Goal: Task Accomplishment & Management: Manage account settings

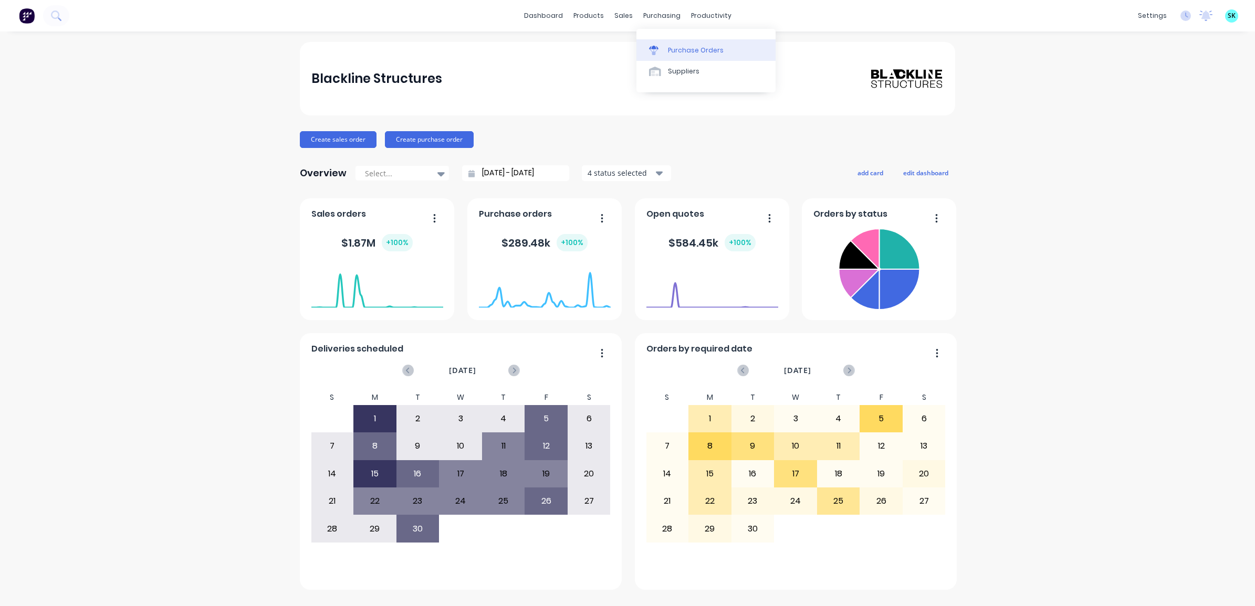
click at [655, 56] on link "Purchase Orders" at bounding box center [705, 49] width 139 height 21
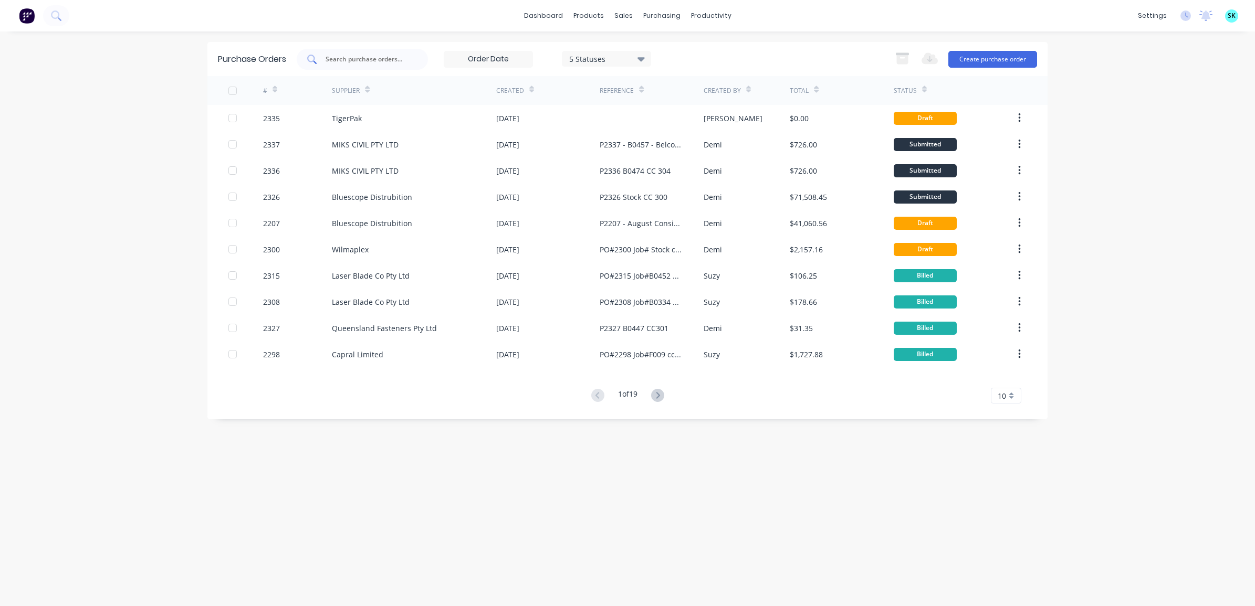
click at [353, 58] on input "text" at bounding box center [367, 59] width 87 height 11
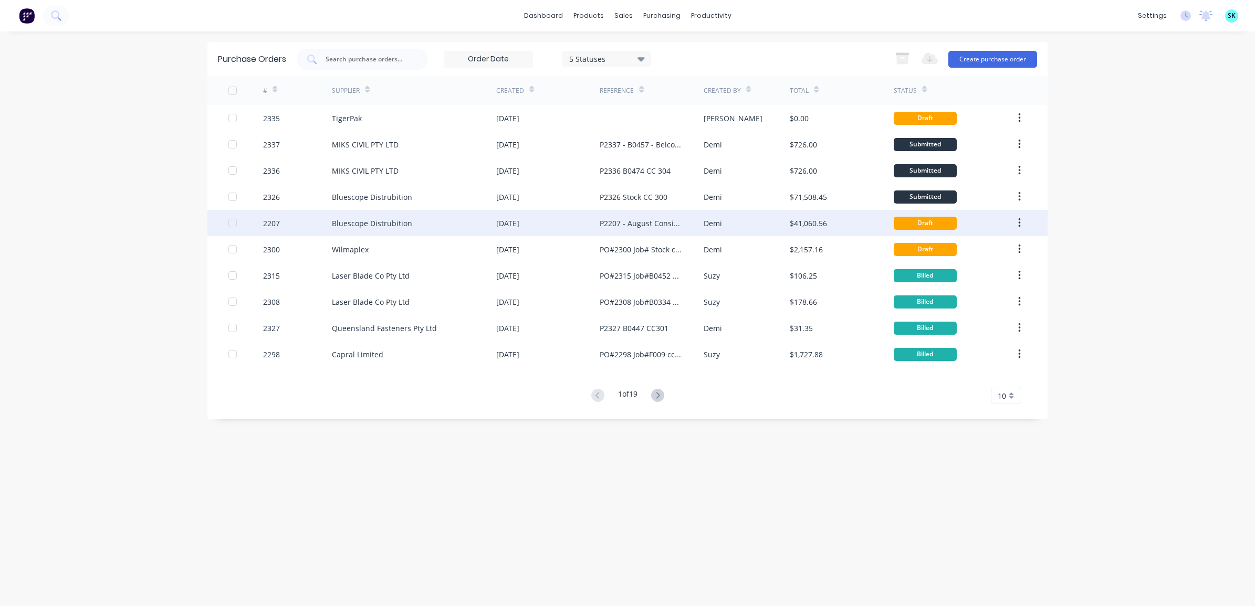
click at [498, 228] on div "28 Aug 2025" at bounding box center [507, 223] width 23 height 11
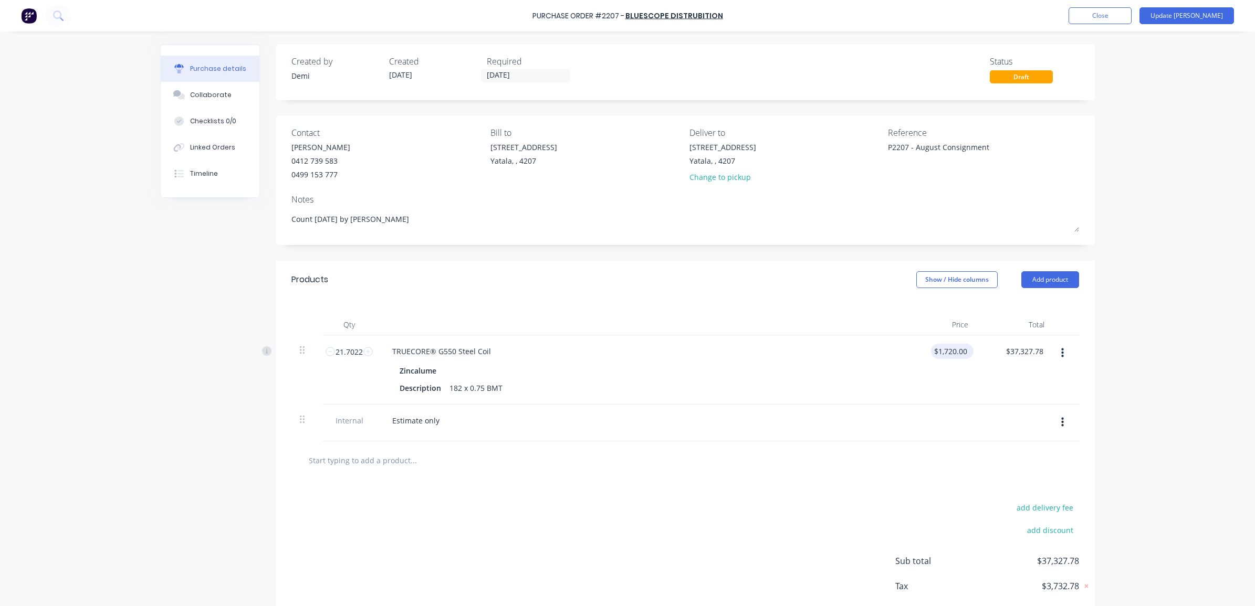
type textarea "x"
type input "1720.00"
click at [961, 352] on input "1720.00" at bounding box center [950, 351] width 38 height 15
type textarea "x"
drag, startPoint x: 963, startPoint y: 353, endPoint x: 925, endPoint y: 348, distance: 38.8
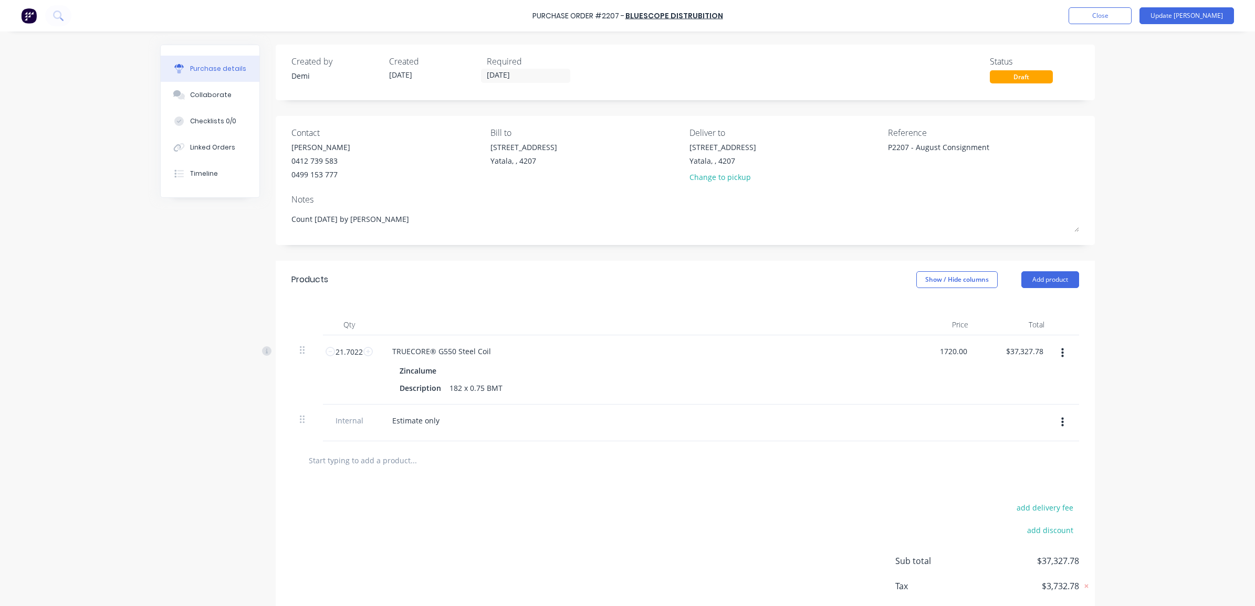
click at [925, 348] on div "1720.00 1720.00" at bounding box center [938, 370] width 76 height 69
type textarea "x"
type input "$1,720.00"
click at [868, 395] on div "Description 182 x 0.75 BMT" at bounding box center [635, 388] width 481 height 15
type textarea "x"
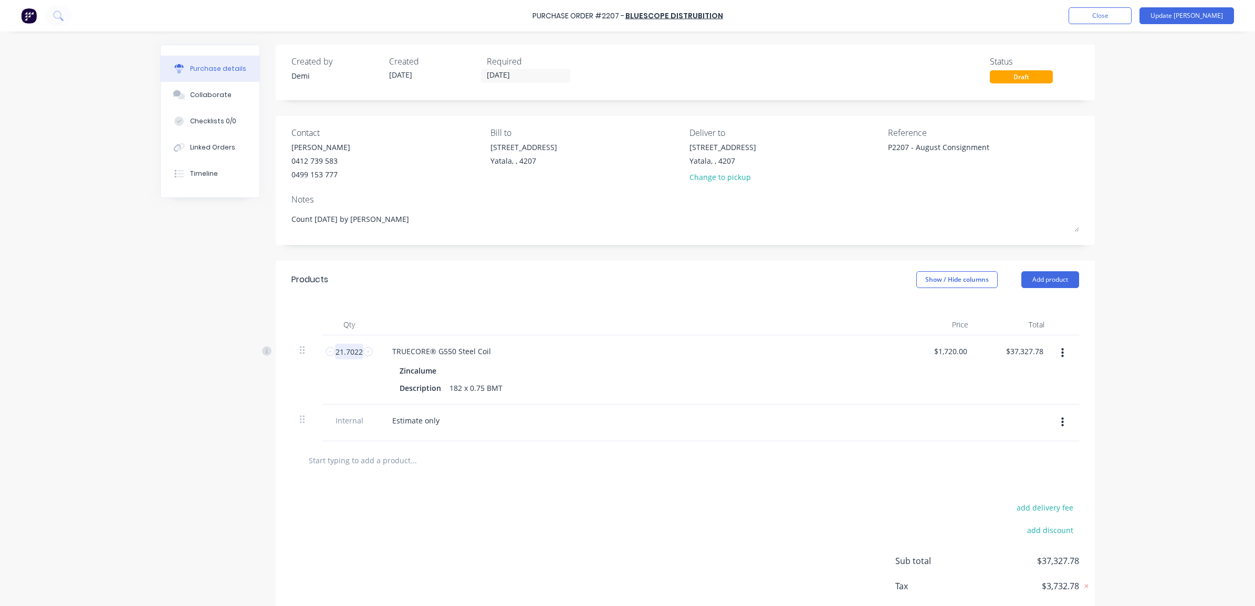
drag, startPoint x: 355, startPoint y: 353, endPoint x: 332, endPoint y: 348, distance: 23.8
click at [335, 348] on input "21.7022" at bounding box center [349, 352] width 28 height 16
type textarea "x"
type input "21.7022"
click at [683, 427] on div "Estimate only" at bounding box center [638, 420] width 508 height 15
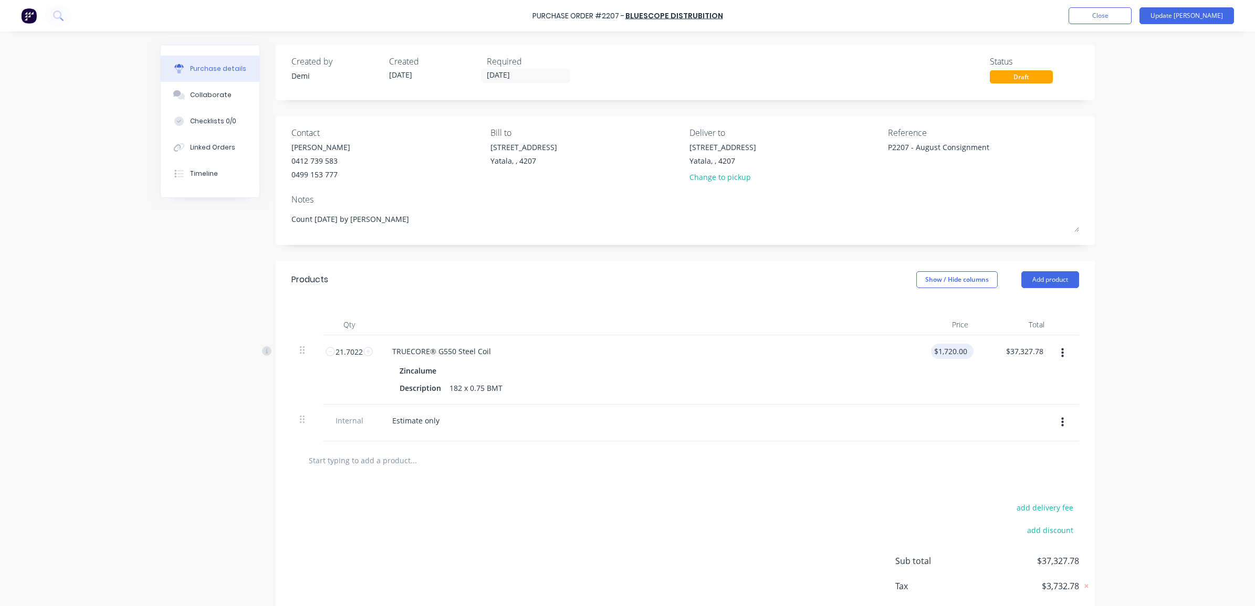
type textarea "x"
type input "1720.00"
click at [950, 353] on input "1720.00" at bounding box center [950, 351] width 38 height 15
type textarea "x"
drag, startPoint x: 964, startPoint y: 353, endPoint x: 933, endPoint y: 350, distance: 31.7
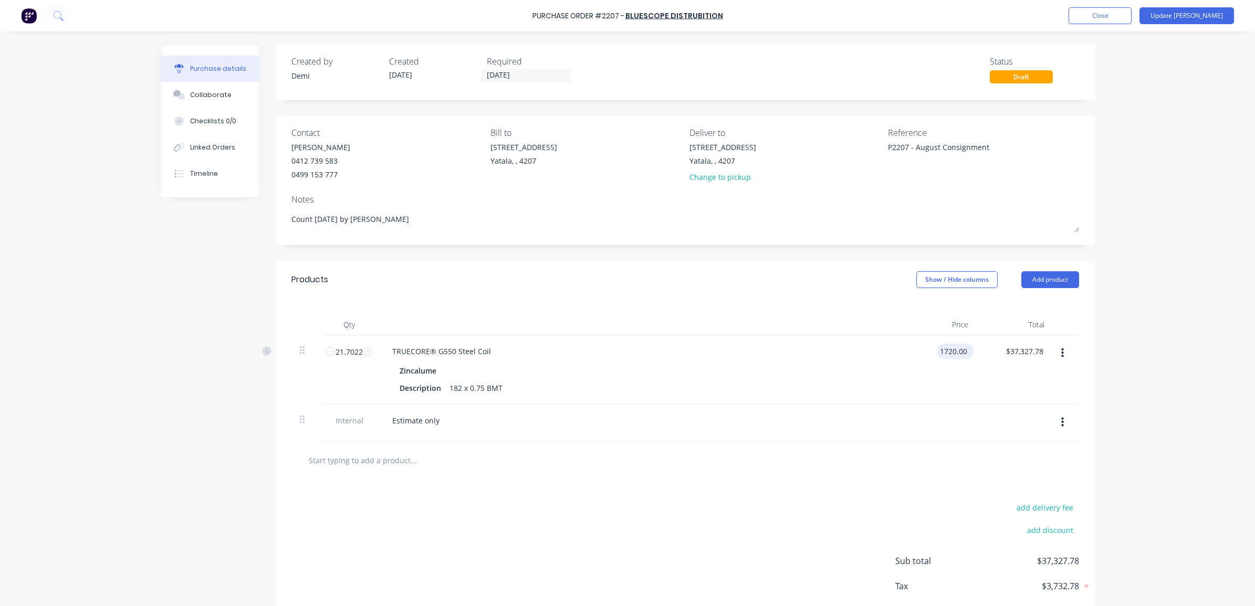
click at [937, 350] on input "1720.00" at bounding box center [953, 351] width 33 height 15
type textarea "x"
type input "$1,720.00"
click at [917, 408] on div at bounding box center [938, 423] width 76 height 37
click at [1132, 11] on button "Close" at bounding box center [1100, 15] width 63 height 17
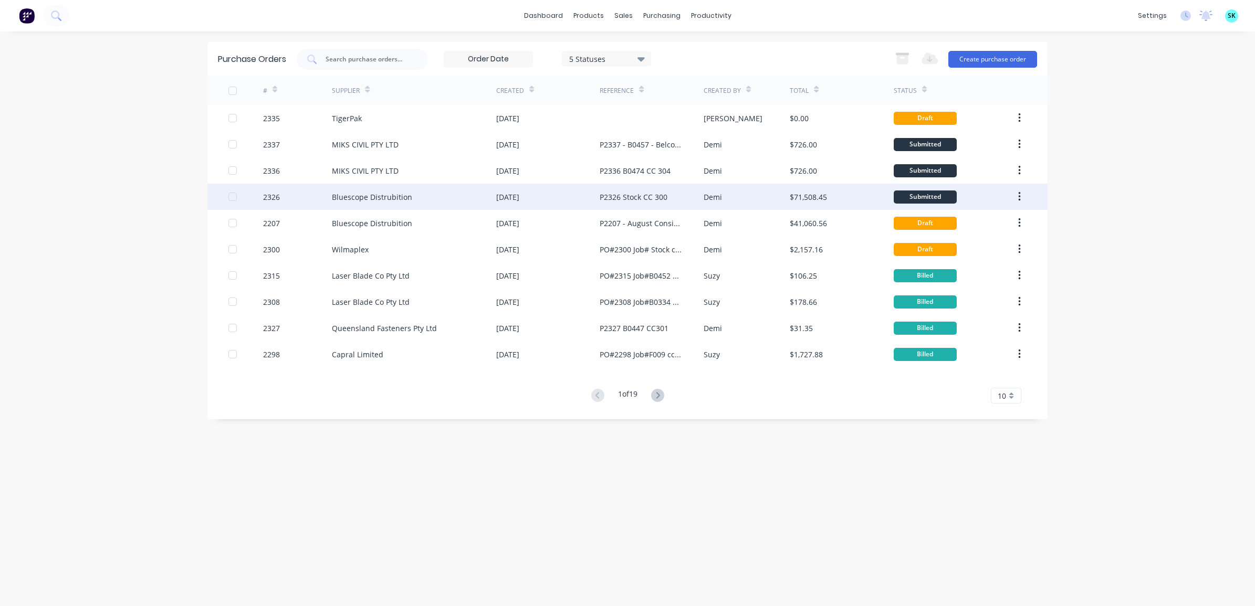
click at [725, 190] on div "Demi" at bounding box center [747, 197] width 87 height 26
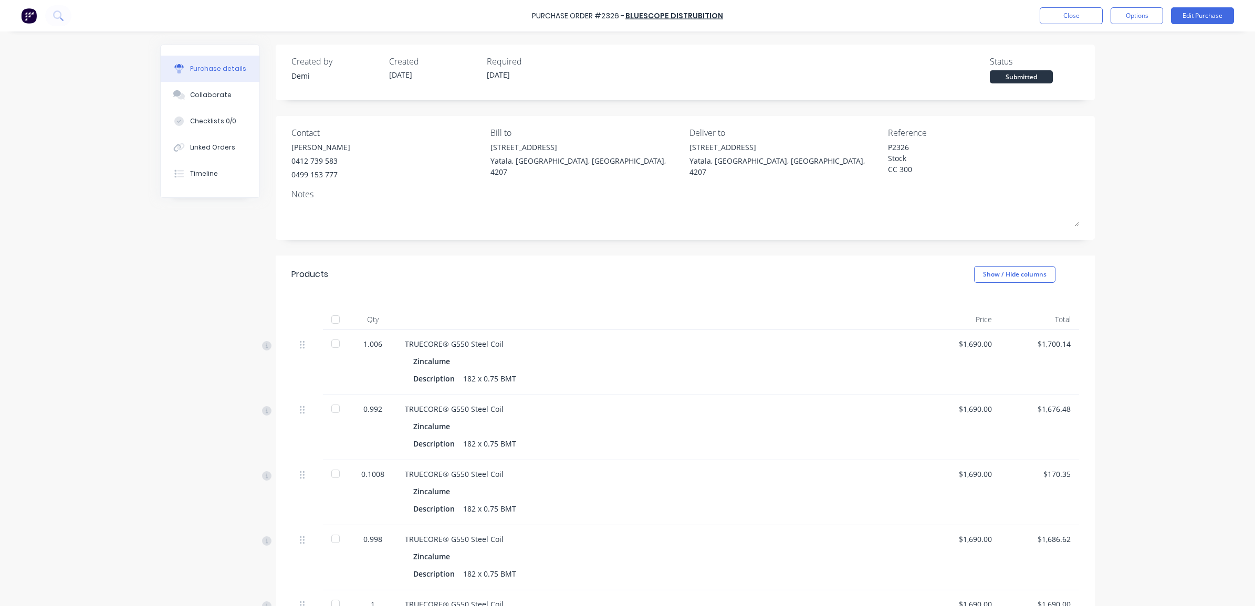
click at [370, 469] on div "0.1008" at bounding box center [373, 474] width 30 height 11
click at [1201, 9] on button "Edit Purchase" at bounding box center [1202, 15] width 63 height 17
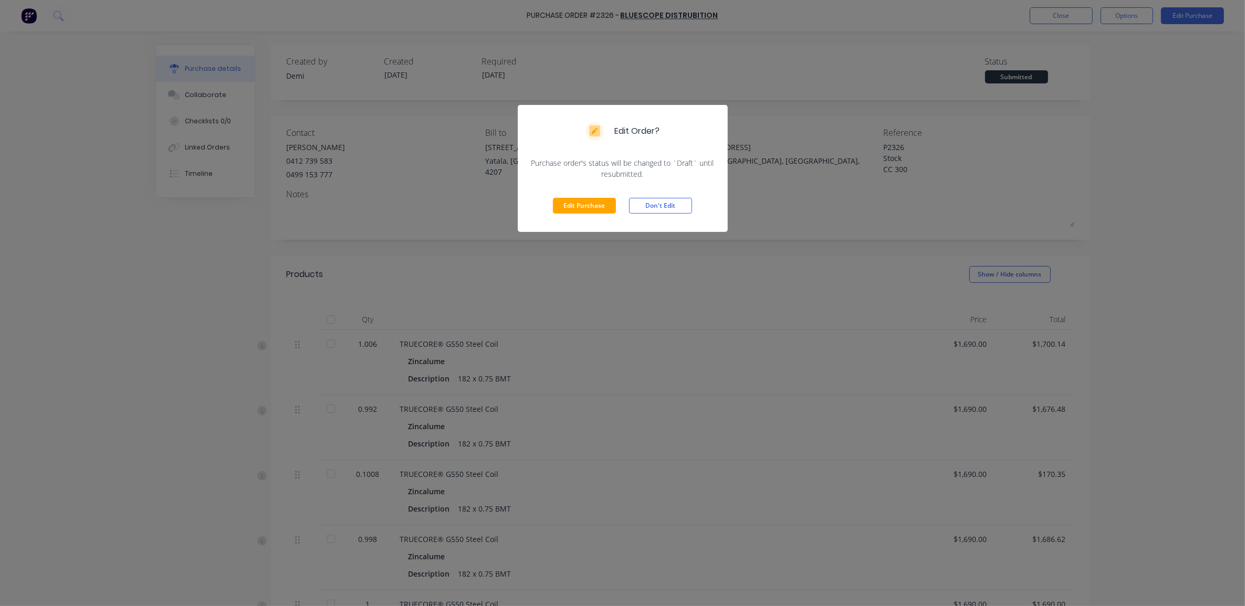
click at [605, 195] on div "Edit Purchase Don't Edit" at bounding box center [623, 206] width 210 height 53
click at [602, 198] on button "Edit Purchase" at bounding box center [584, 206] width 63 height 16
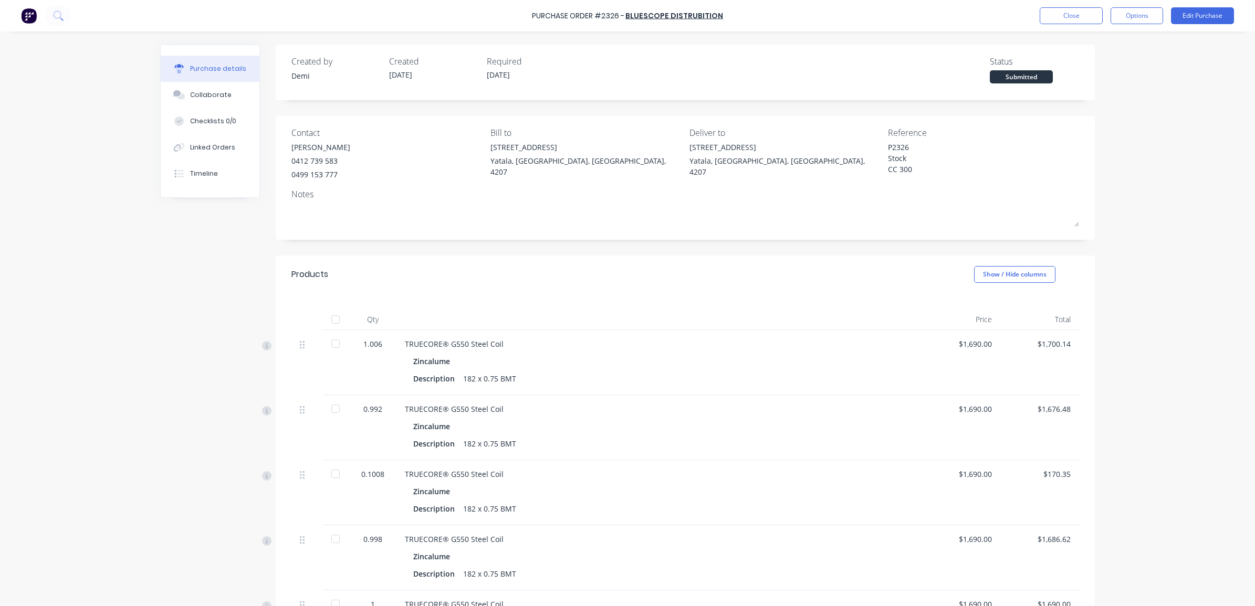
click at [369, 471] on div "0.1008" at bounding box center [373, 474] width 30 height 11
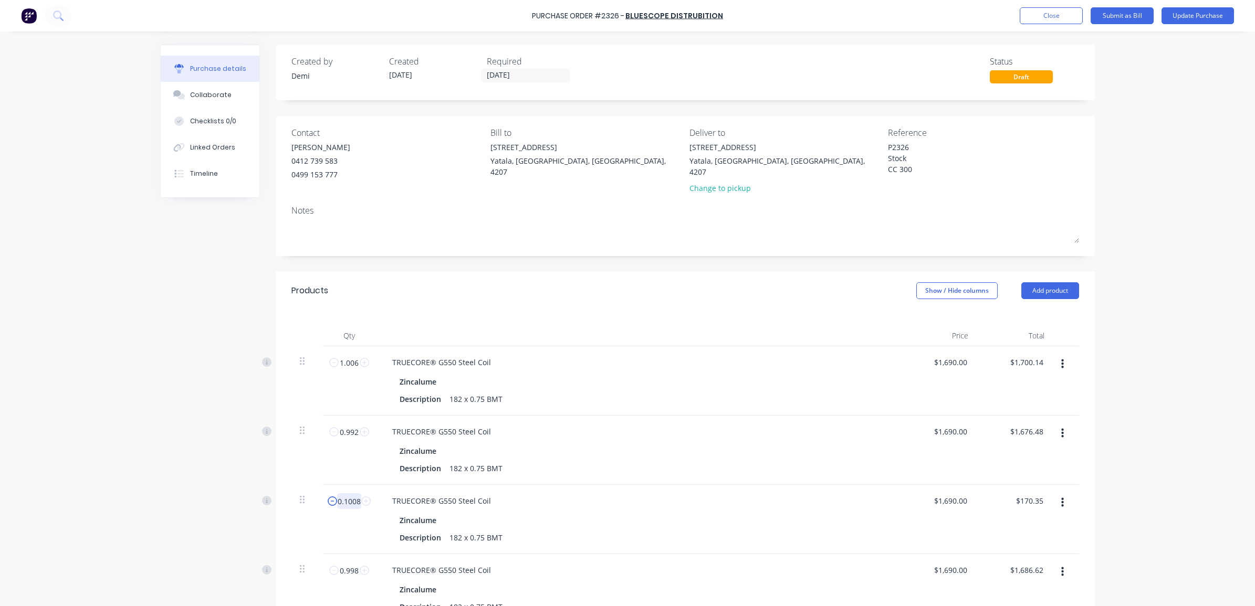
drag, startPoint x: 355, startPoint y: 491, endPoint x: 329, endPoint y: 491, distance: 26.3
click at [331, 494] on div "0.1008 0.1008" at bounding box center [349, 502] width 36 height 16
click at [1203, 437] on div "Purchase Order #2326 - Bluescope Distrubition Add product Close Submit as Bill …" at bounding box center [627, 303] width 1255 height 606
type textarea "x"
type input "170.35"
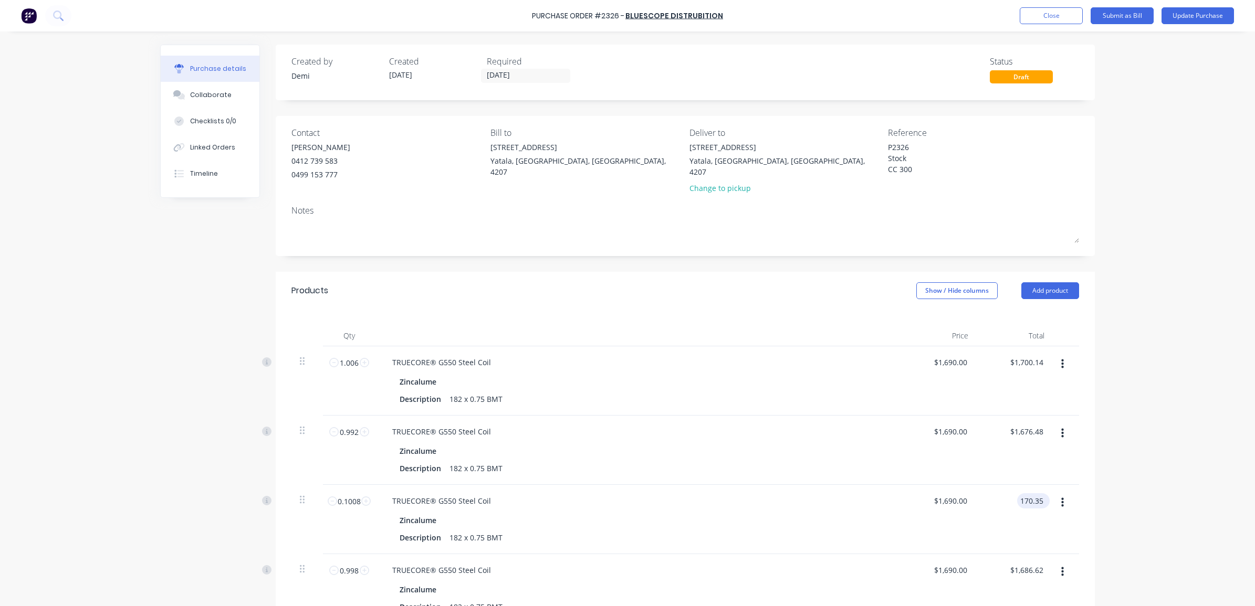
drag, startPoint x: 1035, startPoint y: 491, endPoint x: 1017, endPoint y: 488, distance: 18.6
click at [1017, 494] on input "170.35" at bounding box center [1031, 501] width 28 height 15
type textarea "x"
drag, startPoint x: 1040, startPoint y: 490, endPoint x: 1013, endPoint y: 486, distance: 27.0
click at [1017, 494] on input "170.35" at bounding box center [1031, 501] width 28 height 15
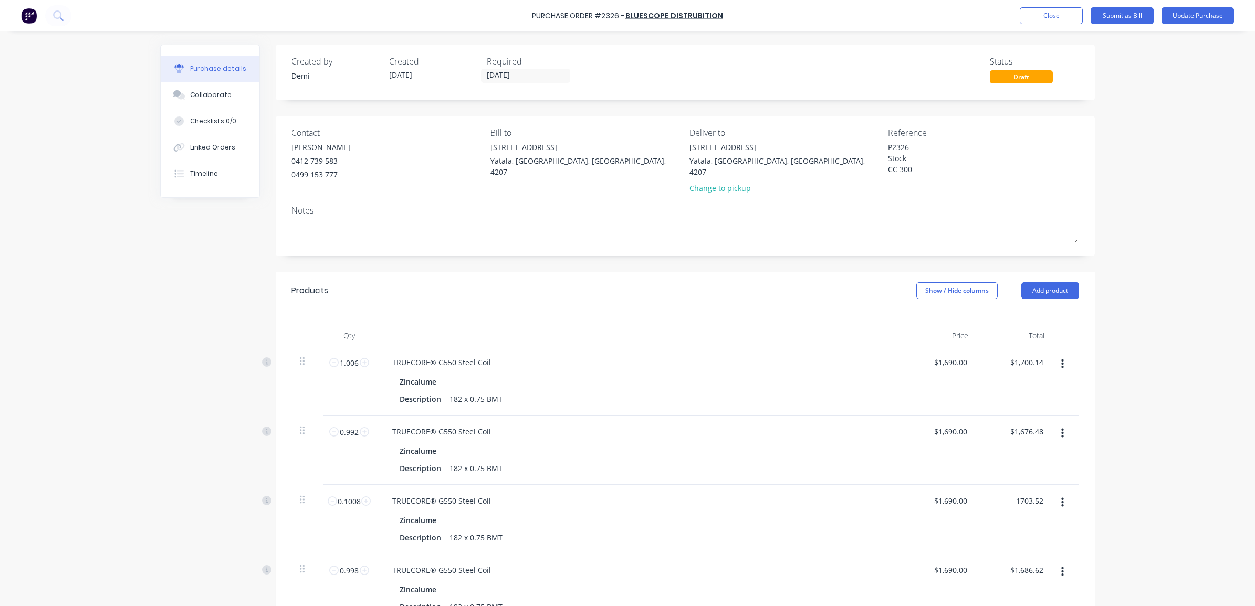
type input "1703.52"
click at [1159, 473] on div "Purchase Order #2326 - Bluescope Distrubition Add product Close Submit as Bill …" at bounding box center [627, 303] width 1255 height 606
type textarea "x"
type input "$16,900.00"
type input "$1,703.52"
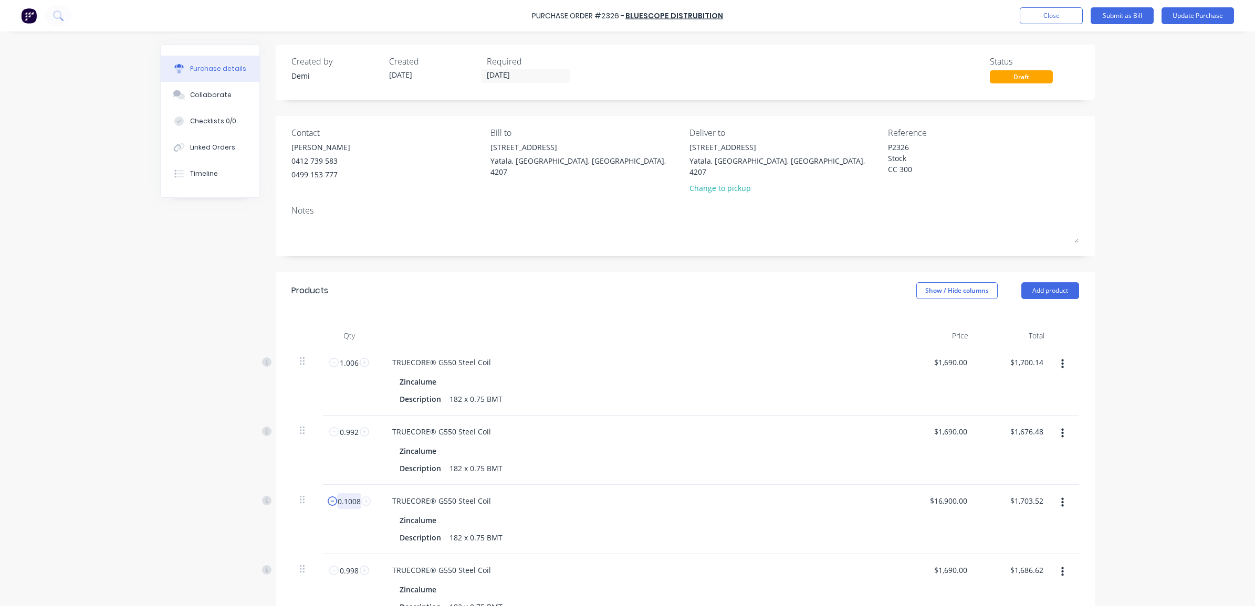
drag, startPoint x: 351, startPoint y: 492, endPoint x: 329, endPoint y: 489, distance: 22.2
click at [331, 494] on div "0.1008 0.1008" at bounding box center [349, 502] width 36 height 16
type textarea "x"
type input "8"
type input "$135,200.00"
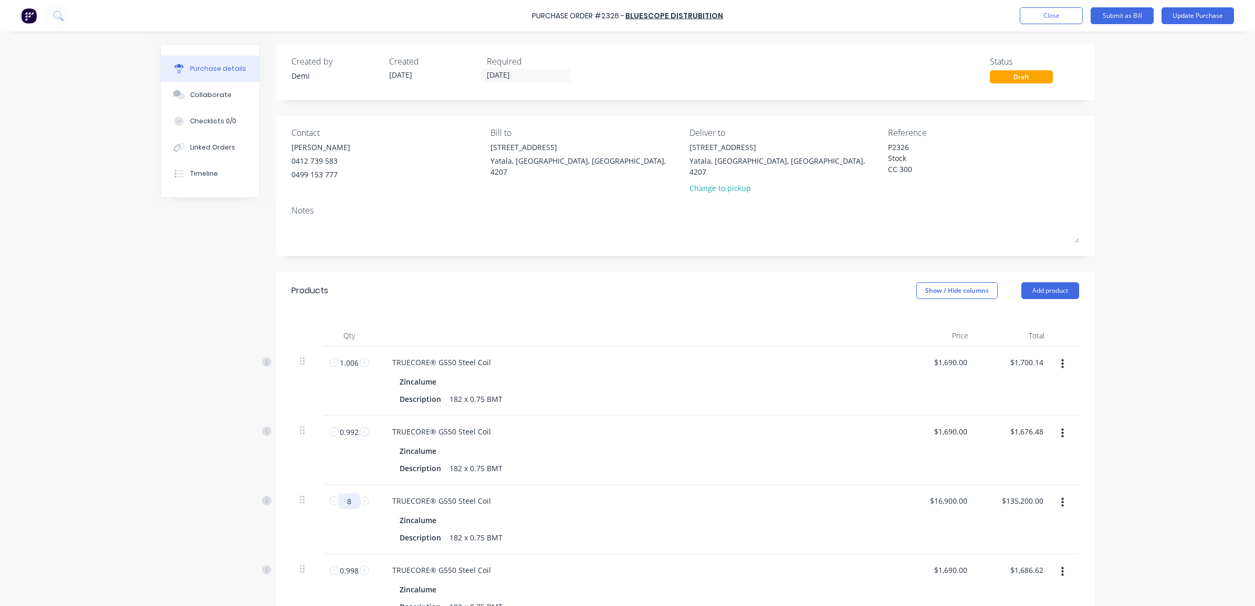
click at [348, 495] on input "8" at bounding box center [349, 502] width 21 height 16
type textarea "x"
type input "8"
click at [946, 494] on input "16900.00" at bounding box center [948, 501] width 43 height 15
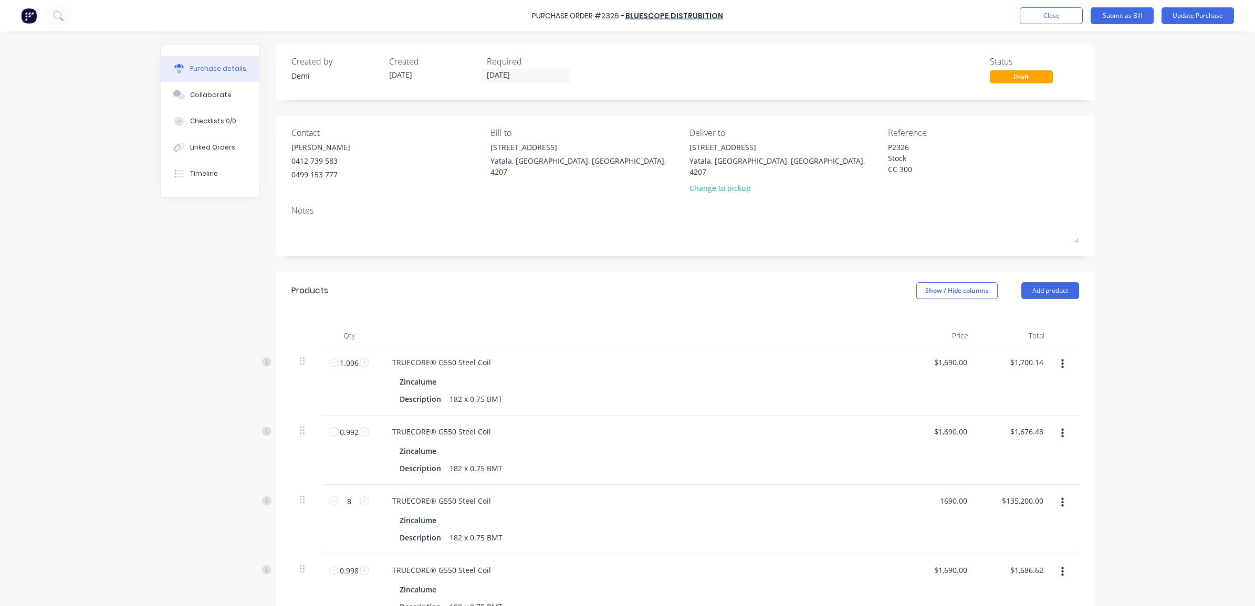
type input "1690.00"
click at [1120, 489] on div "Purchase Order #2326 - Bluescope Distrubition Add product Close Submit as Bill …" at bounding box center [627, 303] width 1255 height 606
type textarea "x"
type input "$1,690.00"
type input "$13,520.00"
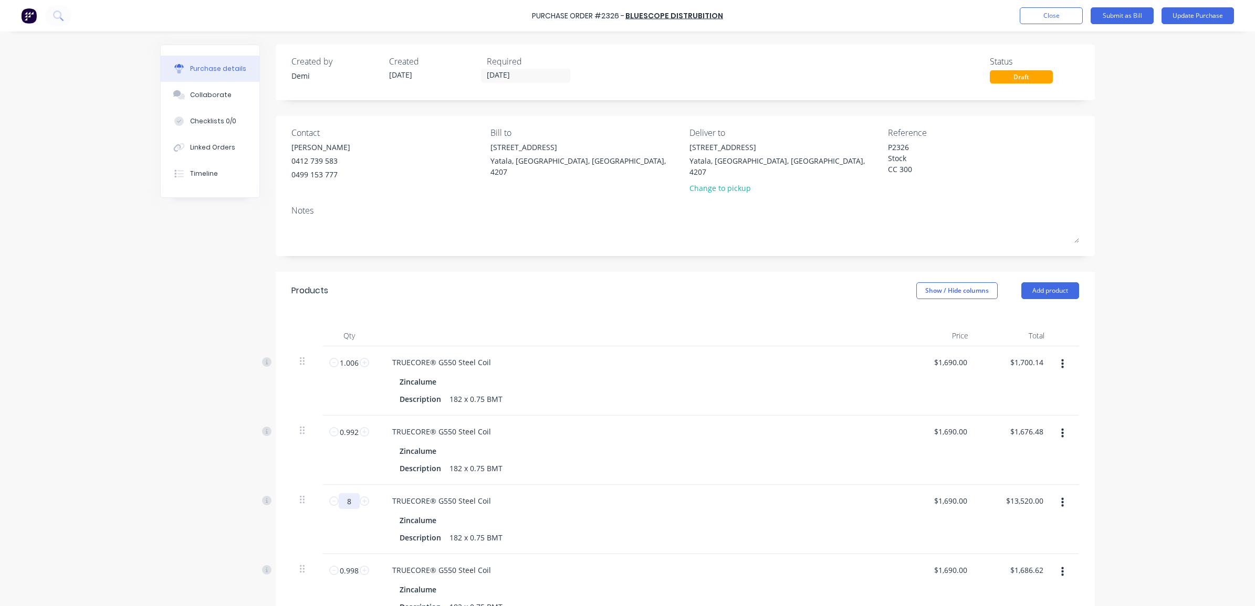
type textarea "x"
click at [348, 494] on input "8" at bounding box center [349, 502] width 21 height 16
type textarea "x"
type input "8"
drag, startPoint x: 1039, startPoint y: 491, endPoint x: 999, endPoint y: 486, distance: 40.2
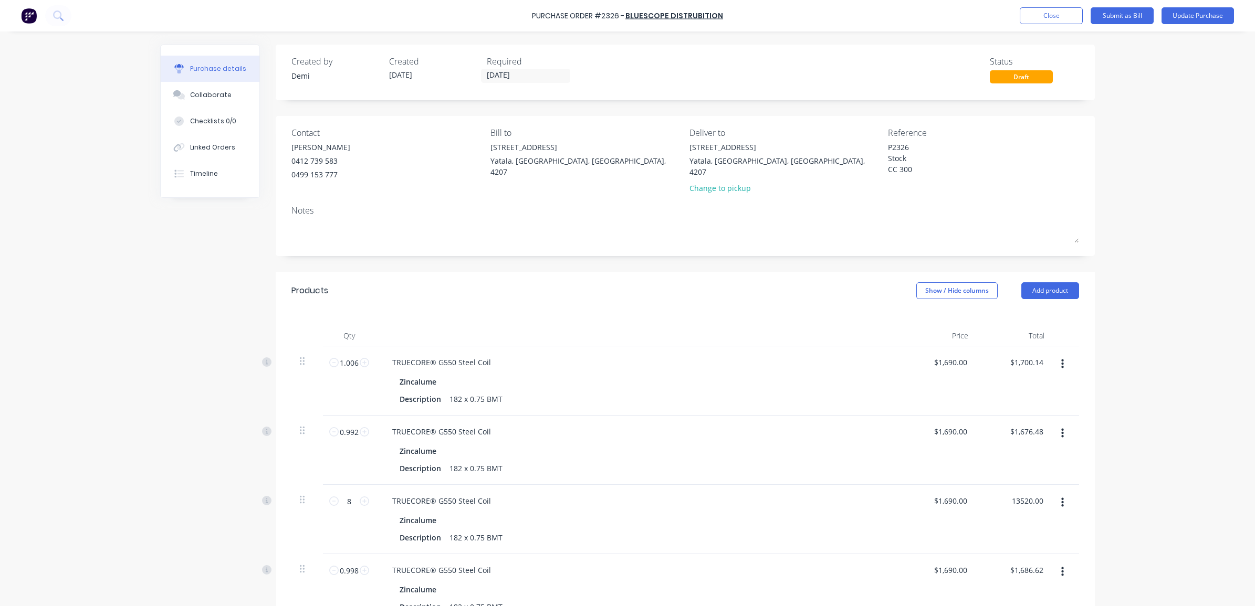
click at [999, 486] on div "13520.00 13520.00" at bounding box center [1015, 519] width 76 height 69
type input "1703.52"
click at [1135, 489] on div "Purchase Order #2326 - Bluescope Distrubition Add product Close Submit as Bill …" at bounding box center [627, 303] width 1255 height 606
type textarea "x"
type input "$212.94"
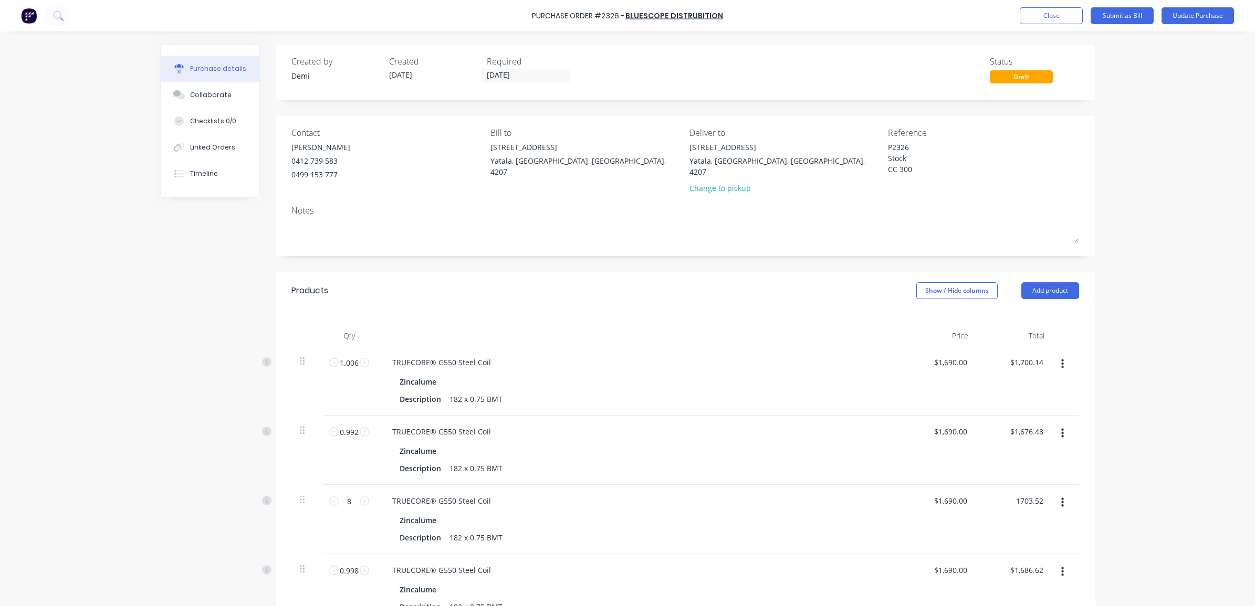
type input "$1,703.52"
drag, startPoint x: 348, startPoint y: 496, endPoint x: 340, endPoint y: 494, distance: 8.3
click at [340, 494] on input "8" at bounding box center [349, 502] width 21 height 16
type textarea "x"
type input "1"
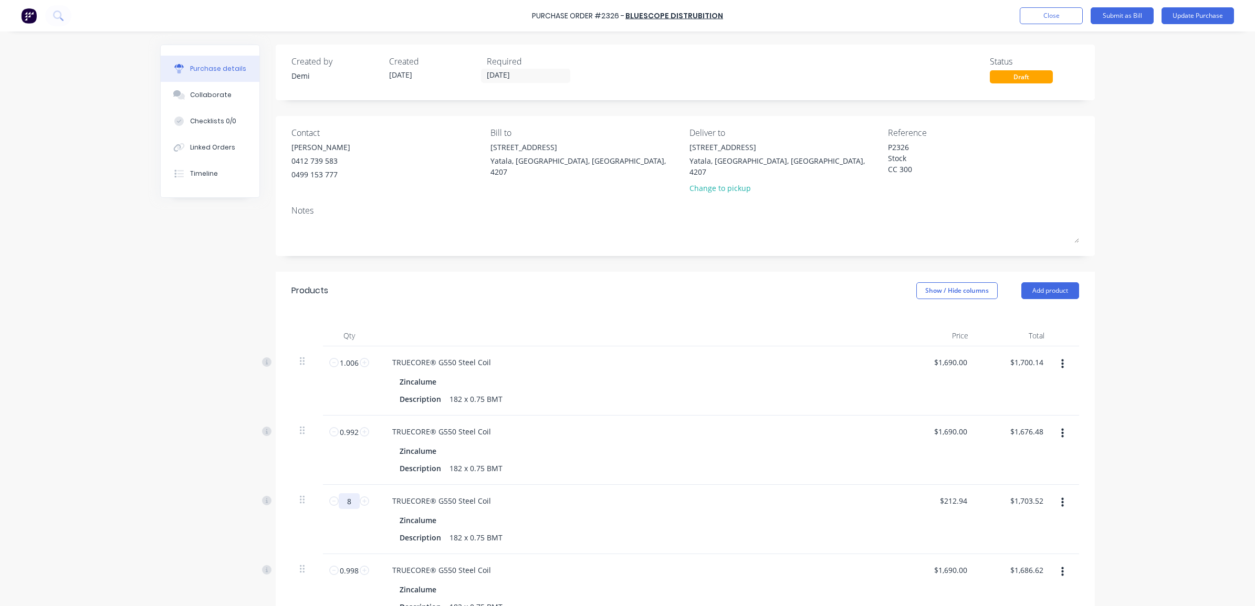
type input "$212.94"
type textarea "x"
type input "1.0"
type textarea "x"
type input "1.00"
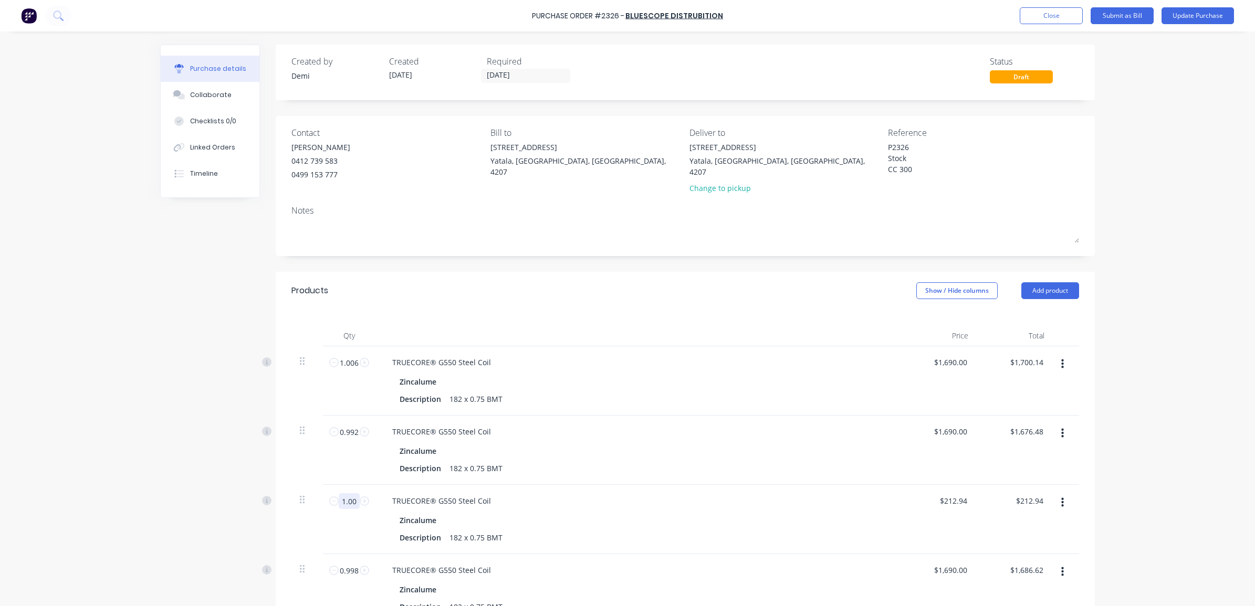
type textarea "x"
type input "1.008"
type input "$214.64"
type textarea "x"
type input "1.008"
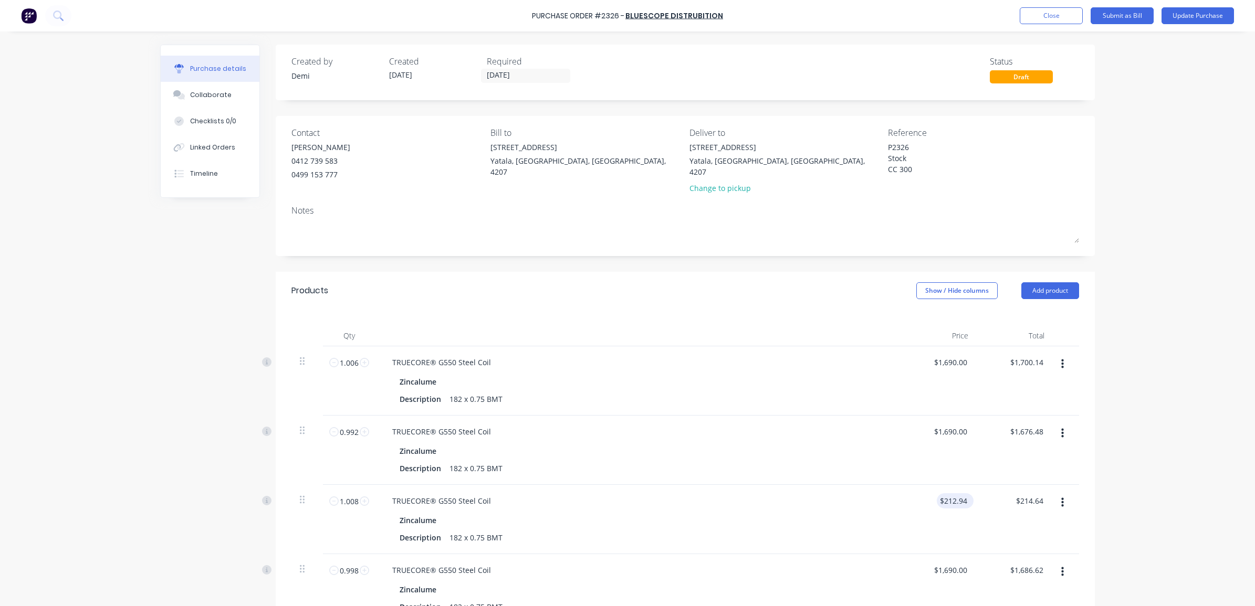
type textarea "x"
type input "212.94"
drag, startPoint x: 962, startPoint y: 490, endPoint x: 935, endPoint y: 487, distance: 27.4
click at [935, 487] on div "212.94 212.94" at bounding box center [938, 519] width 76 height 69
type input "1690"
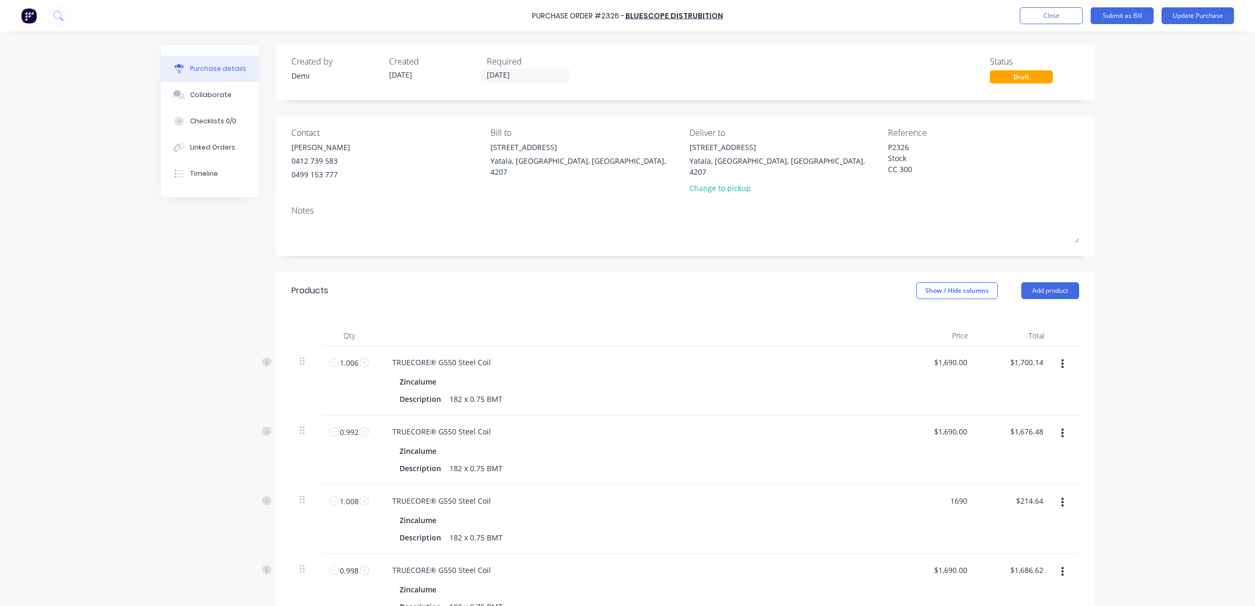
click at [1143, 503] on div "Purchase Order #2326 - Bluescope Distrubition Add product Close Submit as Bill …" at bounding box center [627, 303] width 1255 height 606
type textarea "x"
type input "$1,690.00"
type input "$1,703.52"
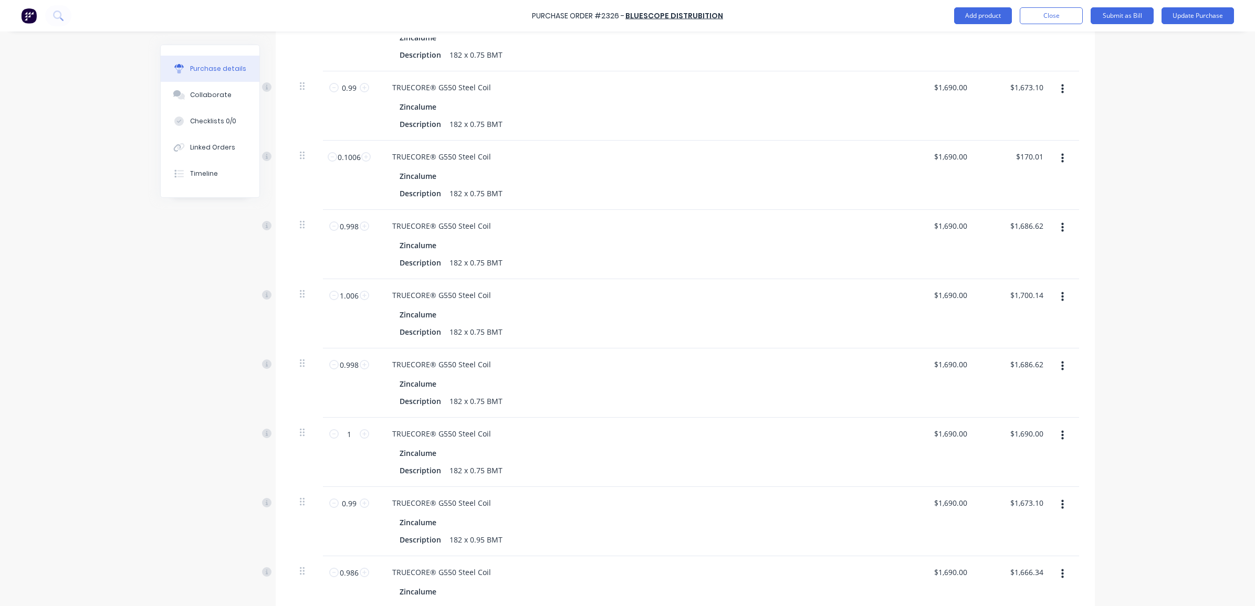
scroll to position [722, 0]
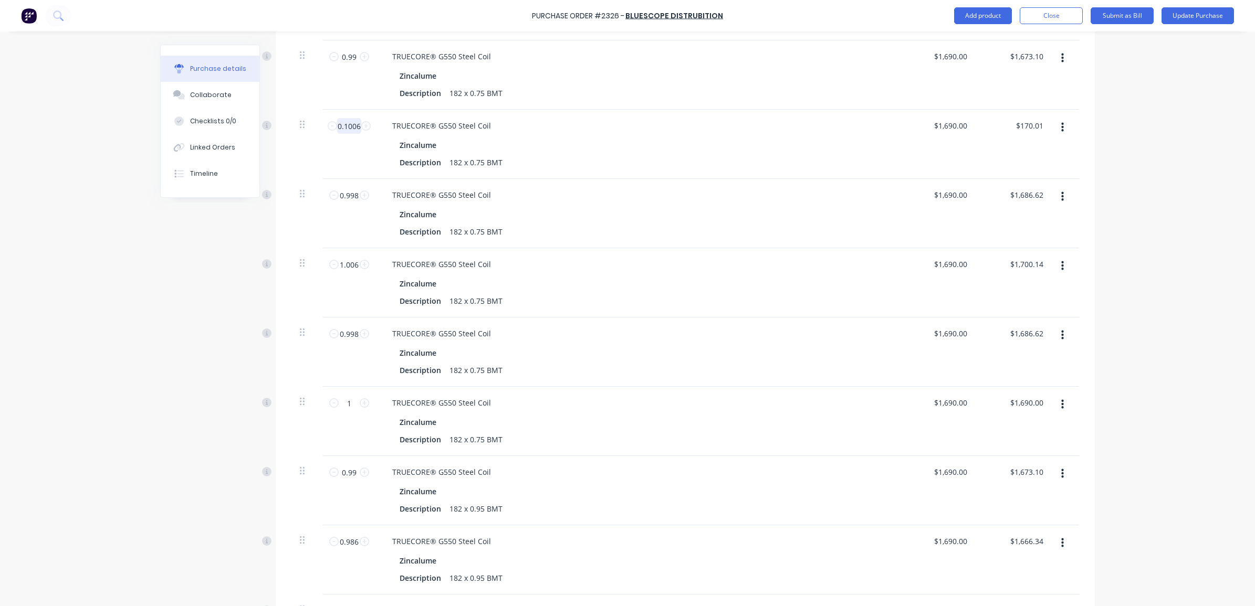
click at [338, 118] on input "0.1006" at bounding box center [349, 126] width 24 height 16
type textarea "x"
type input "1"
type input "$1,690.00"
type textarea "x"
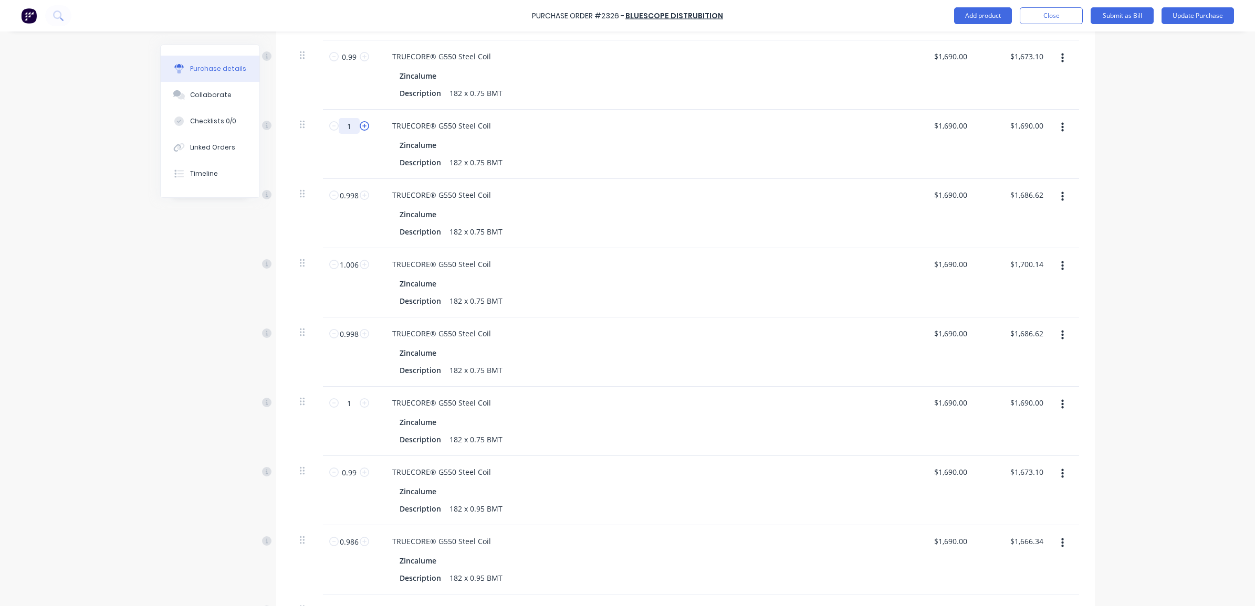
type input "1."
type textarea "x"
type input "1.0"
type textarea "x"
type input "1.00"
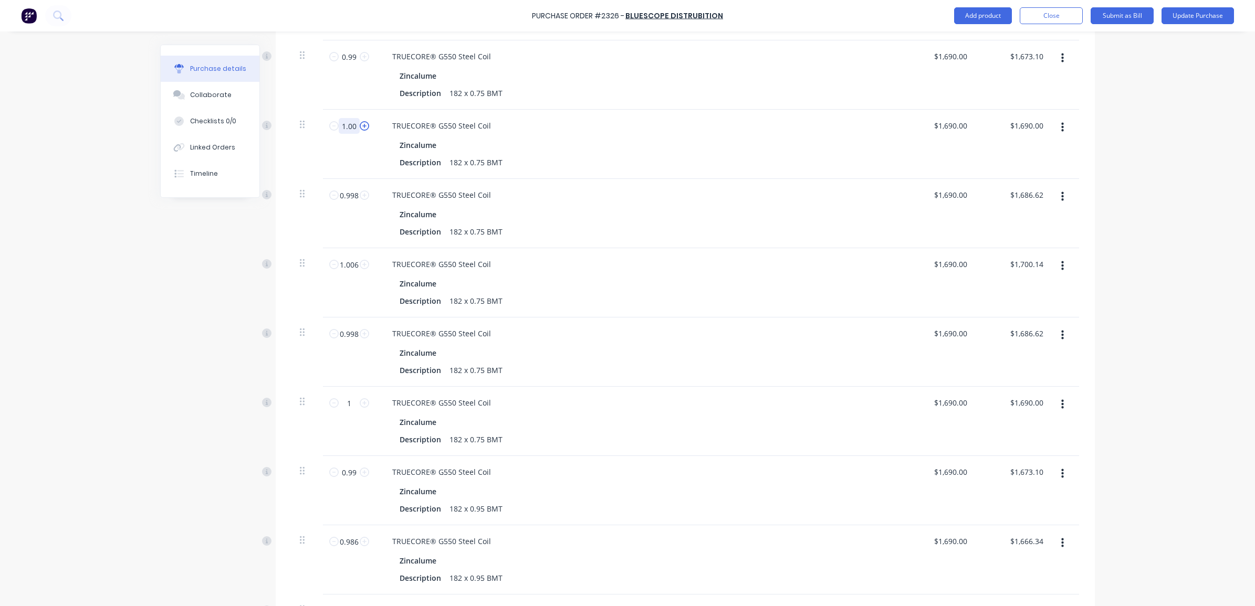
type textarea "x"
type input "1.006"
type input "$1,700.14"
type textarea "x"
type input "1.006"
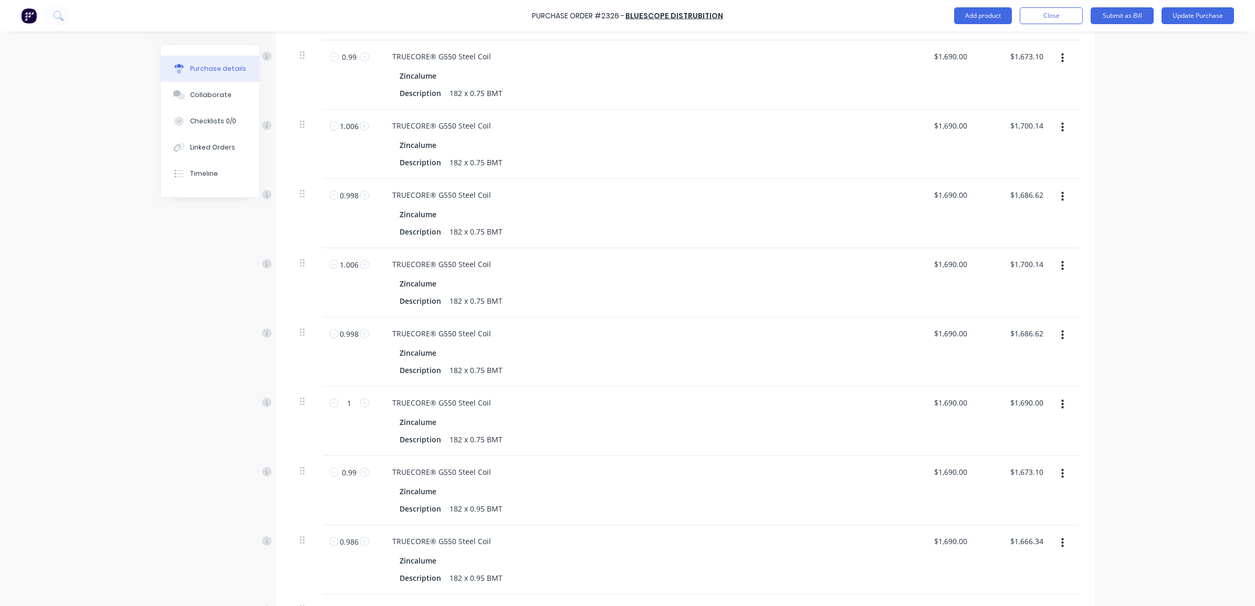
click at [1147, 149] on div "Purchase Order #2326 - Bluescope Distrubition Add product Close Submit as Bill …" at bounding box center [627, 303] width 1255 height 606
click at [1187, 185] on div "Purchase Order #2326 - Bluescope Distrubition Add product Close Submit as Bill …" at bounding box center [627, 303] width 1255 height 606
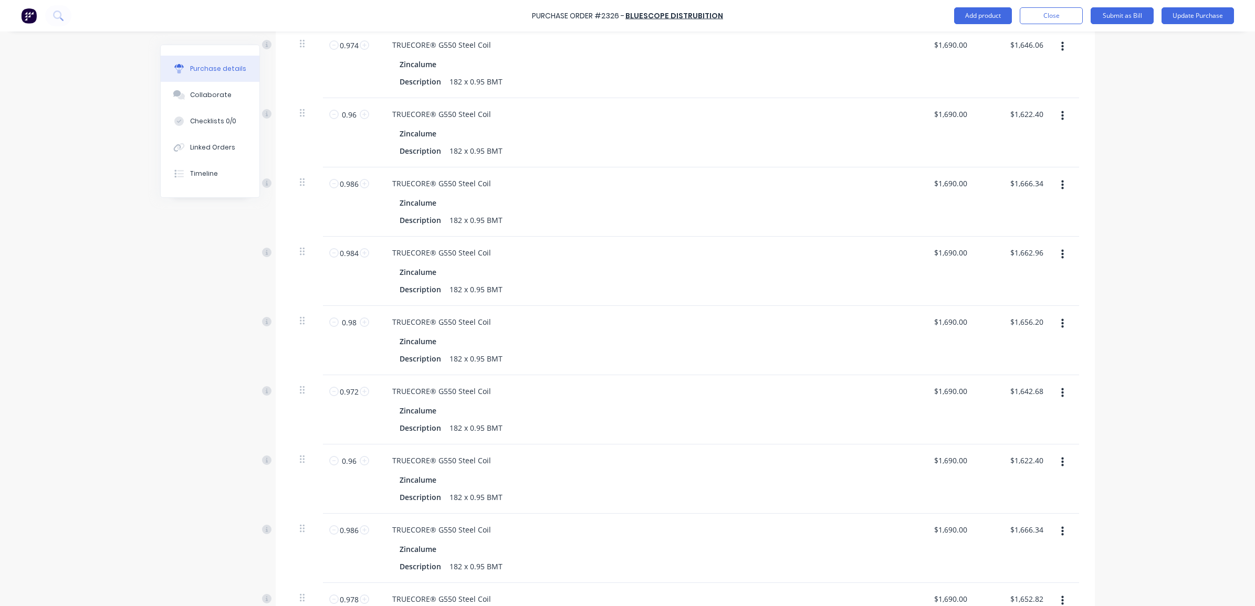
scroll to position [2282, 0]
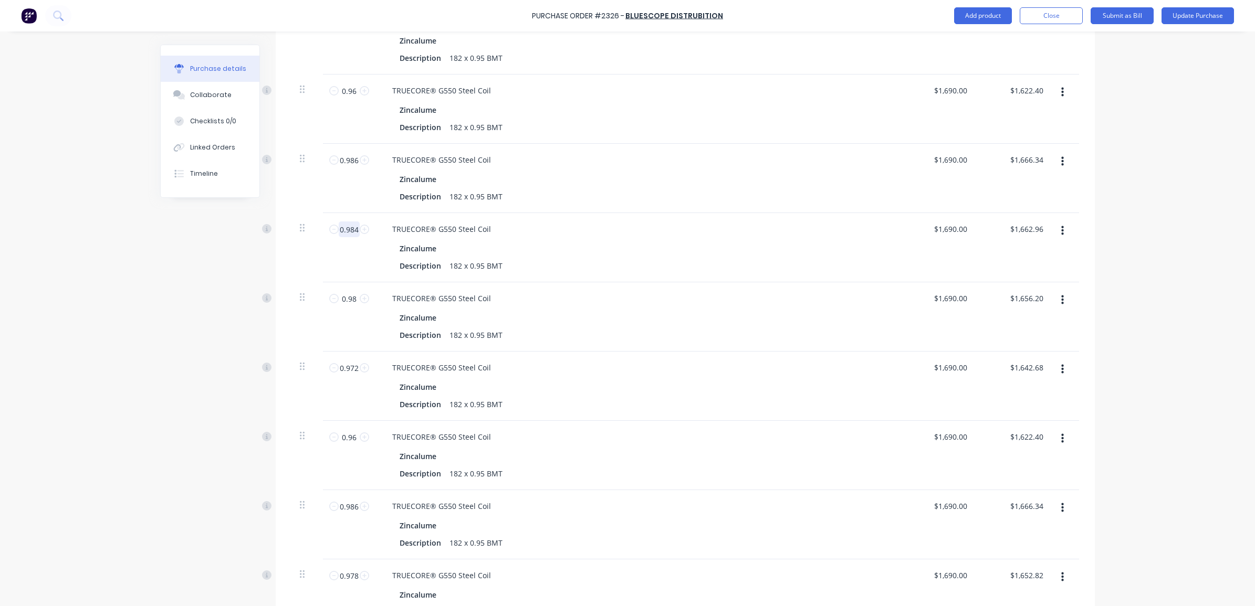
click at [351, 223] on input "0.984" at bounding box center [349, 230] width 21 height 16
type textarea "x"
type input "0"
type input "$0.00"
type textarea "x"
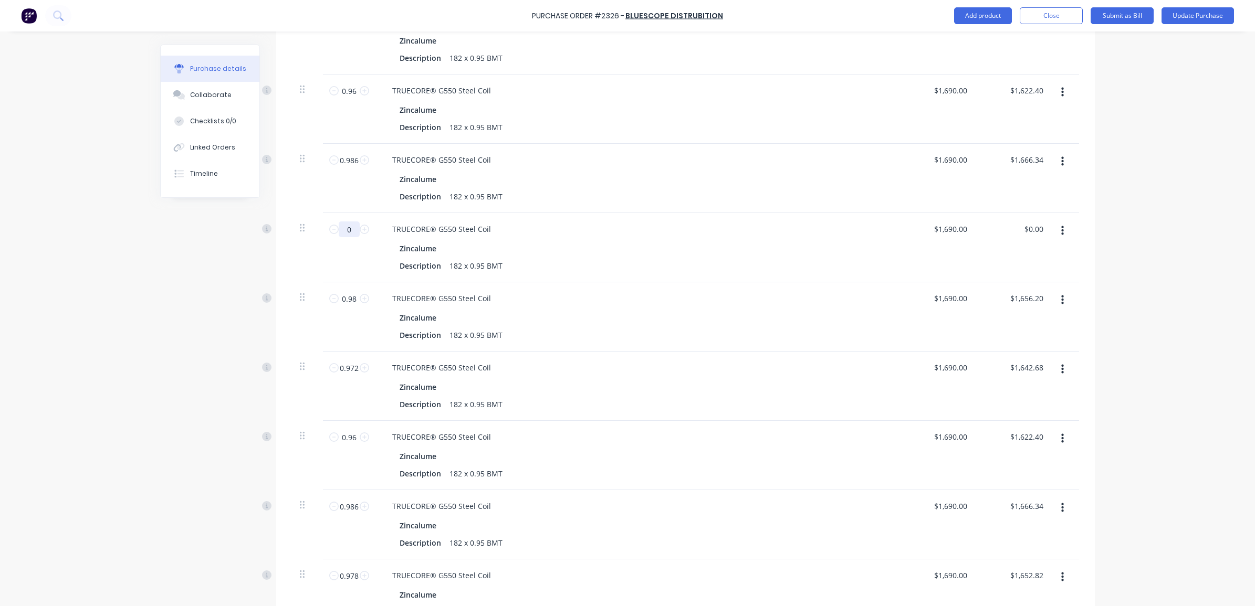
type input "0."
type textarea "x"
type input "0.9"
type input "$1,521.00"
type textarea "x"
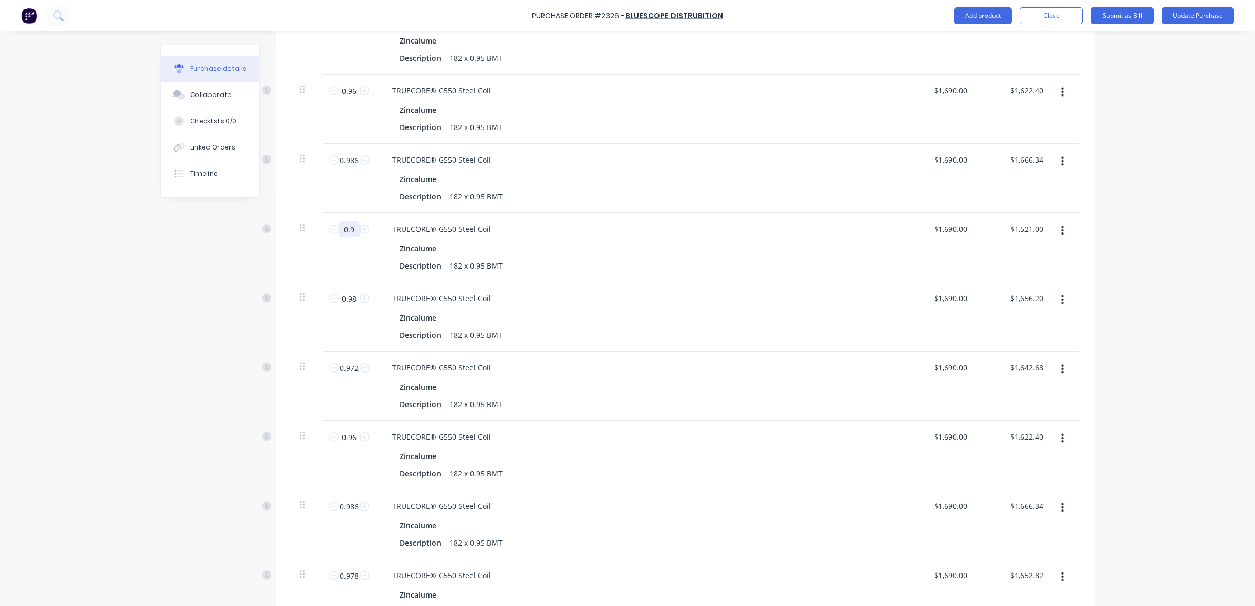
type input "0.98"
type input "$1,656.20"
type textarea "x"
type input "0.986"
type input "$1,666.34"
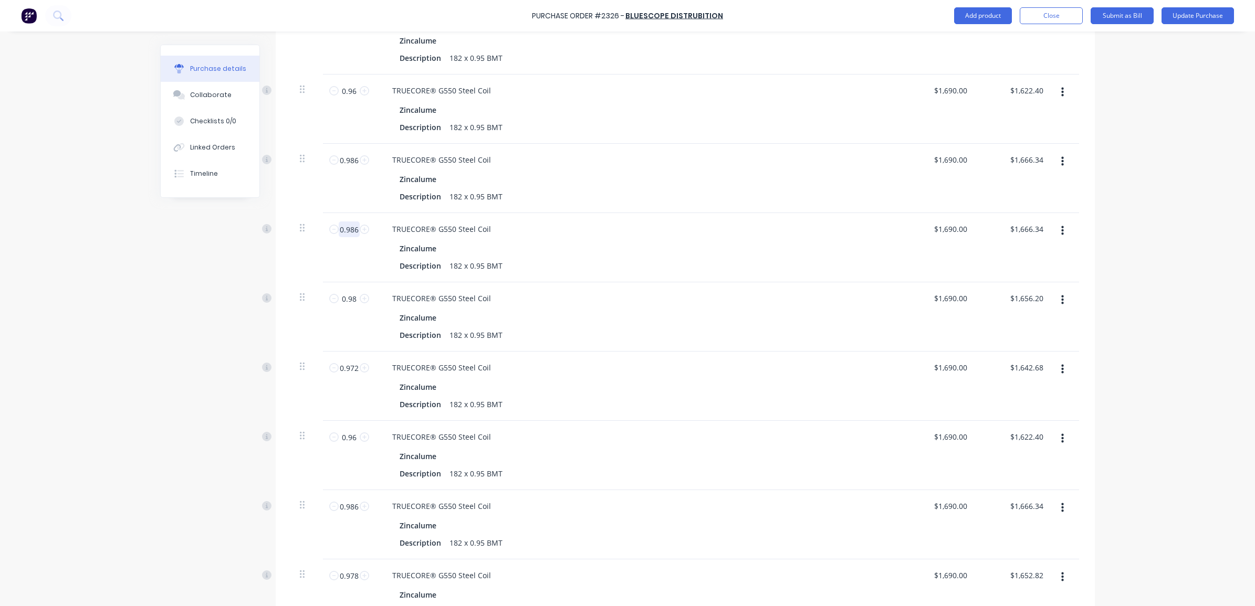
type textarea "x"
type input "0.986"
type textarea "x"
click at [1025, 222] on input "1666.34" at bounding box center [1029, 229] width 33 height 15
type input "1662.96"
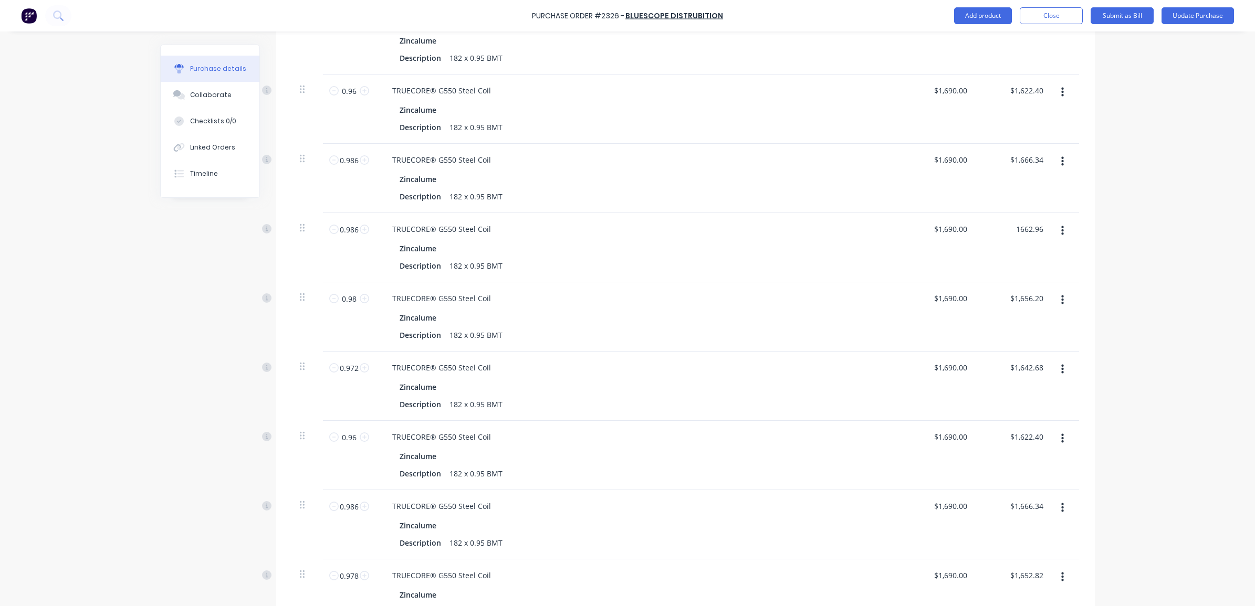
type textarea "x"
type input "$1,686.572"
type input "$1,662.96"
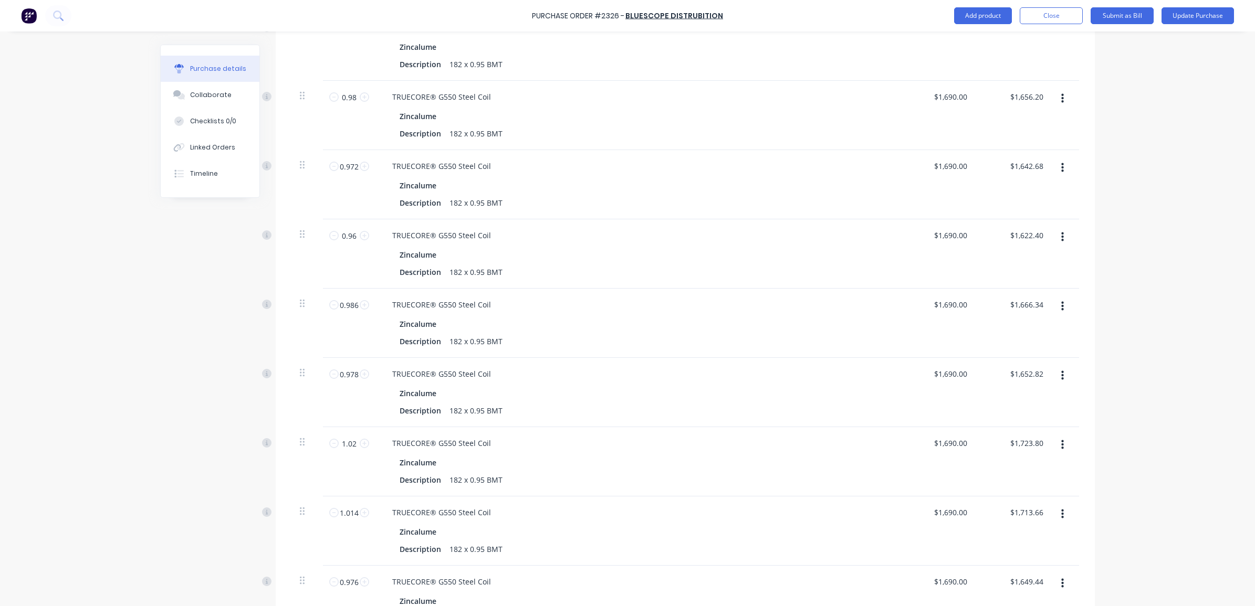
scroll to position [2491, 0]
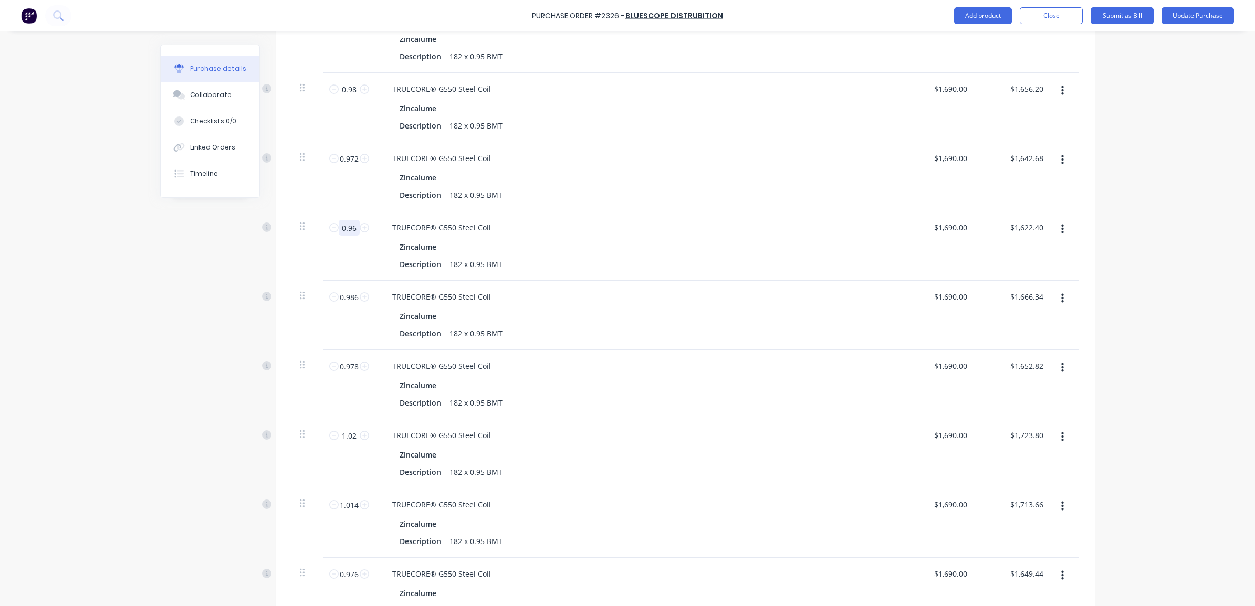
click at [351, 220] on input "0.96" at bounding box center [349, 228] width 21 height 16
type textarea "x"
type input "0"
type input "$0.00"
type textarea "x"
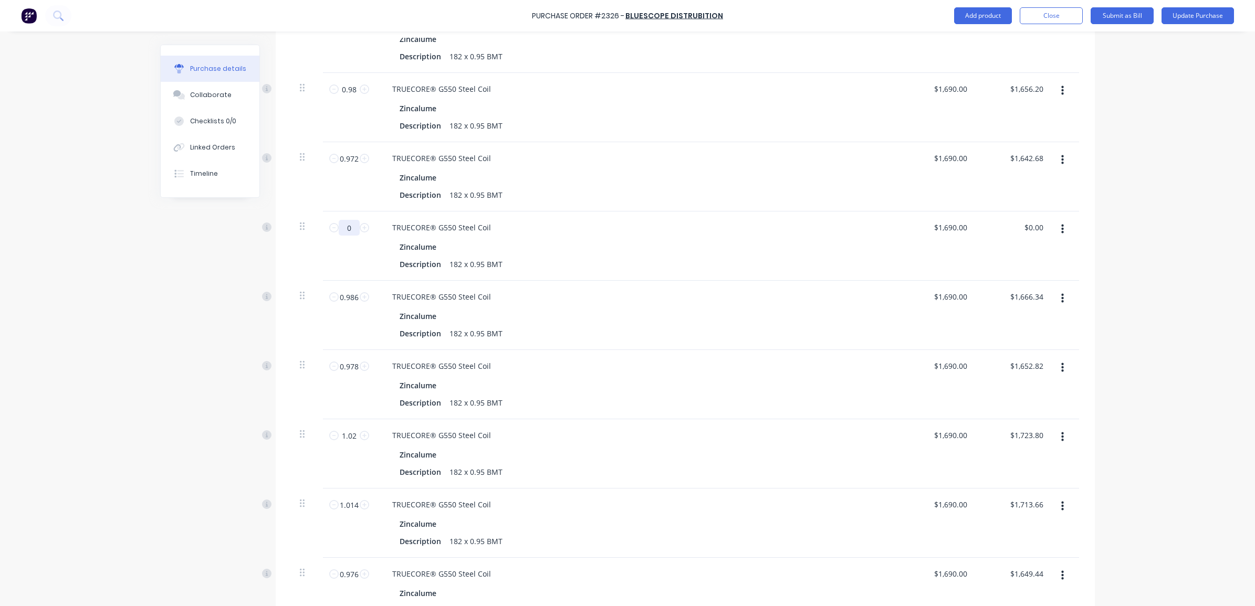
type input "0."
type textarea "x"
type input "0.9"
type input "$1,521.00"
type textarea "x"
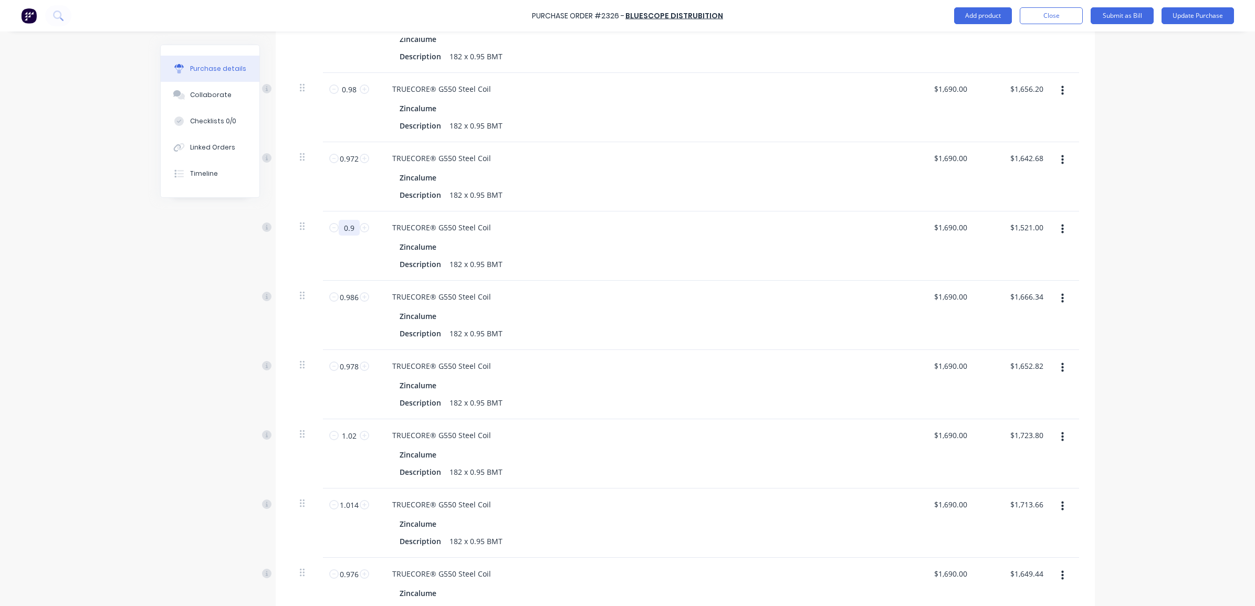
type input "0.98"
type input "$1,656.20"
type textarea "x"
type input "0.986"
type input "$1,666.34"
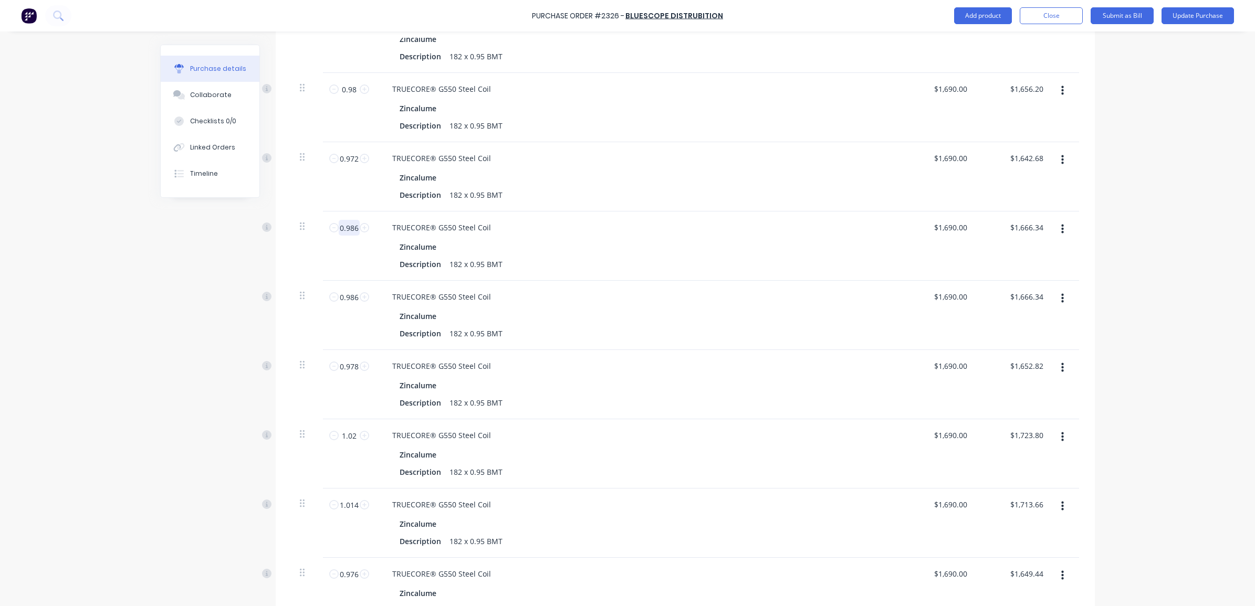
type textarea "x"
type input "0.986"
click at [1127, 237] on div "Purchase Order #2326 - Bluescope Distrubition Add product Close Submit as Bill …" at bounding box center [627, 303] width 1255 height 606
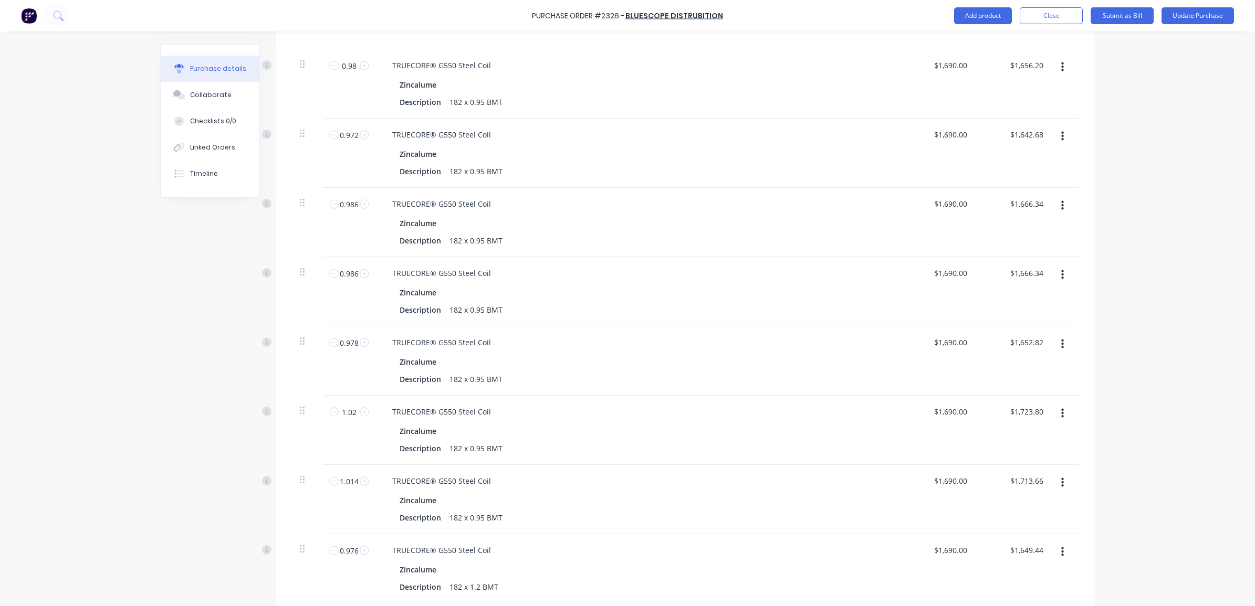
scroll to position [2449, 0]
click at [348, 125] on input "0.98" at bounding box center [349, 131] width 21 height 16
click at [352, 123] on input "0.98" at bounding box center [349, 131] width 21 height 16
click at [1153, 150] on div "Purchase Order #2326 - Bluescope Distrubition Add product Close Submit as Bill …" at bounding box center [627, 303] width 1255 height 606
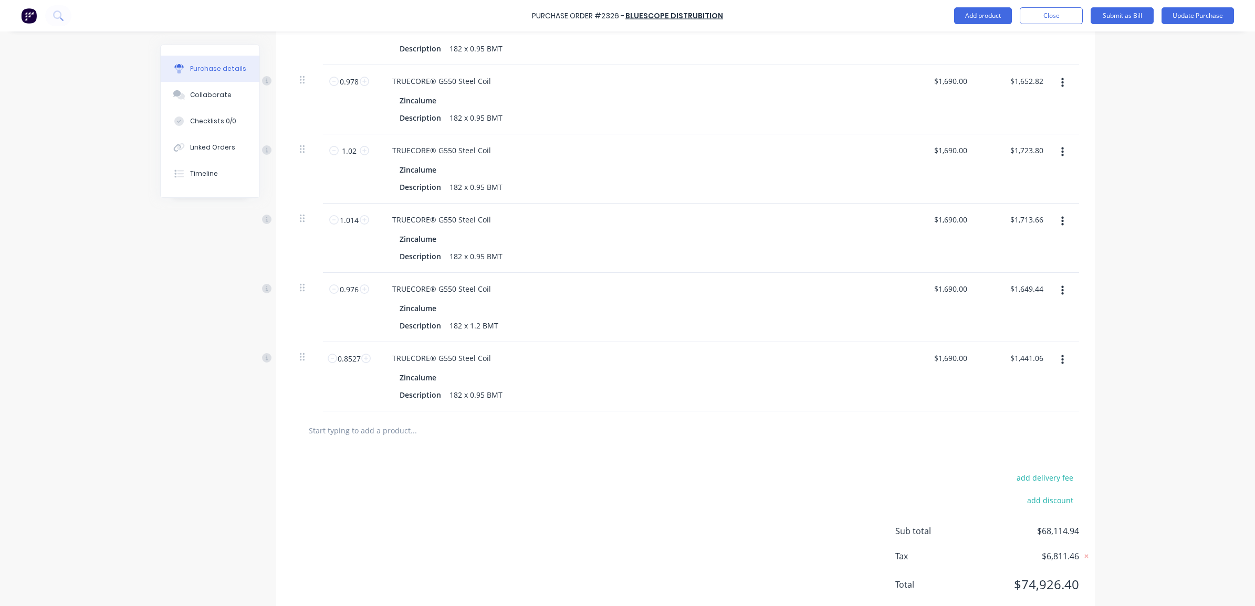
scroll to position [2778, 0]
click at [347, 352] on input "0.8527" at bounding box center [349, 358] width 24 height 16
type textarea "x"
type input "0"
type input "$0.00"
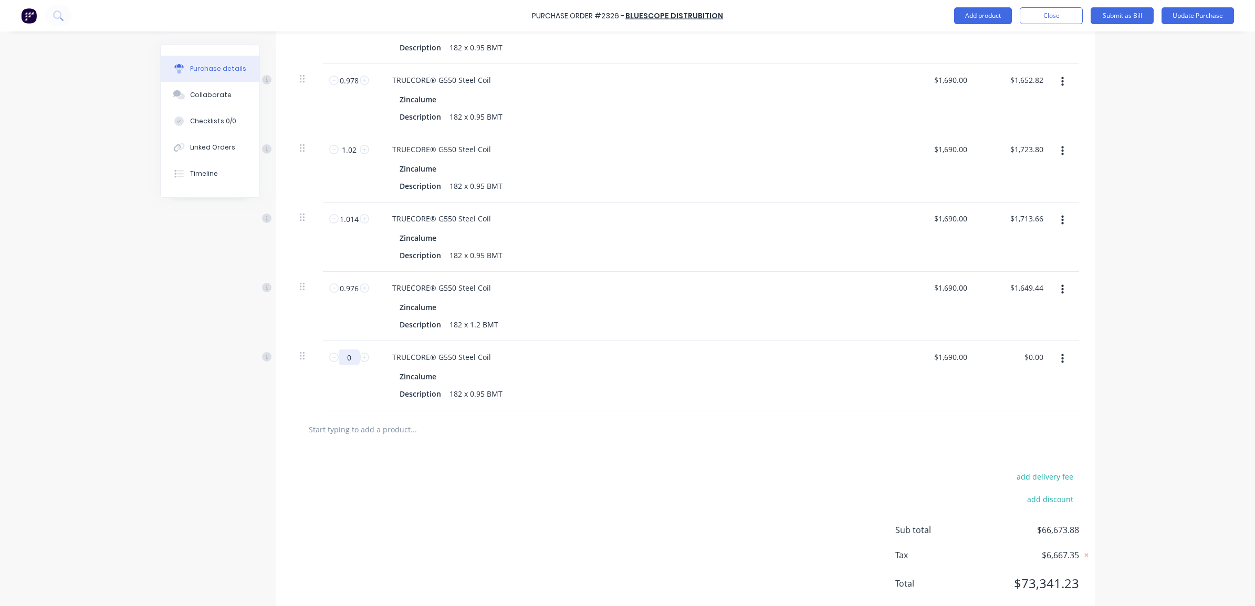
type textarea "x"
type input "0."
type textarea "x"
type input "0.9"
type input "$1,521.00"
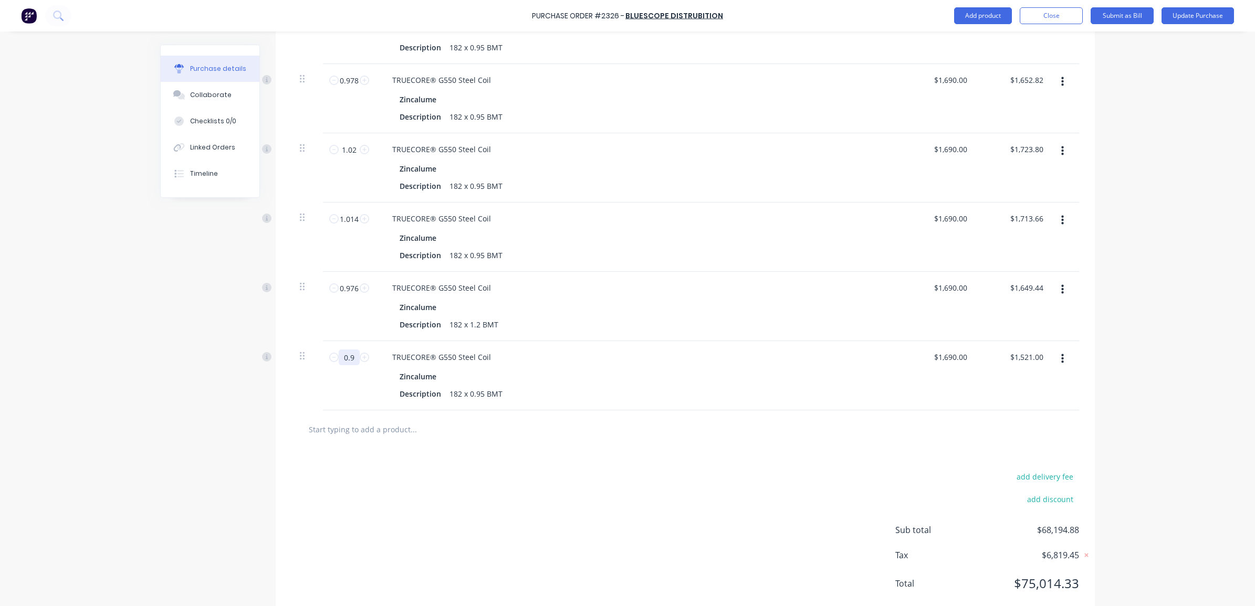
type textarea "x"
type input "0.97"
type input "$1,639.30"
type textarea "x"
type input "0.976"
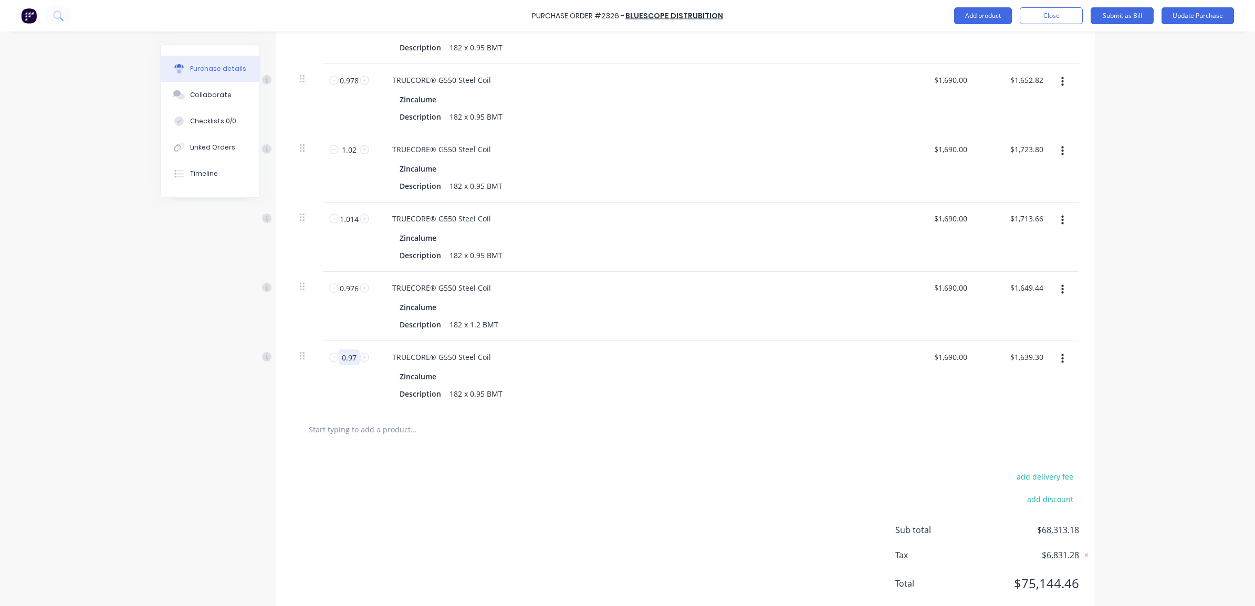
type input "$1,649.44"
type textarea "x"
type input "0.976"
click at [1190, 381] on div "Purchase Order #2326 - Bluescope Distrubition Add product Close Submit as Bill …" at bounding box center [627, 303] width 1255 height 606
click at [345, 350] on input "0.976" at bounding box center [349, 358] width 21 height 16
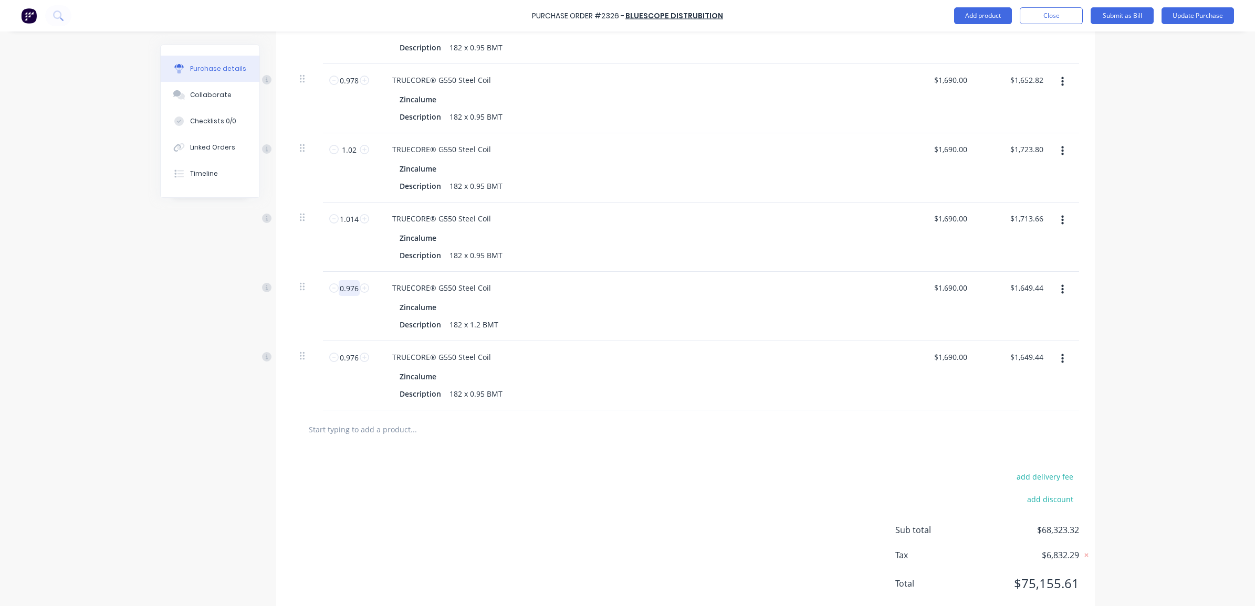
click at [339, 281] on input "0.976" at bounding box center [349, 288] width 21 height 16
type textarea "x"
type input "1"
type input "$1,690.00"
type textarea "x"
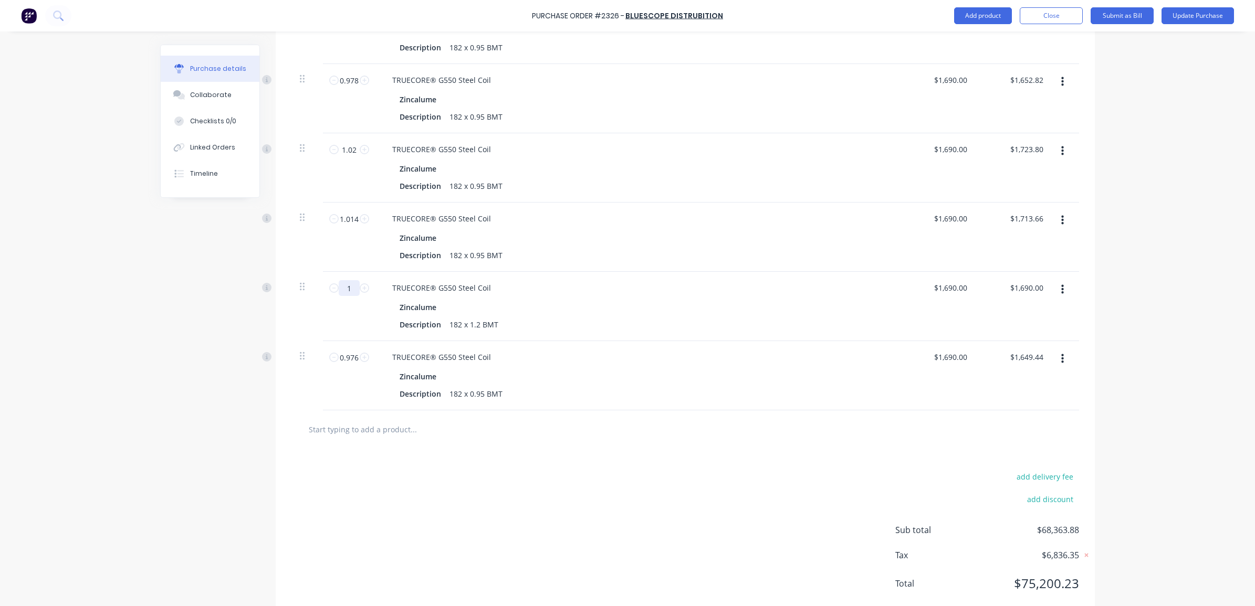
type input "1."
type textarea "x"
type input "1.0"
type textarea "x"
type input "1.01"
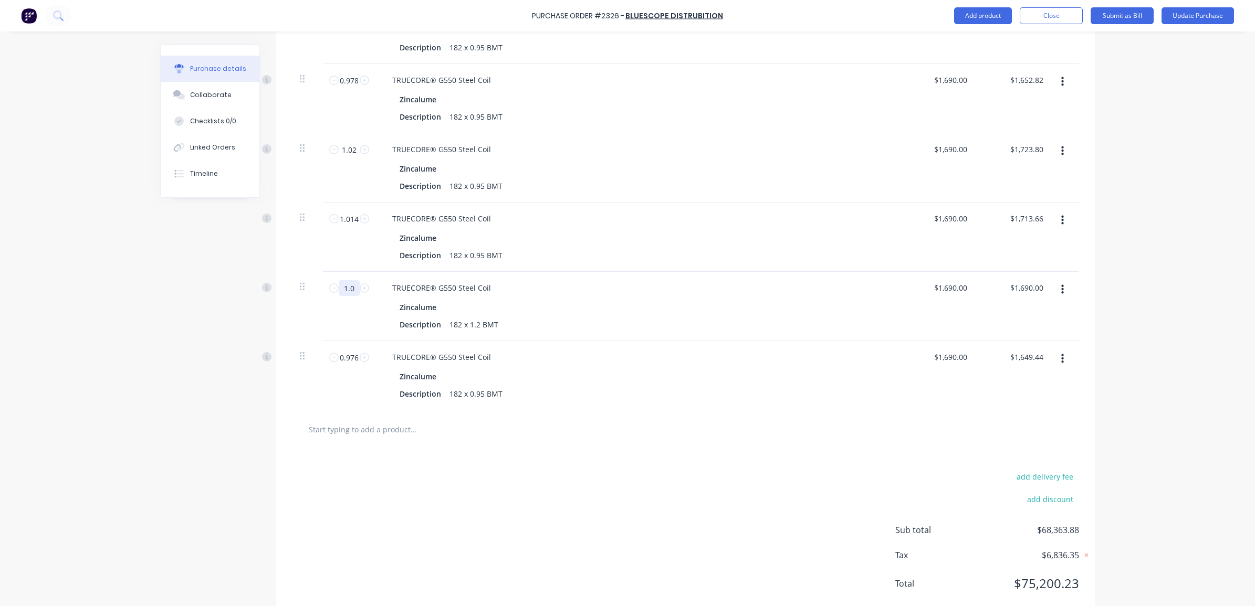
type input "$1,706.90"
type textarea "x"
type input "1.014"
type input "$1,713.66"
type textarea "x"
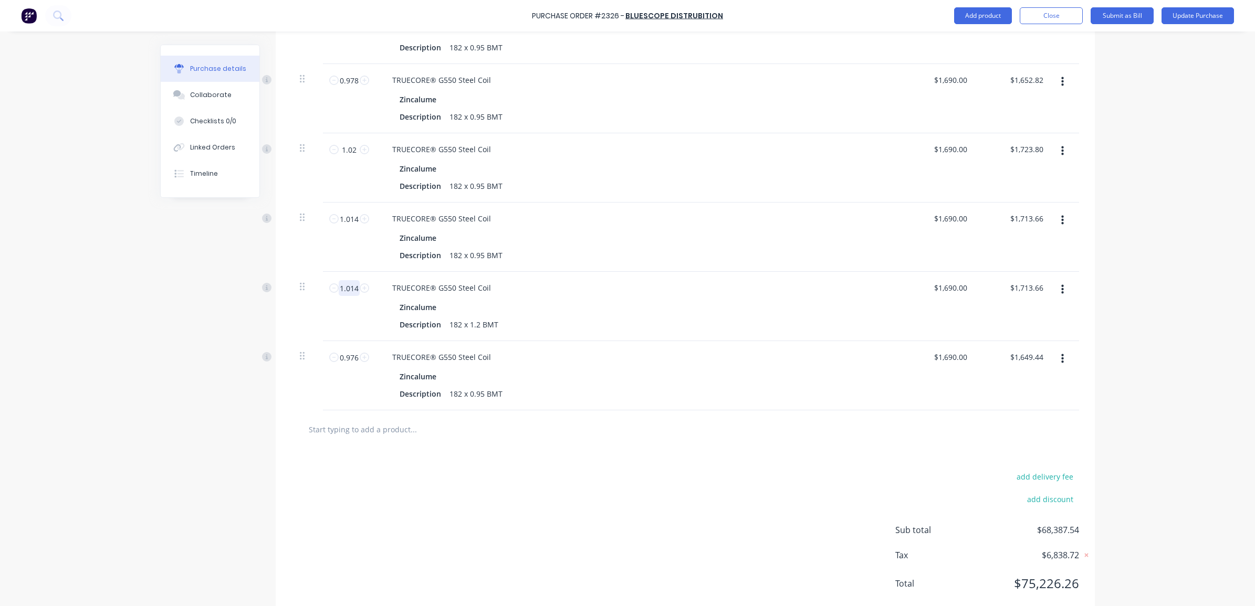
type input "1.014"
click at [342, 214] on input "1.014" at bounding box center [349, 219] width 21 height 16
type textarea "x"
type input "1"
type input "$1,690.00"
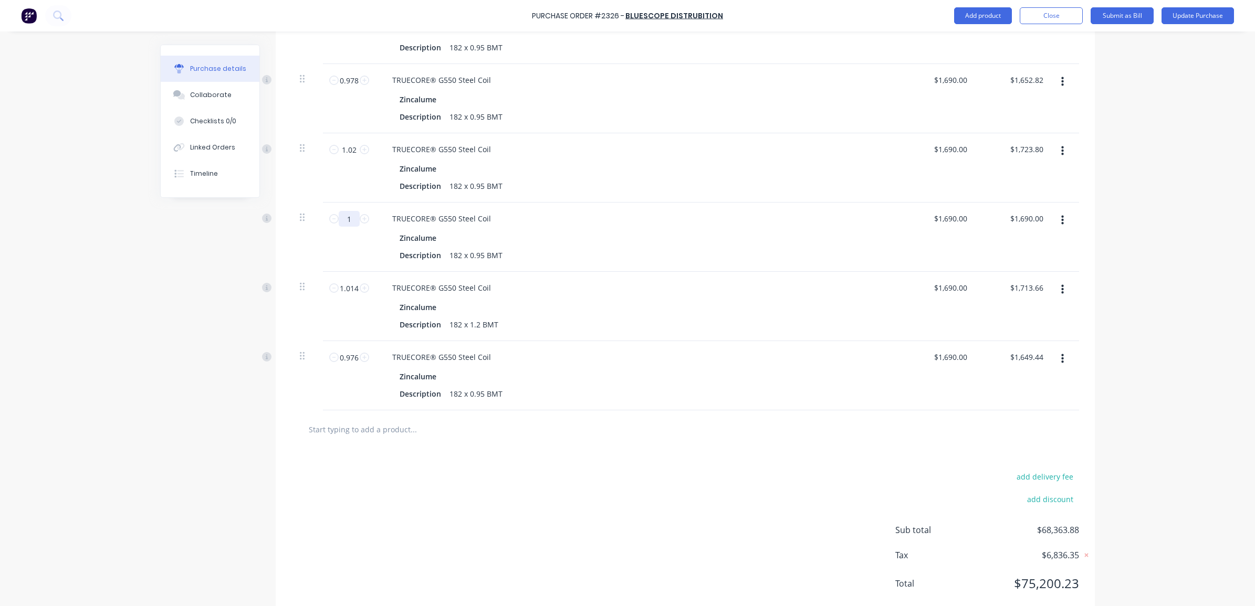
type textarea "x"
type input "1."
type textarea "x"
type input "1.0"
type textarea "x"
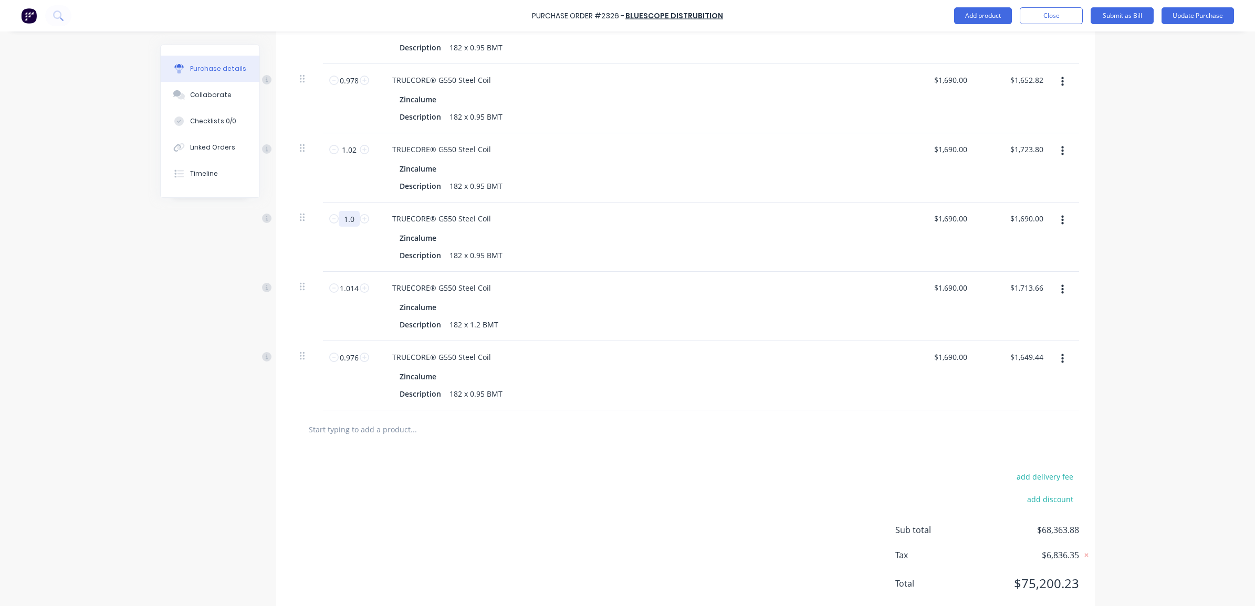
type input "1.02"
type input "$1,723.80"
type textarea "x"
type input "1.02"
click at [339, 142] on input "1.02" at bounding box center [349, 150] width 21 height 16
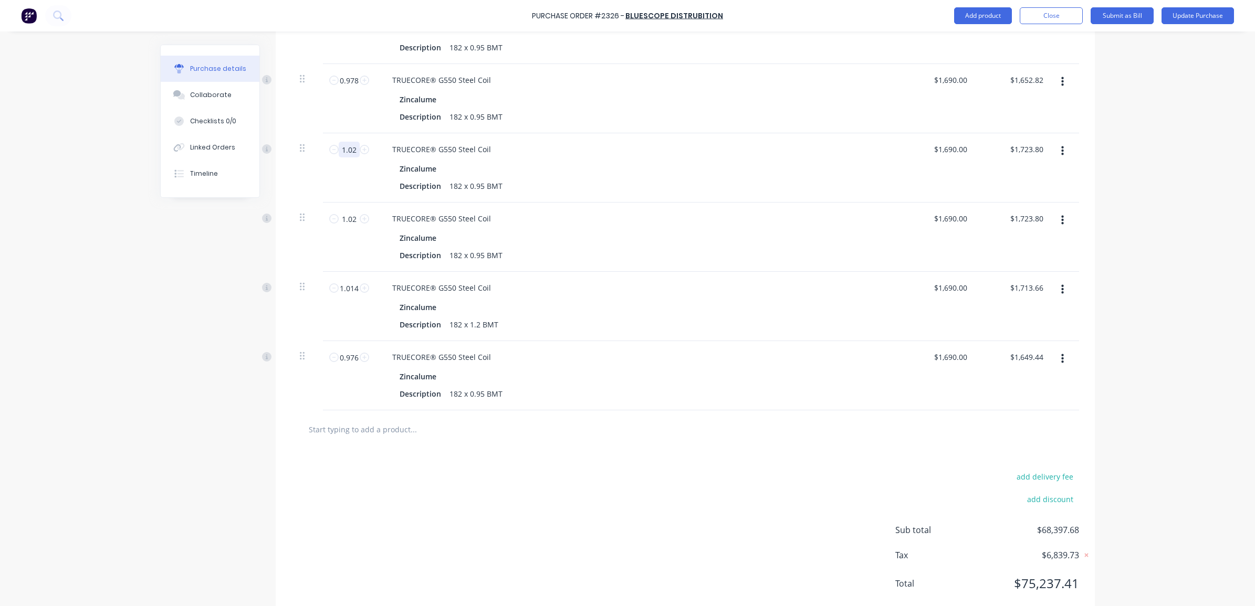
type textarea "x"
type input "0"
type input "$0.00"
type textarea "x"
type input "0."
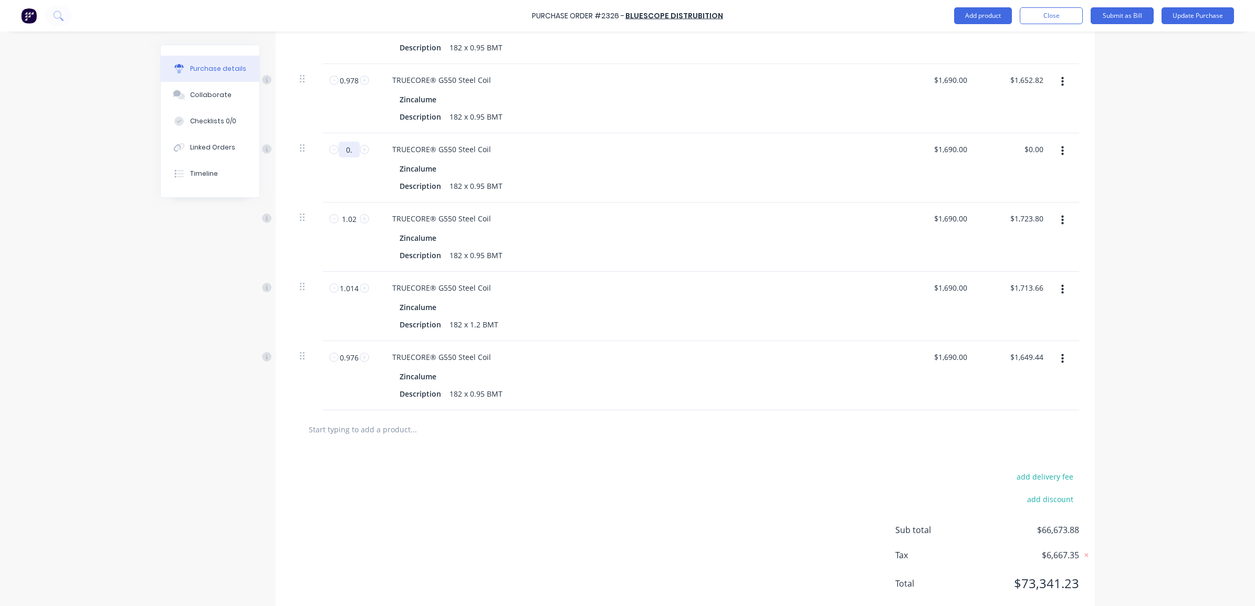
type textarea "x"
type input "0.9"
type input "$1,521.00"
type textarea "x"
type input "0.97"
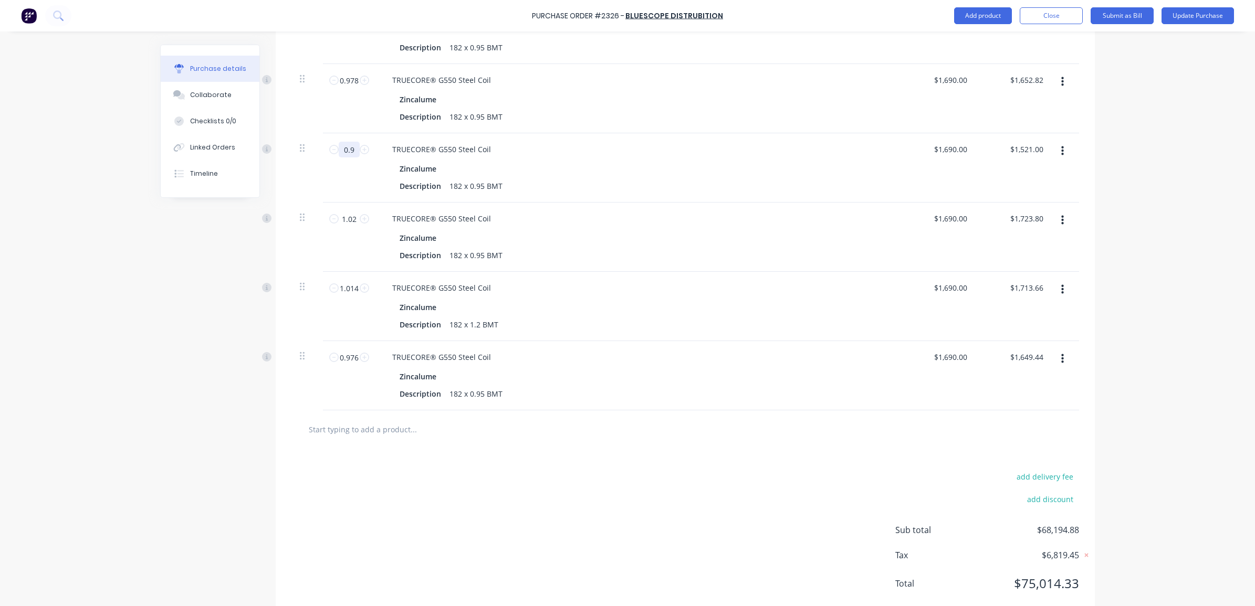
type input "$1,639.30"
type textarea "x"
type input "0.978"
type input "$1,652.82"
type textarea "x"
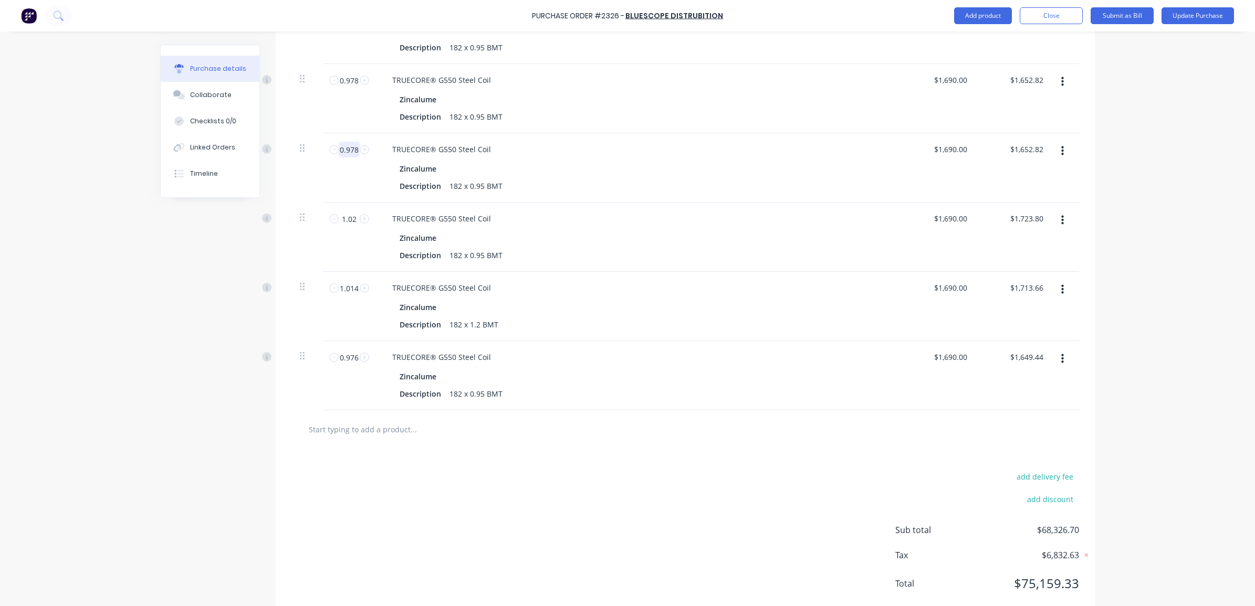
type input "0.978"
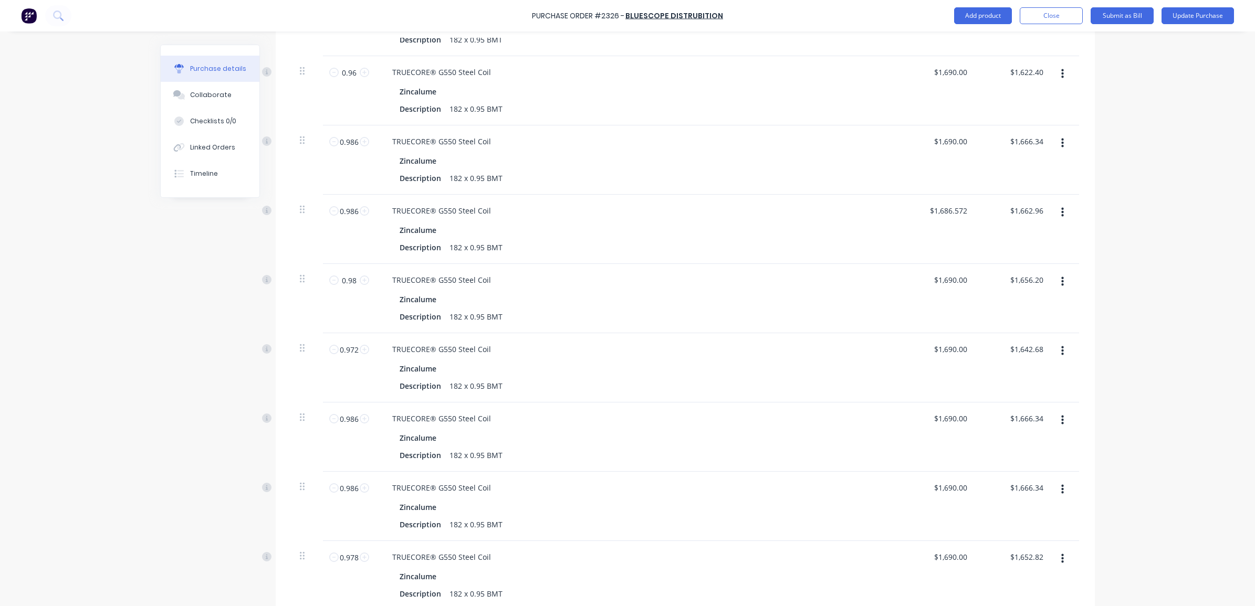
scroll to position [2296, 0]
click at [341, 555] on input "0.978" at bounding box center [349, 562] width 21 height 16
type textarea "x"
type input "0"
type input "$0.00"
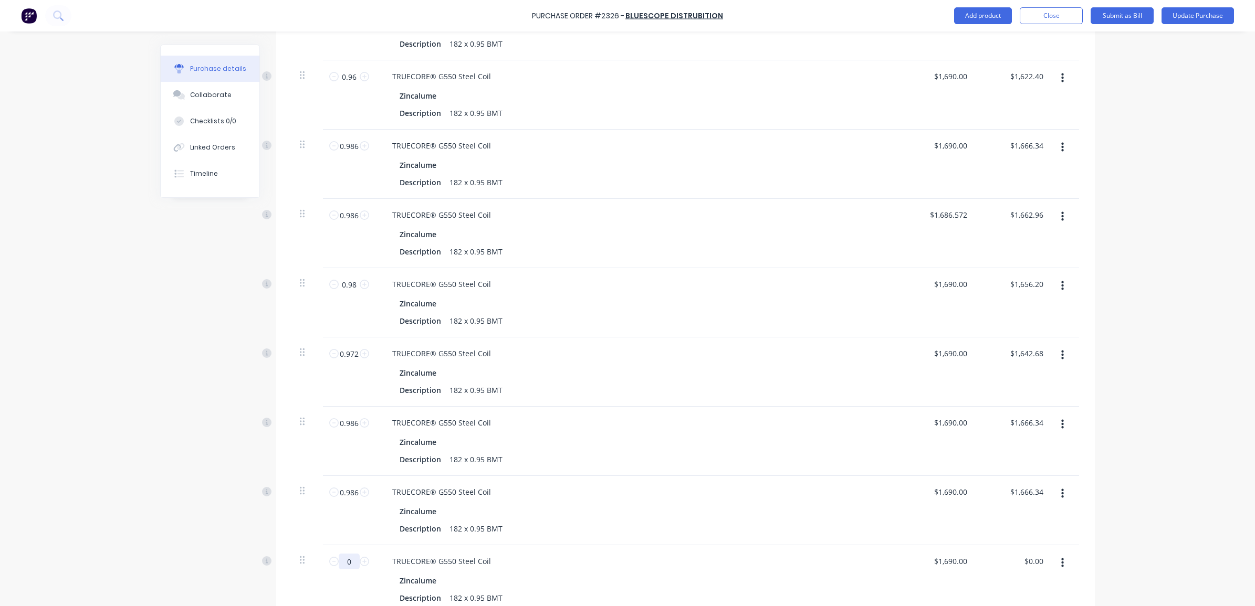
type textarea "x"
type input "0."
type textarea "x"
type input "0.9"
type input "$1,521.00"
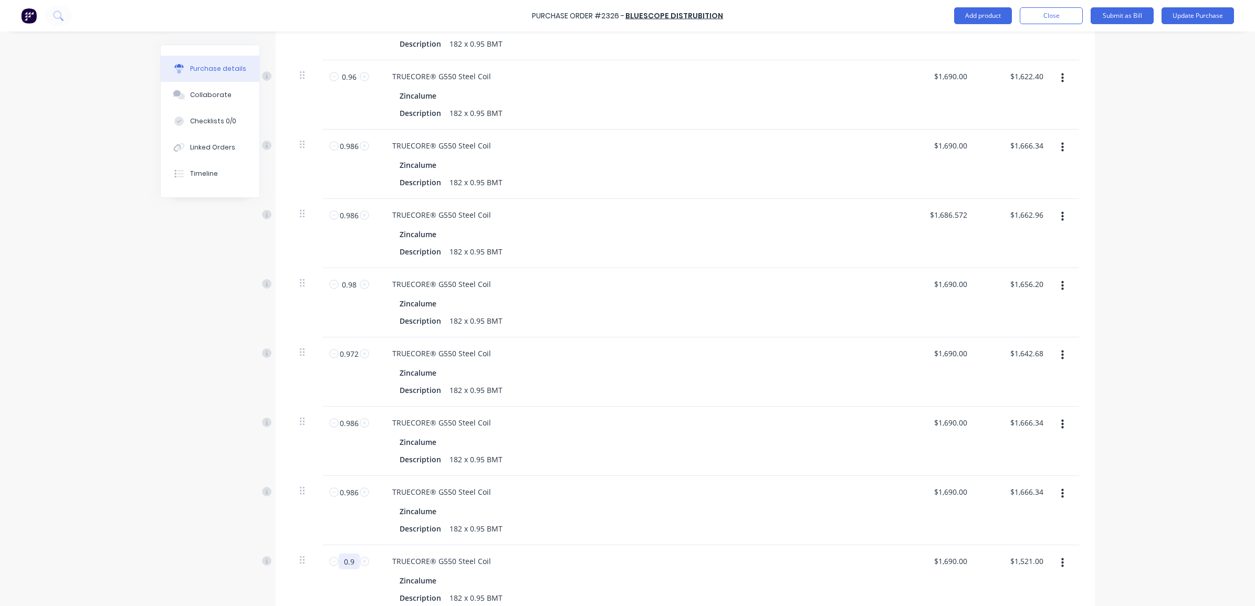
type textarea "x"
type input "0.98"
type input "$1,656.20"
type textarea "x"
type input "0.986"
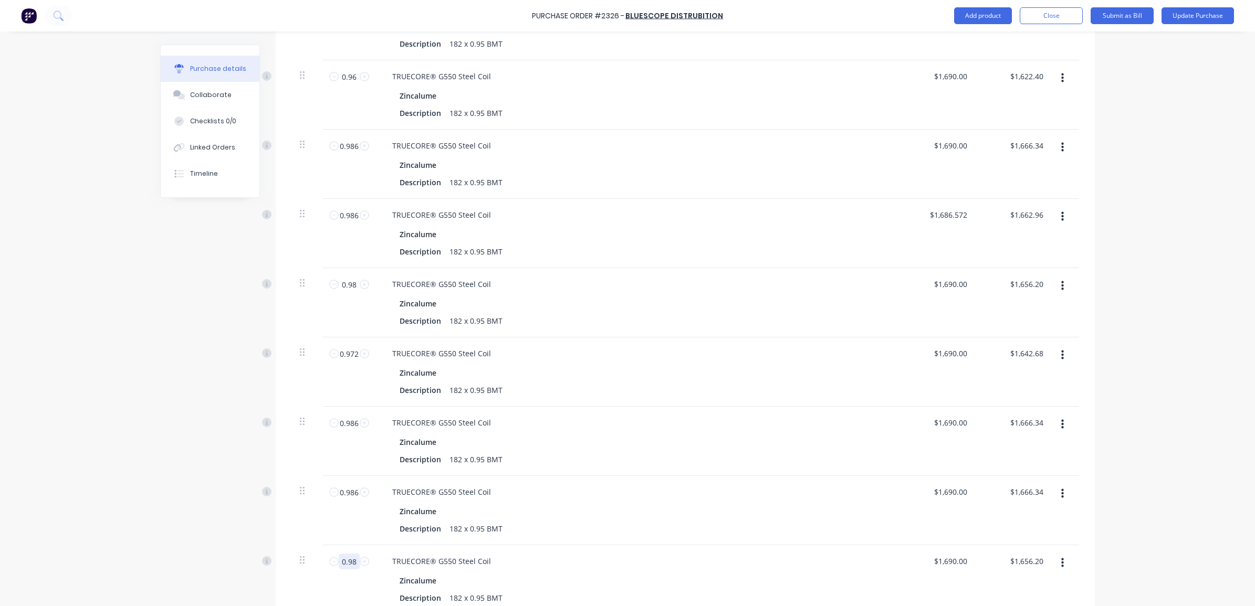
type input "$1,666.34"
type textarea "x"
type input "0.986"
click at [349, 487] on input "0.986" at bounding box center [349, 493] width 21 height 16
type textarea "x"
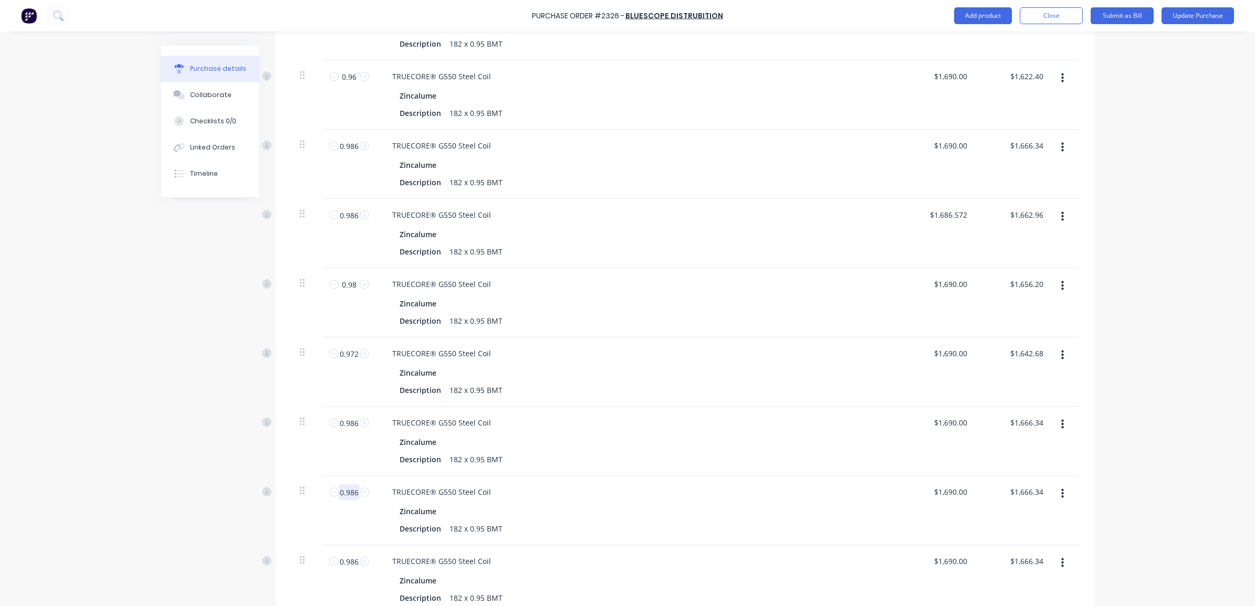
type input "0"
type input "$0.00"
type textarea "x"
type input "0."
type textarea "x"
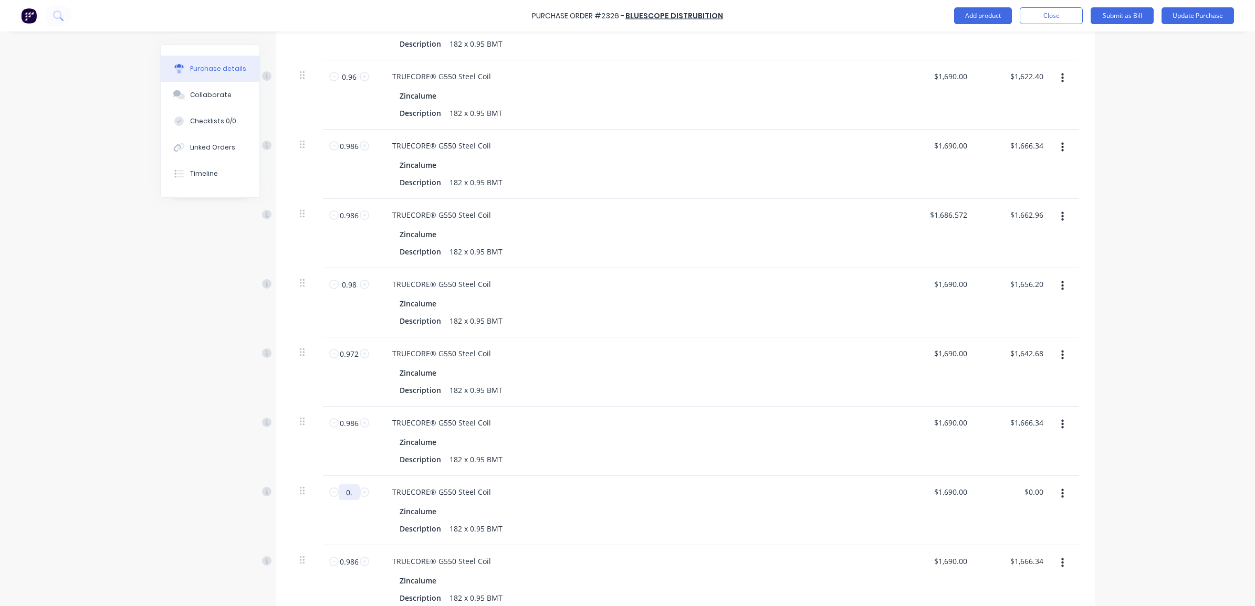
type input "0.9"
type input "$1,521.00"
type textarea "x"
type input "0.97"
type input "$1,639.30"
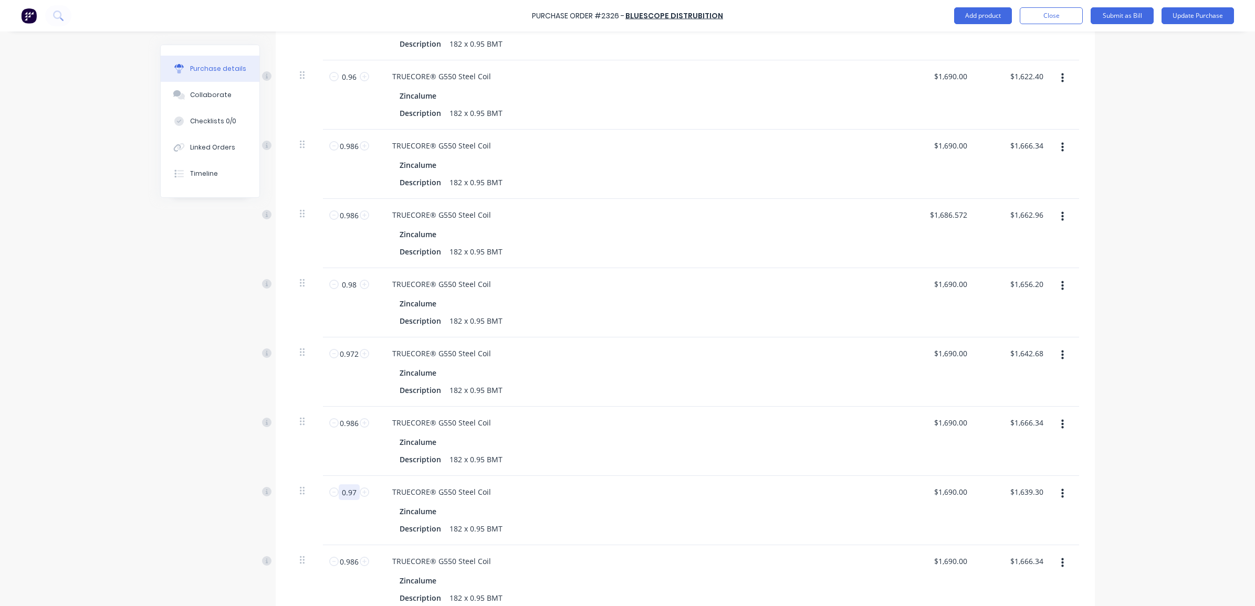
type textarea "x"
type input "0.972"
type input "$1,642.68"
click at [348, 415] on input "0.986" at bounding box center [349, 423] width 21 height 16
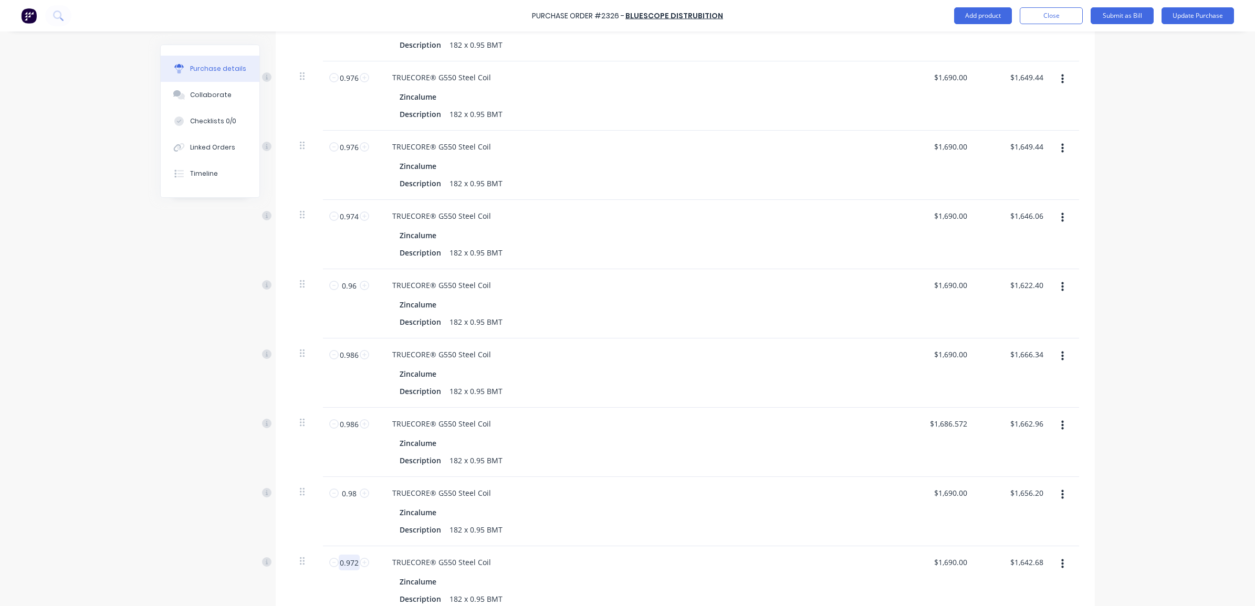
click at [349, 560] on input "0.972" at bounding box center [349, 563] width 21 height 16
click at [342, 488] on input "0.98" at bounding box center [349, 494] width 21 height 16
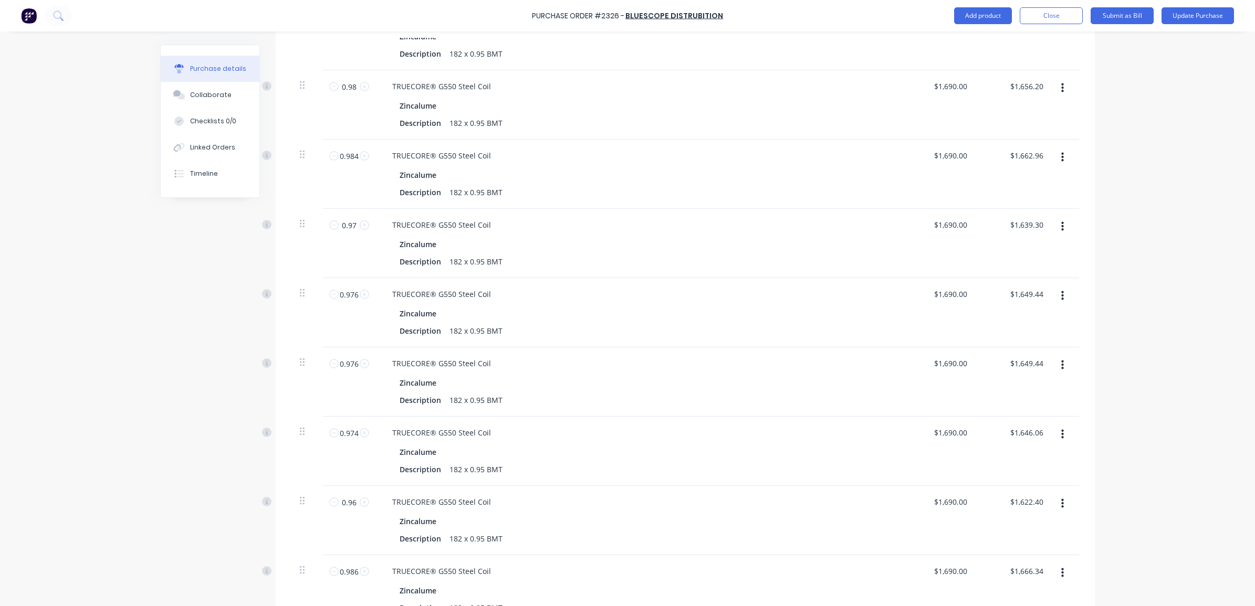
scroll to position [1867, 0]
click at [348, 568] on input "0.986" at bounding box center [349, 576] width 21 height 16
click at [350, 498] on input "0.96" at bounding box center [349, 506] width 21 height 16
click at [348, 429] on input "0.974" at bounding box center [349, 437] width 21 height 16
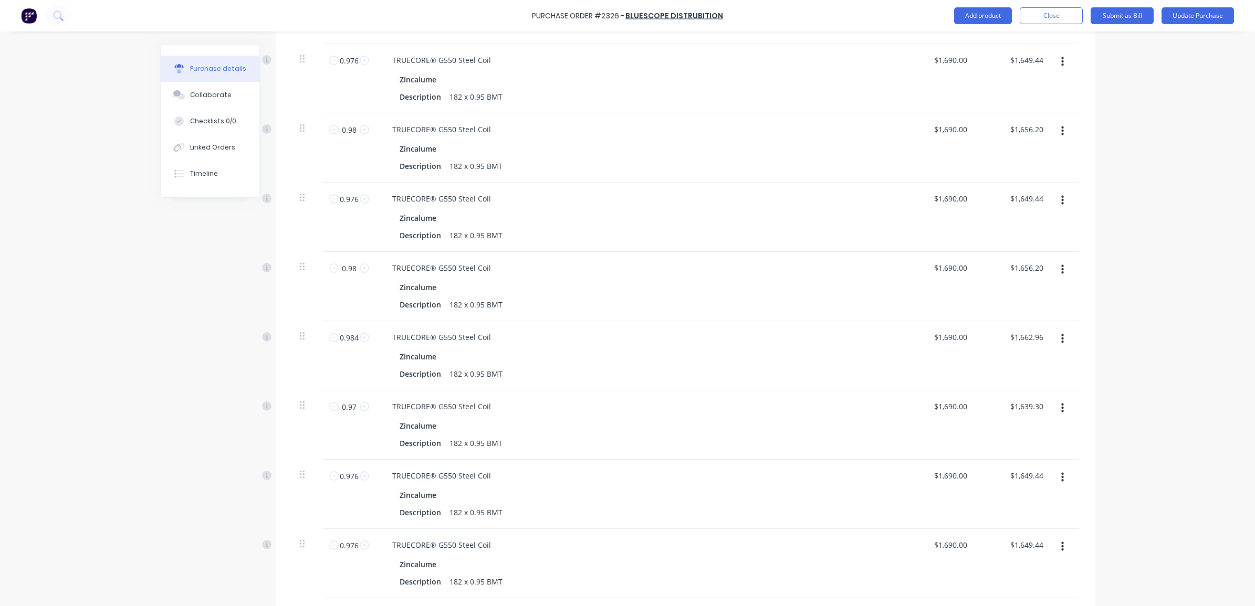
scroll to position [1677, 0]
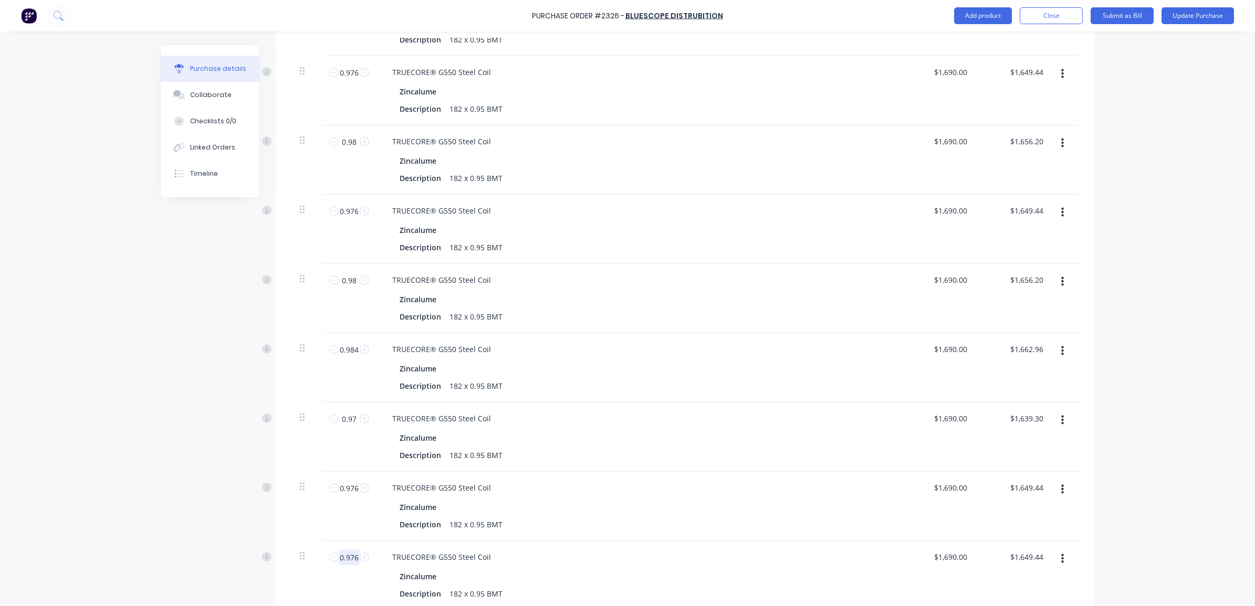
click at [340, 550] on input "0.976" at bounding box center [349, 558] width 21 height 16
click at [345, 484] on input "0.976" at bounding box center [349, 488] width 21 height 16
click at [342, 411] on input "0.97" at bounding box center [349, 419] width 21 height 16
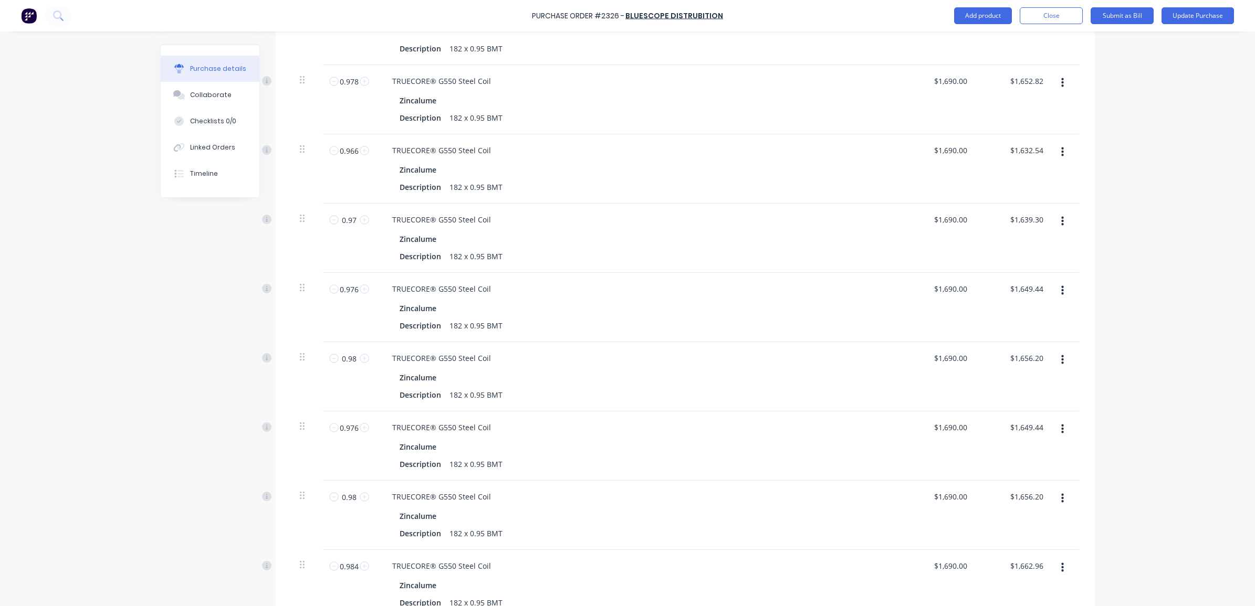
scroll to position [1456, 0]
click at [342, 562] on input "0.984" at bounding box center [349, 570] width 21 height 16
click at [351, 563] on input "0.98" at bounding box center [349, 571] width 21 height 16
click at [345, 494] on input "0.976" at bounding box center [349, 502] width 21 height 16
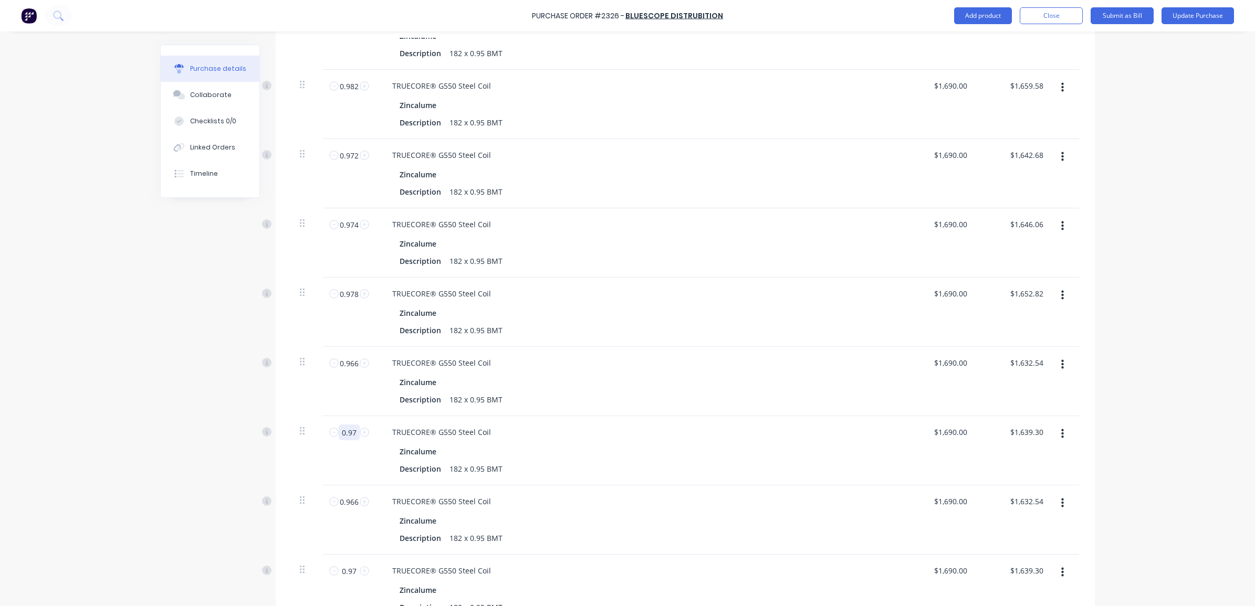
click at [343, 425] on input "0.97" at bounding box center [349, 433] width 21 height 16
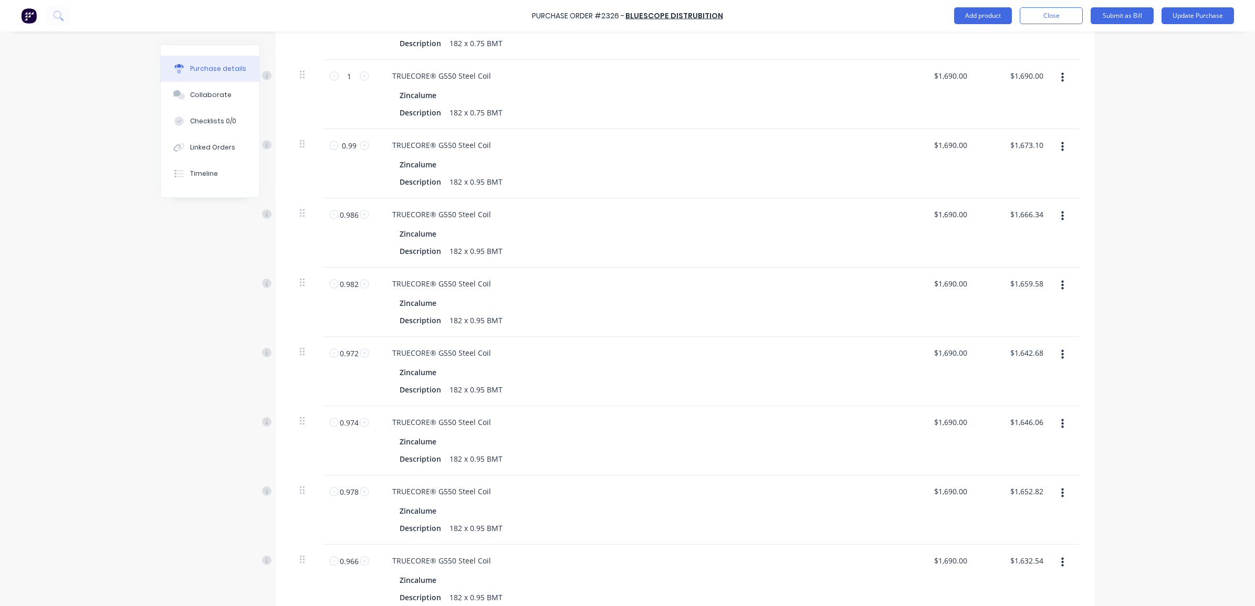
scroll to position [1033, 0]
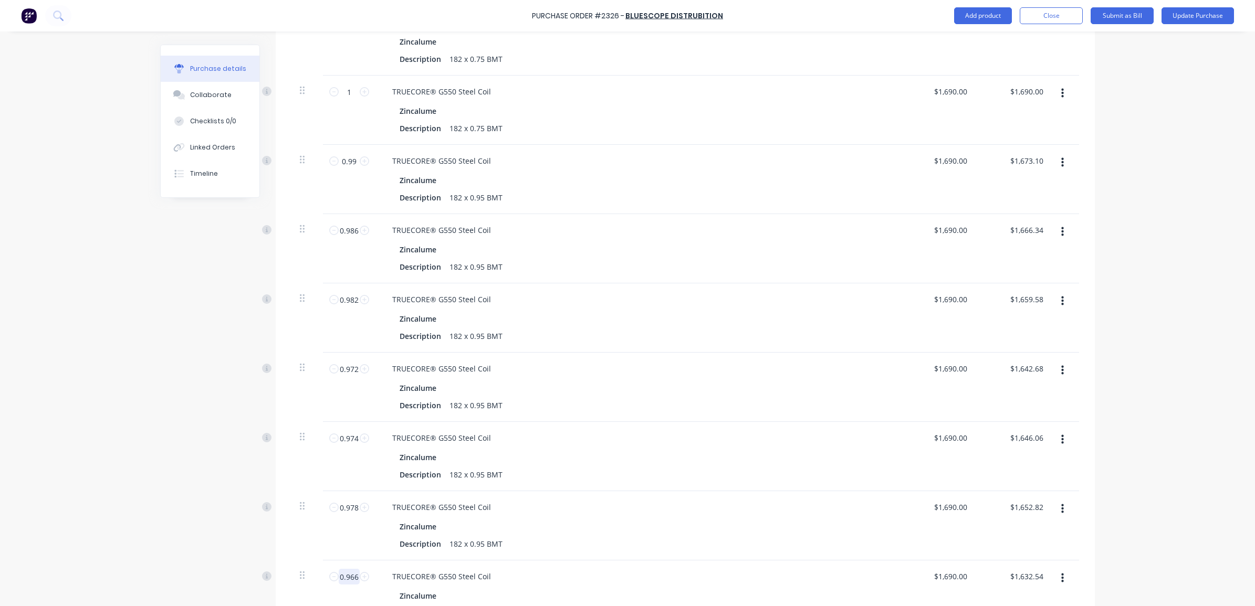
click at [340, 569] on input "0.966" at bounding box center [349, 577] width 21 height 16
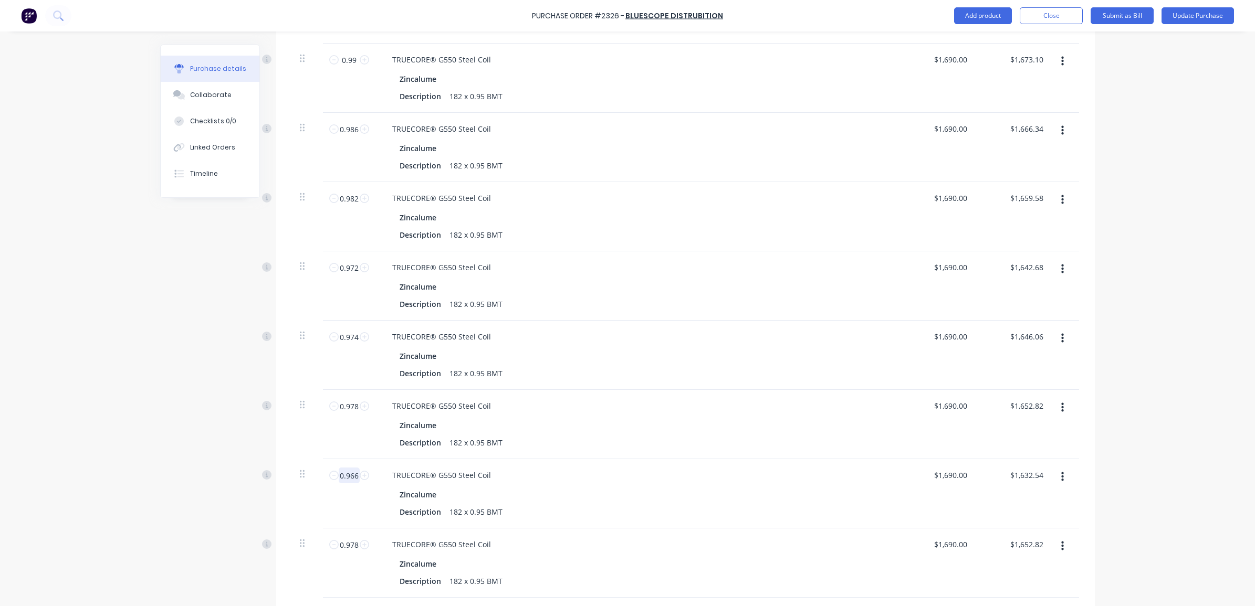
scroll to position [1150, 0]
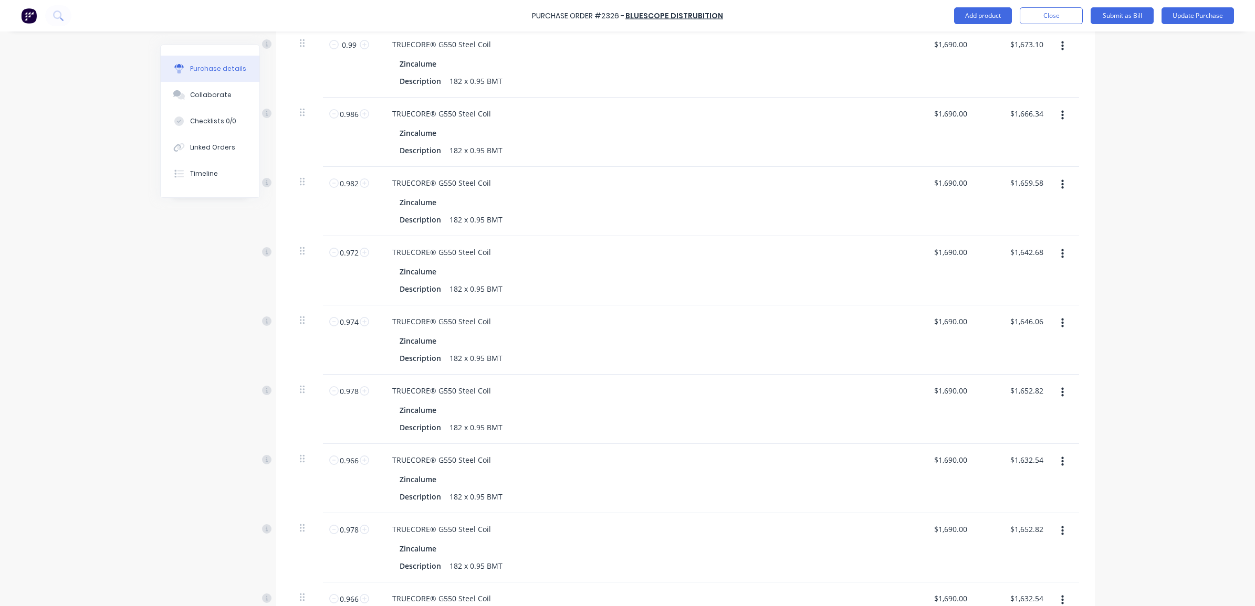
click at [1244, 232] on div "Purchase Order #2326 - Bluescope Distrubition Add product Close Submit as Bill …" at bounding box center [627, 303] width 1255 height 606
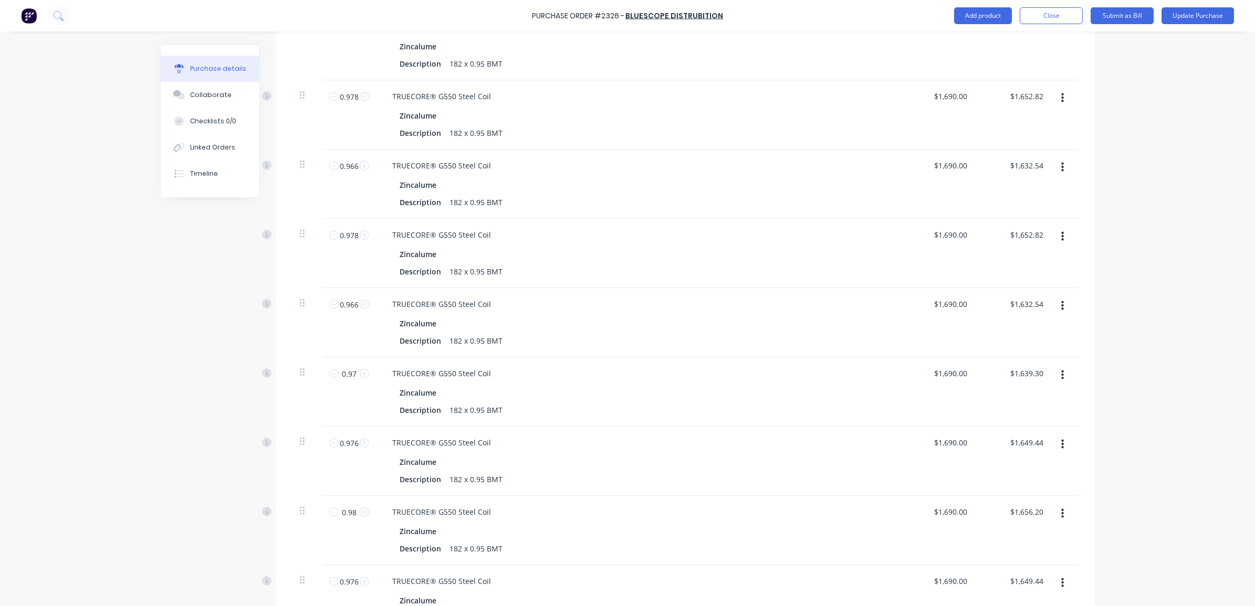
scroll to position [1456, 0]
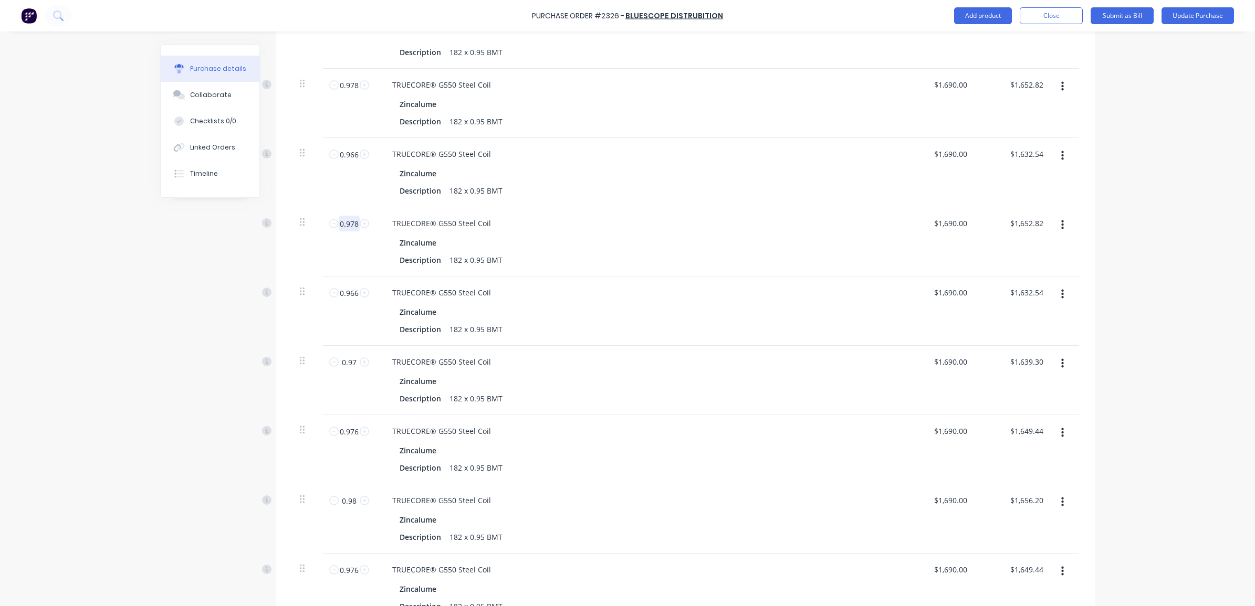
click at [351, 216] on input "0.978" at bounding box center [349, 224] width 21 height 16
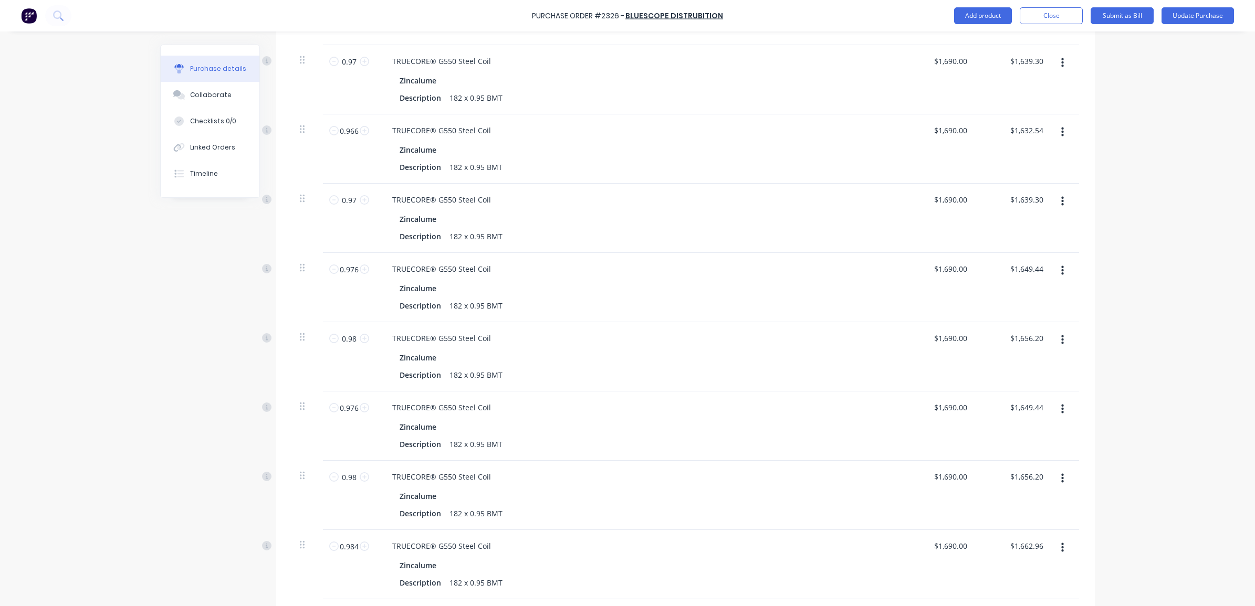
scroll to position [1677, 0]
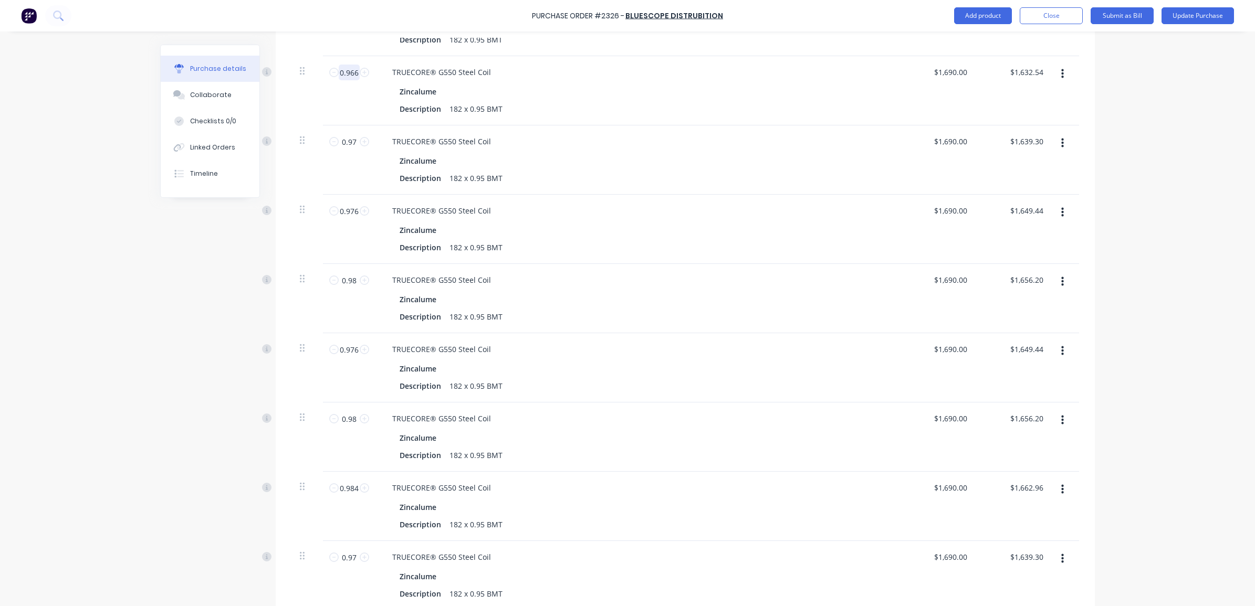
click at [344, 65] on input "0.966" at bounding box center [349, 73] width 21 height 16
click at [348, 134] on input "0.97" at bounding box center [349, 142] width 21 height 16
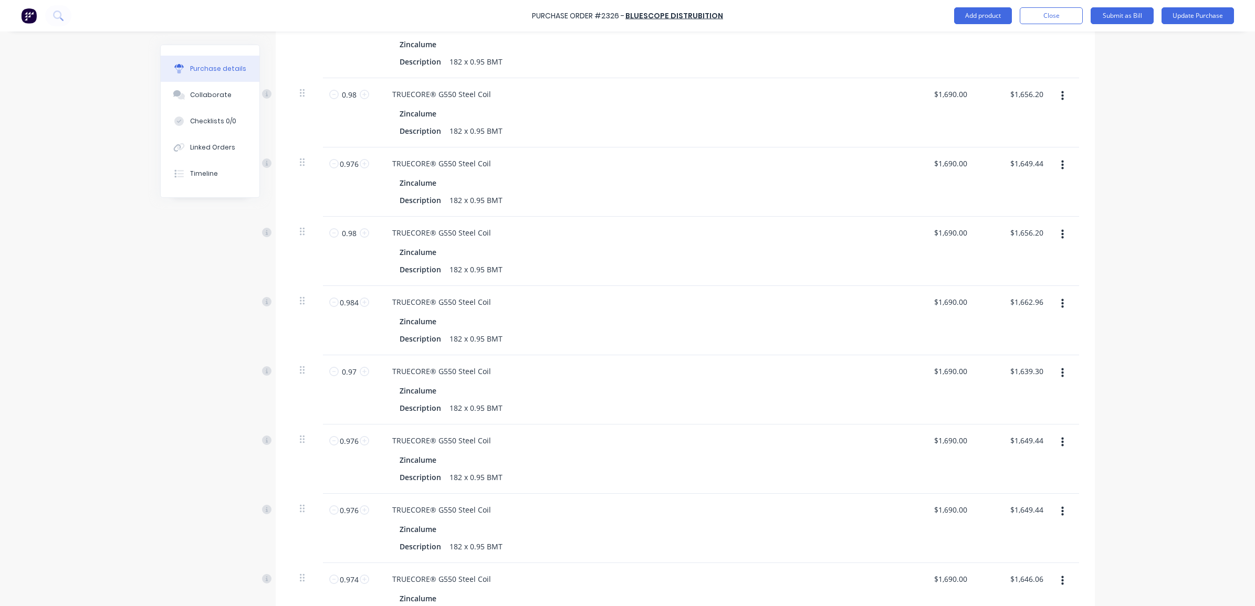
scroll to position [1870, 0]
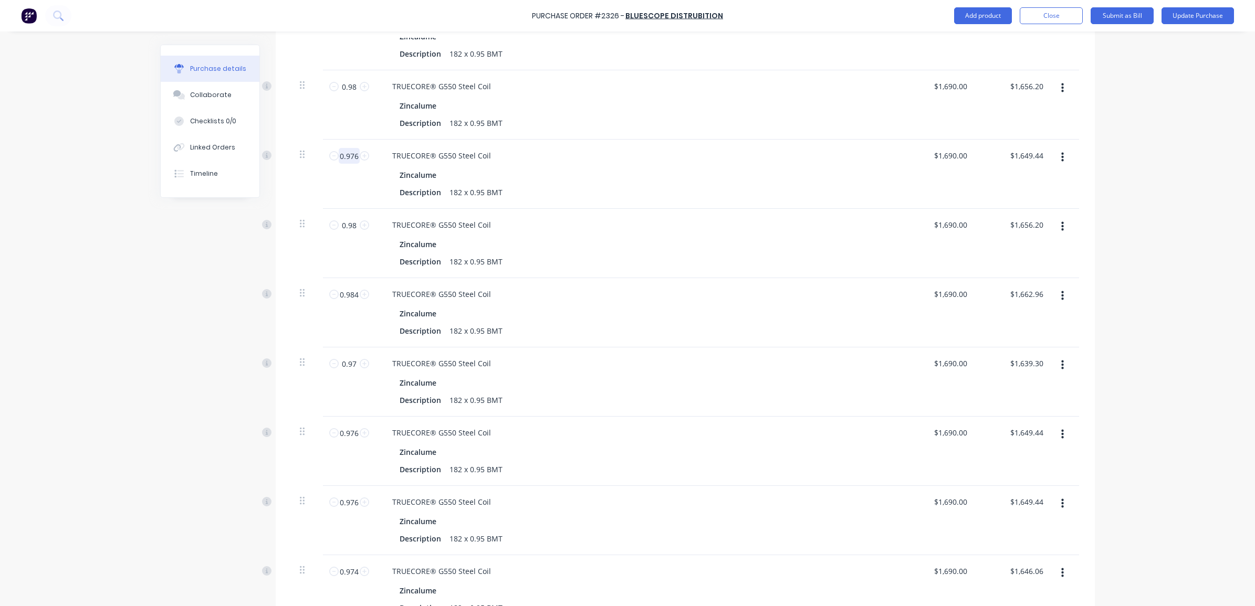
click at [348, 148] on input "0.976" at bounding box center [349, 156] width 21 height 16
click at [343, 217] on input "0.98" at bounding box center [349, 225] width 21 height 16
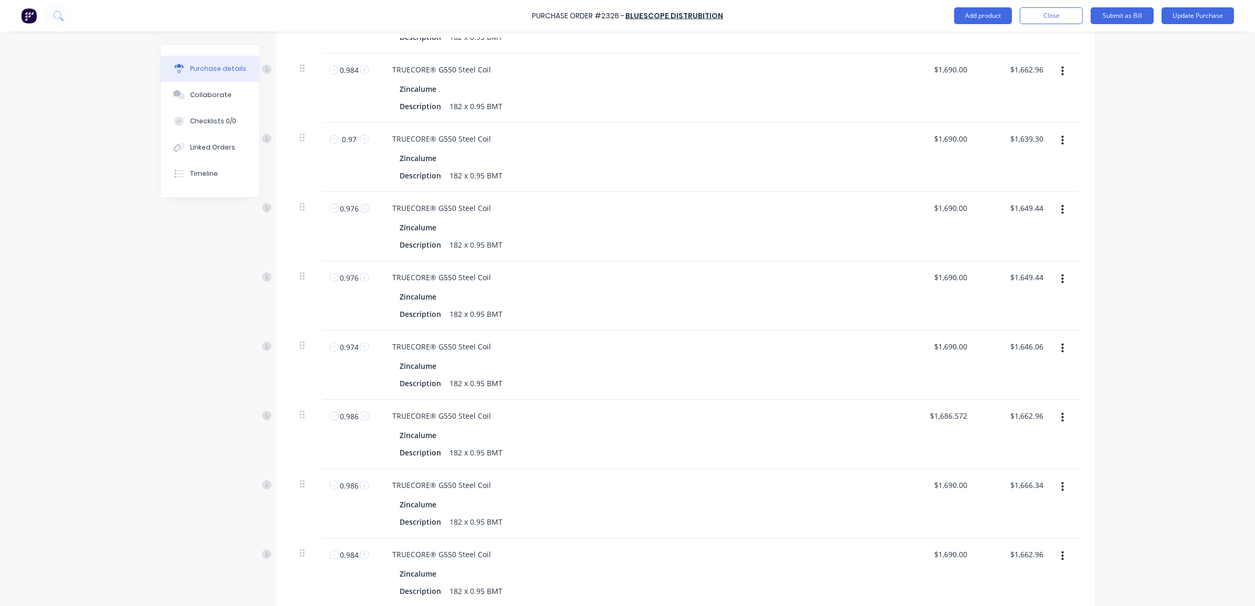
scroll to position [2103, 0]
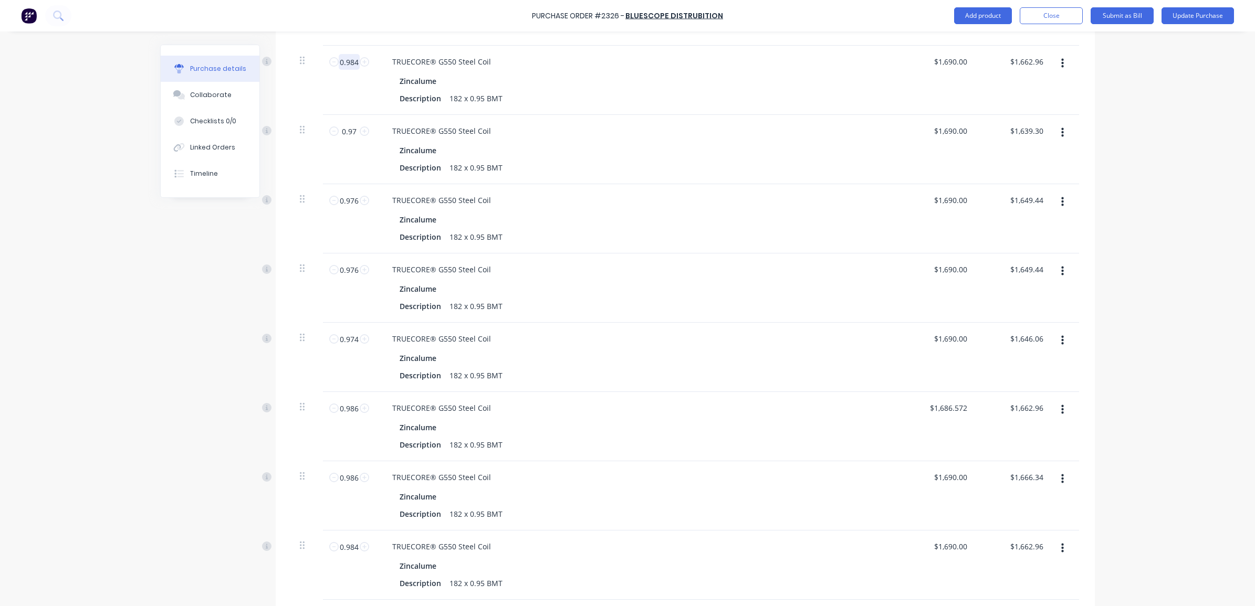
click at [347, 54] on input "0.984" at bounding box center [349, 62] width 21 height 16
click at [350, 124] on input "0.97" at bounding box center [349, 131] width 21 height 16
click at [347, 193] on input "0.976" at bounding box center [349, 201] width 21 height 16
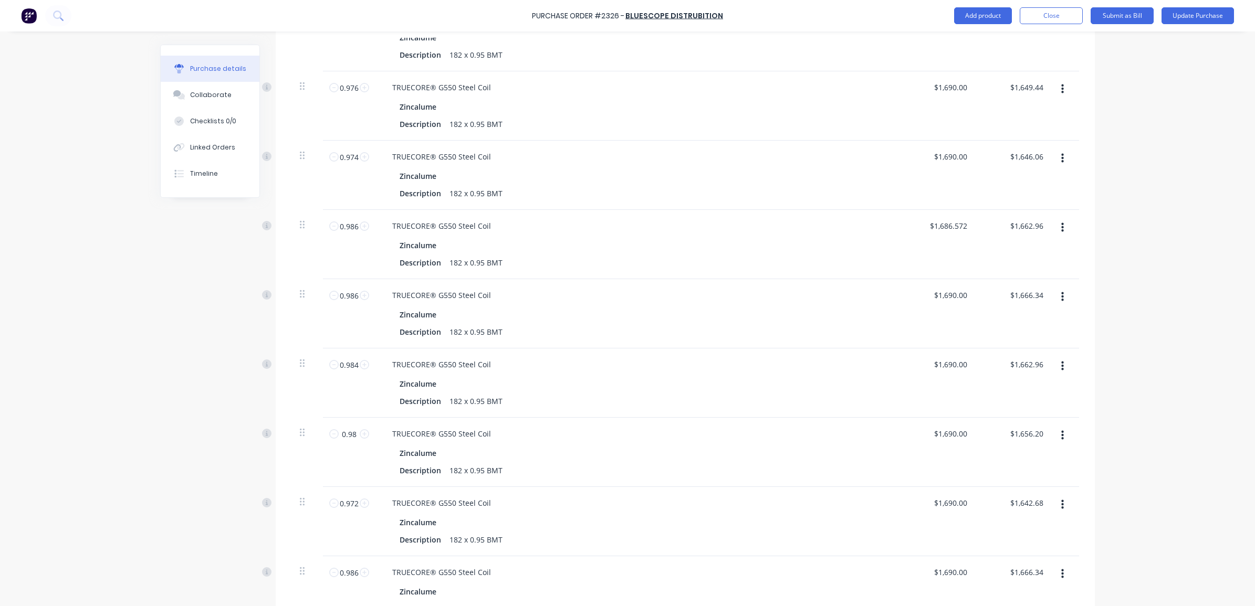
scroll to position [2293, 0]
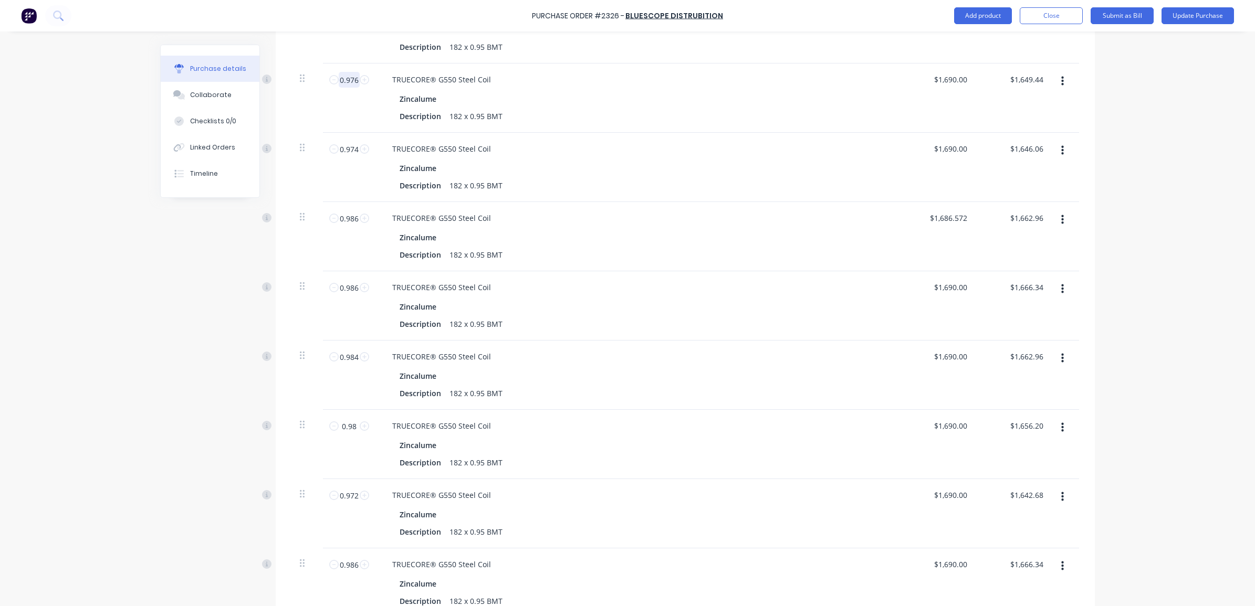
click at [348, 72] on input "0.976" at bounding box center [349, 80] width 21 height 16
click at [345, 145] on input "0.974" at bounding box center [349, 149] width 21 height 16
click at [963, 211] on input "1686.57" at bounding box center [953, 218] width 33 height 15
click at [1113, 222] on div "Purchase Order #2326 - Bluescope Distrubition Add product Close Submit as Bill …" at bounding box center [627, 303] width 1255 height 606
click at [341, 212] on input "0.986" at bounding box center [349, 219] width 21 height 16
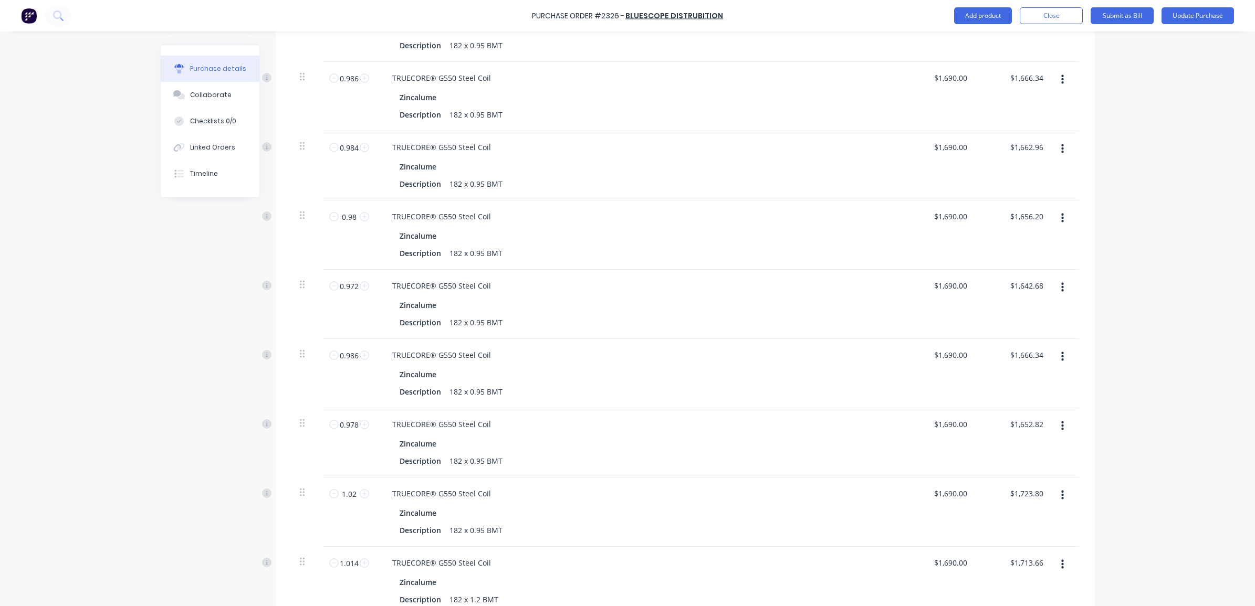
scroll to position [2506, 0]
click at [345, 67] on input "0.986" at bounding box center [349, 75] width 21 height 16
click at [344, 140] on input "0.984" at bounding box center [349, 144] width 21 height 16
click at [340, 206] on input "0.98" at bounding box center [349, 213] width 21 height 16
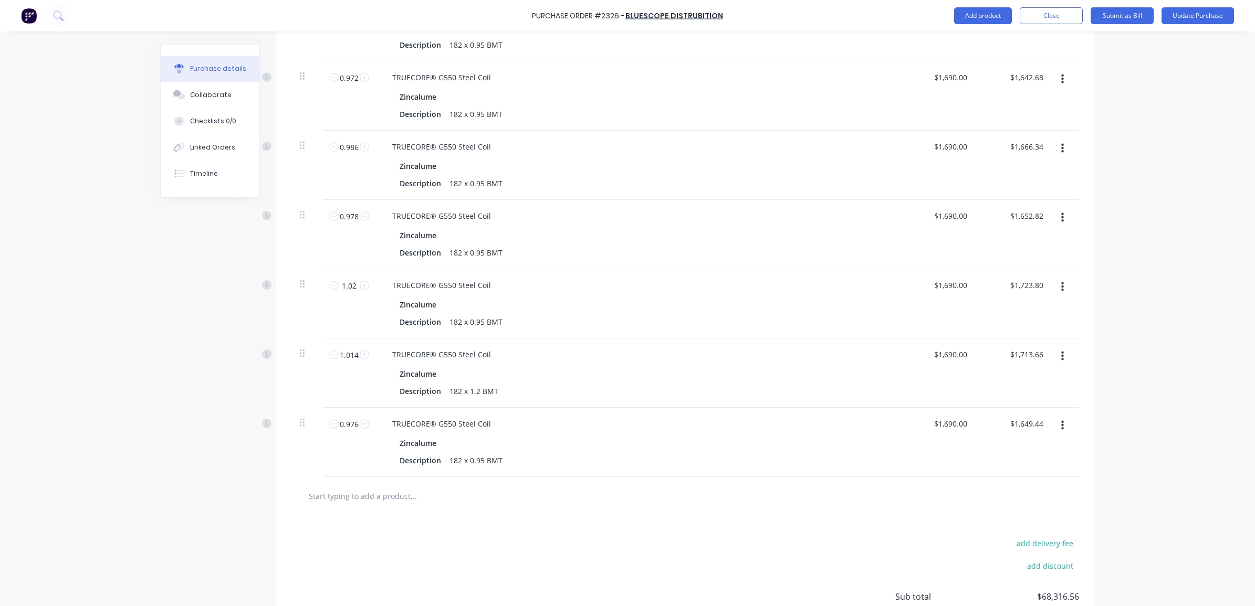
scroll to position [2715, 0]
click at [345, 66] on input "0.972" at bounding box center [349, 74] width 21 height 16
click at [342, 135] on input "0.986" at bounding box center [349, 143] width 21 height 16
click at [345, 204] on input "0.978" at bounding box center [349, 212] width 21 height 16
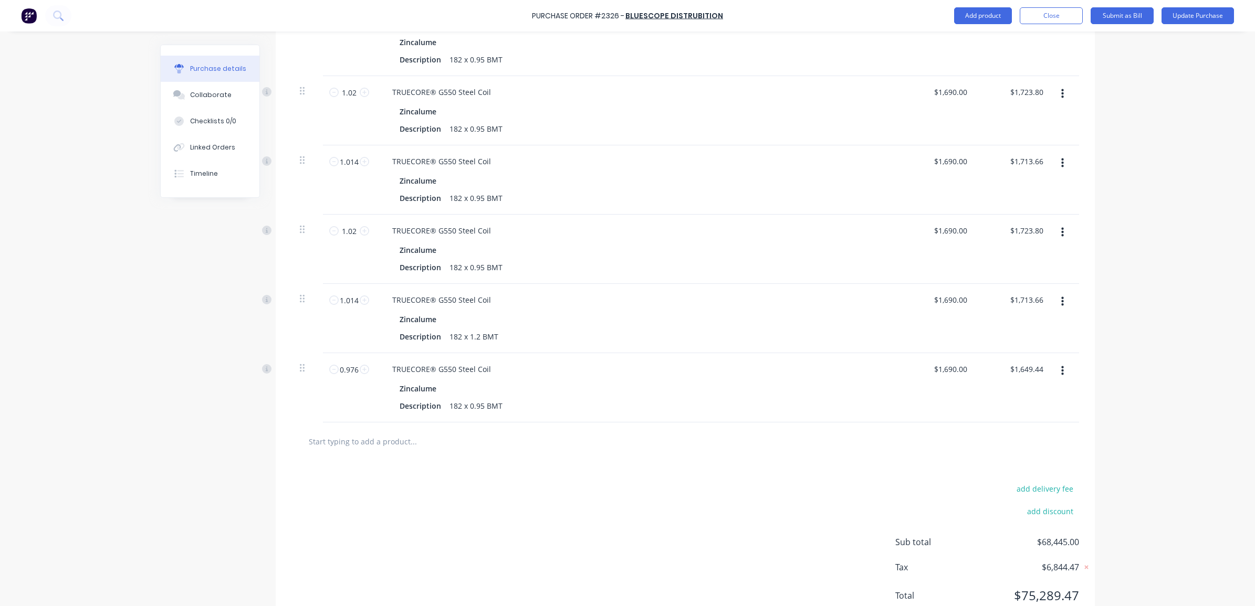
scroll to position [2796, 0]
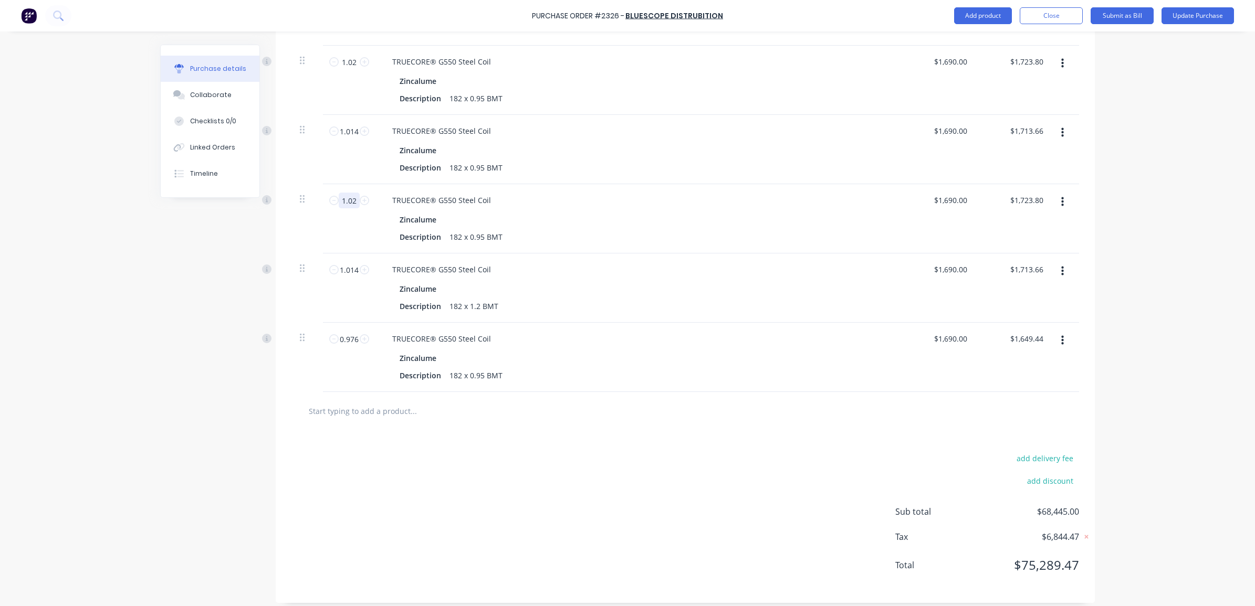
click at [344, 197] on input "1.02" at bounding box center [349, 201] width 21 height 16
click at [1064, 331] on button "button" at bounding box center [1062, 340] width 25 height 19
click at [1007, 422] on button "Delete" at bounding box center [1030, 431] width 89 height 21
click at [1061, 335] on icon "button" at bounding box center [1062, 341] width 3 height 12
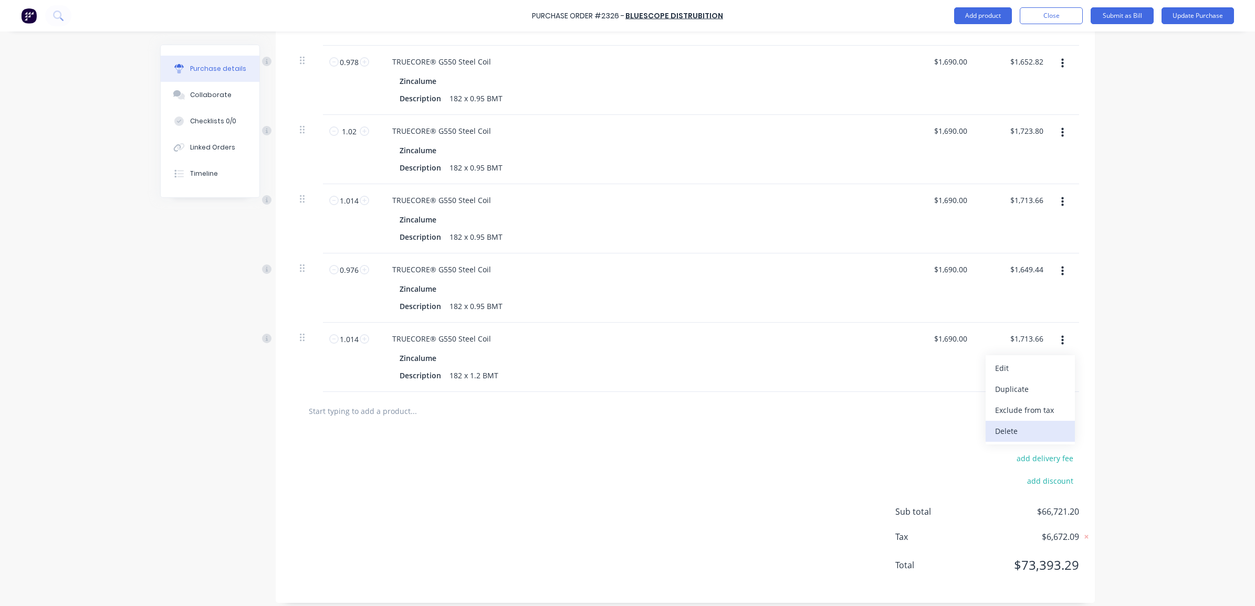
click at [1023, 421] on button "Delete" at bounding box center [1030, 431] width 89 height 21
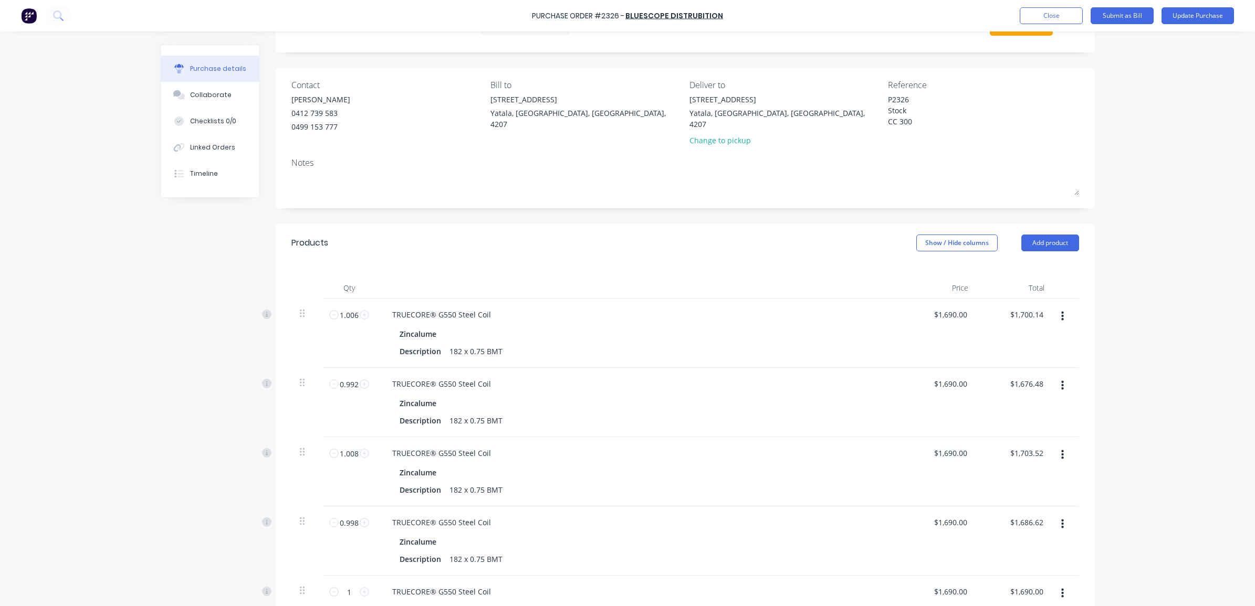
scroll to position [0, 0]
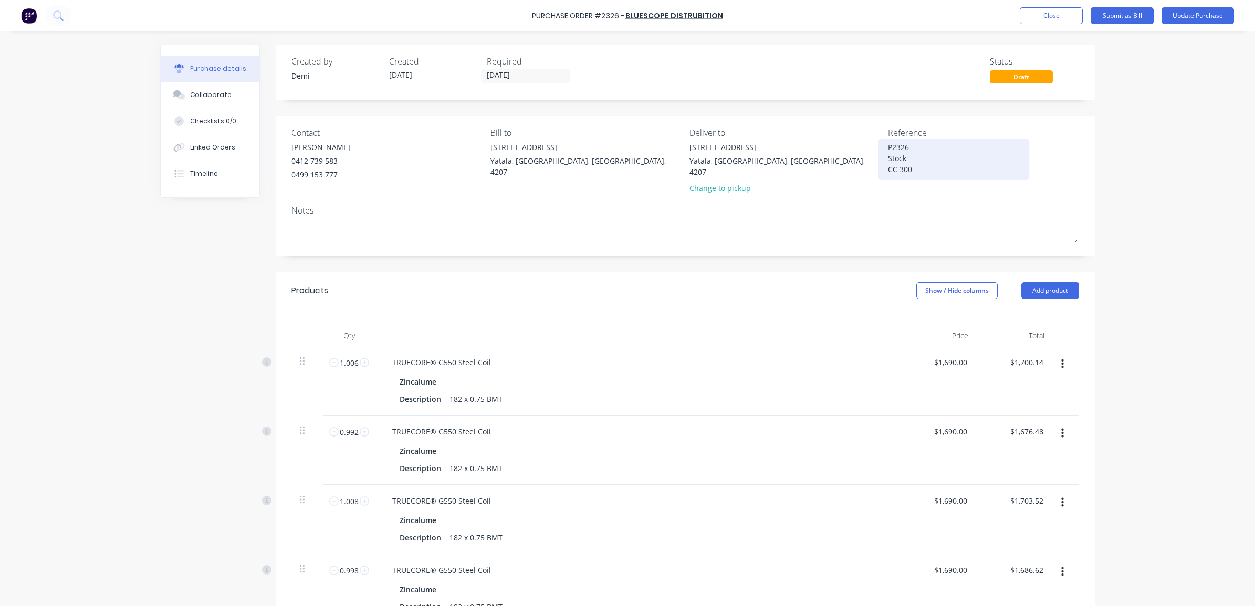
drag, startPoint x: 913, startPoint y: 166, endPoint x: 878, endPoint y: 143, distance: 41.9
click at [888, 143] on div "P2326 Stock CC 300" at bounding box center [953, 160] width 131 height 36
drag, startPoint x: 909, startPoint y: 171, endPoint x: 883, endPoint y: 149, distance: 33.9
click at [888, 149] on textarea "P2326 Stock CC 300" at bounding box center [953, 158] width 131 height 33
click at [1143, 15] on button "Submit as Bill" at bounding box center [1122, 15] width 63 height 17
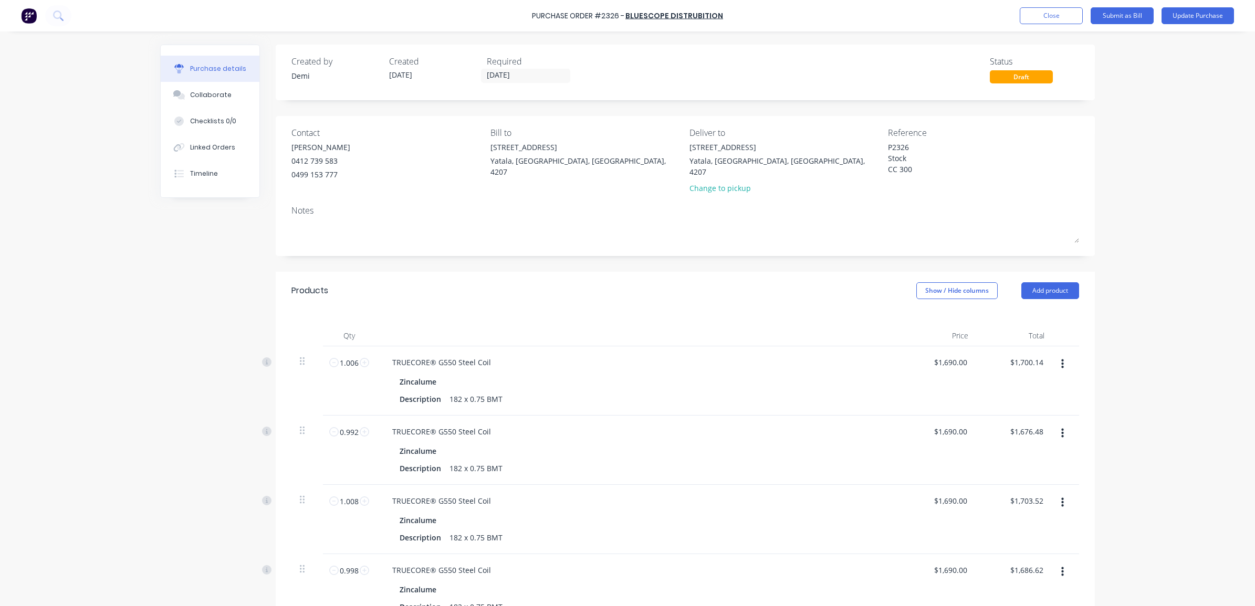
click at [1120, 69] on div "Purchase Order #2326 - Bluescope Distrubition Add product Close Submit as Bill …" at bounding box center [627, 303] width 1255 height 606
click at [1114, 13] on button "Submit as Bill" at bounding box center [1122, 15] width 63 height 17
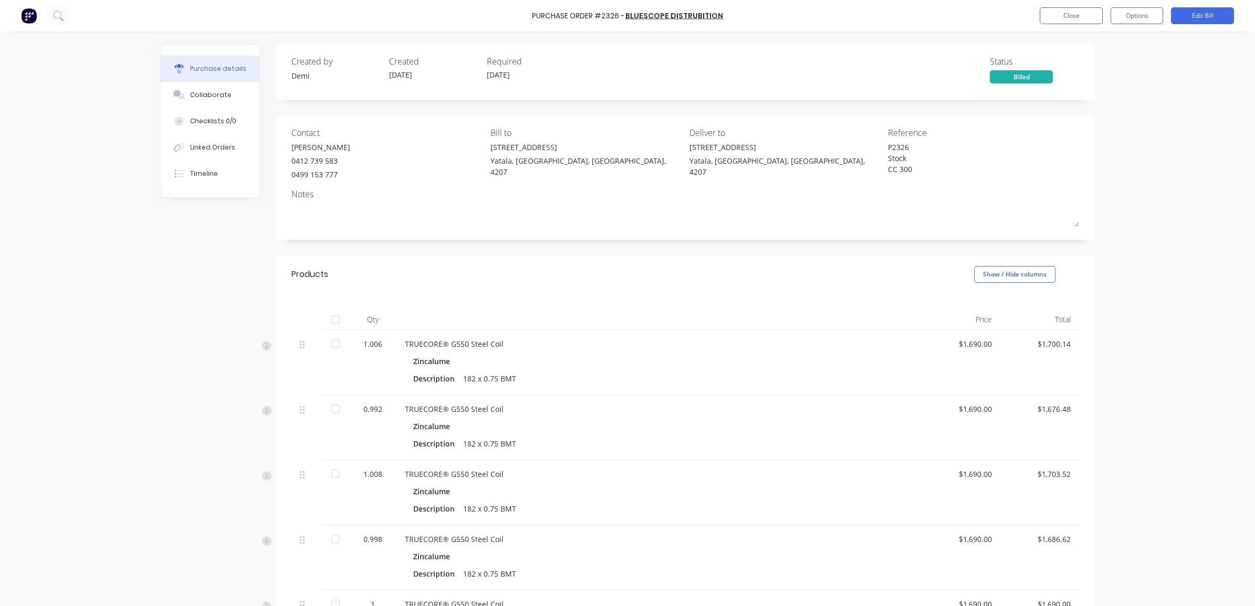
click at [329, 316] on div at bounding box center [335, 319] width 21 height 21
click at [1062, 15] on button "Close" at bounding box center [1071, 15] width 63 height 17
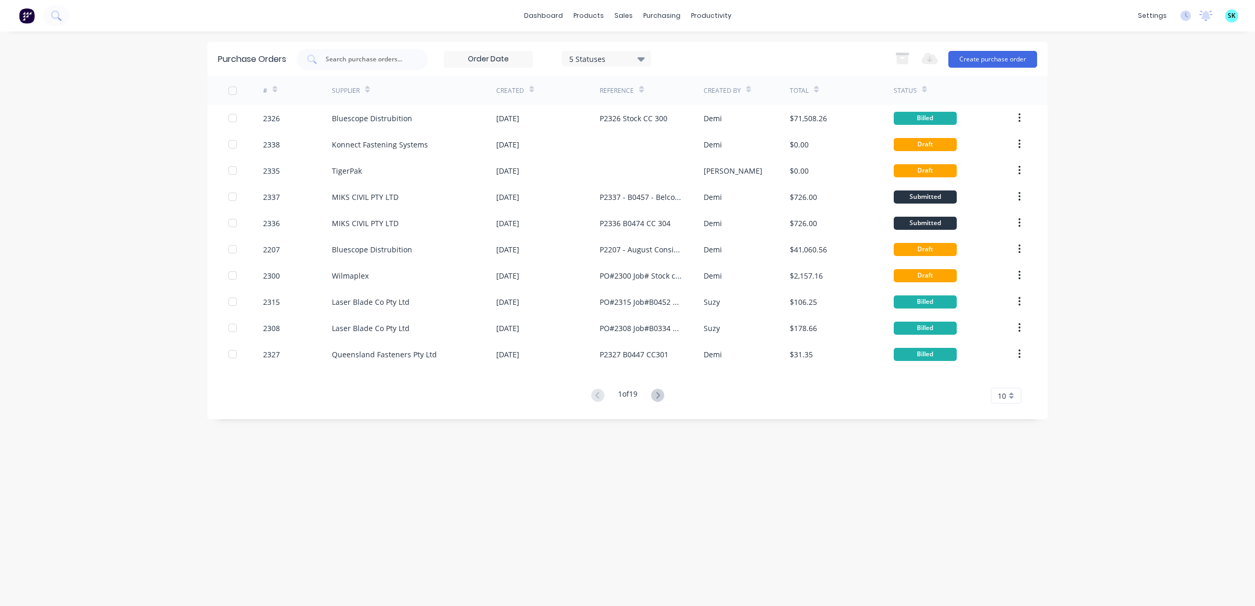
click at [997, 401] on div "10" at bounding box center [1006, 396] width 30 height 16
click at [1007, 526] on div "35" at bounding box center [1005, 527] width 29 height 18
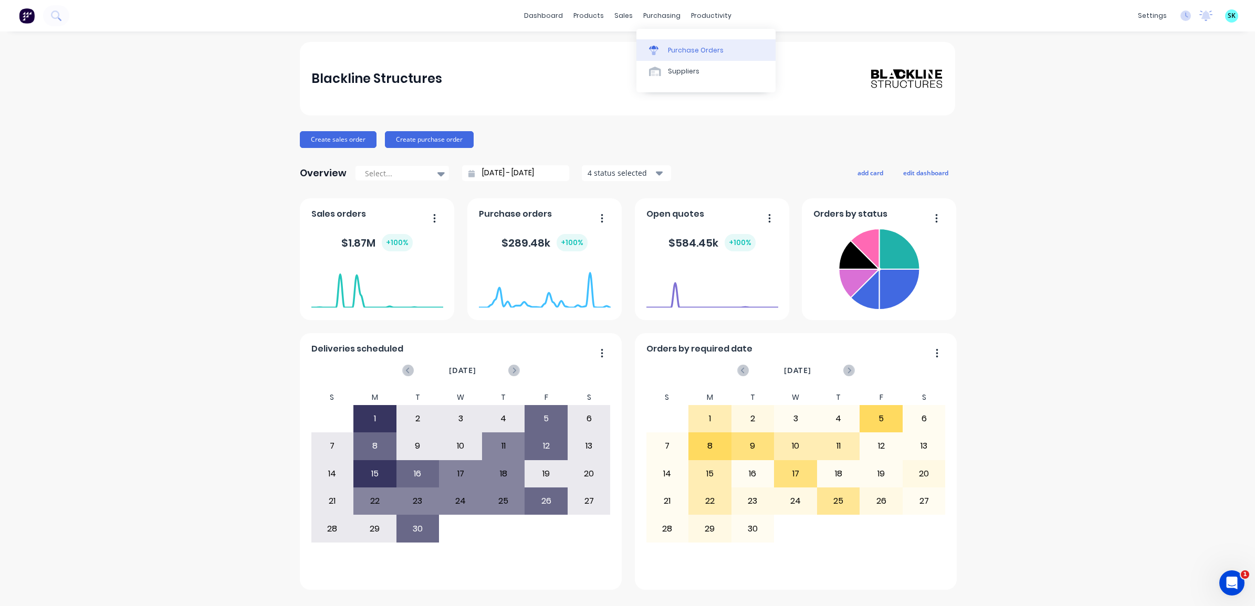
click at [661, 46] on div at bounding box center [657, 50] width 16 height 9
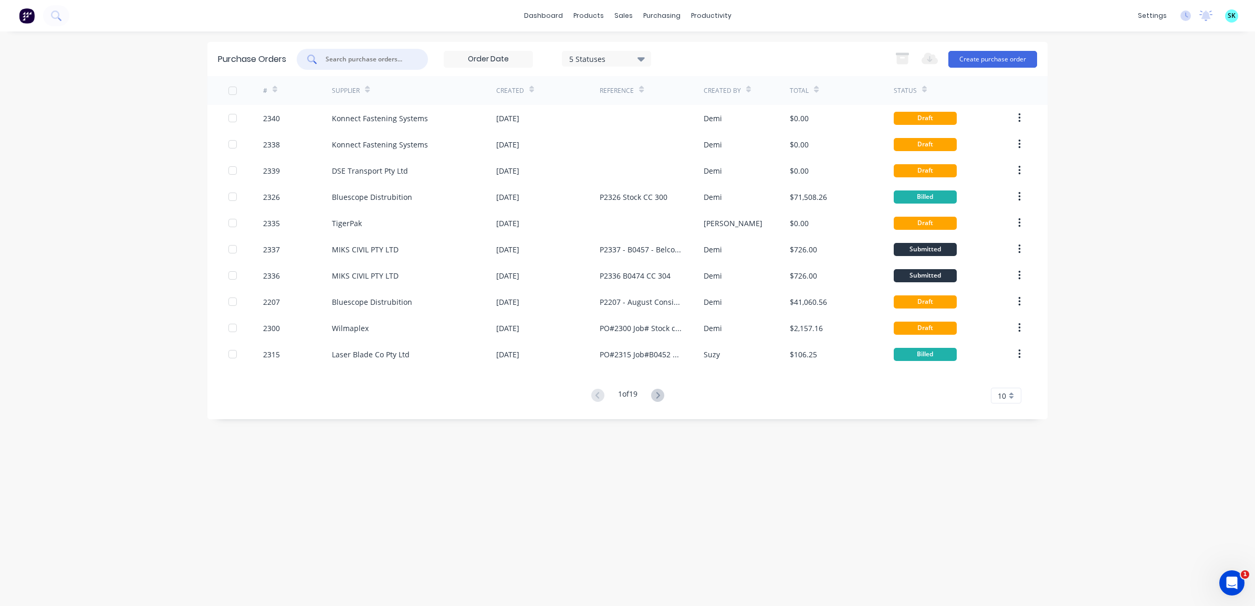
click at [366, 61] on input "text" at bounding box center [367, 59] width 87 height 11
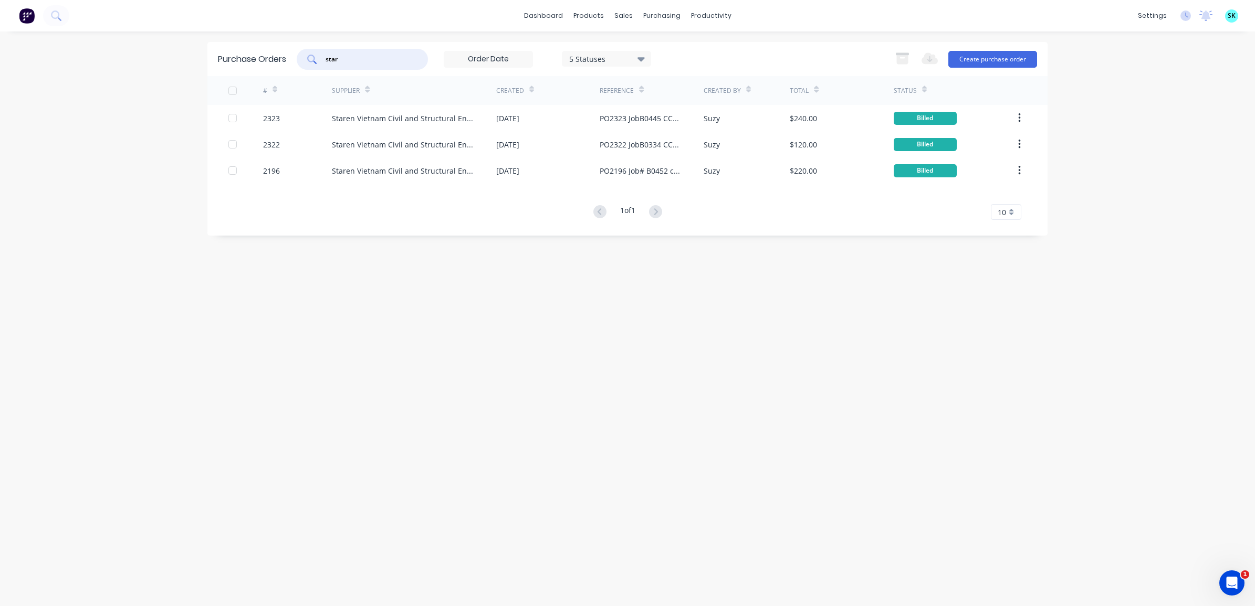
type input "star"
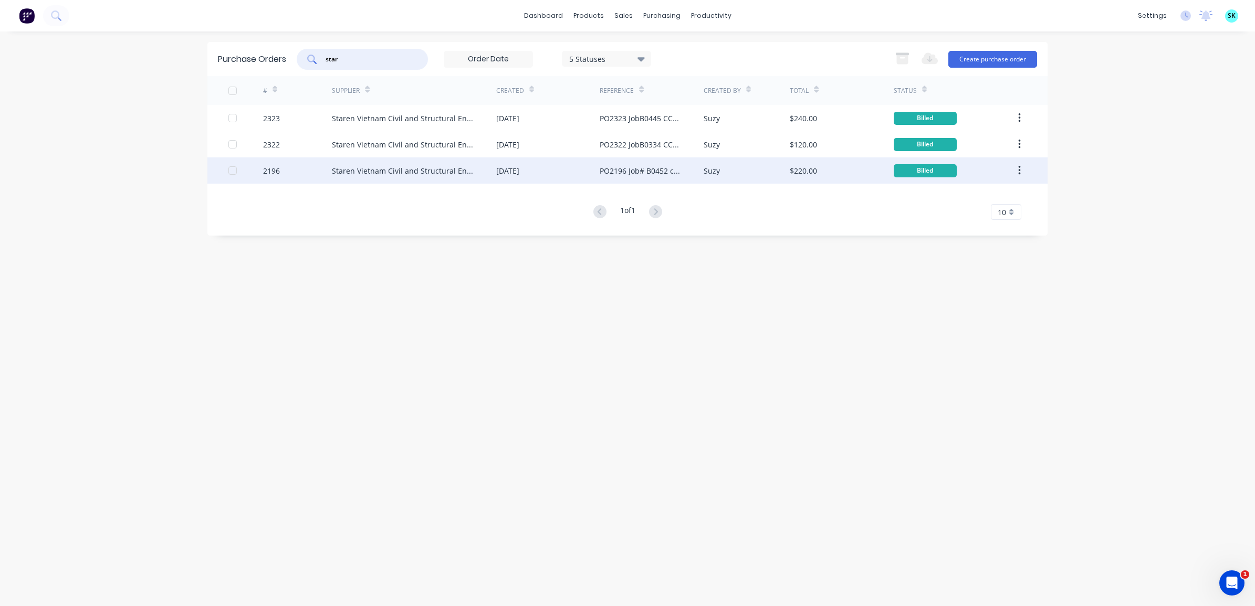
click at [593, 169] on div "26 Aug 2025" at bounding box center [547, 171] width 103 height 26
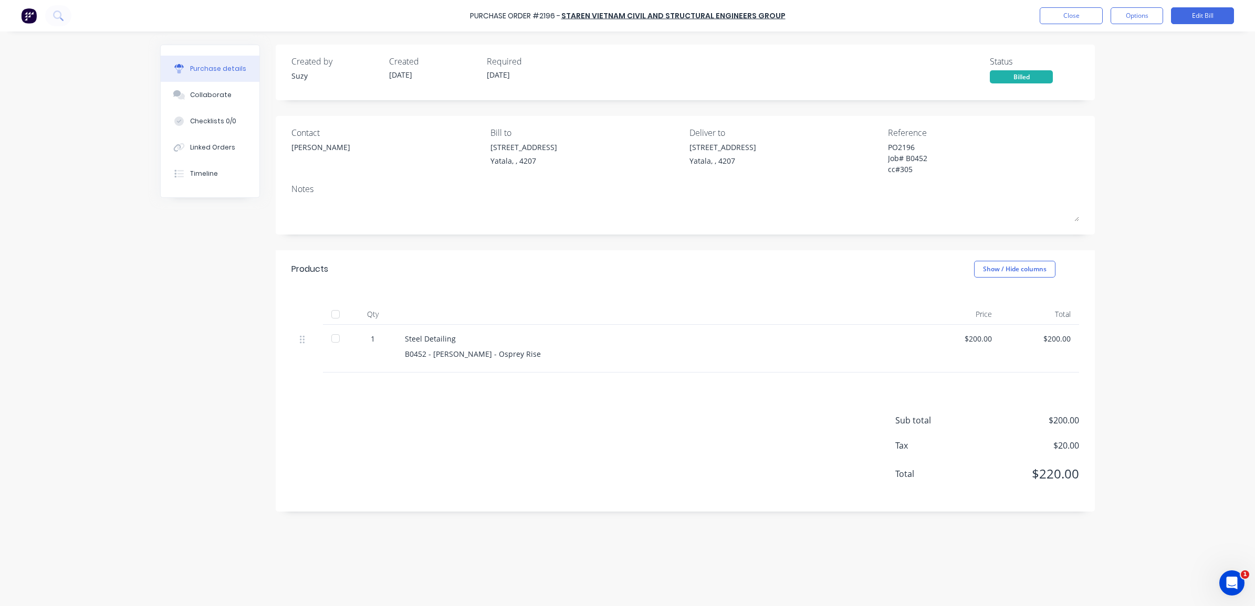
type textarea "x"
click at [1064, 22] on button "Close" at bounding box center [1071, 15] width 63 height 17
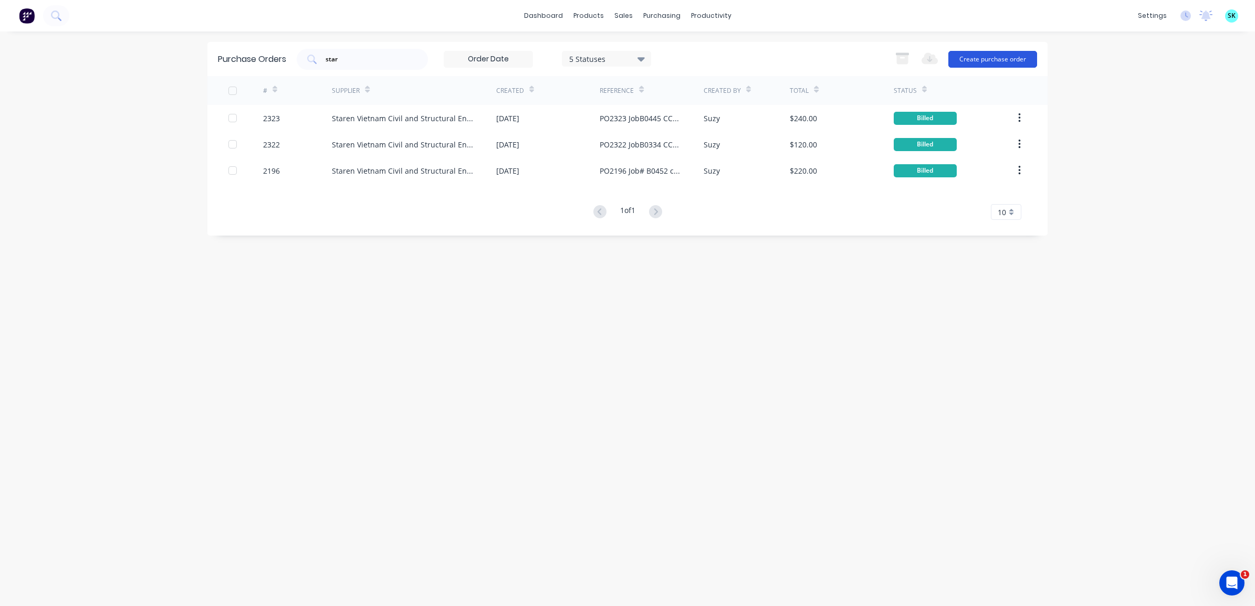
click at [977, 59] on button "Create purchase order" at bounding box center [992, 59] width 89 height 17
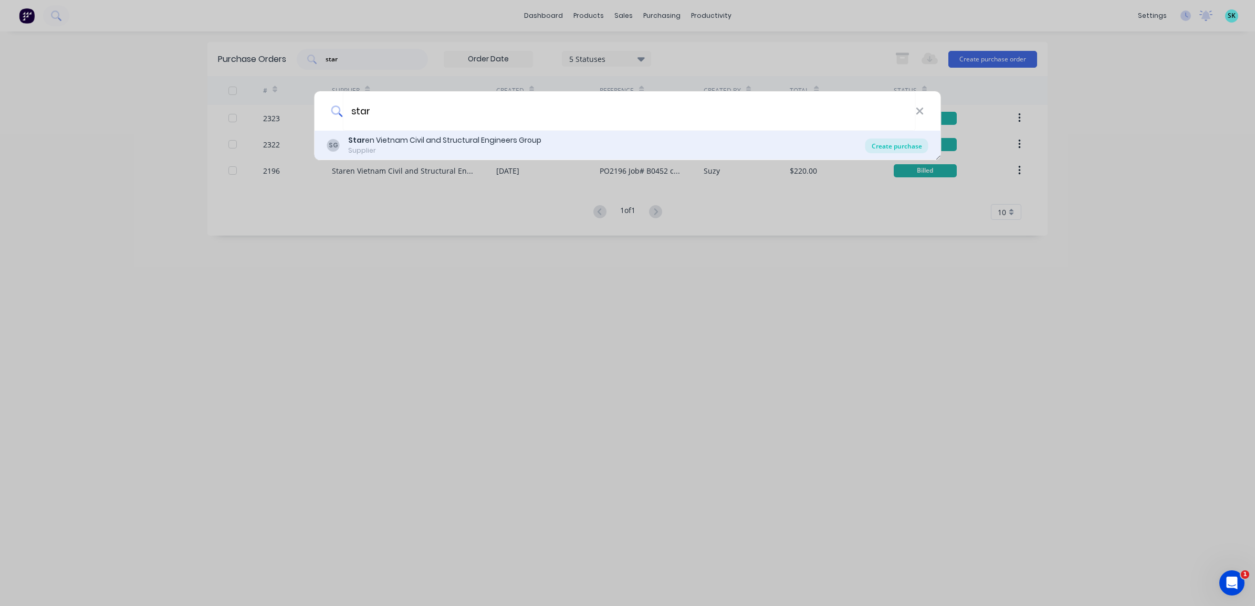
type input "star"
click at [912, 146] on div "Create purchase" at bounding box center [896, 146] width 63 height 15
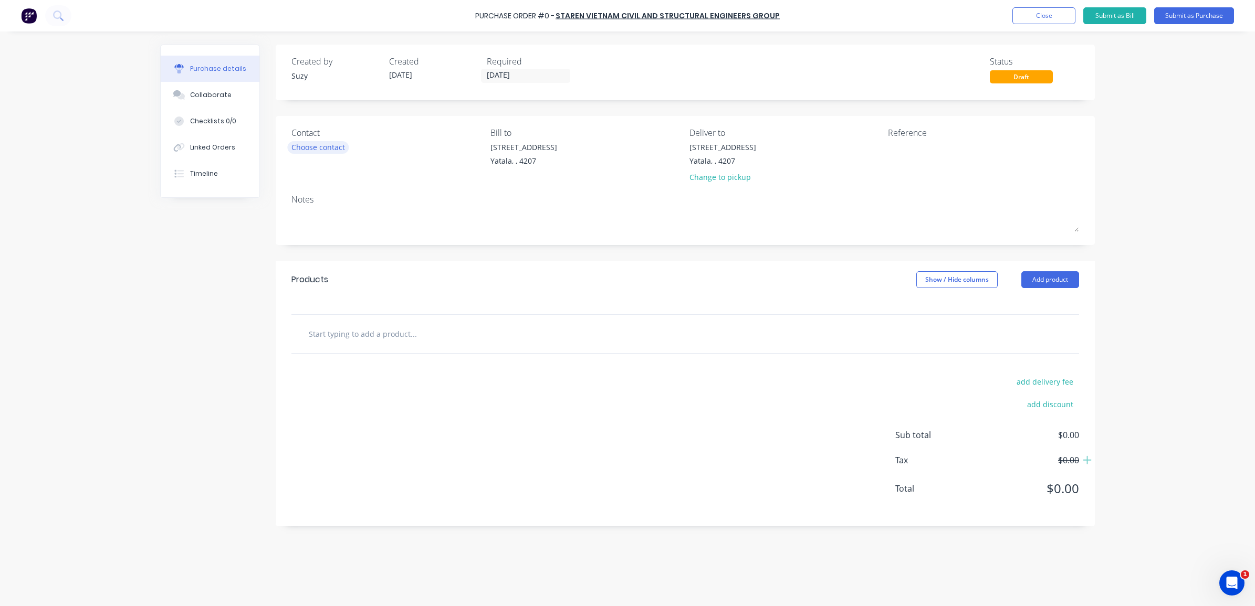
click at [300, 144] on div "Choose contact" at bounding box center [318, 147] width 54 height 11
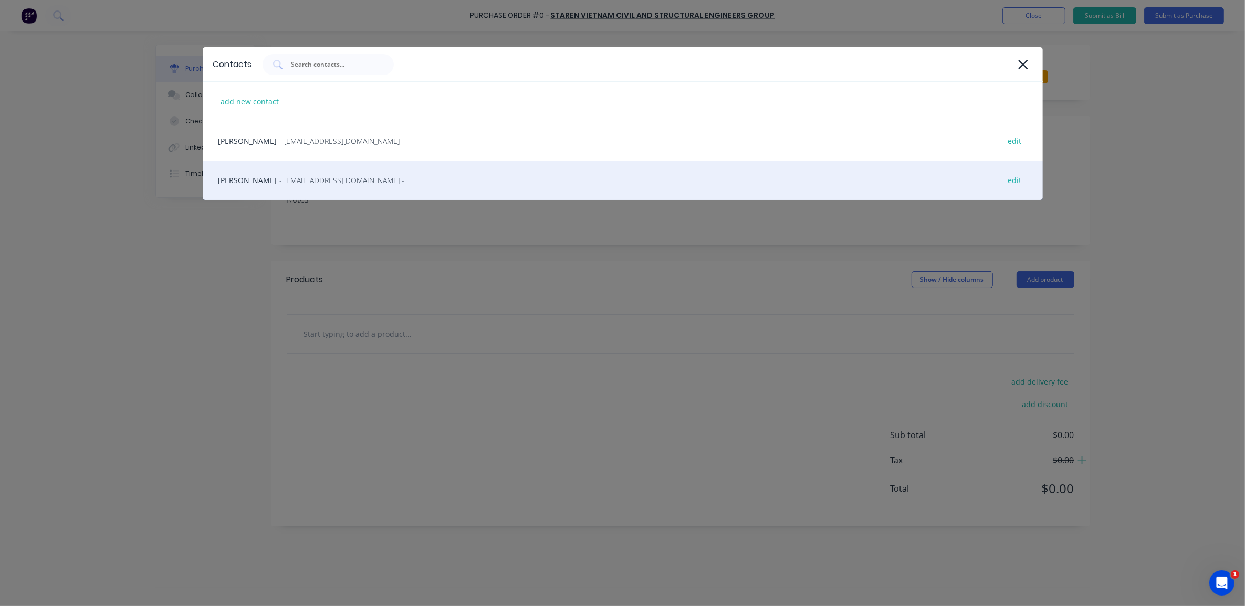
click at [306, 182] on span "- steeldetailer.staren@gmail.com -" at bounding box center [342, 180] width 125 height 11
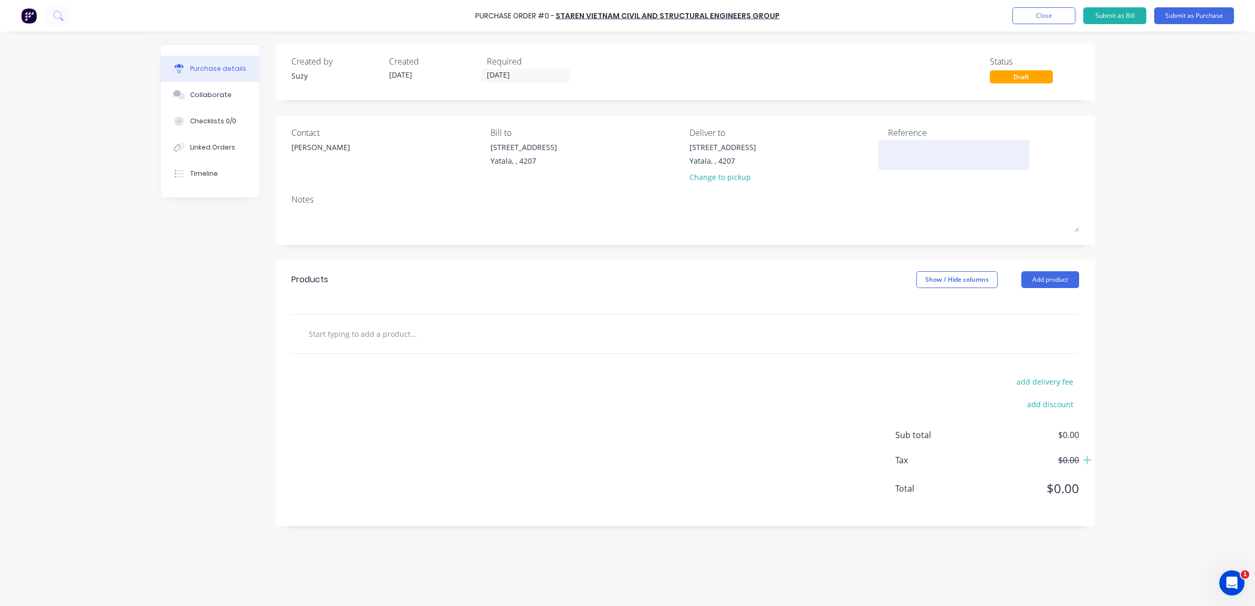
click at [888, 165] on div at bounding box center [953, 155] width 131 height 26
click at [914, 150] on textarea at bounding box center [953, 154] width 131 height 24
type textarea "B0474 - Brad Wescott - Lot 15 The Poiu"
type textarea "x"
type textarea "B0474 - Brad Wescott - Lot 15 The Poiun"
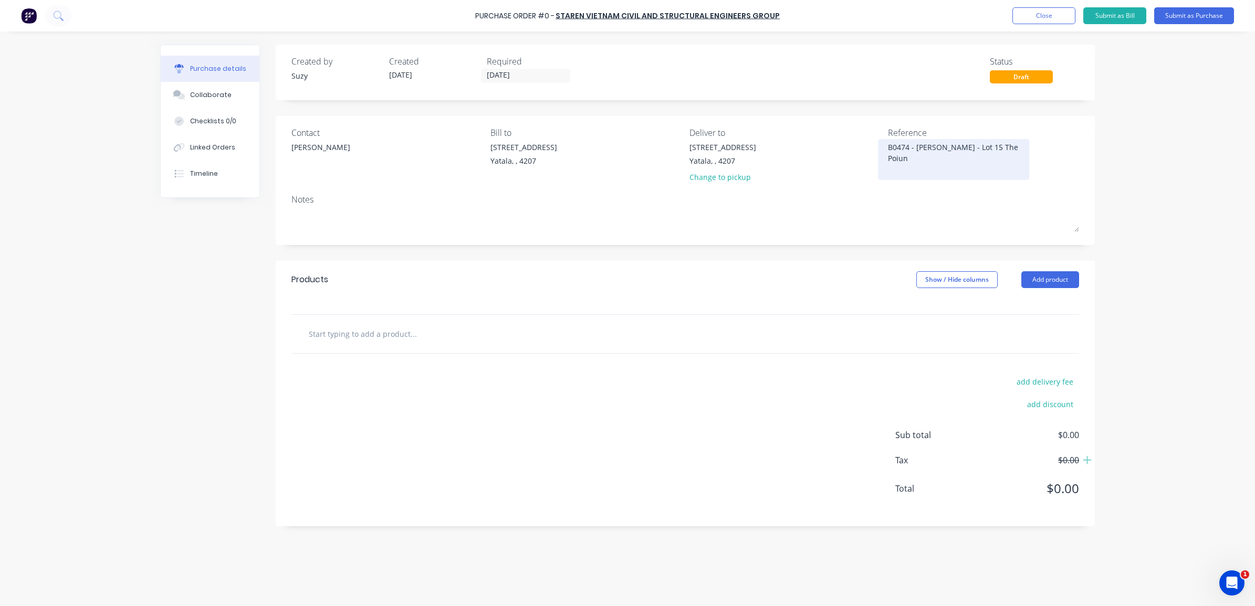
type textarea "x"
type textarea "B0474 - Brad Wescott - Lot 15 The Poiu"
type textarea "x"
type textarea "B0474 - Brad Wescott - Lot 15 The Poi"
type textarea "x"
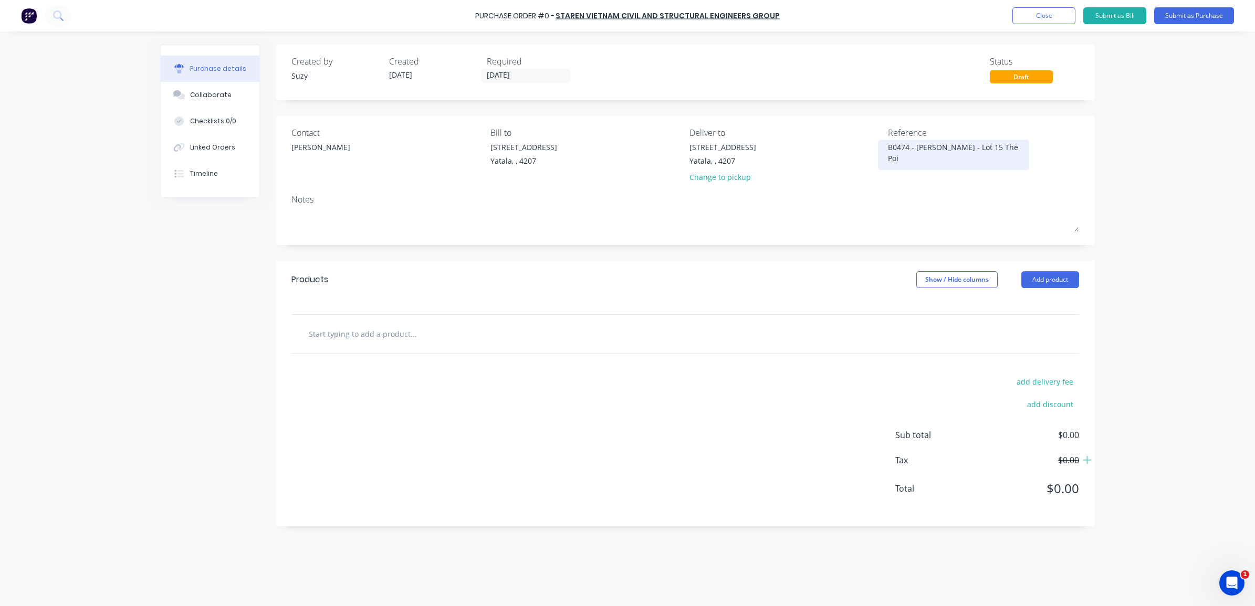
type textarea "B0474 - Brad Wescott - Lot 15 The Poin"
type textarea "x"
type textarea "B0474 - Brad Wescott - Lot 15 The Point"
type textarea "x"
type textarea "B0474 - Brad Wescott - Lot 15 The Point"
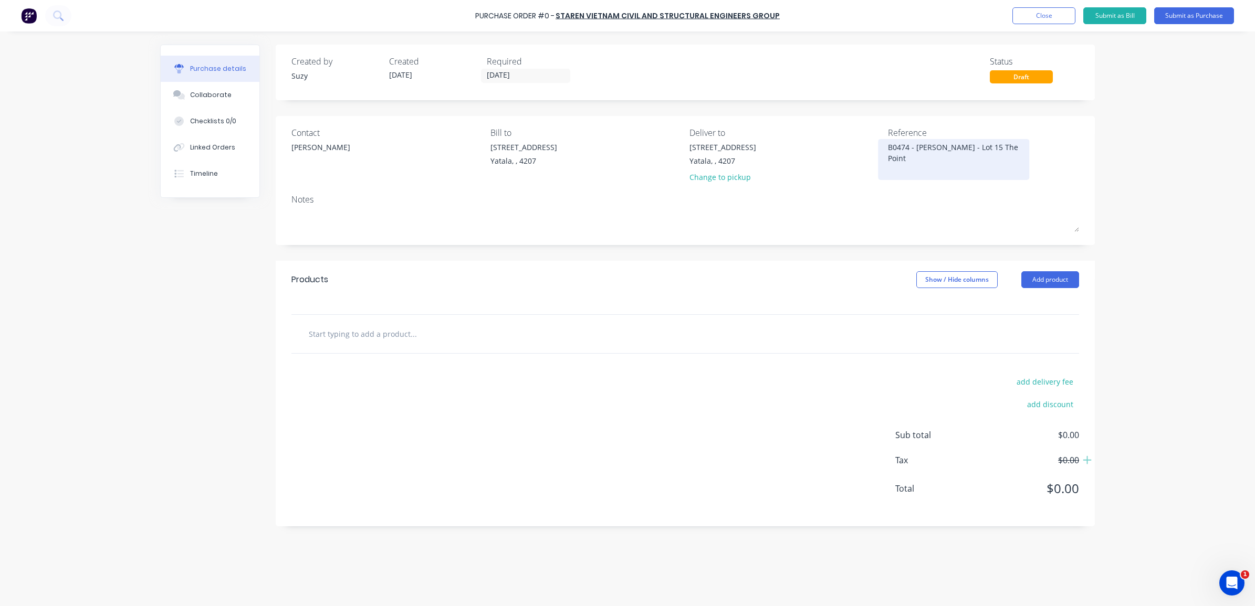
type textarea "x"
type textarea "B0474 - Brad Wescott - Lot 15 The Point x"
type textarea "x"
type textarea "B0474 - Brad Wescott - Lot 15 The Point"
type textarea "x"
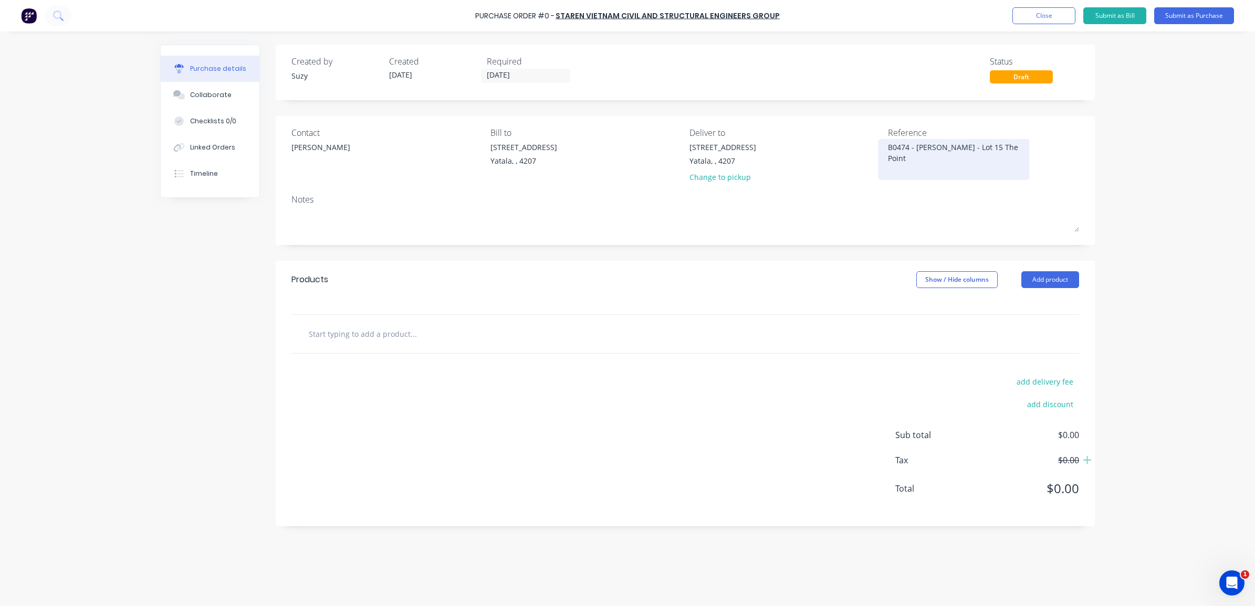
type textarea "B0474 - Brad Wescott - Lot 15 The Point C"
type textarea "x"
type textarea "B0474 - Brad Wescott - Lot 15 The Point Cc"
type textarea "x"
type textarea "B0474 - Brad Wescott - Lot 15 The Point Cct"
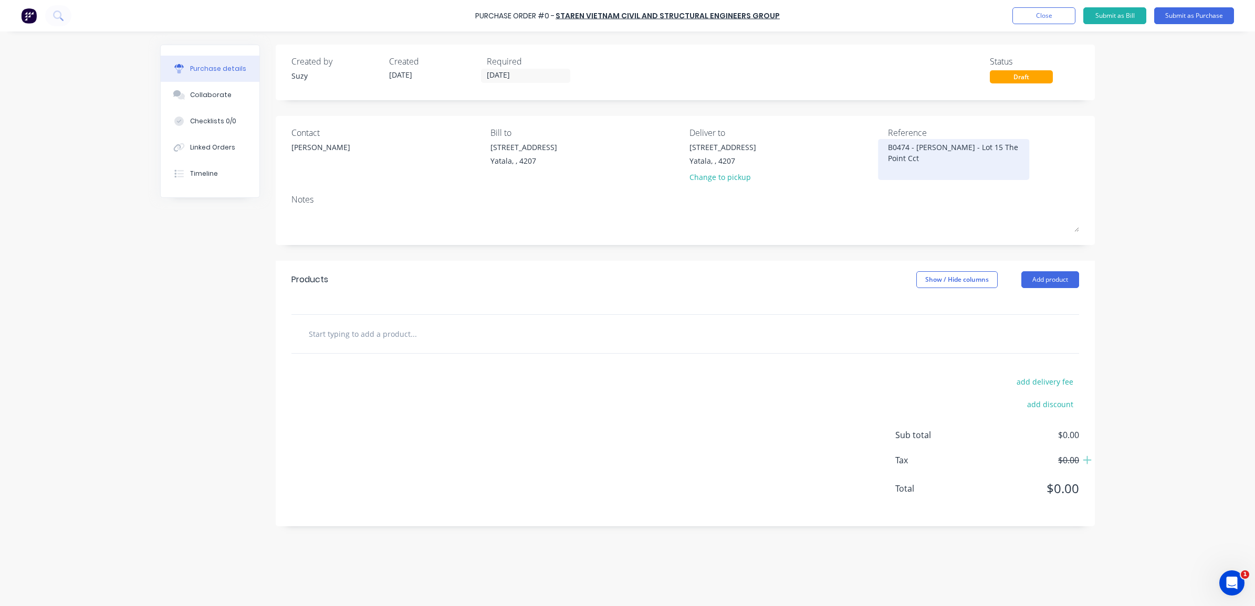
type textarea "x"
click at [893, 148] on textarea "B0474 - Brad Wescott - Lot 15 The Point Cct" at bounding box center [953, 158] width 131 height 33
type textarea "PO B0474 - Brad Wescott - Lot 15 The Point Cct"
type textarea "x"
type textarea "PO# B0474 - Brad Wescott - Lot 15 The Point Cct"
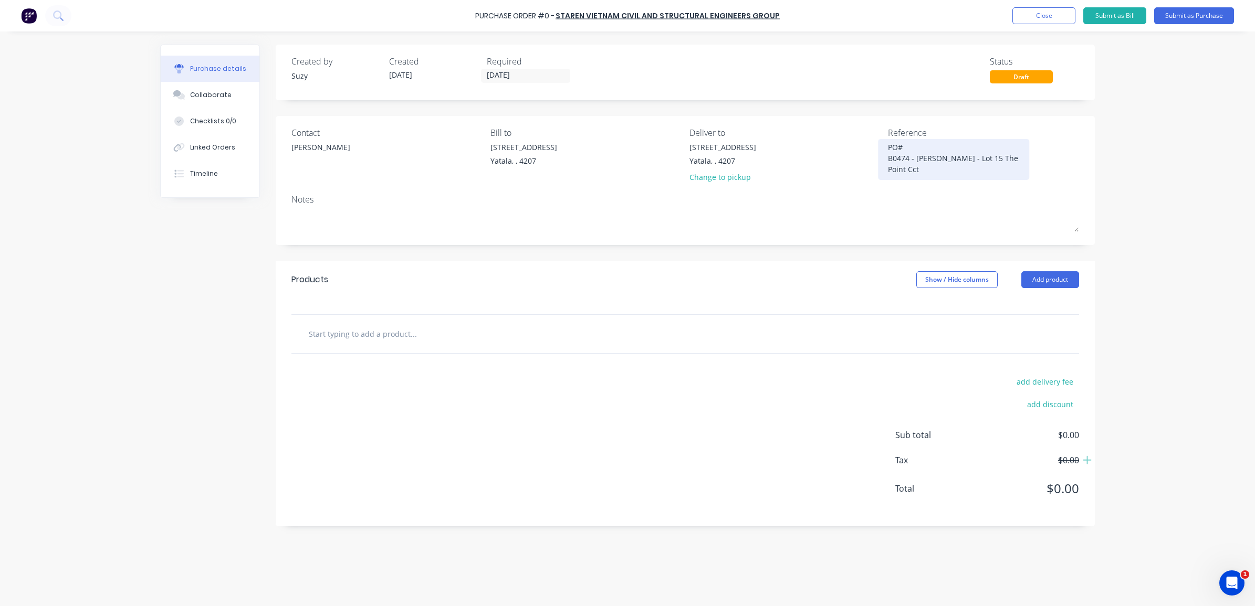
type textarea "x"
type textarea "PO# B0474 - Brad Wescott - Lot 15 The Point Cct"
type textarea "x"
type textarea "PO# B0474 - Brad Wescott - Lot 15 The Point Cct"
click at [366, 332] on input "text" at bounding box center [413, 333] width 210 height 21
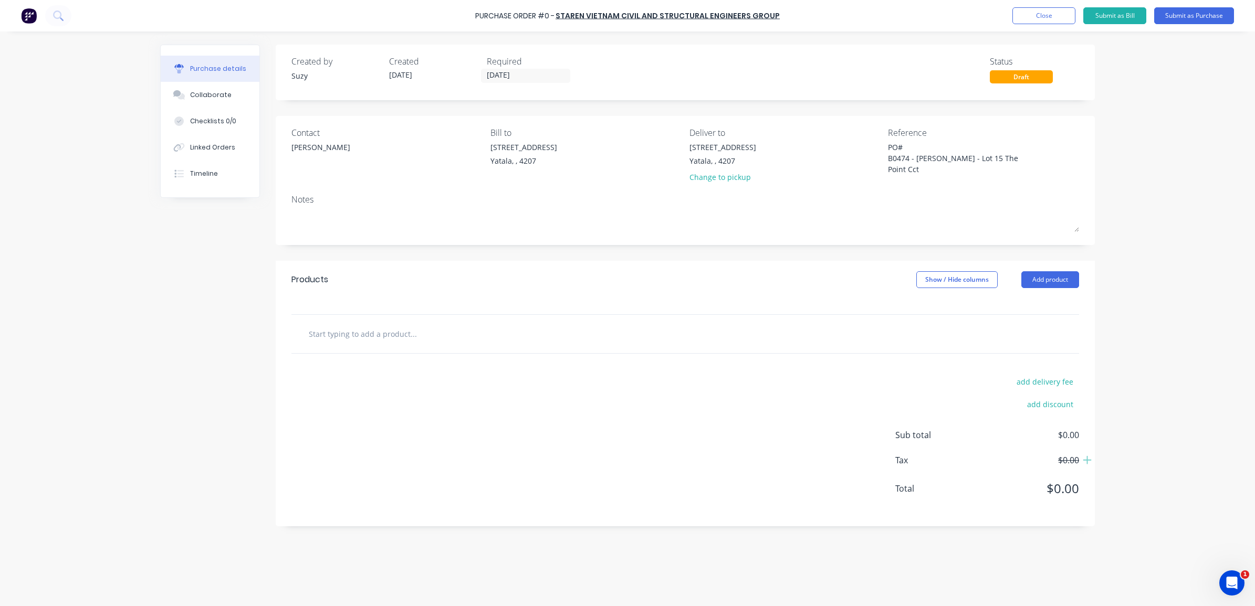
type textarea "x"
type input "S"
type textarea "x"
type input "St"
type textarea "x"
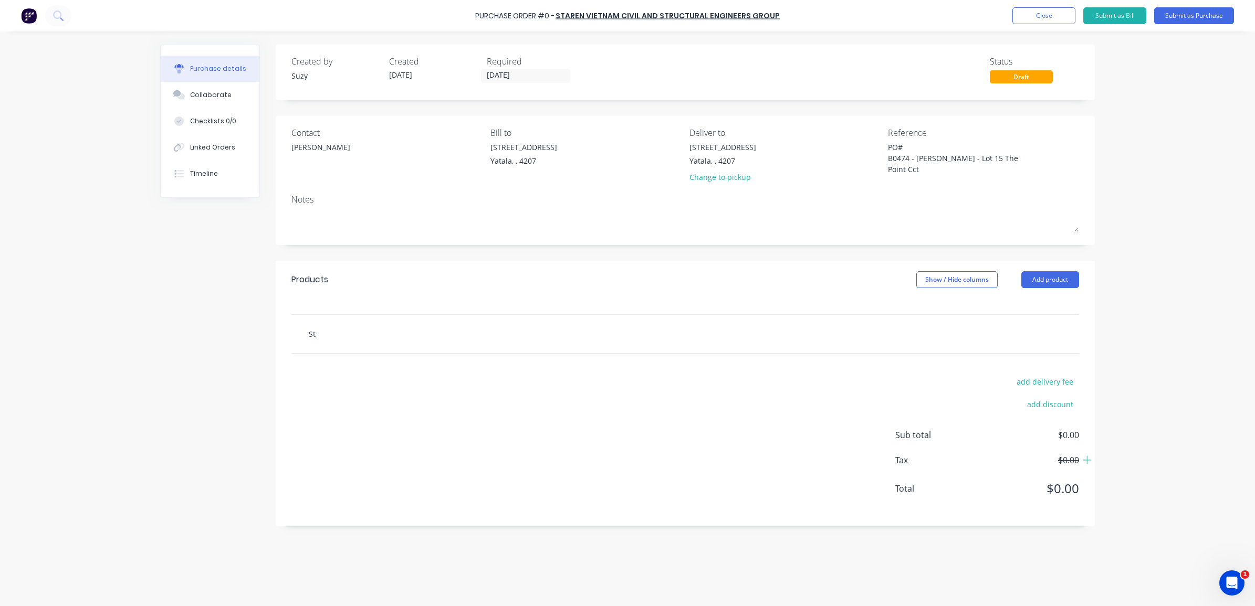
type input "Ste"
type textarea "x"
type input "Stee"
type textarea "x"
type input "Steel"
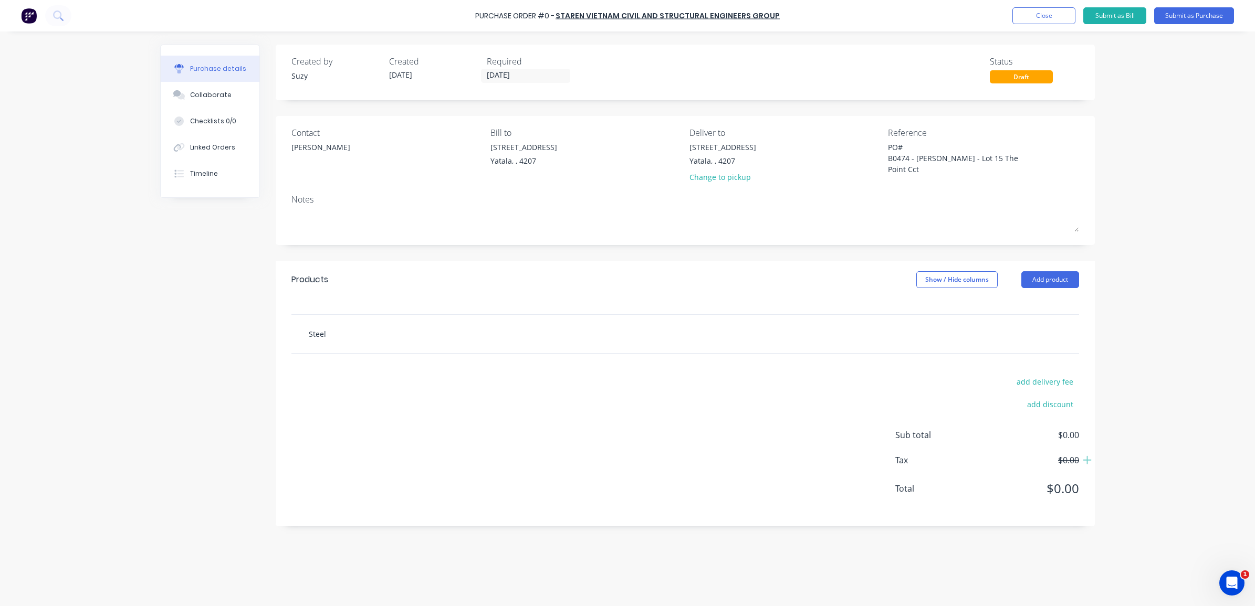
type textarea "x"
type input "Steel"
type textarea "x"
type input "Steel S"
type textarea "x"
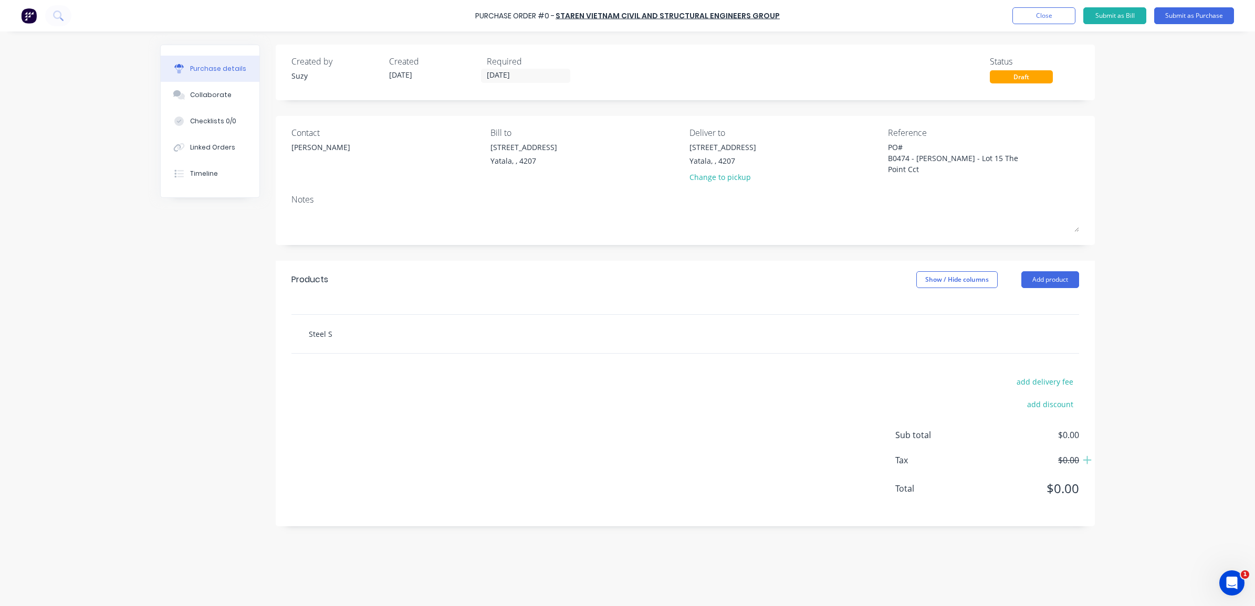
type input "Steel"
type textarea "x"
type input "Steel D"
type textarea "x"
type input "Steel De"
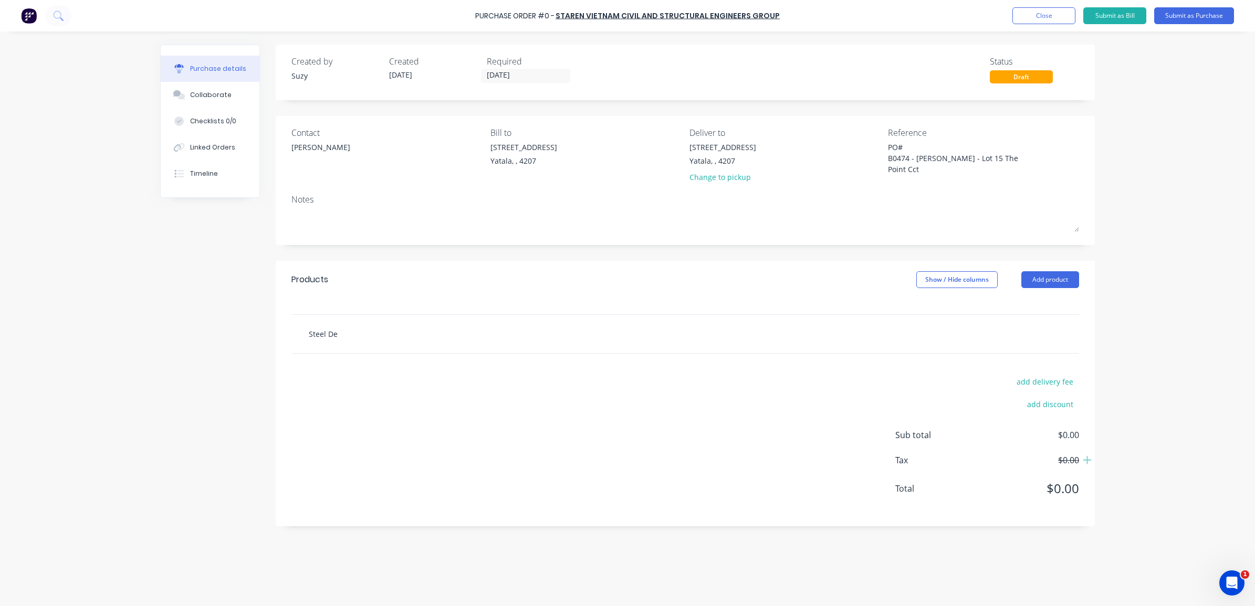
type textarea "x"
type input "Steel Det"
type textarea "x"
type input "Steel Deta"
type textarea "x"
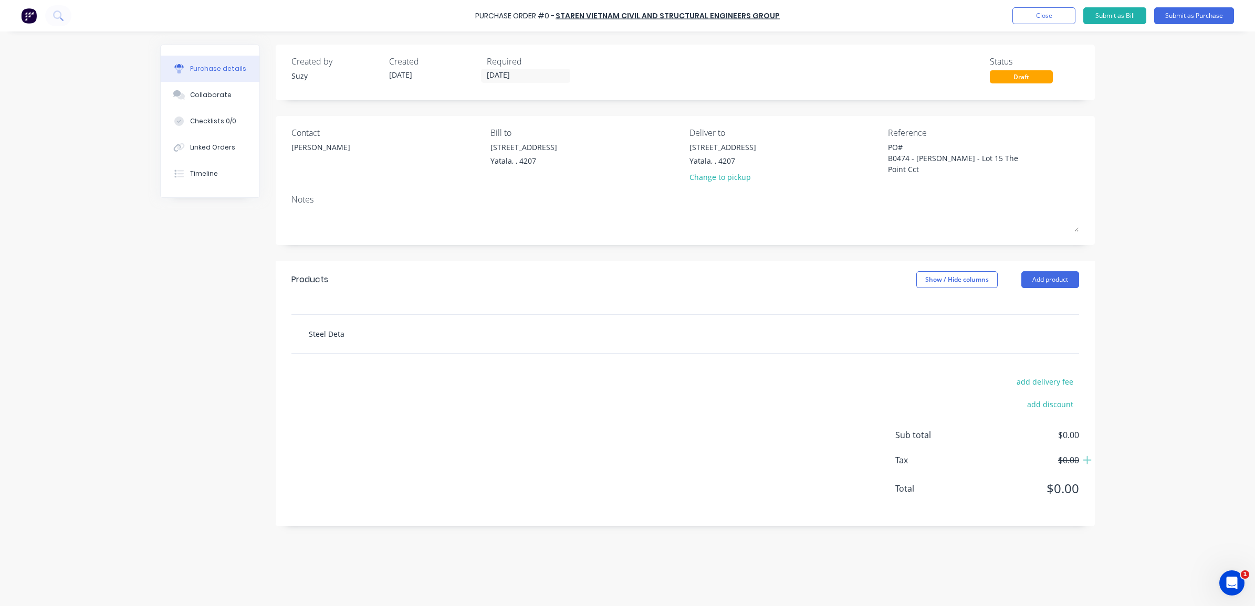
type input "Steel Detai"
type textarea "x"
type input "Steel Detail"
type textarea "x"
type input "Steel Detaili"
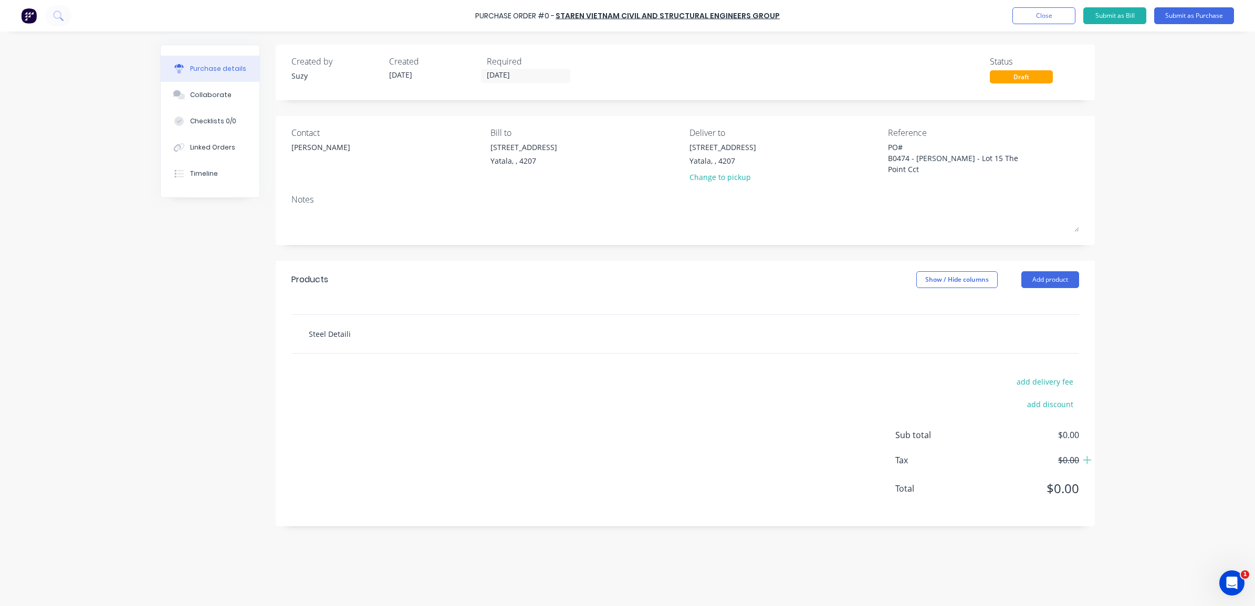
type textarea "x"
type input "Steel Detailin"
type textarea "x"
type input "Steel Detailing"
type textarea "x"
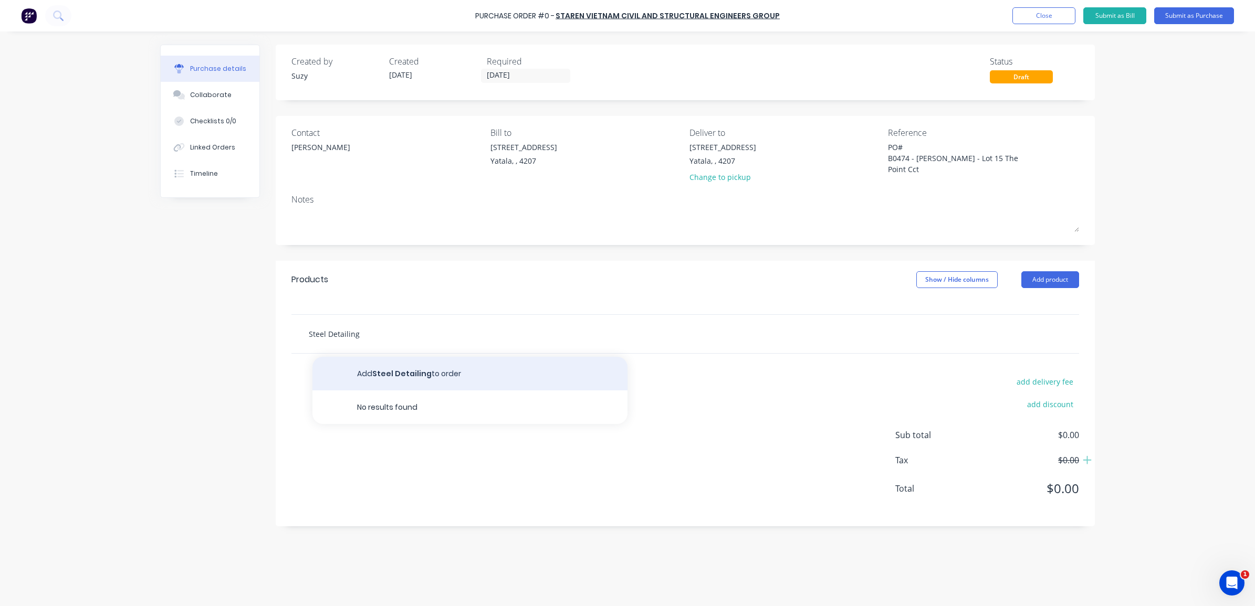
type input "Steel Detailing"
click at [377, 376] on button "Add Steel Detailing to order" at bounding box center [469, 374] width 315 height 34
type textarea "x"
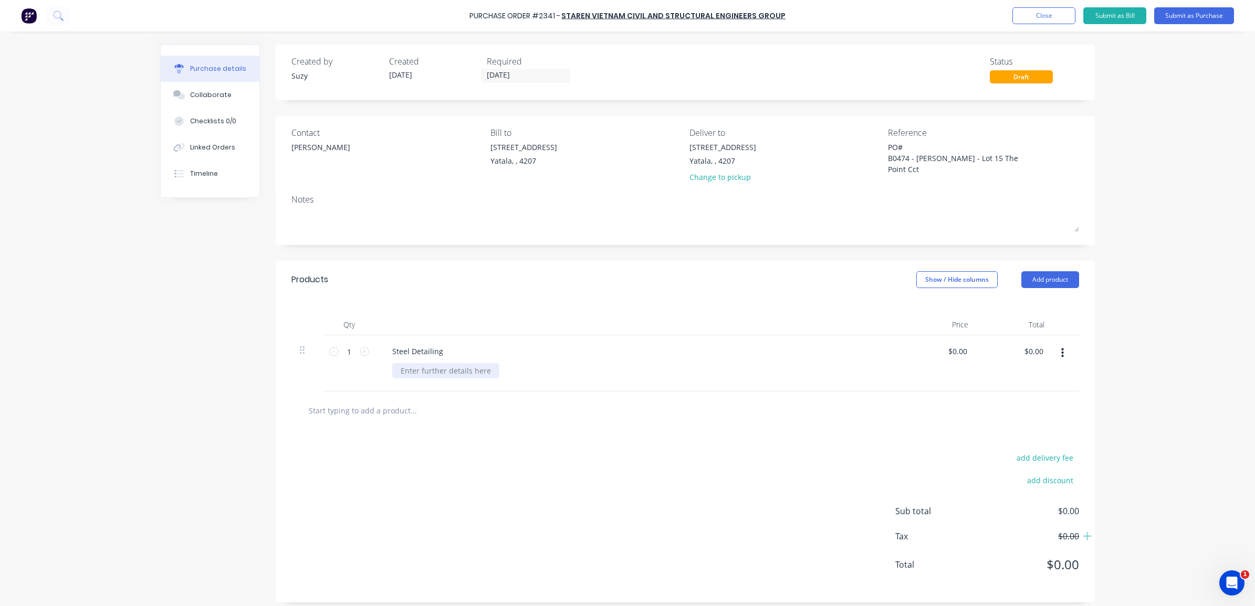
type textarea "x"
click at [438, 374] on div at bounding box center [445, 370] width 107 height 15
paste div
click at [512, 428] on div at bounding box center [685, 411] width 788 height 38
type textarea "x"
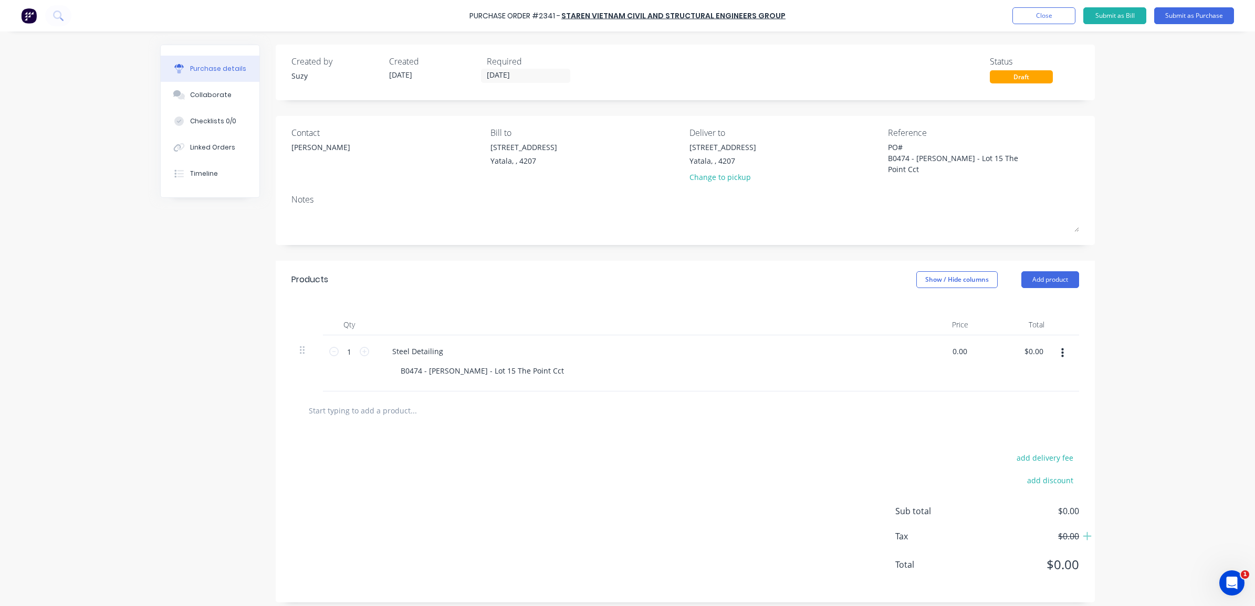
drag, startPoint x: 962, startPoint y: 352, endPoint x: 940, endPoint y: 350, distance: 21.6
click at [940, 350] on div "0.00 0.00" at bounding box center [938, 364] width 76 height 56
type input "150"
type textarea "x"
type input "$150.00"
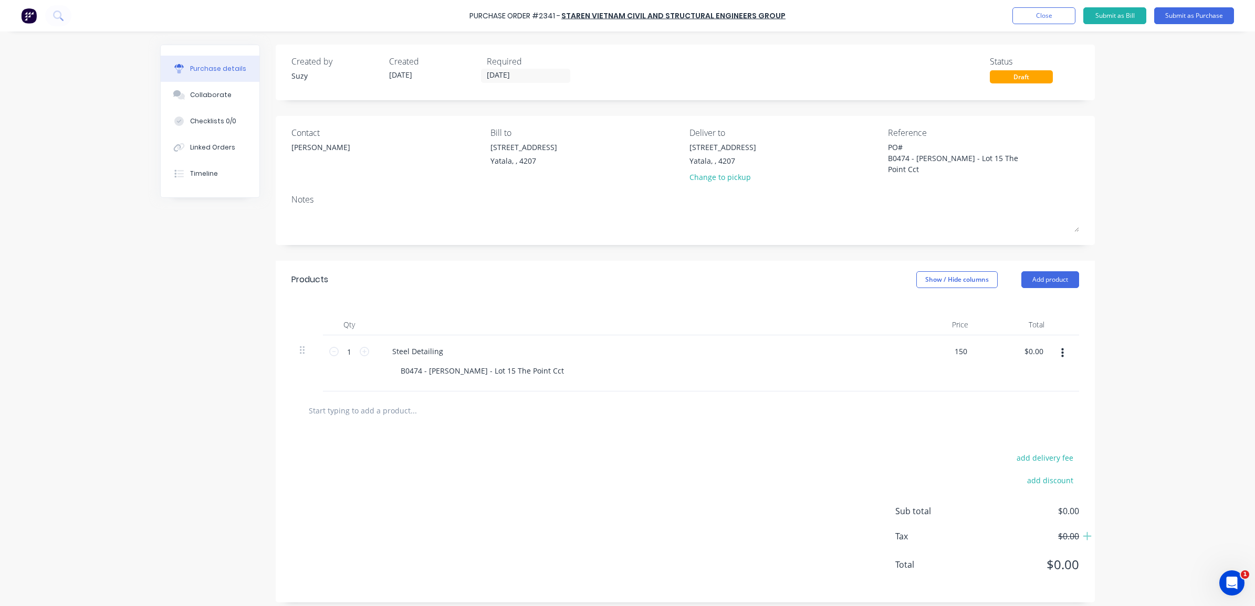
type input "$150.00"
click at [1166, 362] on div "Purchase Order #2341 - Staren Vietnam Civil and Structural Engineers Group Add …" at bounding box center [627, 303] width 1255 height 606
click at [1132, 401] on div "Purchase Order #2341 - Staren Vietnam Civil and Structural Engineers Group Add …" at bounding box center [627, 303] width 1255 height 606
click at [1081, 537] on icon at bounding box center [1086, 536] width 11 height 11
click at [1106, 486] on div "Purchase Order #2341 - Staren Vietnam Civil and Structural Engineers Group Add …" at bounding box center [627, 303] width 1255 height 606
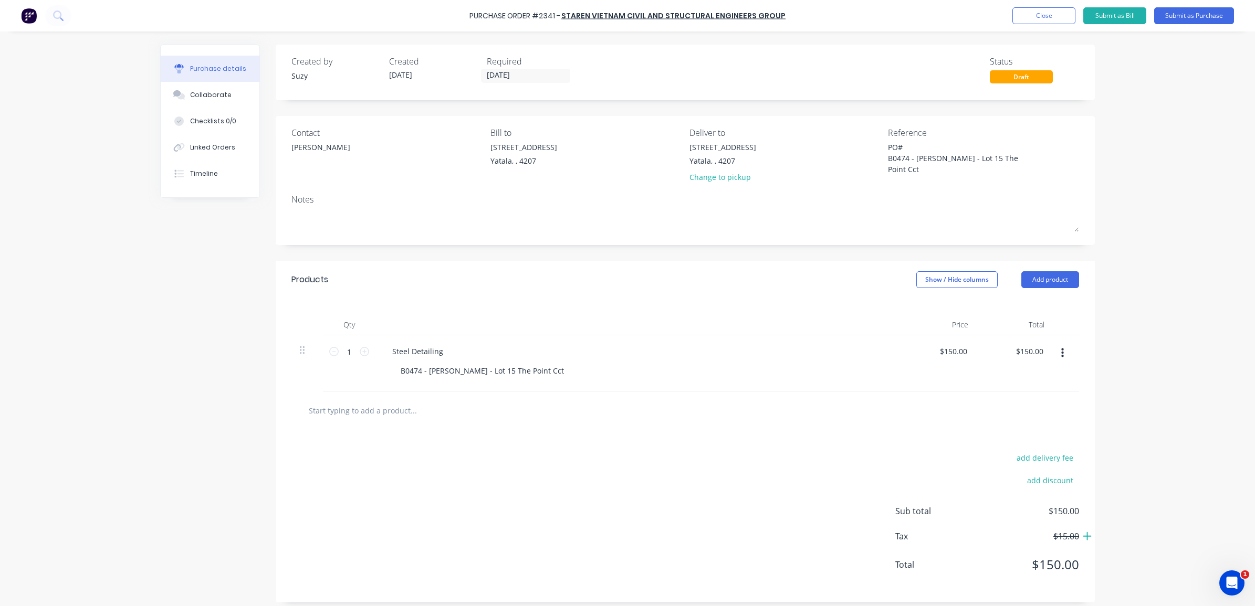
click at [920, 137] on div "Reference" at bounding box center [983, 133] width 191 height 13
click at [924, 142] on div "PO# B0474 - Brad Wescott - Lot 15 The Point Cct" at bounding box center [953, 160] width 131 height 36
click at [920, 146] on textarea "PO# B0474 - Brad Wescott - Lot 15 The Point Cct" at bounding box center [953, 158] width 131 height 33
type textarea "x"
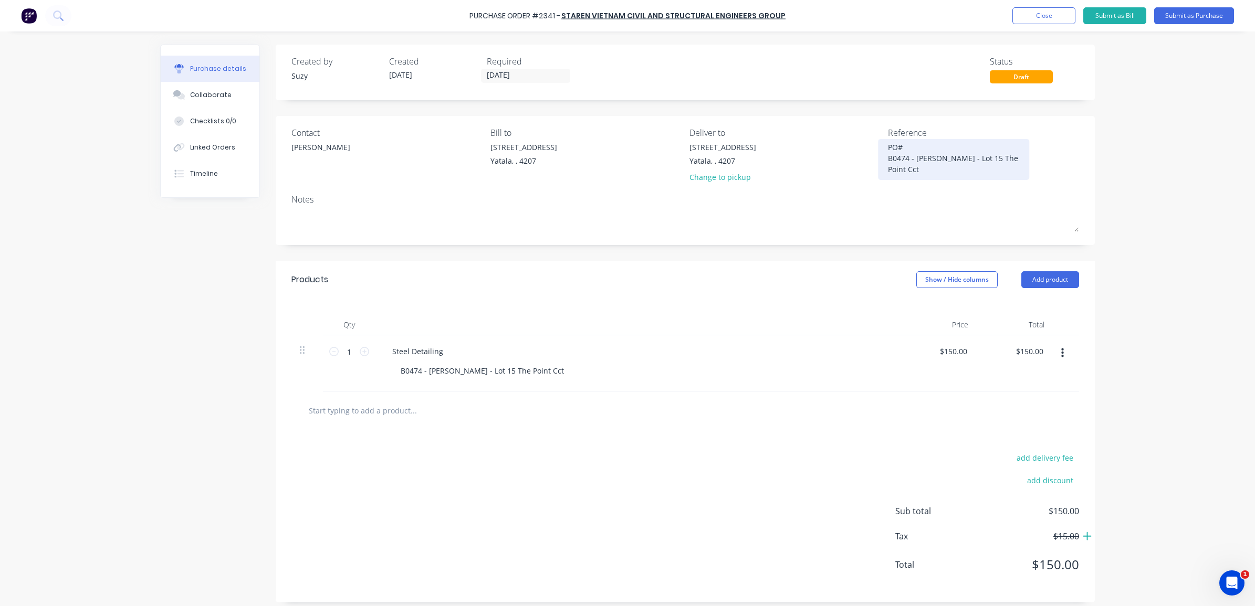
type textarea "PO# 2 B0474 - Brad Wescott - Lot 15 The Point Cct"
type textarea "x"
type textarea "PO# 23 B0474 - Brad Wescott - Lot 15 The Point Cct"
type textarea "x"
type textarea "PO# 234 B0474 - Brad Wescott - Lot 15 The Point Cct"
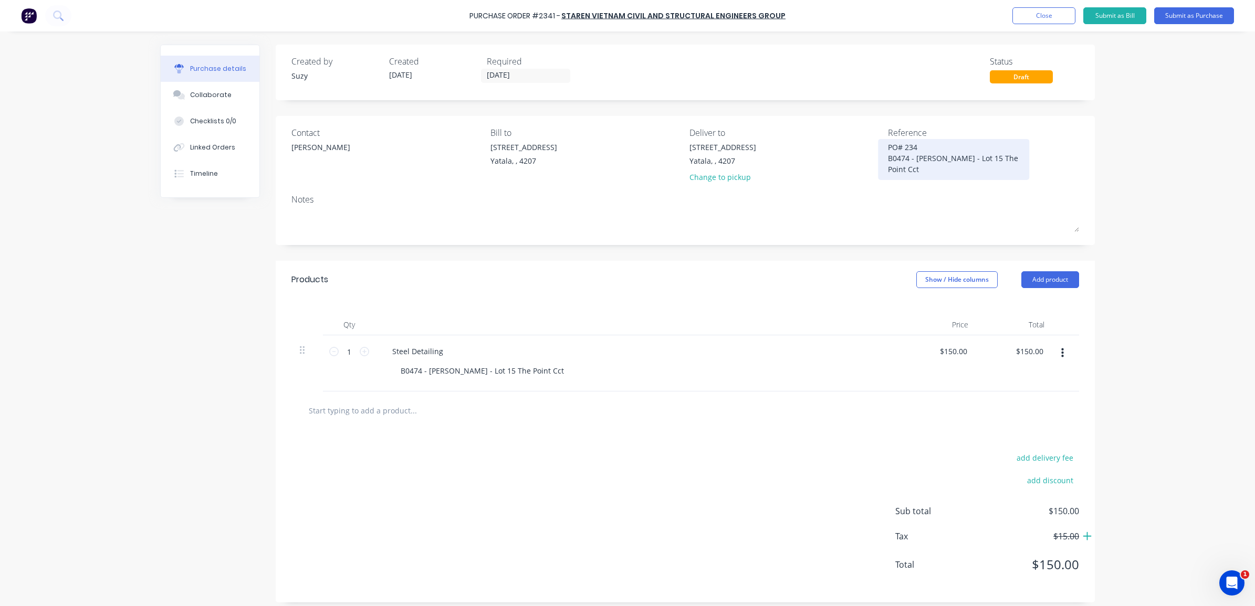
type textarea "x"
type textarea "PO# 2341 B0474 - Brad Wescott - Lot 15 The Point Cct"
type textarea "x"
drag, startPoint x: 936, startPoint y: 172, endPoint x: 911, endPoint y: 155, distance: 29.6
click at [911, 155] on textarea "PO# 2341 B0474 - Brad Wescott - Lot 15 The Point Cct" at bounding box center [953, 158] width 131 height 33
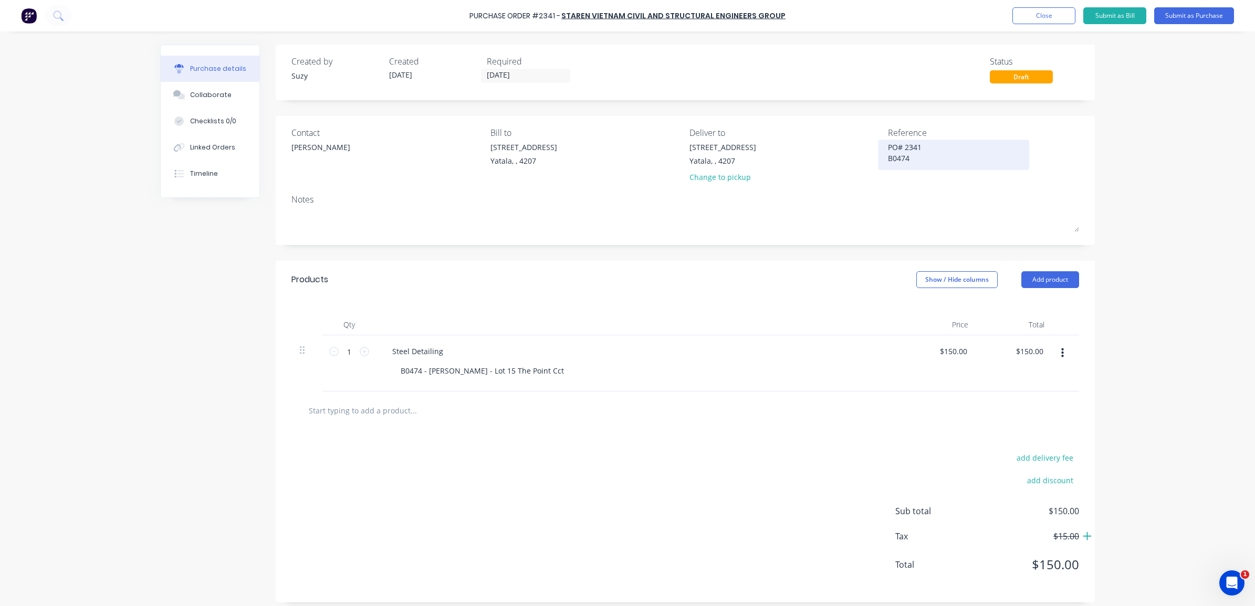
type textarea "PO# 2341 B0474"
type textarea "x"
click at [912, 165] on div "PO# 2341 B0474" at bounding box center [953, 155] width 131 height 26
click at [919, 158] on textarea "PO# 2341 B0474" at bounding box center [953, 154] width 131 height 24
type textarea "PO# 2341 B0474 cc# 305"
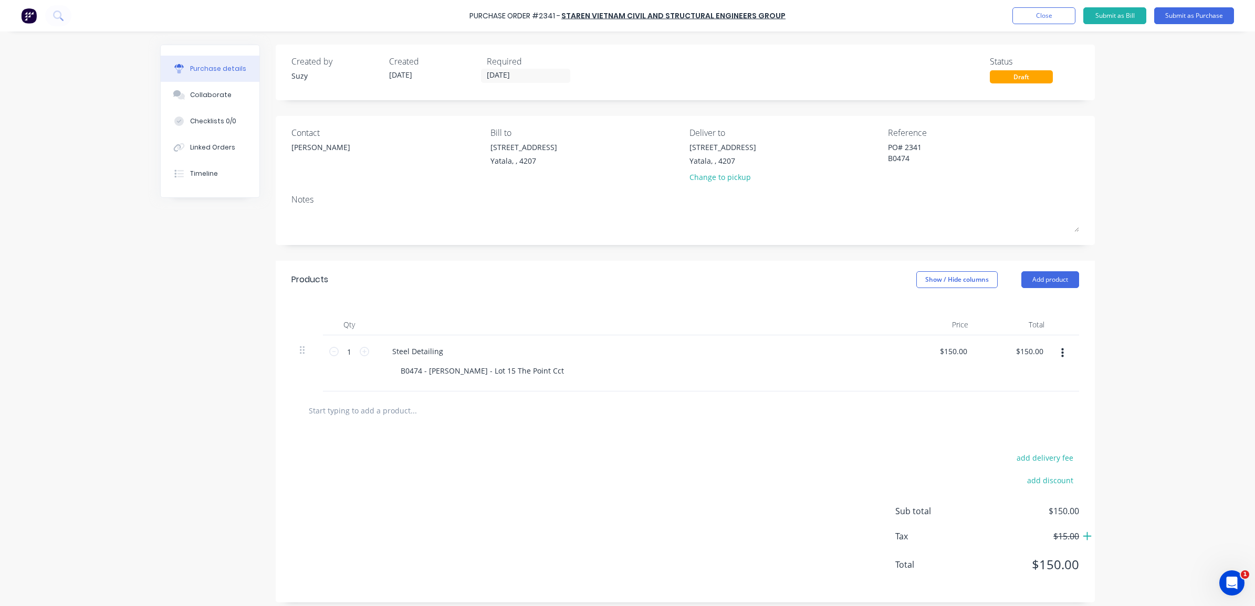
type textarea "x"
type textarea "PO# 2341 B0474 cc# 305"
click at [1181, 14] on button "Submit as Purchase" at bounding box center [1194, 15] width 80 height 17
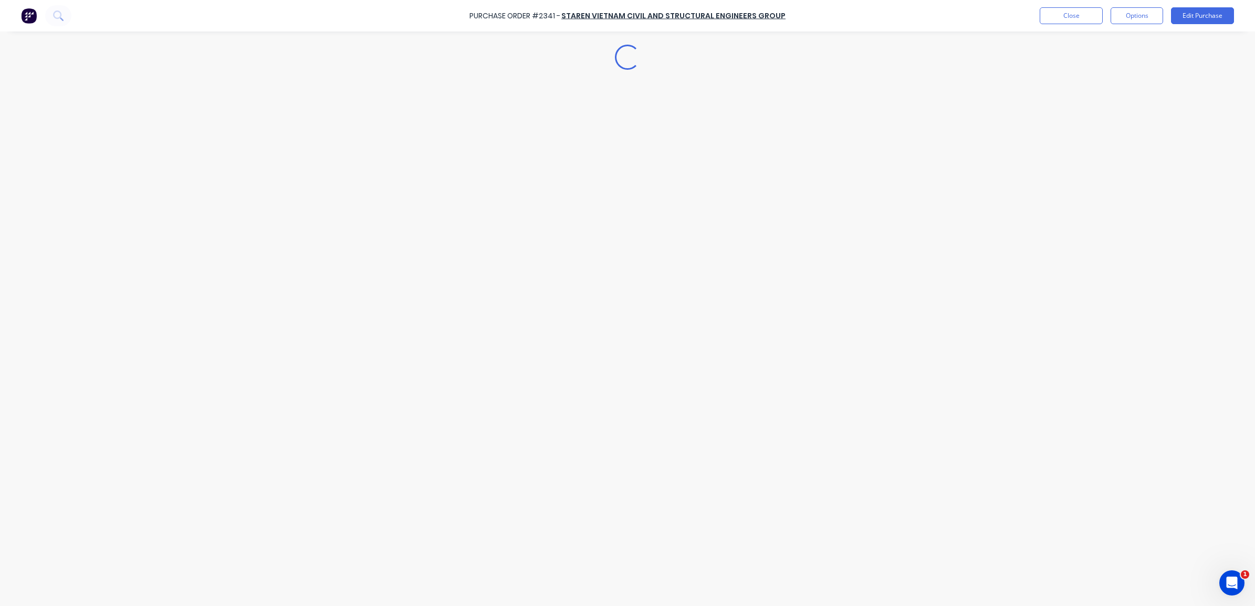
type textarea "x"
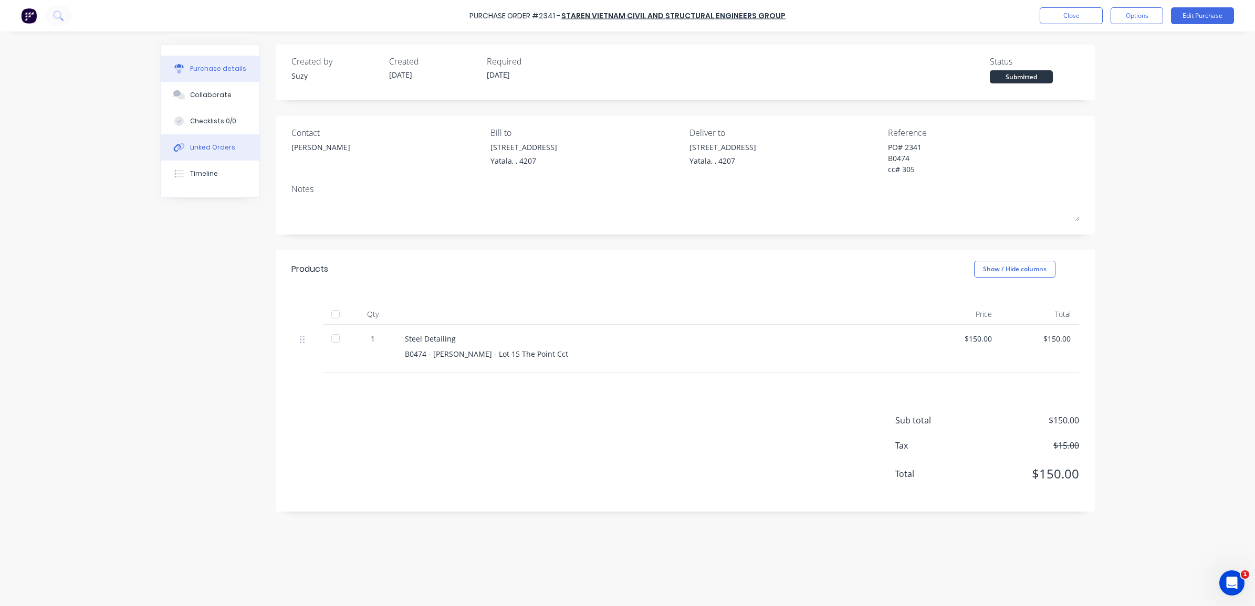
click at [224, 143] on div "Linked Orders" at bounding box center [212, 147] width 45 height 9
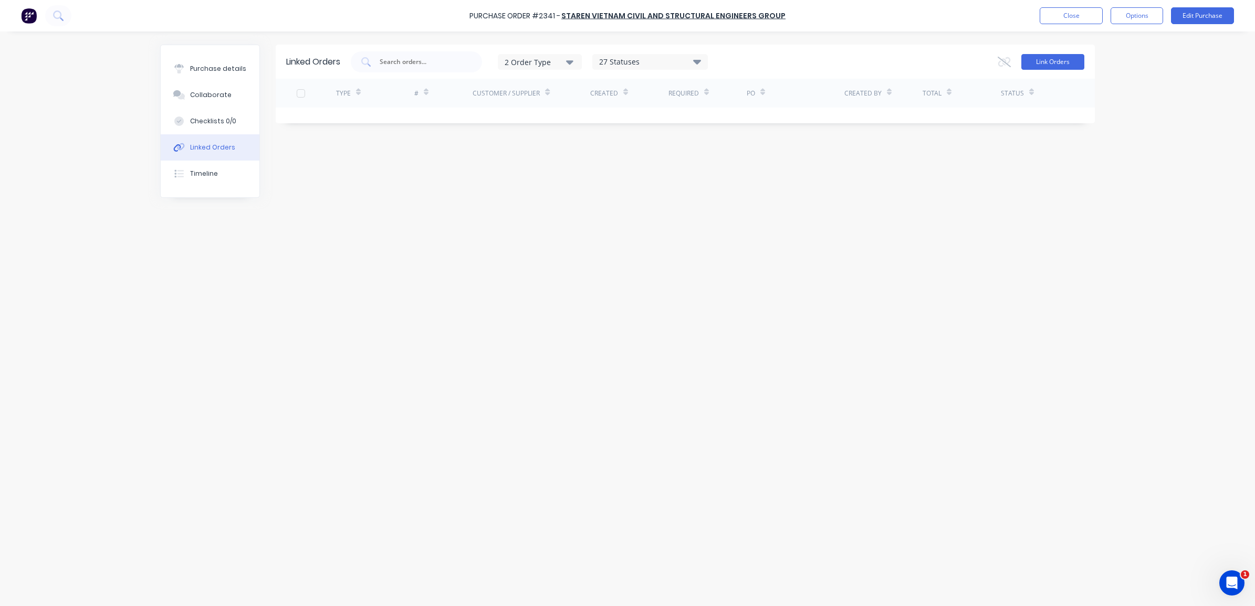
click at [1044, 54] on button "Link Orders" at bounding box center [1052, 62] width 63 height 16
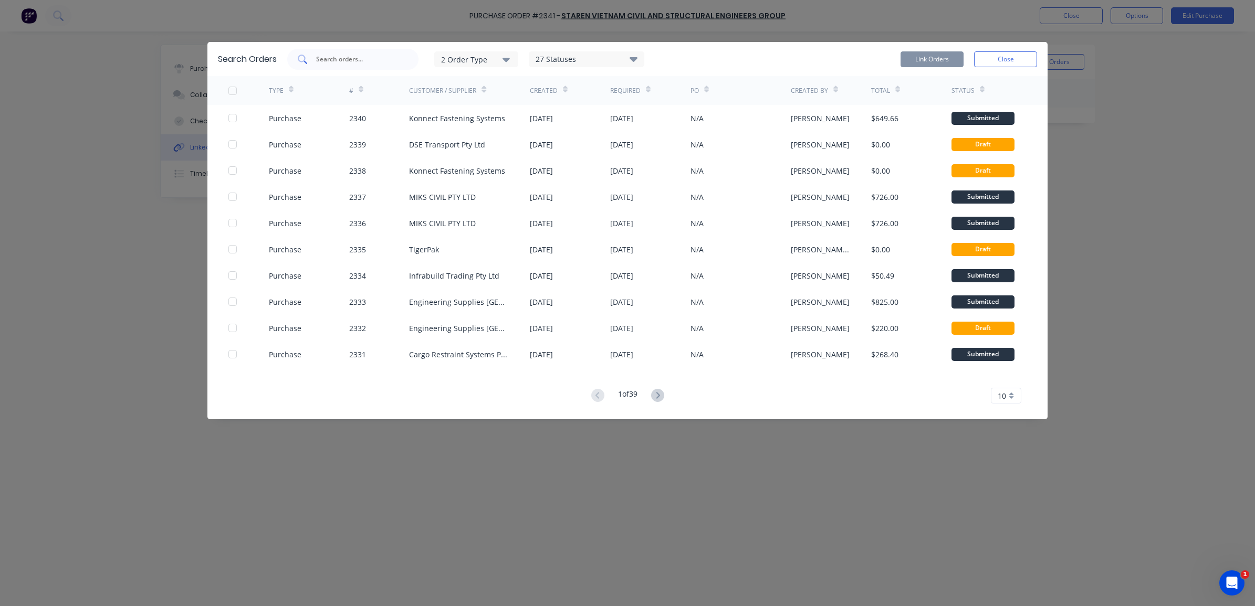
click at [330, 59] on input "text" at bounding box center [358, 59] width 87 height 11
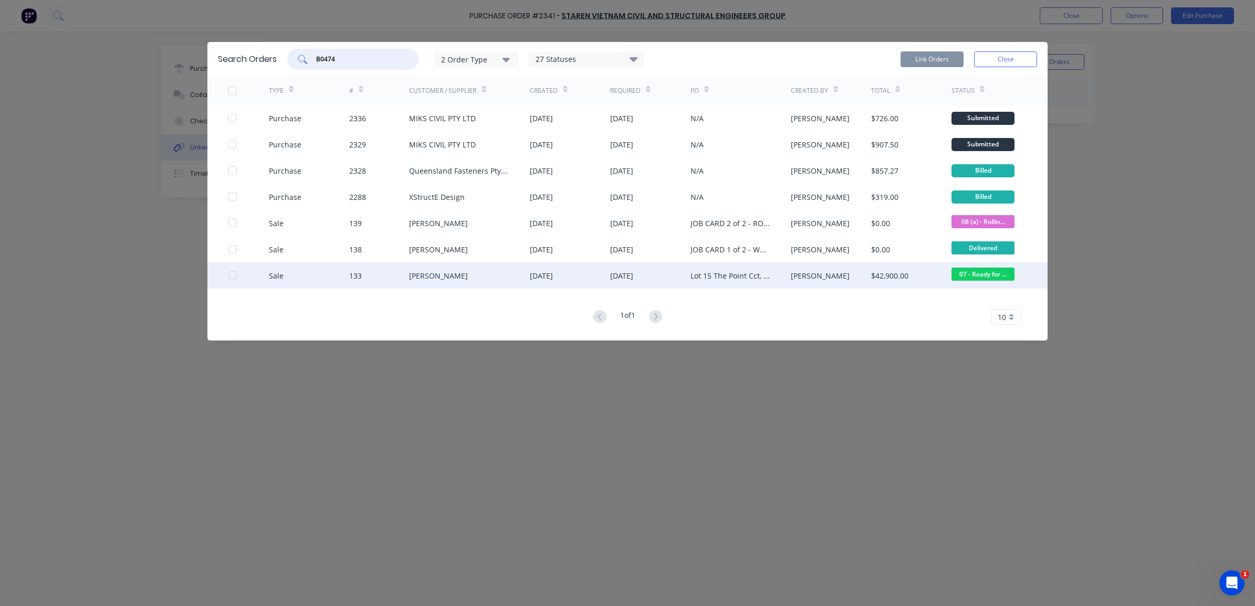
click at [233, 274] on div at bounding box center [232, 275] width 21 height 21
type input "B0474"
click at [914, 56] on button "Link Orders" at bounding box center [931, 59] width 63 height 16
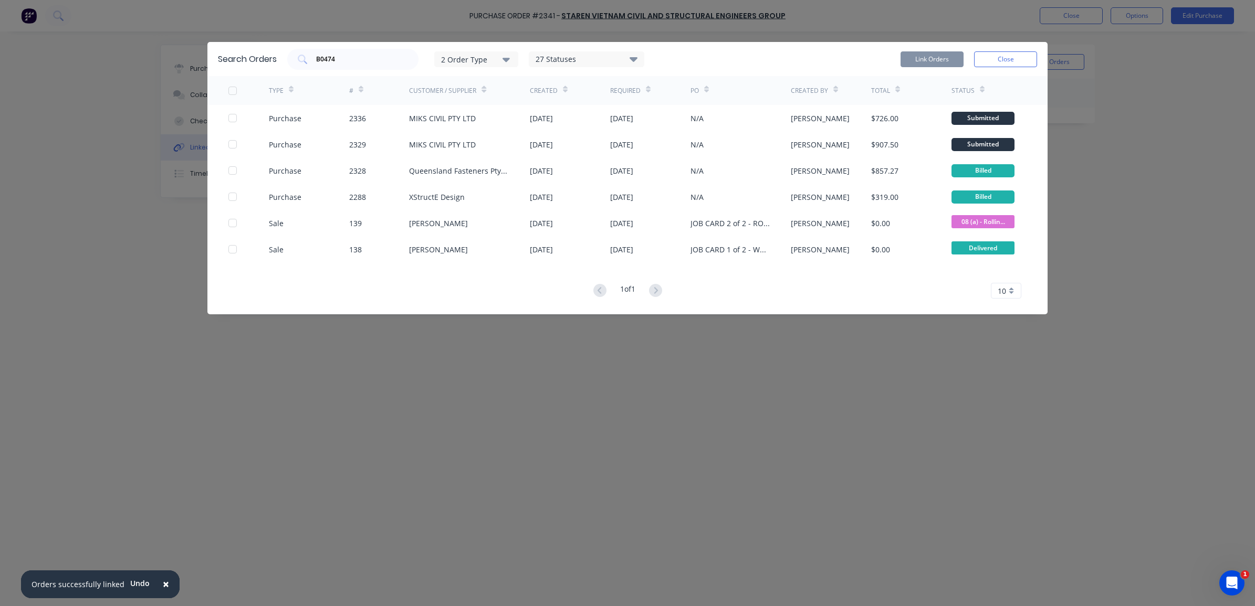
click at [1025, 50] on div "Link Orders Close" at bounding box center [968, 59] width 137 height 21
click at [1025, 58] on button "Close" at bounding box center [1005, 59] width 63 height 16
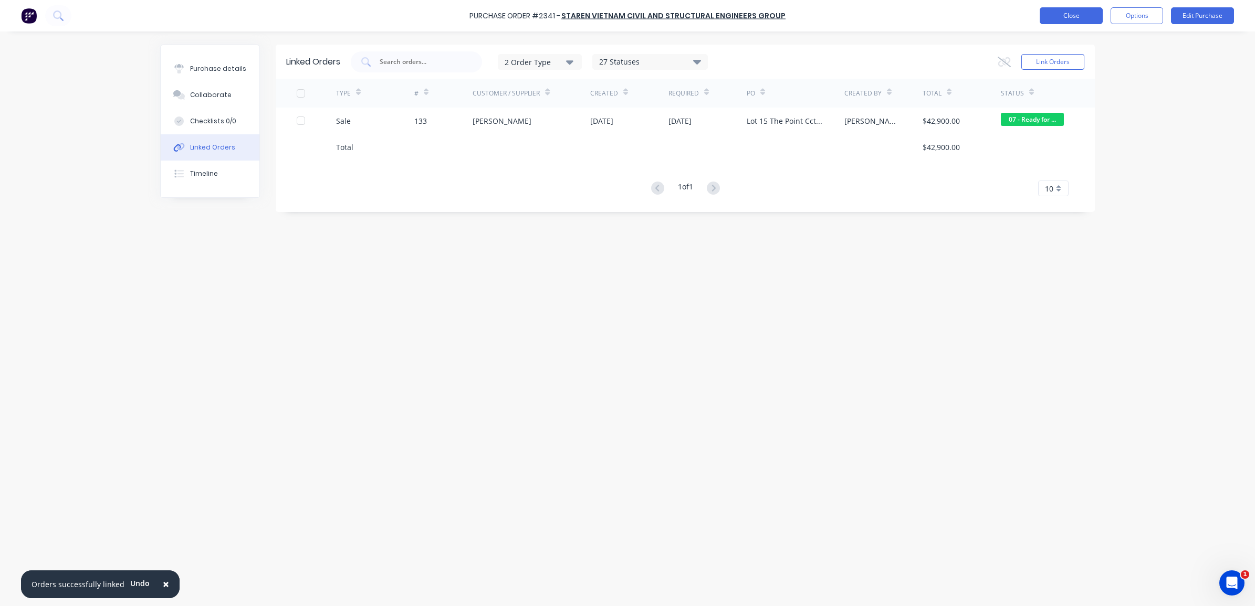
click at [1067, 22] on button "Close" at bounding box center [1071, 15] width 63 height 17
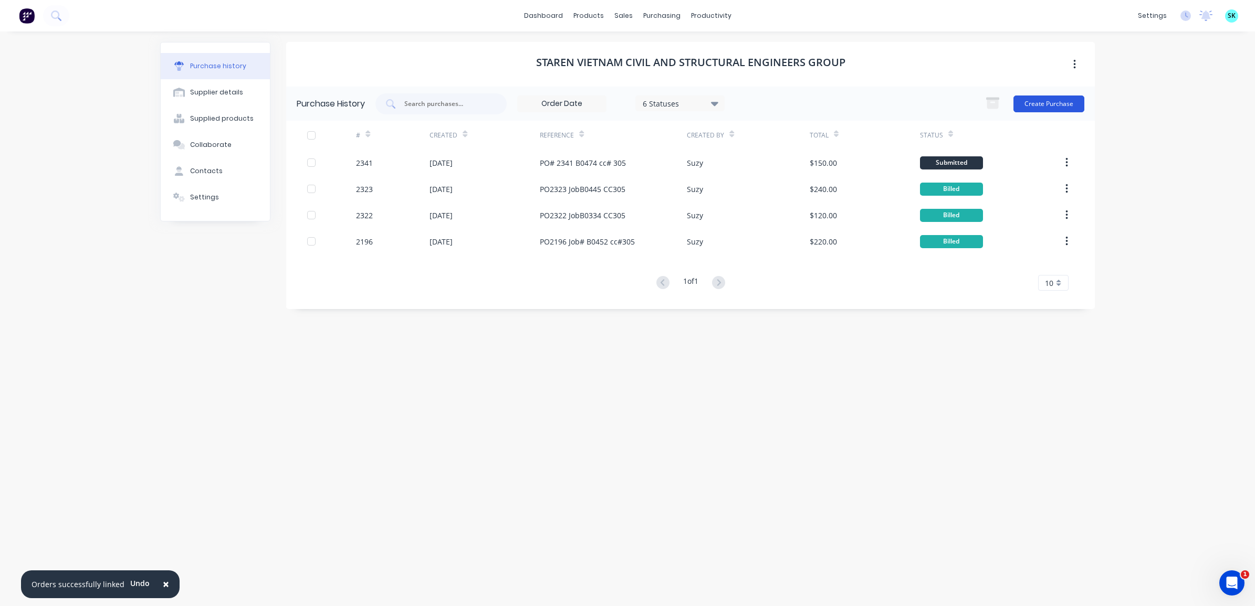
click at [1029, 101] on button "Create Purchase" at bounding box center [1048, 104] width 71 height 17
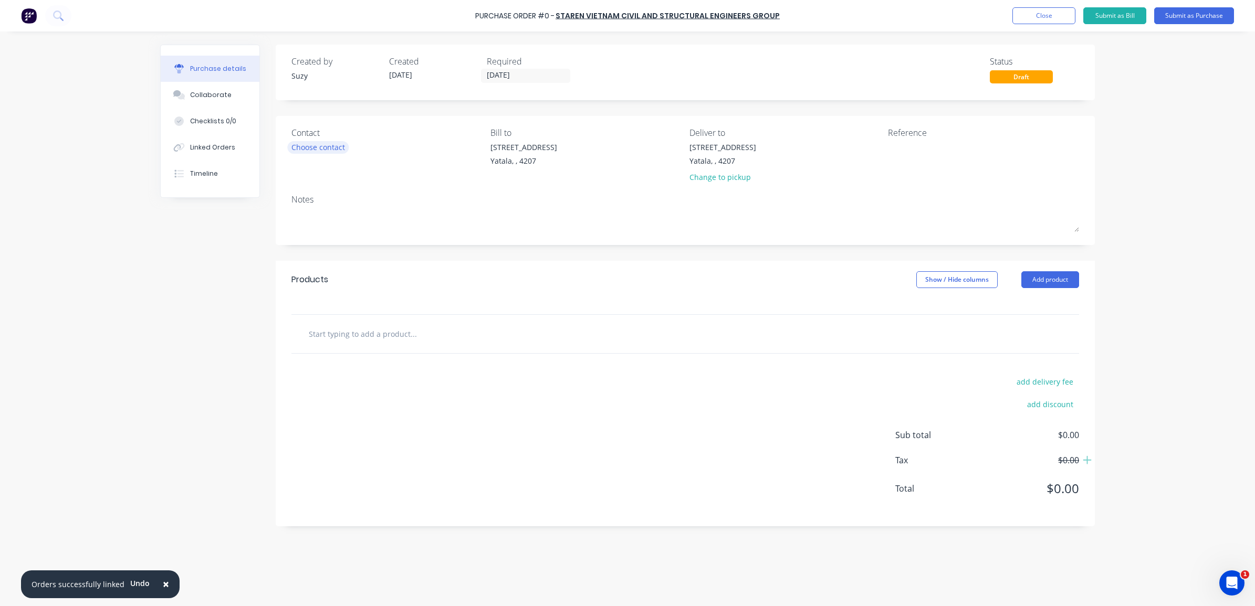
click at [324, 149] on div "Choose contact" at bounding box center [318, 147] width 54 height 11
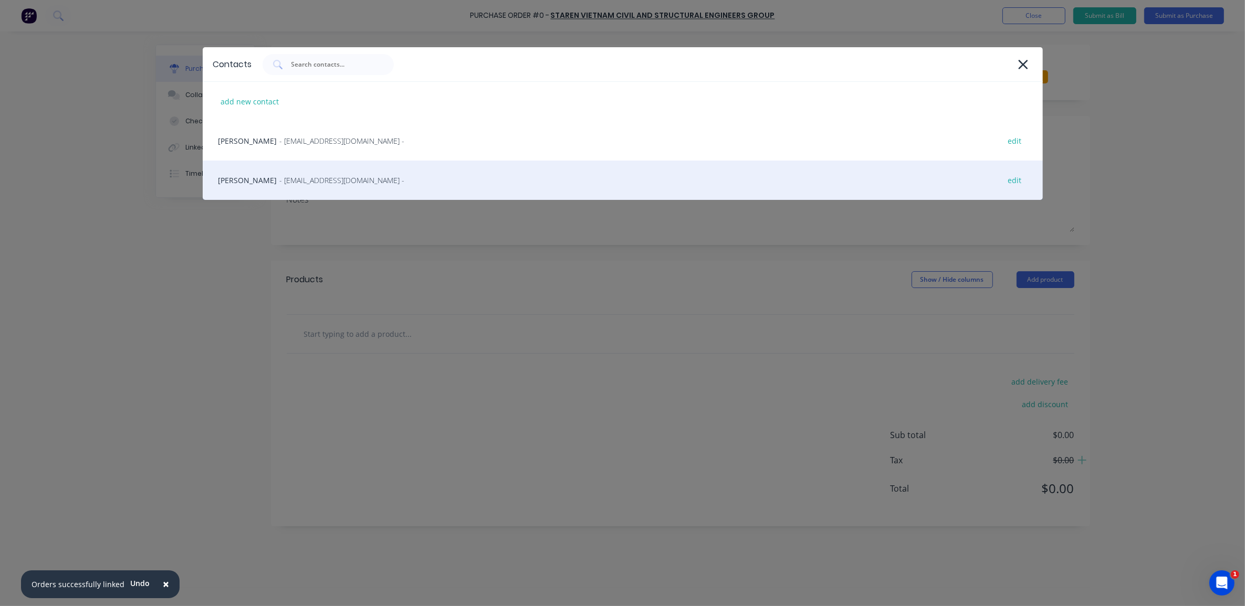
click at [308, 192] on div "Vinh Vu - steeldetailer.staren@gmail.com - edit" at bounding box center [623, 180] width 840 height 39
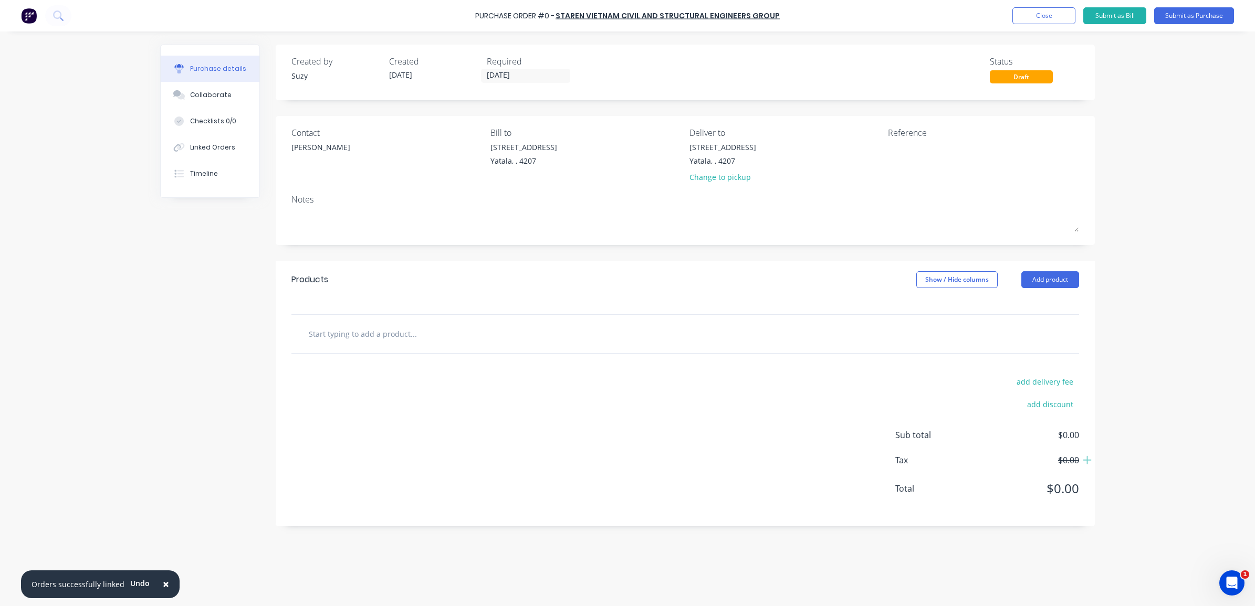
click at [342, 337] on input "text" at bounding box center [413, 333] width 210 height 21
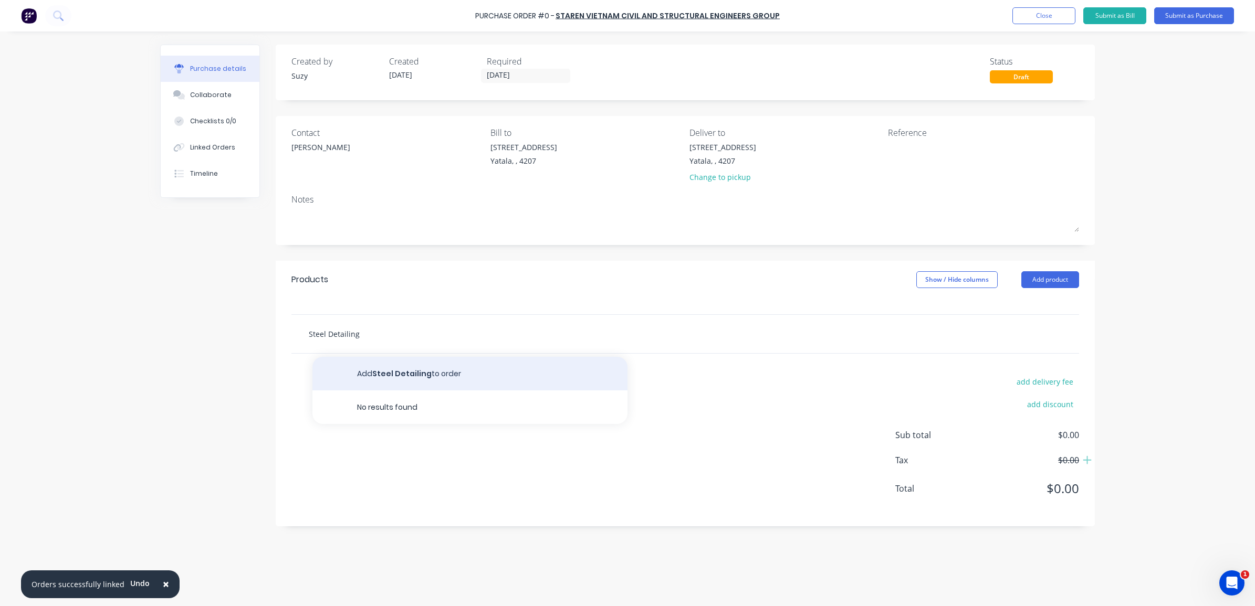
type input "Steel Detailing"
click at [413, 370] on button "Add Steel Detailing to order" at bounding box center [469, 374] width 315 height 34
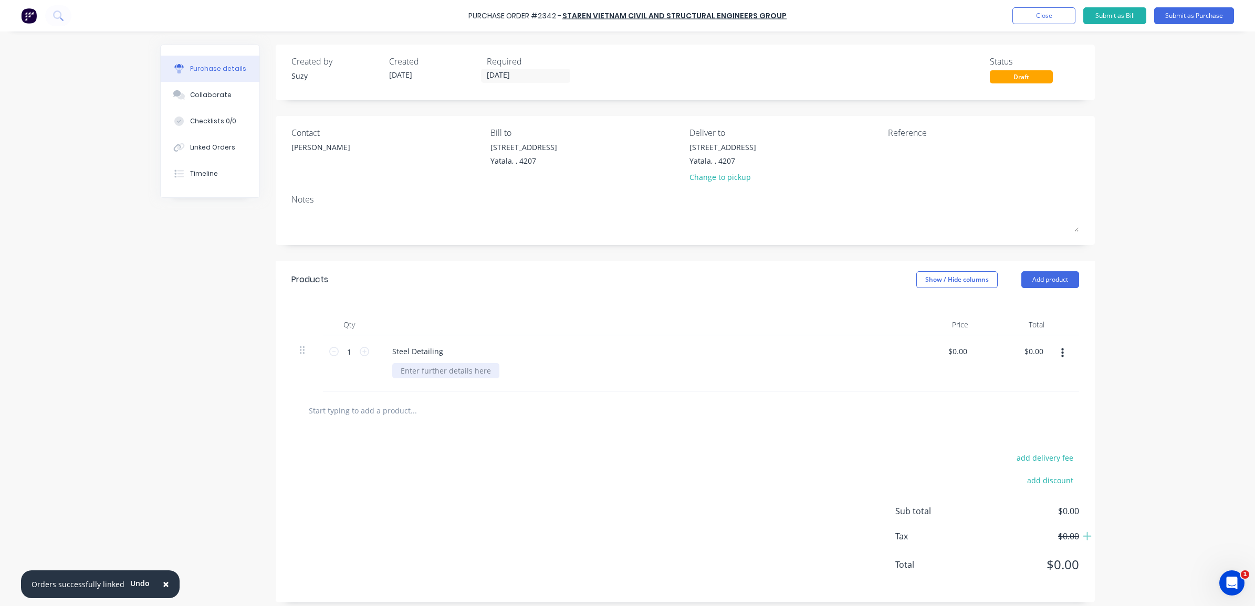
click at [452, 373] on div at bounding box center [445, 370] width 107 height 15
click at [563, 427] on div at bounding box center [685, 411] width 788 height 38
click at [912, 138] on div "Reference" at bounding box center [983, 157] width 191 height 61
drag, startPoint x: 912, startPoint y: 138, endPoint x: 909, endPoint y: 148, distance: 10.2
click at [909, 148] on textarea at bounding box center [953, 154] width 131 height 24
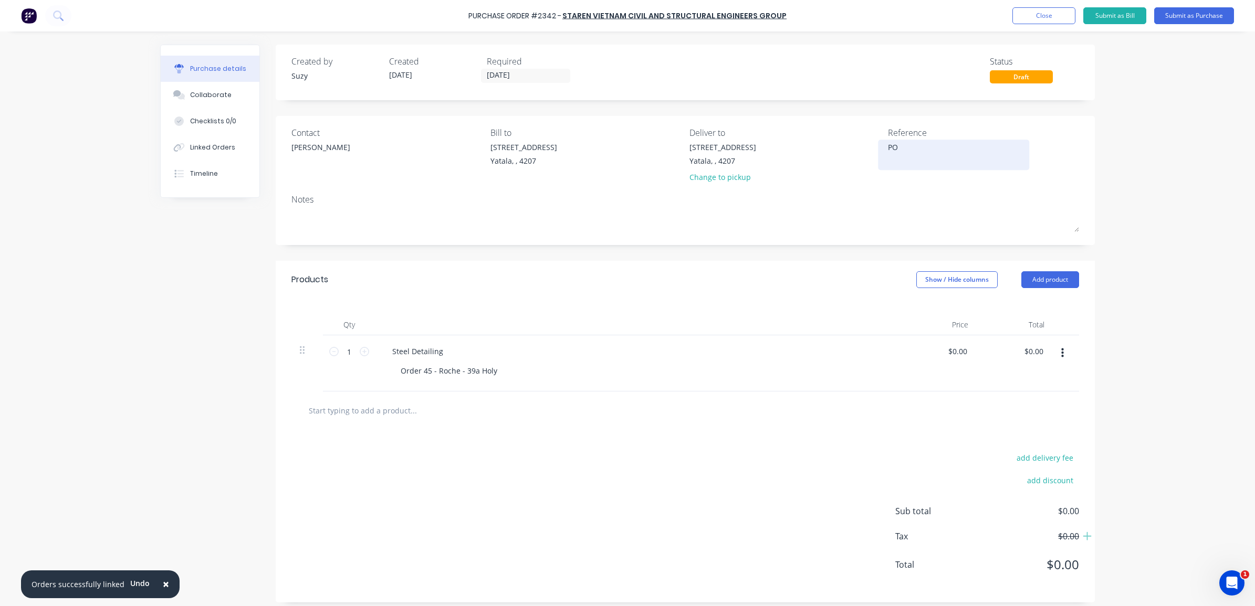
type textarea "P"
type textarea "PO 2342 Order 45 cc 305"
type textarea "x"
type textarea "PO 2342 Order 45 cc 305"
click at [1117, 195] on div "× Orders successfully linked Undo Purchase Order #2342 - Staren Vietnam Civil a…" at bounding box center [627, 303] width 1255 height 606
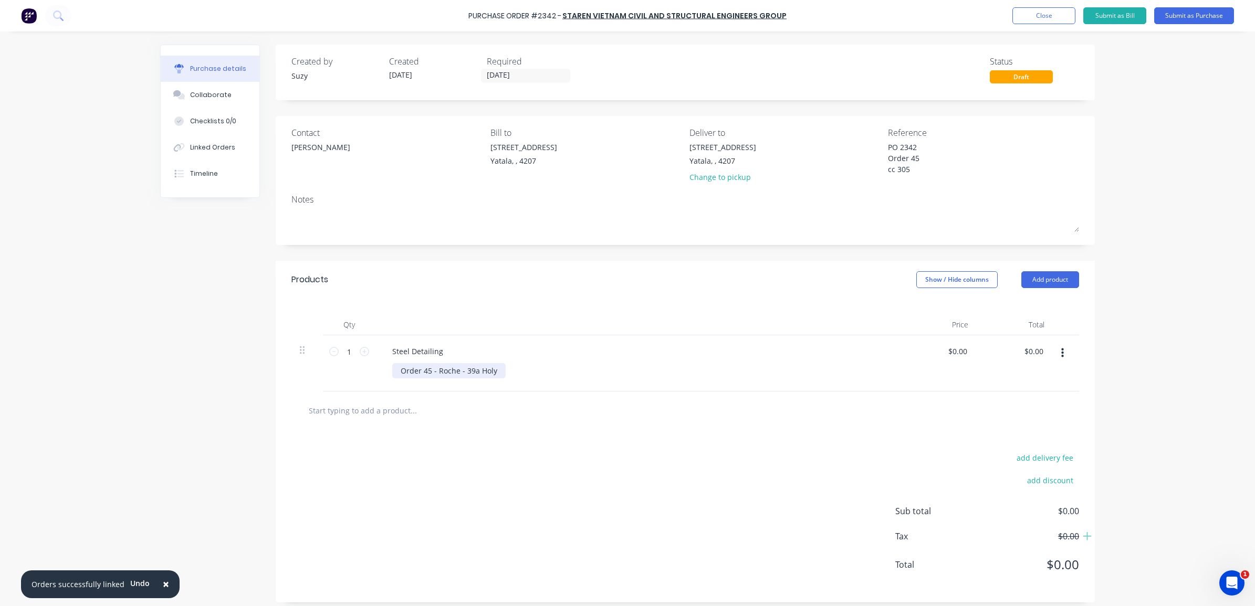
click at [487, 368] on div "Order 45 - Roche - 39a Holy" at bounding box center [448, 370] width 113 height 15
click at [594, 461] on div "add delivery fee add discount Sub total $0.00 Tax $0.00 Total $0.00" at bounding box center [685, 516] width 819 height 173
type textarea "x"
click at [210, 150] on div "Linked Orders" at bounding box center [212, 147] width 45 height 9
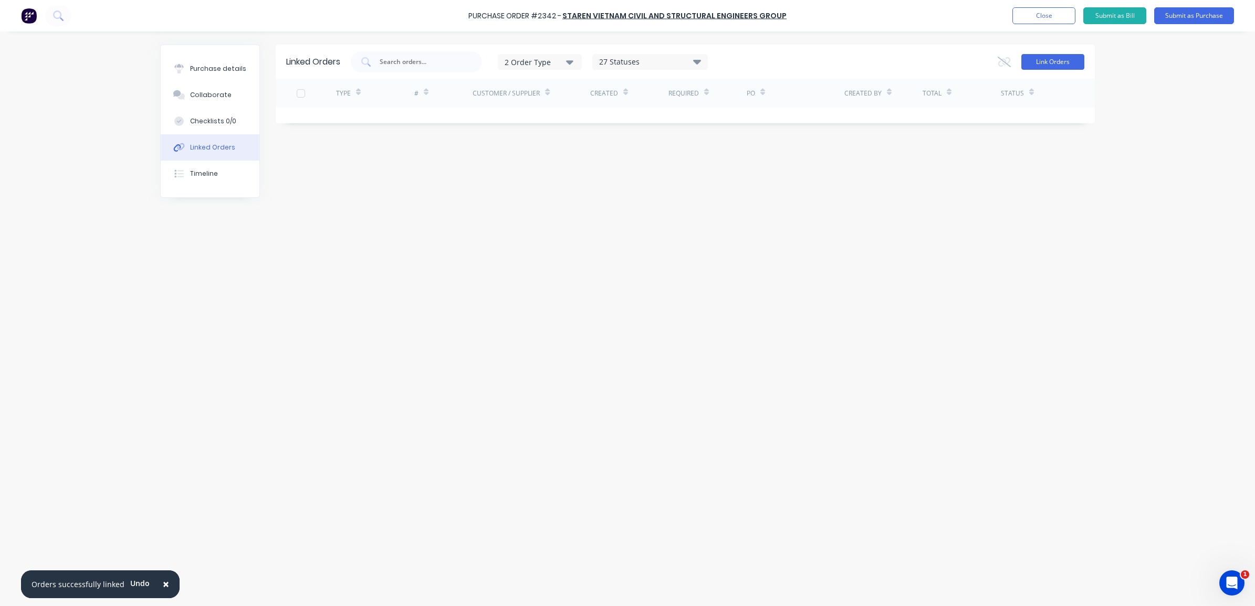
click at [1051, 66] on button "Link Orders" at bounding box center [1052, 62] width 63 height 16
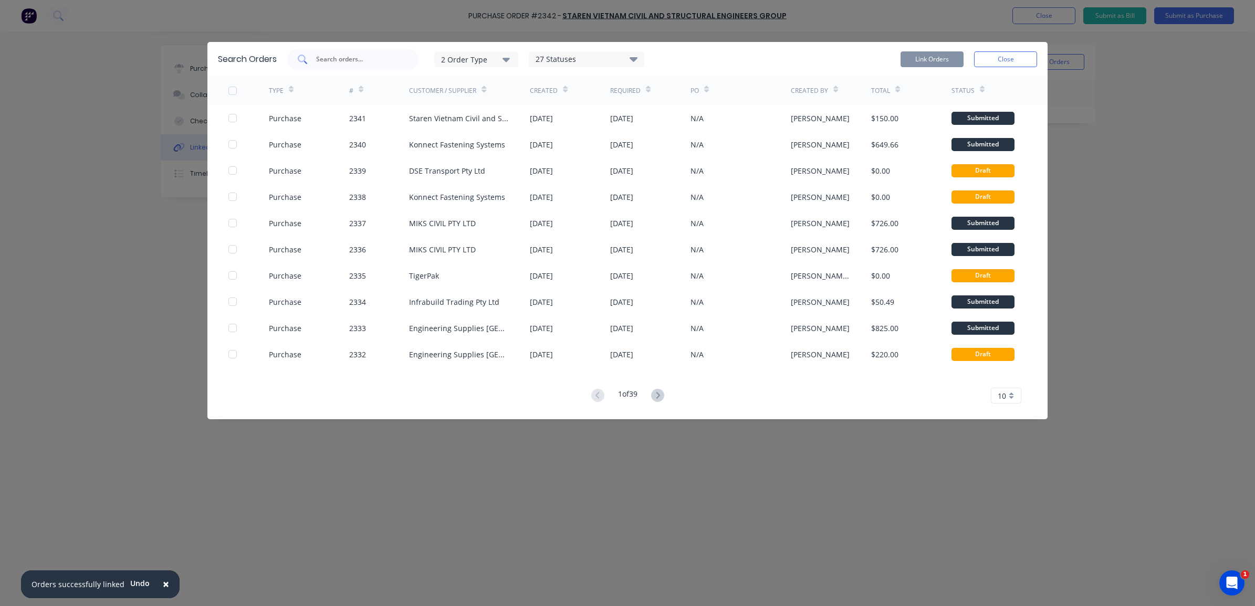
click at [361, 65] on div at bounding box center [352, 59] width 131 height 21
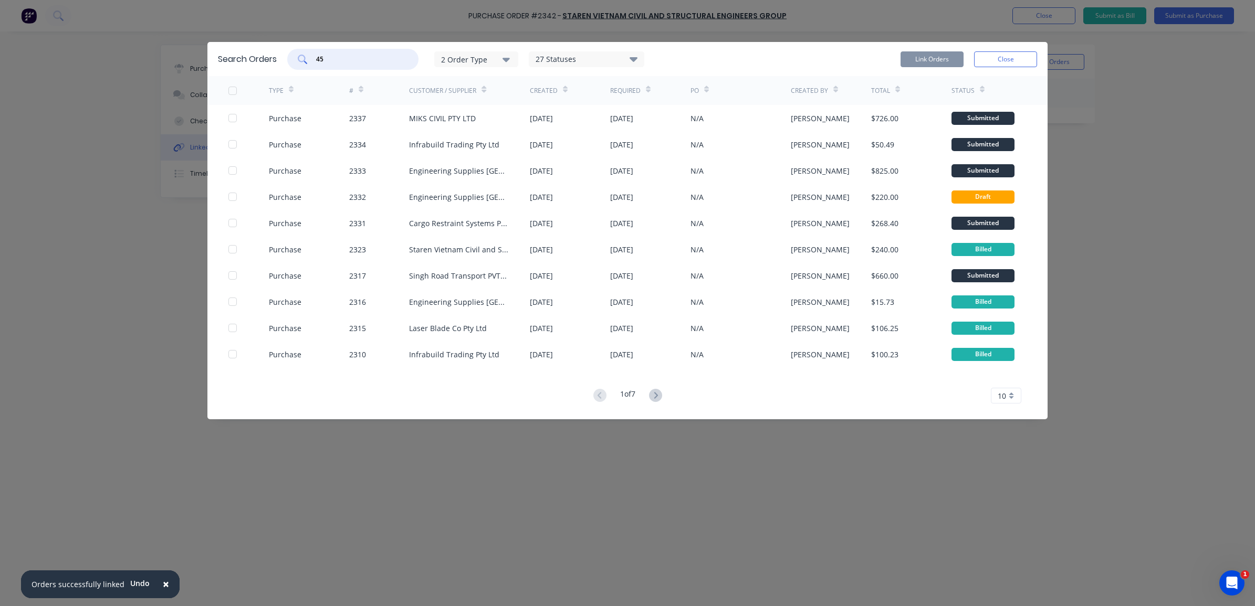
type input "45"
click at [507, 53] on button "2 Order Type" at bounding box center [476, 59] width 84 height 16
click at [526, 106] on div "button" at bounding box center [521, 106] width 21 height 21
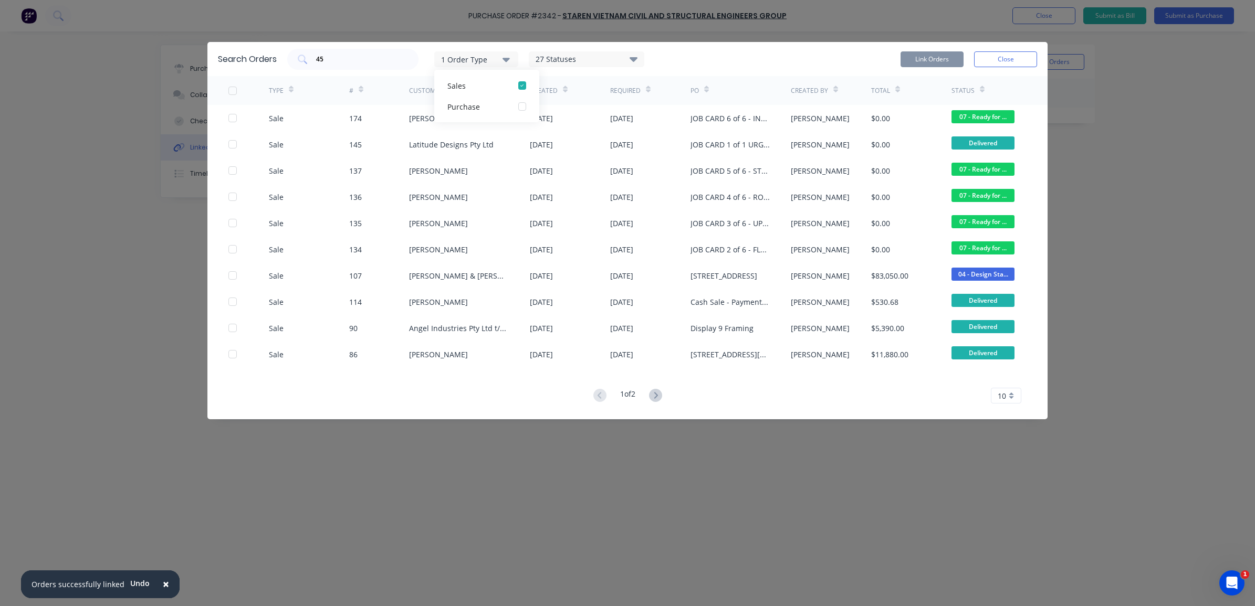
click at [1008, 397] on div "10" at bounding box center [1006, 396] width 30 height 16
click at [1002, 533] on div "35" at bounding box center [1005, 527] width 29 height 18
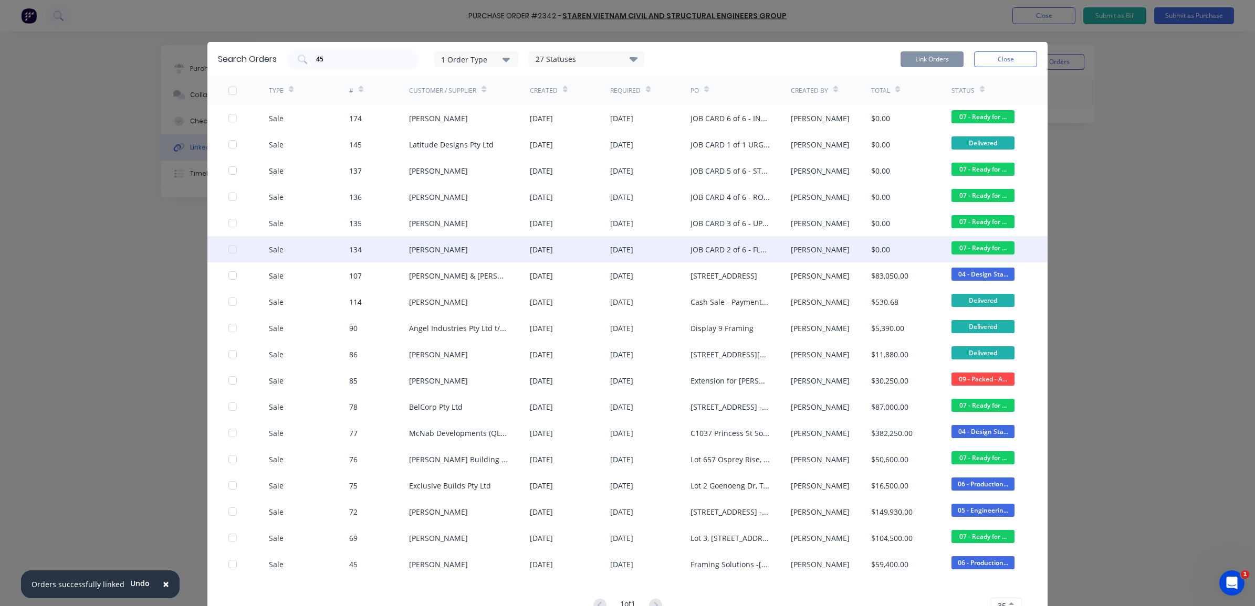
scroll to position [54, 0]
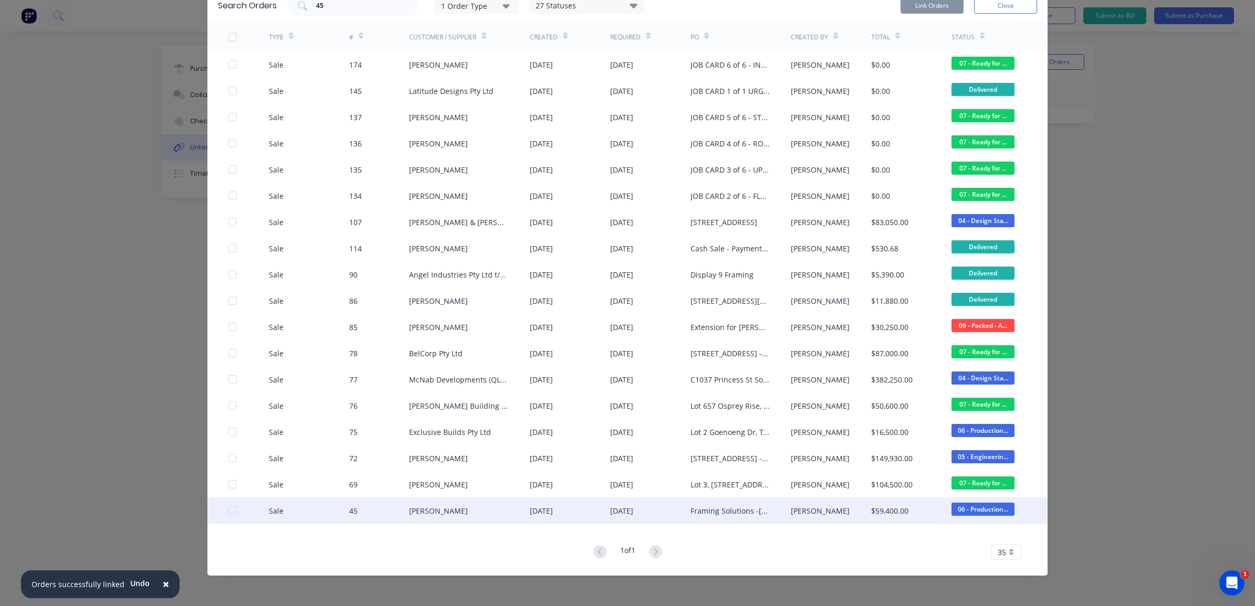
click at [229, 511] on div at bounding box center [232, 510] width 21 height 21
click at [904, 3] on button "Link Orders" at bounding box center [931, 6] width 63 height 16
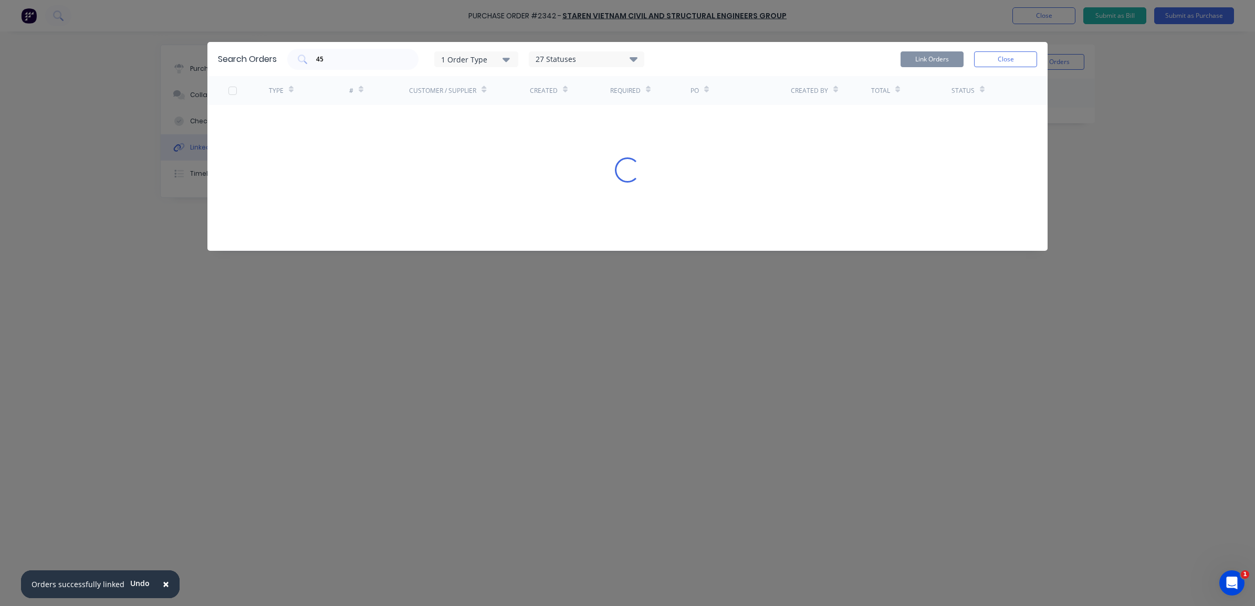
scroll to position [0, 0]
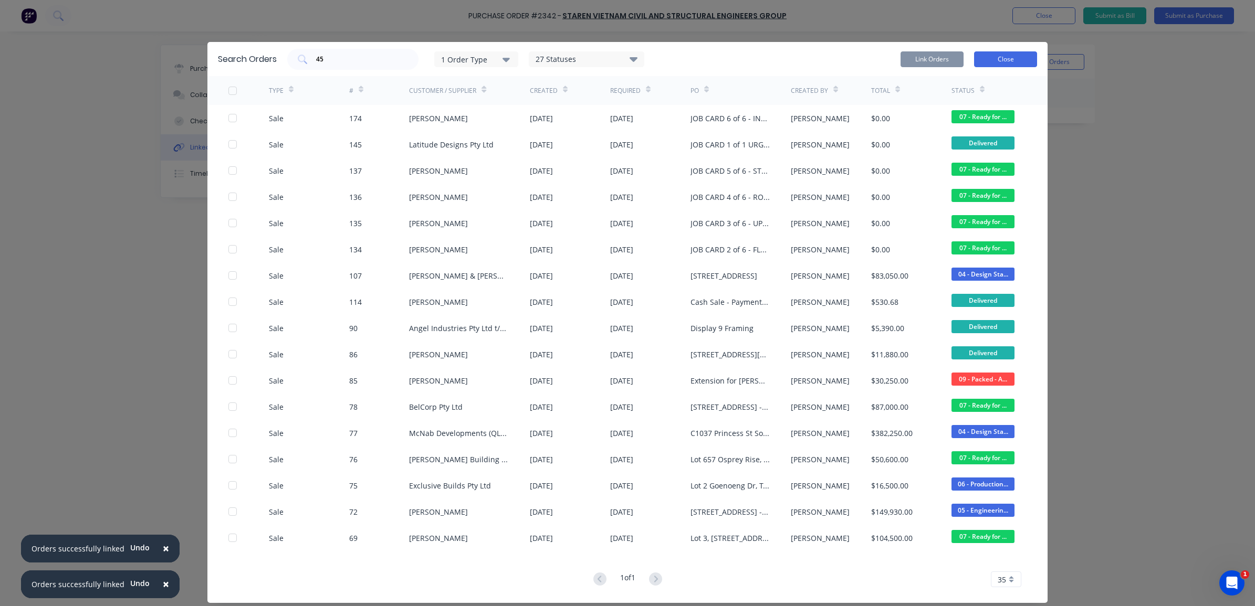
click at [1004, 56] on button "Close" at bounding box center [1005, 59] width 63 height 16
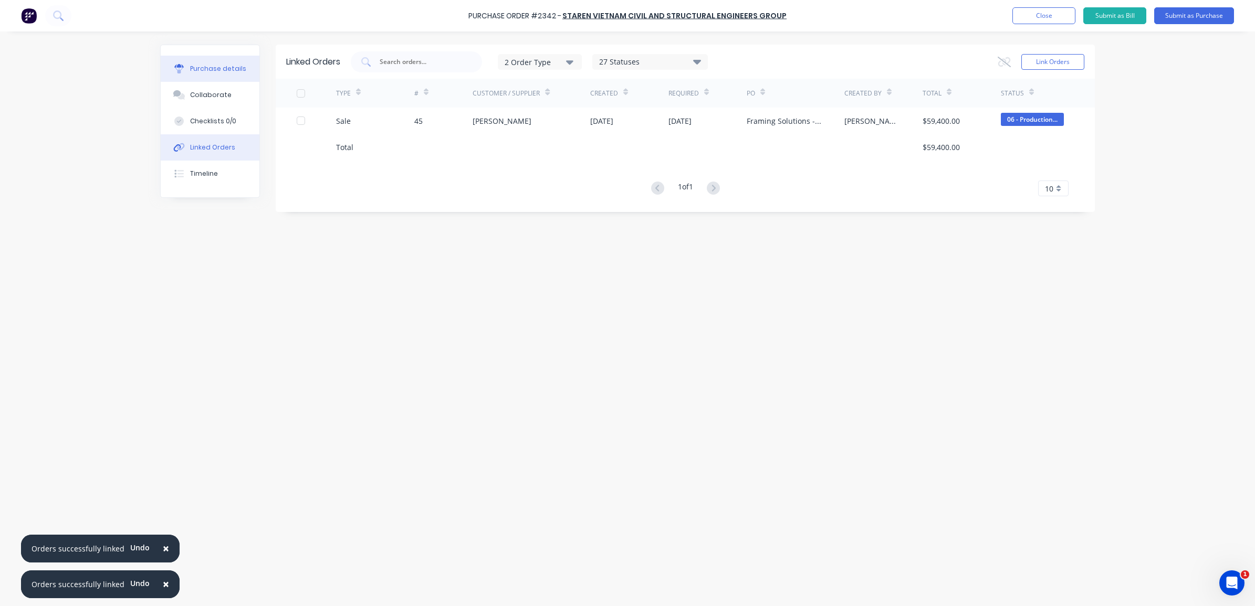
click at [205, 70] on div "Purchase details" at bounding box center [218, 68] width 56 height 9
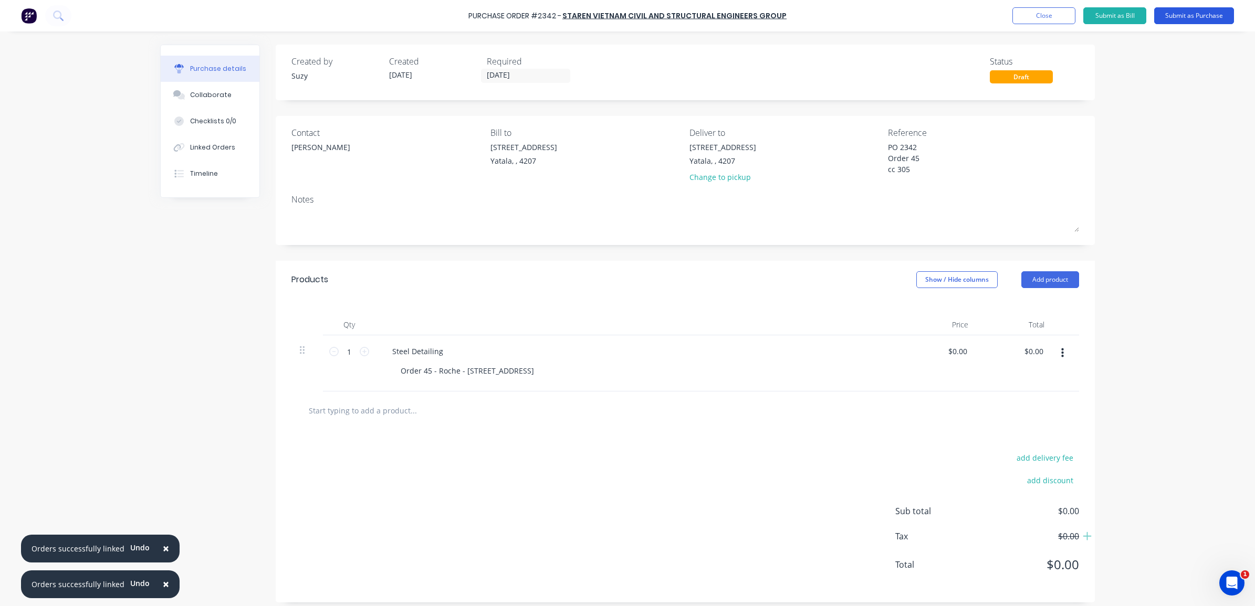
click at [1196, 14] on button "Submit as Purchase" at bounding box center [1194, 15] width 80 height 17
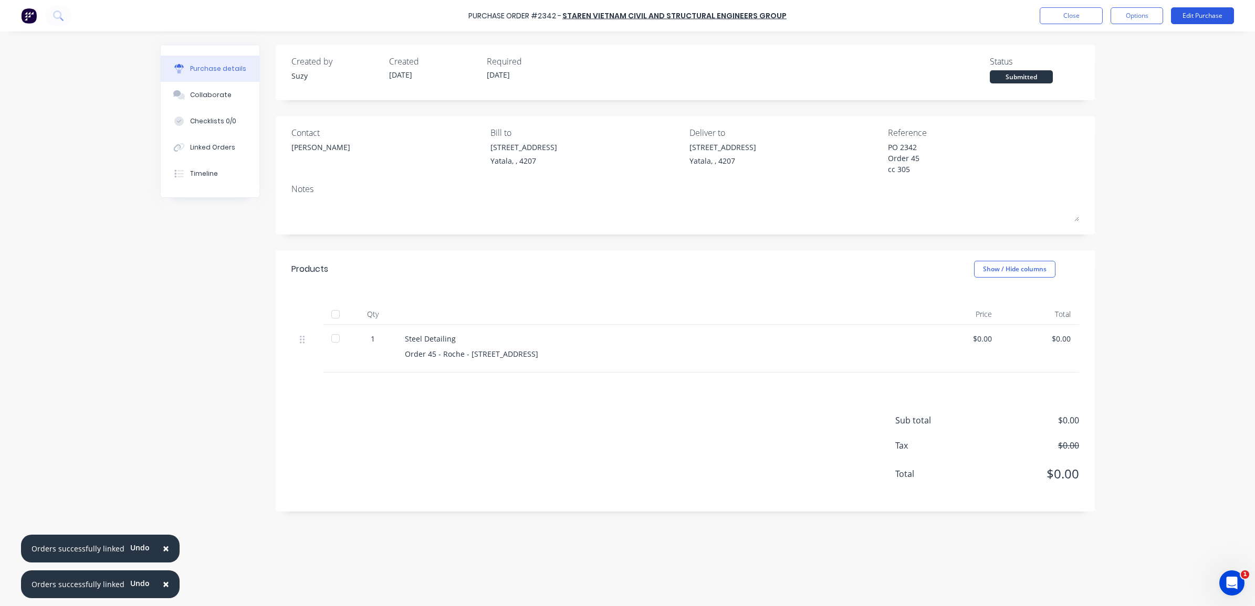
click at [1186, 12] on button "Edit Purchase" at bounding box center [1202, 15] width 63 height 17
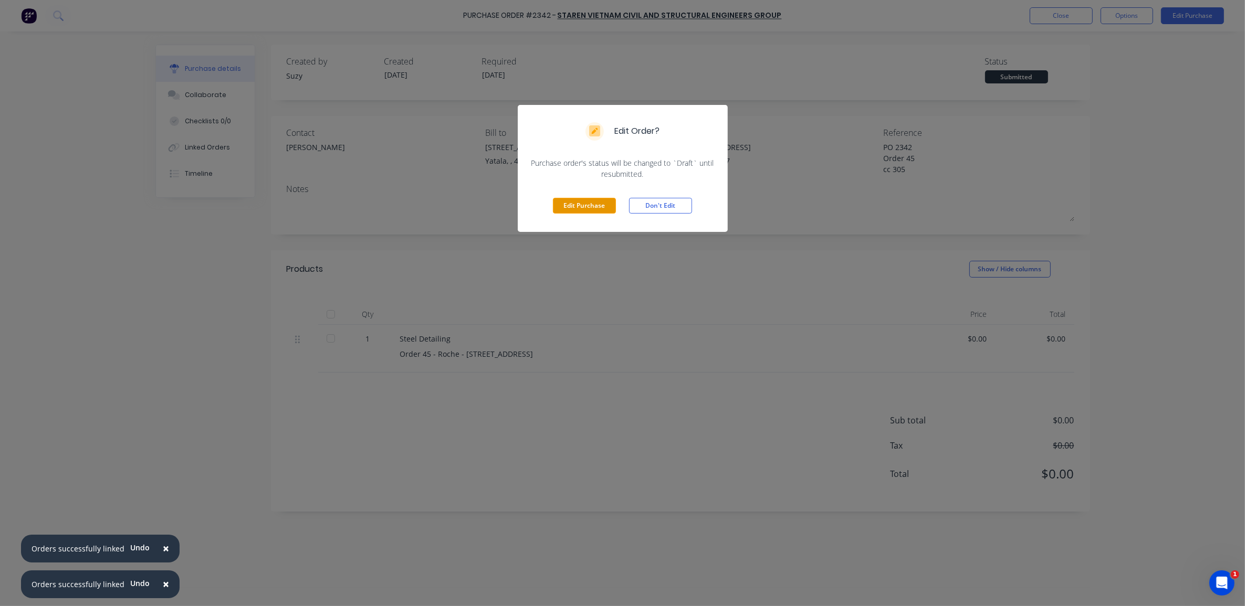
click at [589, 198] on button "Edit Purchase" at bounding box center [584, 206] width 63 height 16
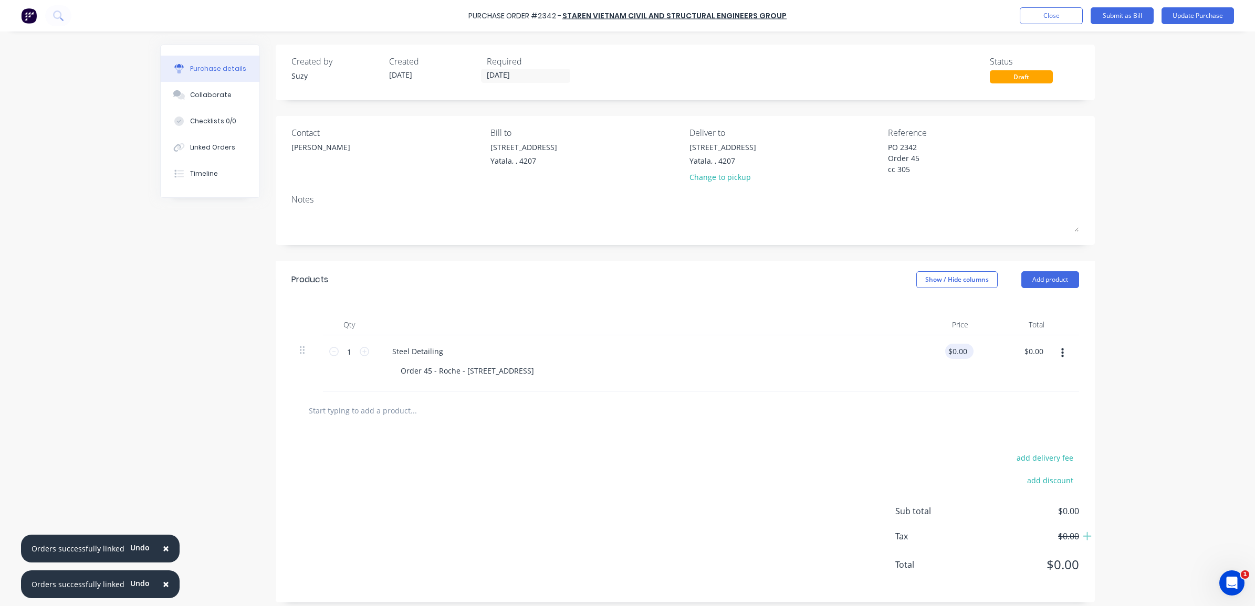
type textarea "x"
drag, startPoint x: 960, startPoint y: 351, endPoint x: 942, endPoint y: 348, distance: 17.5
click at [942, 349] on div "0.00 0.00" at bounding box center [938, 364] width 76 height 56
type input "200"
type textarea "x"
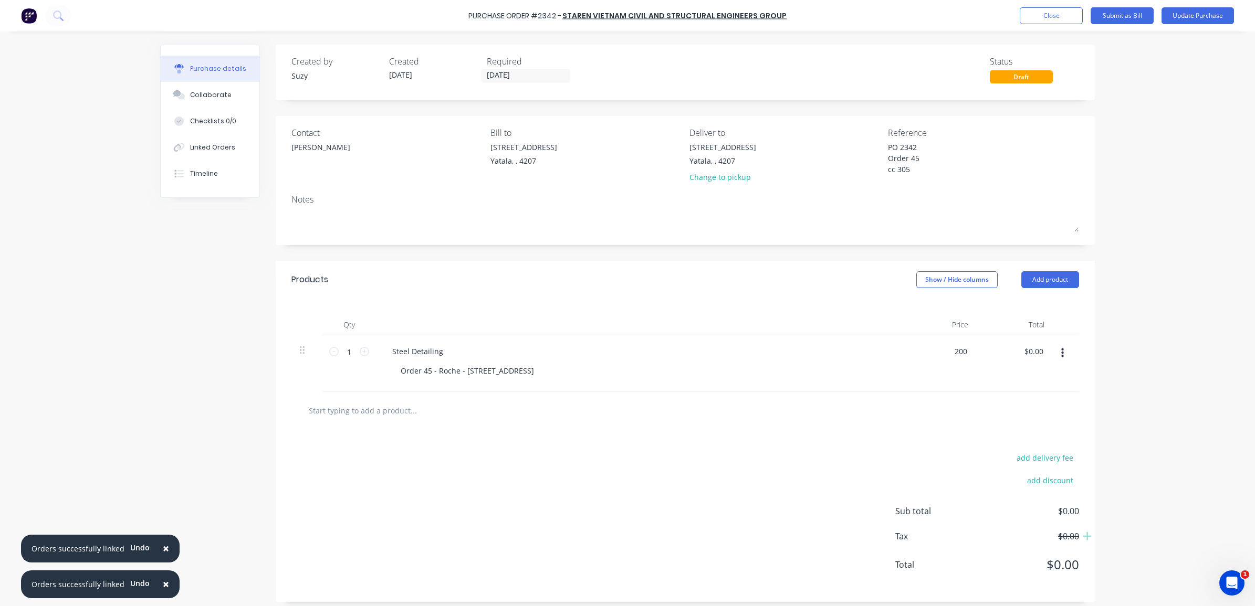
type input "$200.00"
click at [935, 404] on div at bounding box center [685, 410] width 771 height 21
click at [1085, 538] on icon at bounding box center [1087, 537] width 4 height 4
click at [1122, 487] on div "× Orders successfully linked Undo × Orders successfully linked Undo Purchase Or…" at bounding box center [627, 303] width 1255 height 606
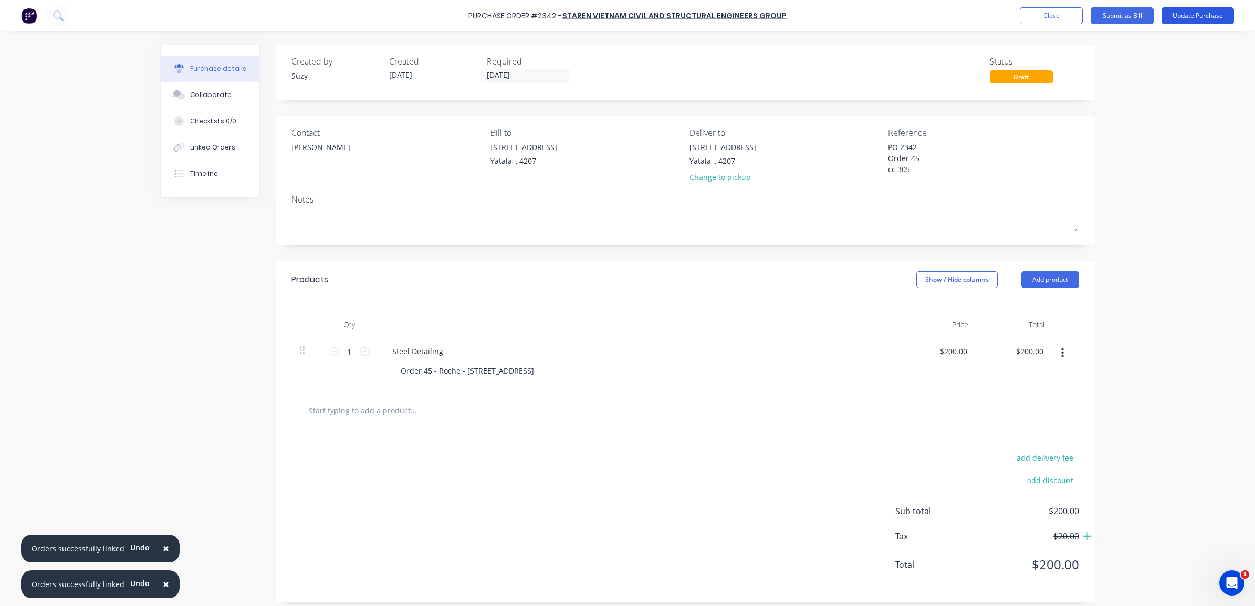
click at [1187, 20] on button "Update Purchase" at bounding box center [1197, 15] width 72 height 17
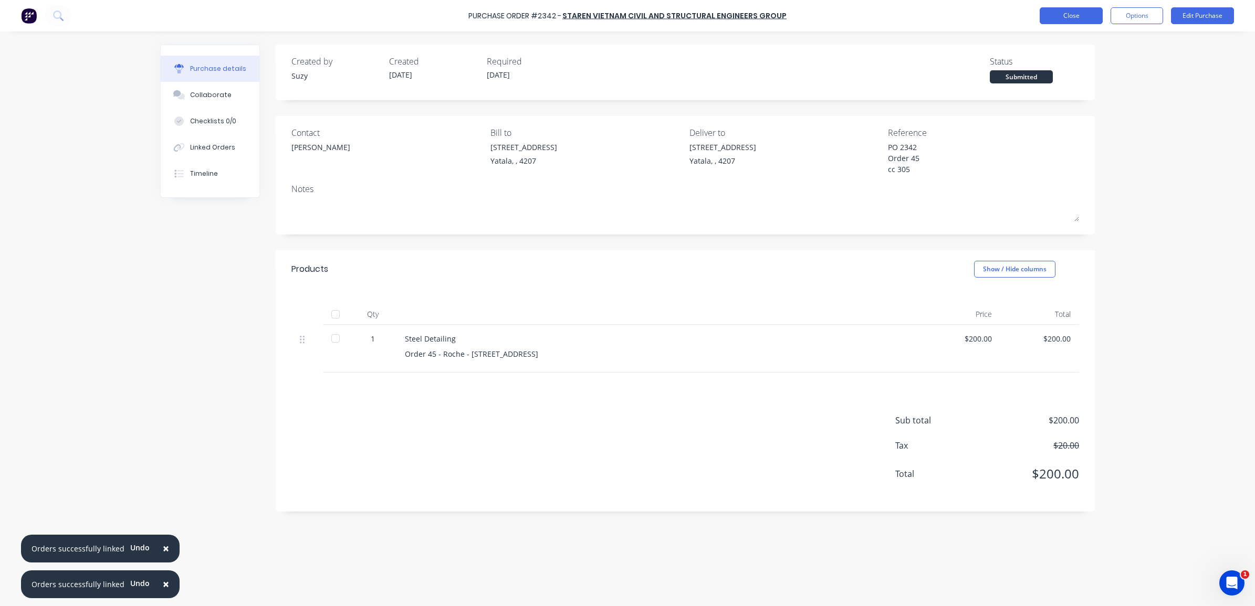
click at [1052, 20] on button "Close" at bounding box center [1071, 15] width 63 height 17
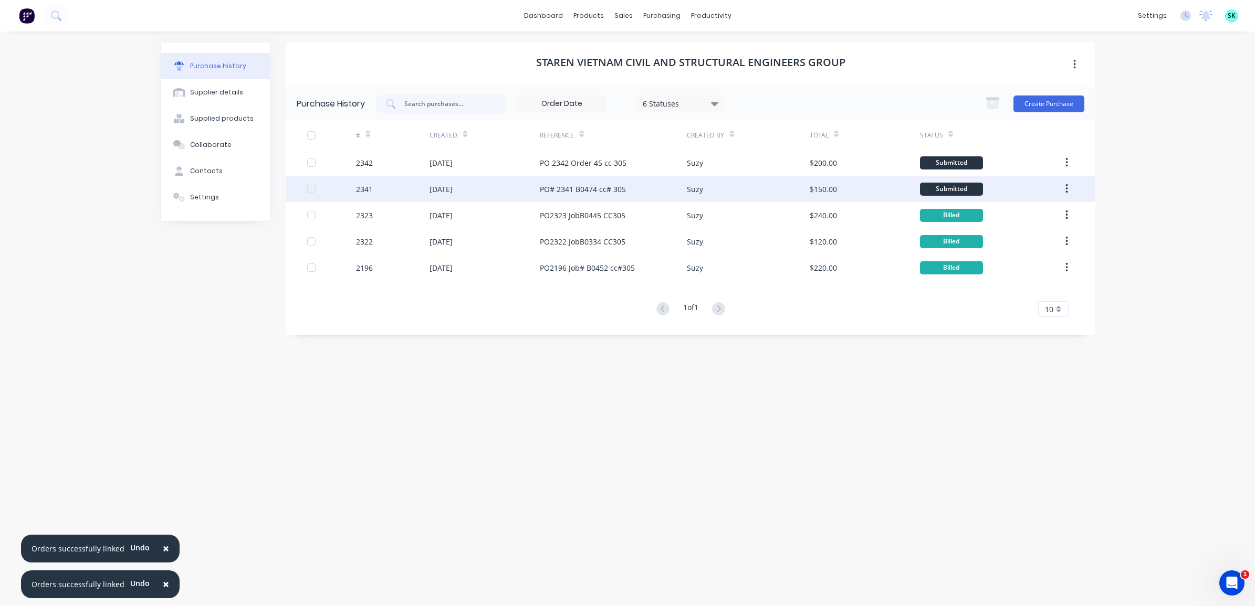
click at [689, 187] on div "Suzy" at bounding box center [695, 189] width 16 height 11
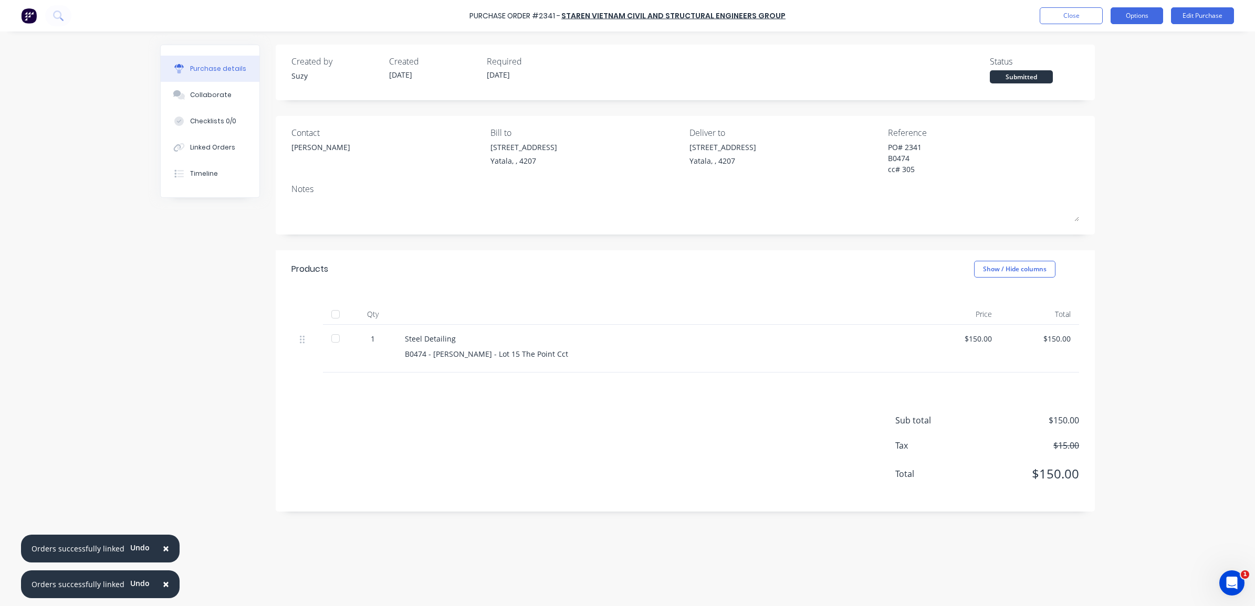
click at [1119, 19] on button "Options" at bounding box center [1137, 15] width 53 height 17
click at [1108, 45] on div "Print / Email" at bounding box center [1113, 42] width 81 height 15
click at [1083, 56] on div "With pricing" at bounding box center [1113, 63] width 81 height 15
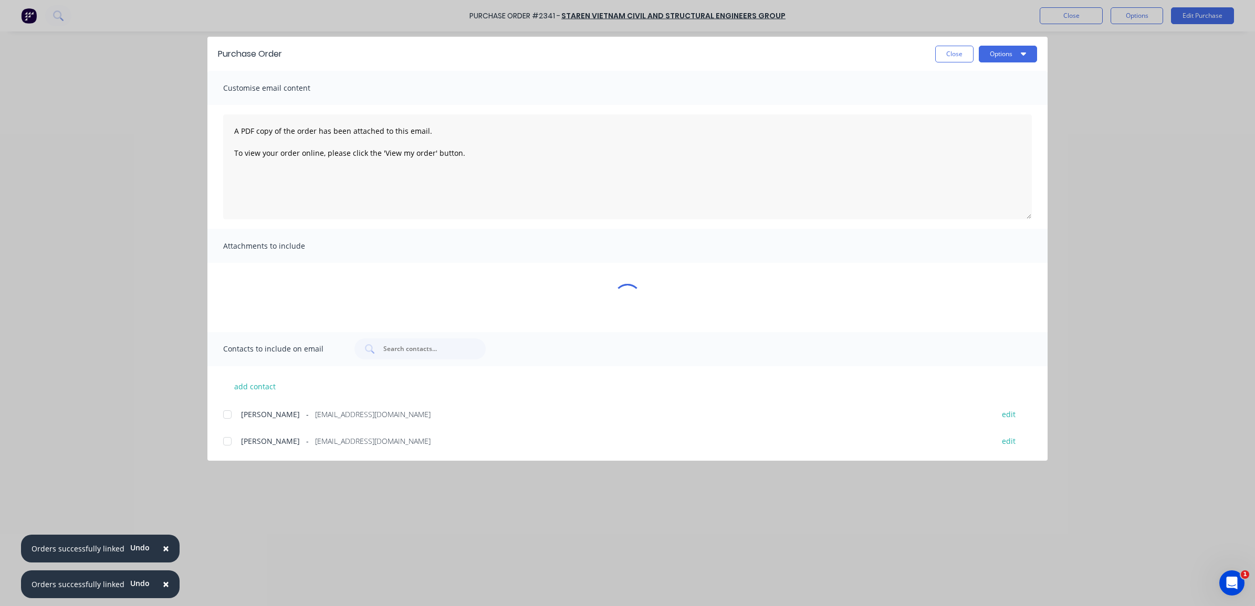
type textarea "x"
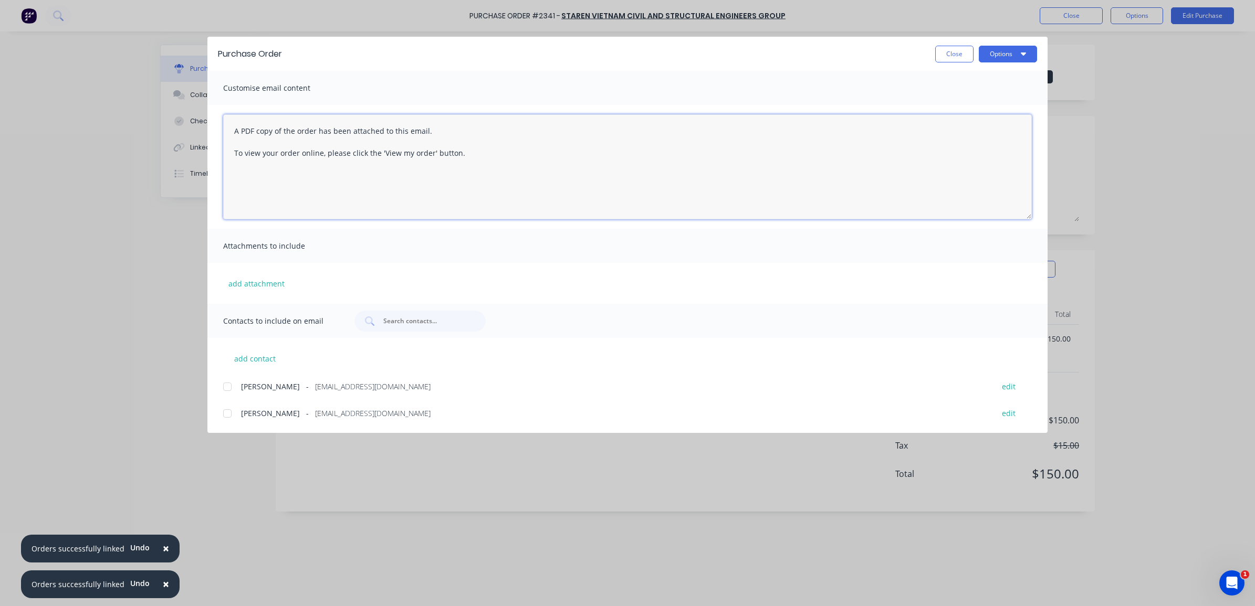
drag, startPoint x: 477, startPoint y: 152, endPoint x: 208, endPoint y: 121, distance: 270.6
click at [208, 121] on div "A PDF copy of the order has been attached to this email. To view your order onl…" at bounding box center [627, 167] width 840 height 124
type textarea "Hello, Please find attached your po number 2341. Please reference this number o…"
type textarea "x"
click at [394, 162] on textarea "Hello, Please find attached your po number 2341. Please reference this number o…" at bounding box center [627, 166] width 809 height 105
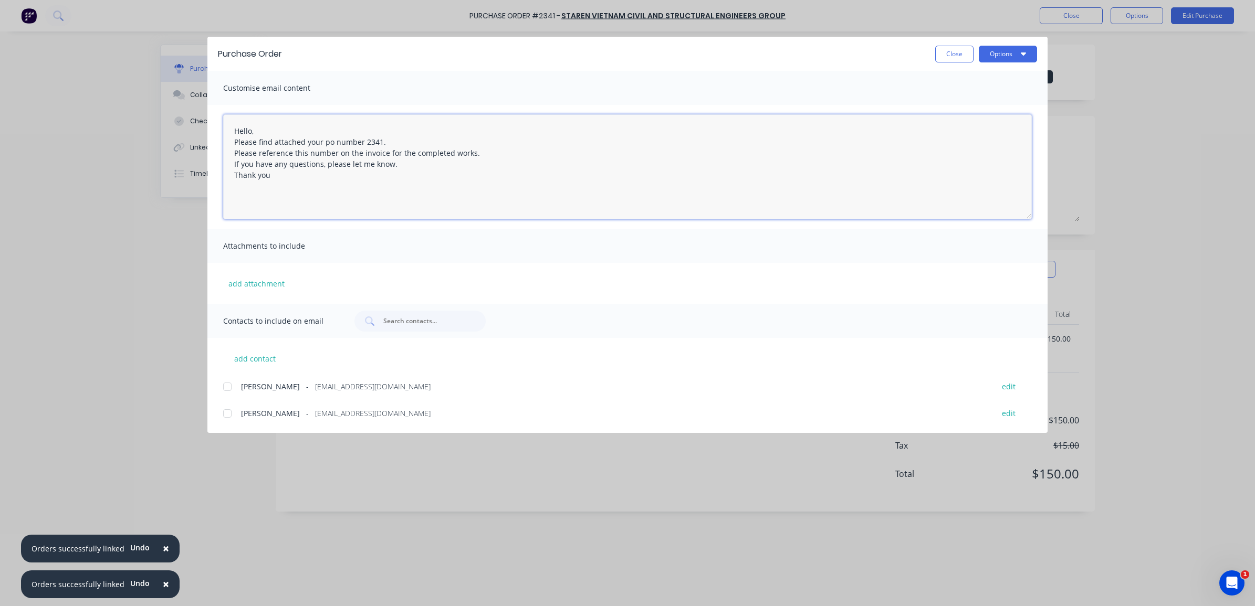
click at [413, 179] on textarea "Hello, Please find attached your po number 2341. Please reference this number o…" at bounding box center [627, 166] width 809 height 105
type textarea "Hello, Please find attached your po number 2341. Please reference this number o…"
drag, startPoint x: 424, startPoint y: 46, endPoint x: 424, endPoint y: 162, distance: 115.5
click at [424, 162] on div "Purchase Order Close Options Customise email content Hello, Please find attache…" at bounding box center [627, 235] width 840 height 396
click at [461, 172] on textarea "Hello, Please find attached your po number 2341. Please reference this number o…" at bounding box center [627, 166] width 809 height 105
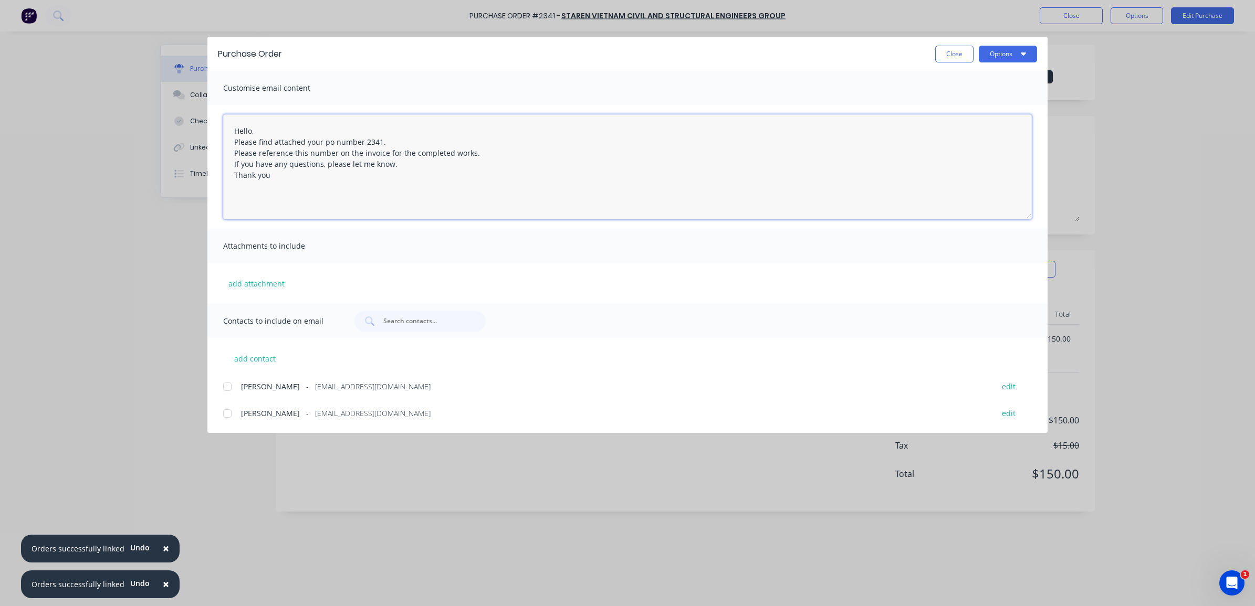
drag, startPoint x: 298, startPoint y: 192, endPoint x: 229, endPoint y: 132, distance: 91.5
click at [229, 132] on textarea "Hello, Please find attached your po number 2341. Please reference this number o…" at bounding box center [627, 166] width 809 height 105
click at [955, 58] on button "Close" at bounding box center [954, 54] width 38 height 17
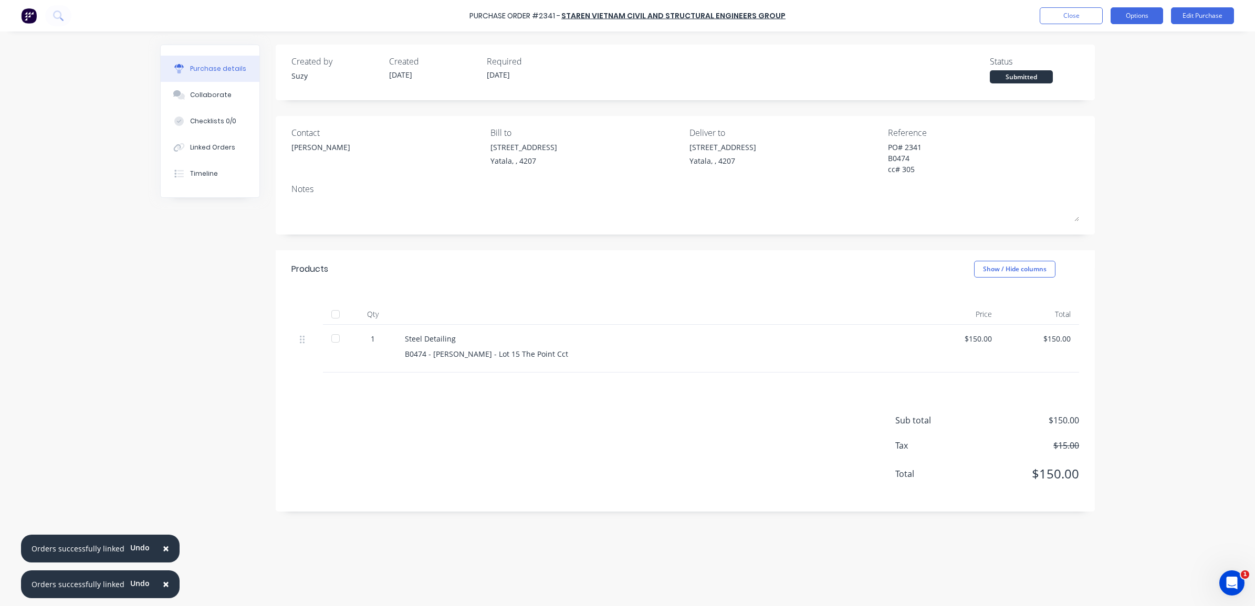
click at [1148, 12] on button "Options" at bounding box center [1137, 15] width 53 height 17
click at [1108, 46] on div "Print / Email" at bounding box center [1113, 42] width 81 height 15
click at [1091, 66] on div "With pricing" at bounding box center [1113, 63] width 81 height 15
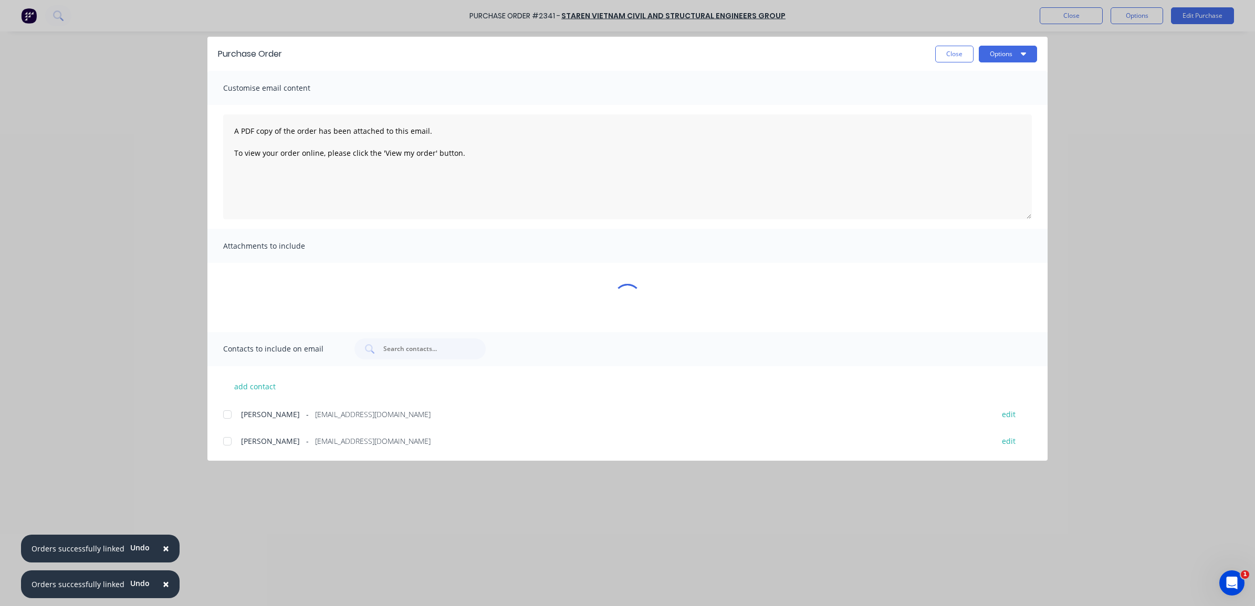
type textarea "x"
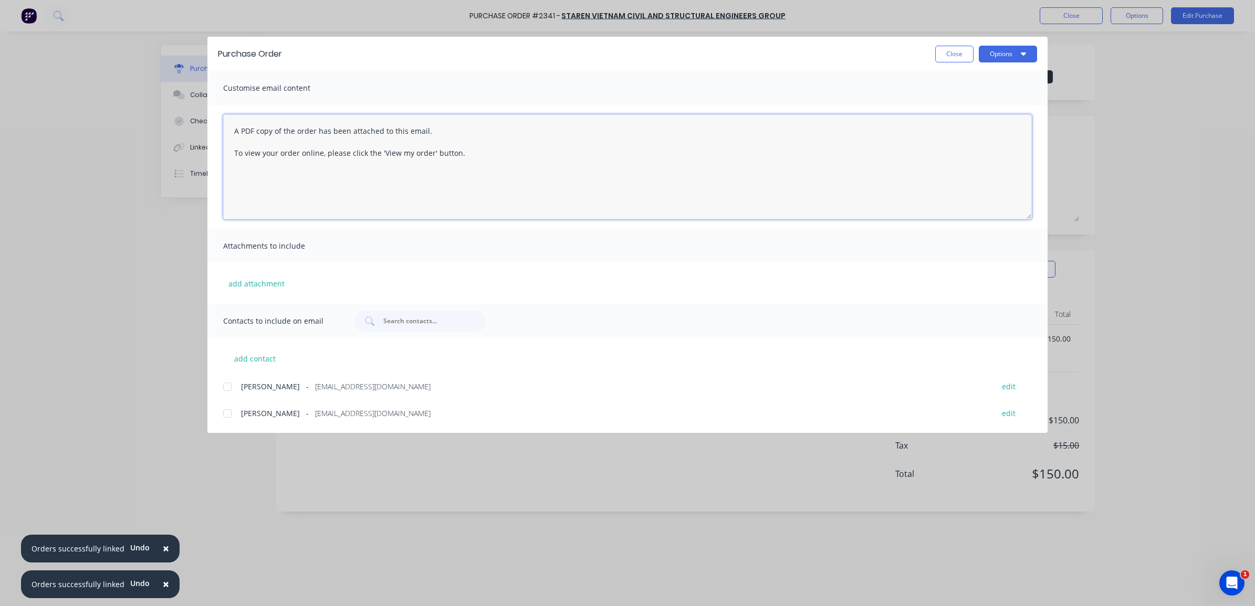
drag, startPoint x: 461, startPoint y: 171, endPoint x: 229, endPoint y: 128, distance: 235.6
click at [229, 128] on textarea "A PDF copy of the order has been attached to this email. To view your order onl…" at bounding box center [627, 166] width 809 height 105
paste textarea "Hello, Please find attached your po number 2341. Please reference this number o…"
click at [397, 142] on textarea "Hello, Please find attached your po number 2341. Please reference this number o…" at bounding box center [627, 166] width 809 height 105
click at [484, 166] on textarea "Hello, Please find attached your po number 2341. Please reference this number o…" at bounding box center [627, 166] width 809 height 105
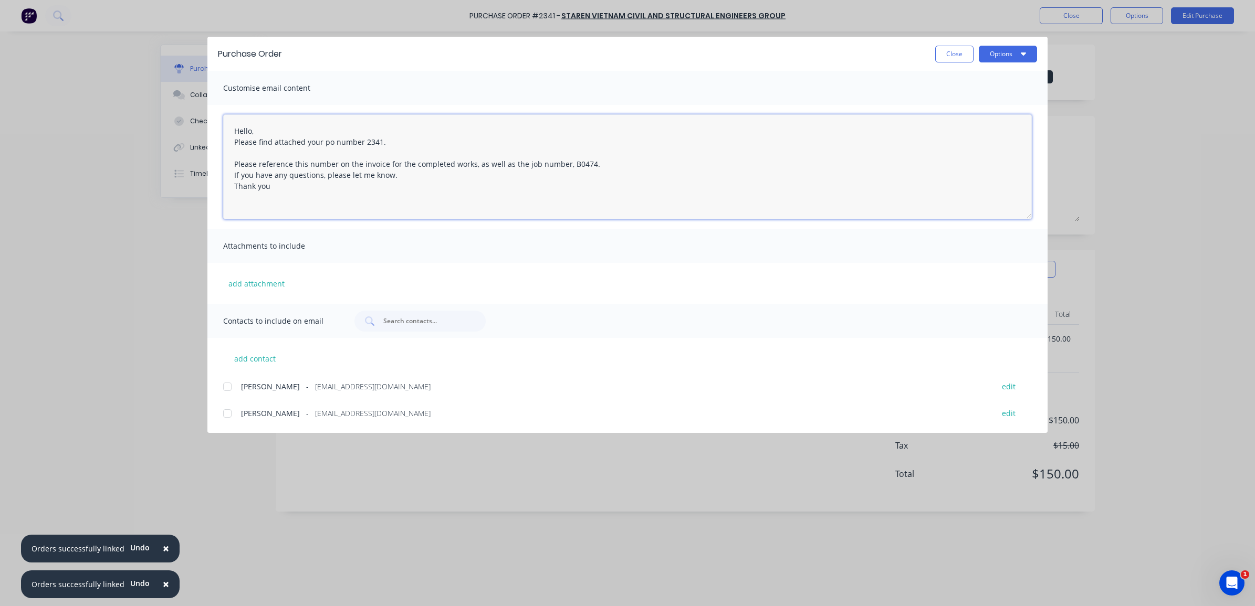
click at [423, 176] on textarea "Hello, Please find attached your po number 2341. Please reference this number o…" at bounding box center [627, 166] width 809 height 105
click at [227, 415] on div at bounding box center [227, 413] width 21 height 21
type textarea "Hello, Please find attached your po number 2341. Please reference this number o…"
click at [988, 50] on button "Options" at bounding box center [1008, 54] width 58 height 17
click at [969, 121] on div "Email" at bounding box center [987, 122] width 81 height 15
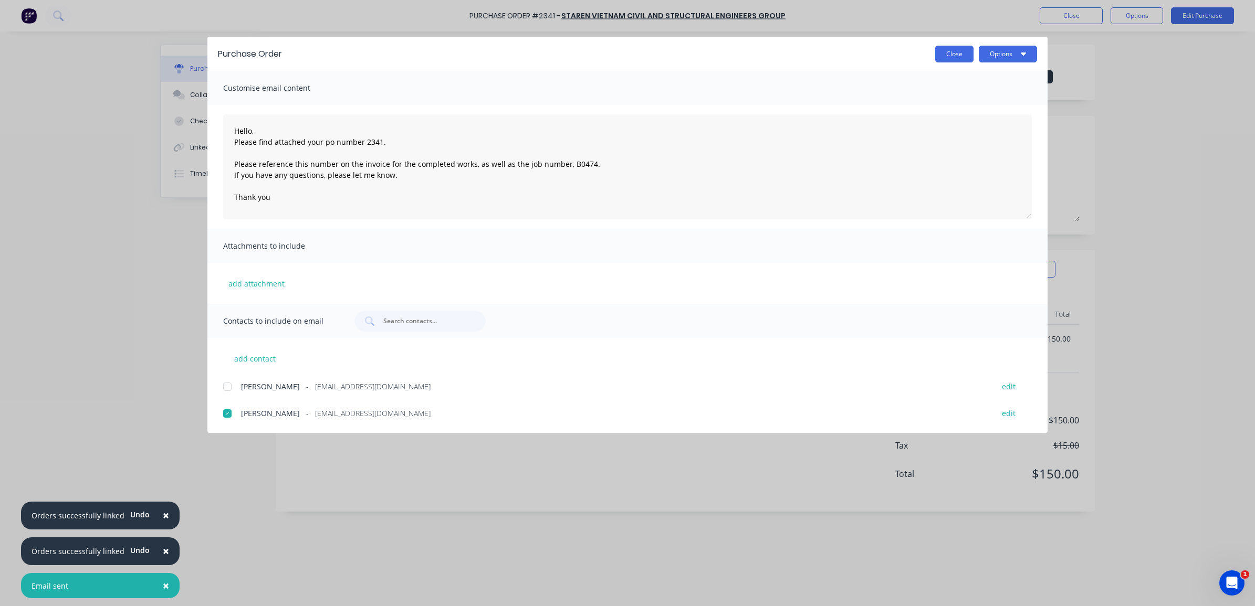
click at [962, 50] on button "Close" at bounding box center [954, 54] width 38 height 17
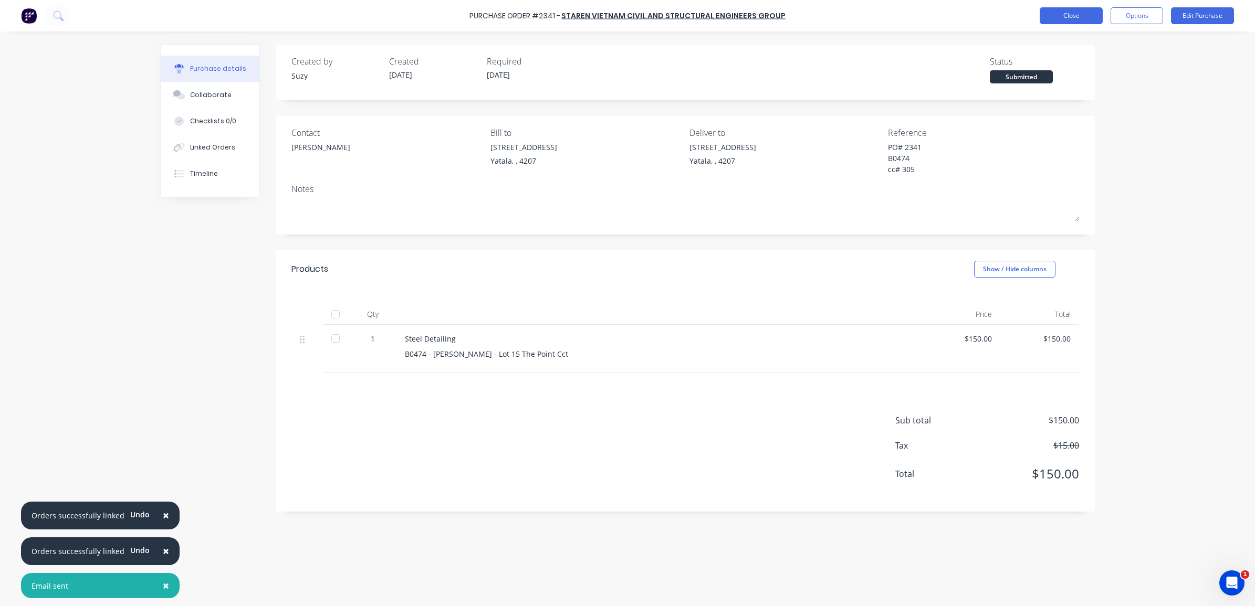
click at [1062, 12] on button "Close" at bounding box center [1071, 15] width 63 height 17
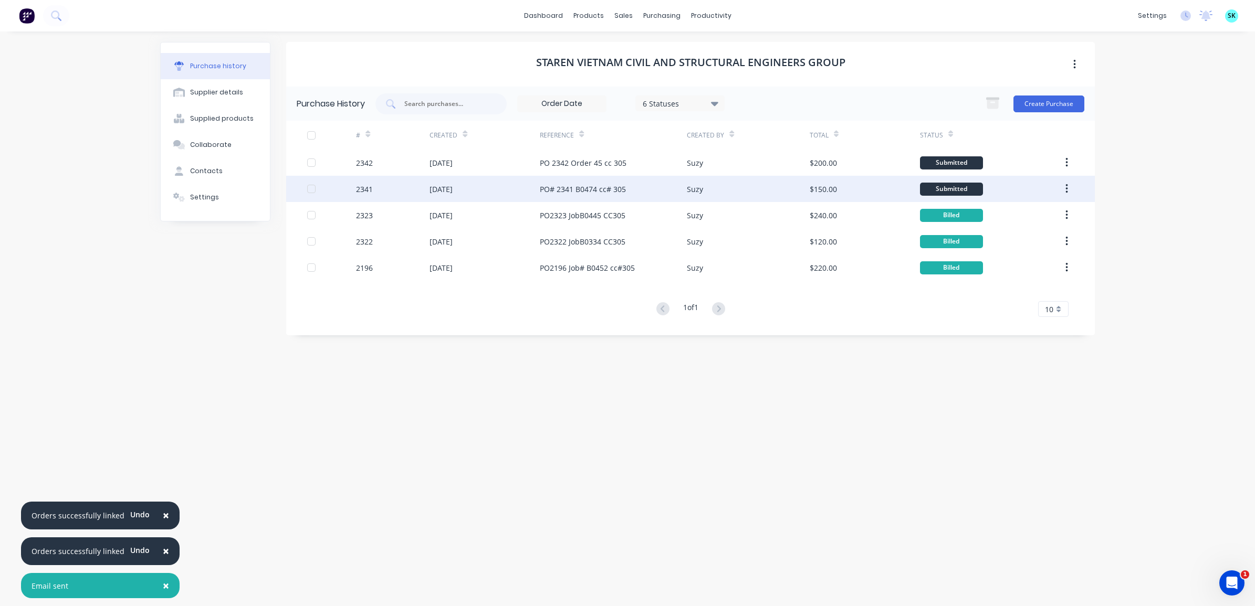
click at [643, 187] on div "PO# 2341 B0474 cc# 305" at bounding box center [613, 189] width 147 height 26
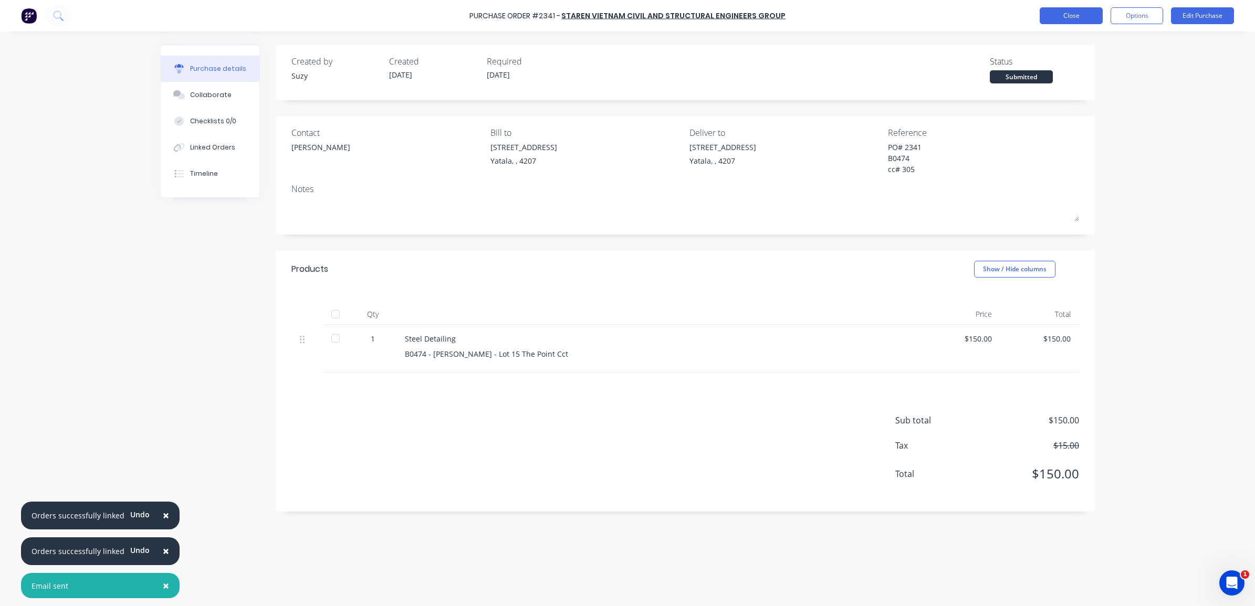
click at [1067, 16] on button "Close" at bounding box center [1071, 15] width 63 height 17
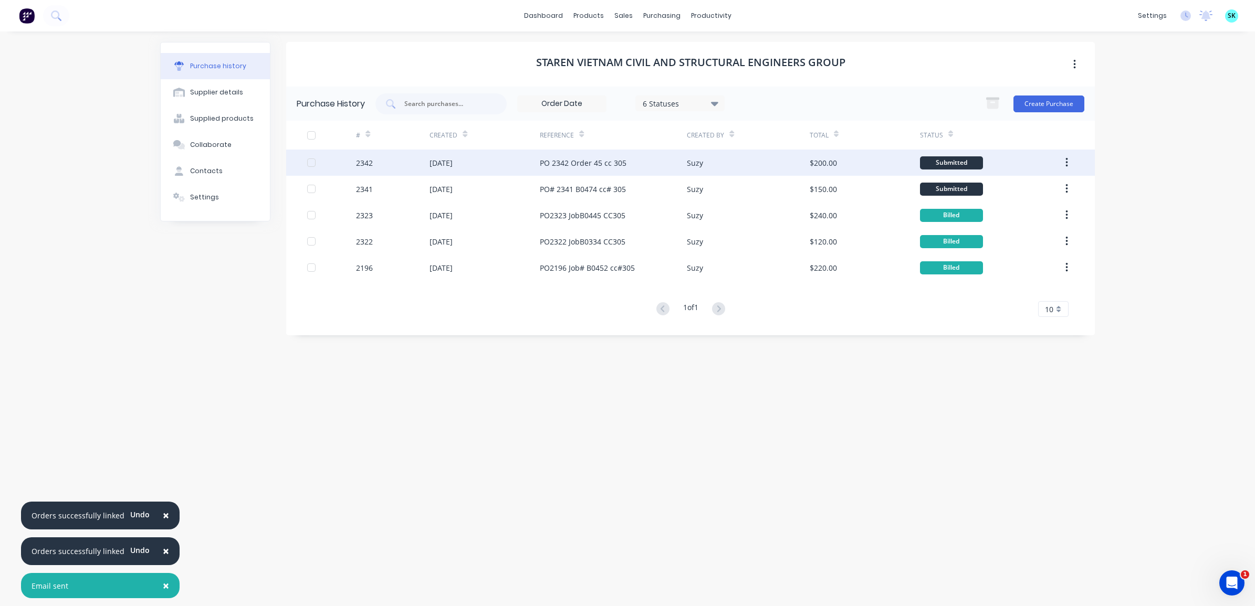
click at [755, 169] on div "Suzy" at bounding box center [748, 163] width 122 height 26
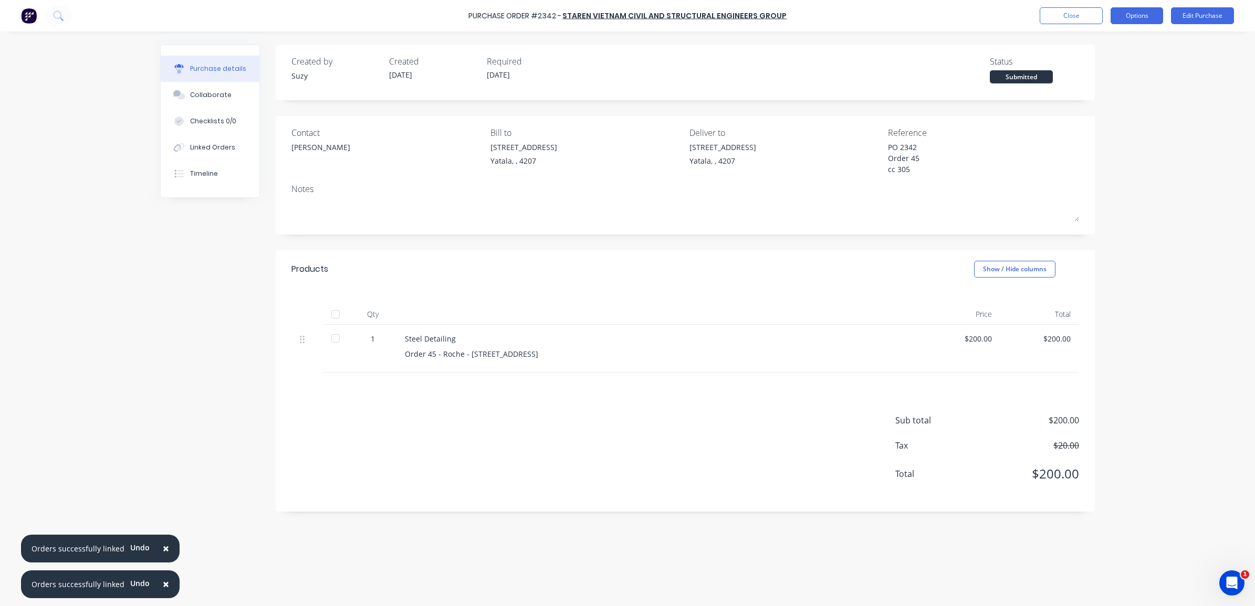
click at [1129, 21] on button "Options" at bounding box center [1137, 15] width 53 height 17
click at [1124, 45] on div "Print / Email" at bounding box center [1113, 42] width 81 height 15
click at [1120, 61] on div "With pricing" at bounding box center [1113, 63] width 81 height 15
type textarea "x"
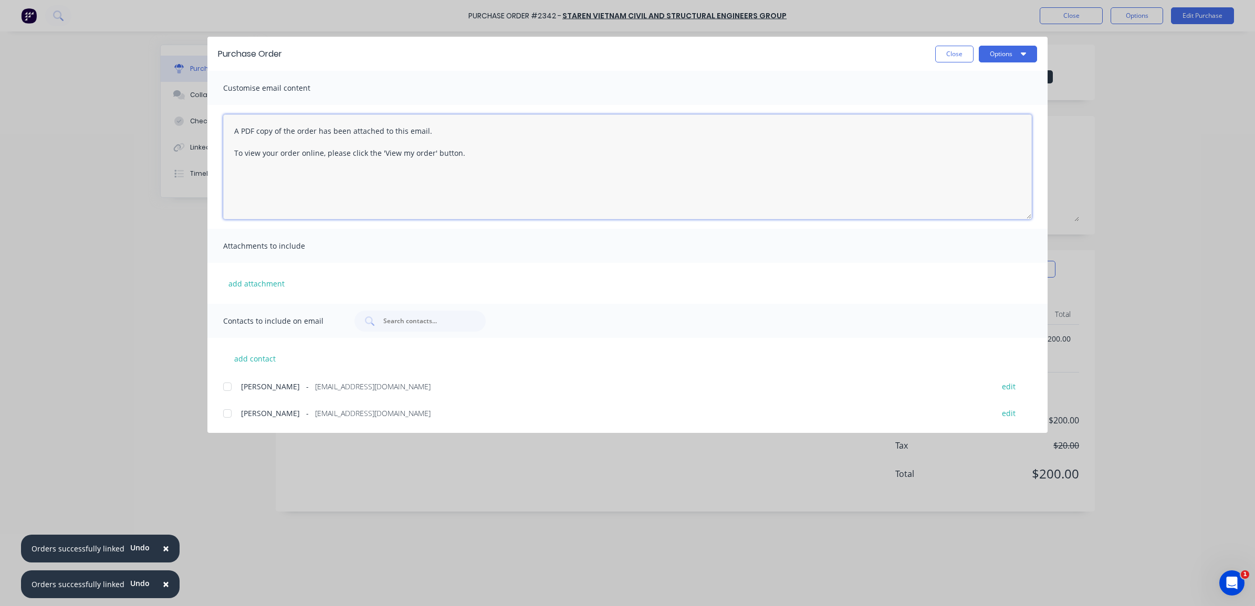
drag, startPoint x: 518, startPoint y: 161, endPoint x: 230, endPoint y: 123, distance: 290.7
click at [230, 123] on textarea "A PDF copy of the order has been attached to this email. To view your order onl…" at bounding box center [627, 166] width 809 height 105
paste textarea "Hello, Please find attached your po number 2341. Please reference this number o…"
click at [376, 142] on textarea "Hello, Please find attached your po number 2341. Please reference this number o…" at bounding box center [627, 166] width 809 height 105
click at [507, 148] on textarea "Hello, Please find attached your po number 2342. Please reference this number o…" at bounding box center [627, 166] width 809 height 105
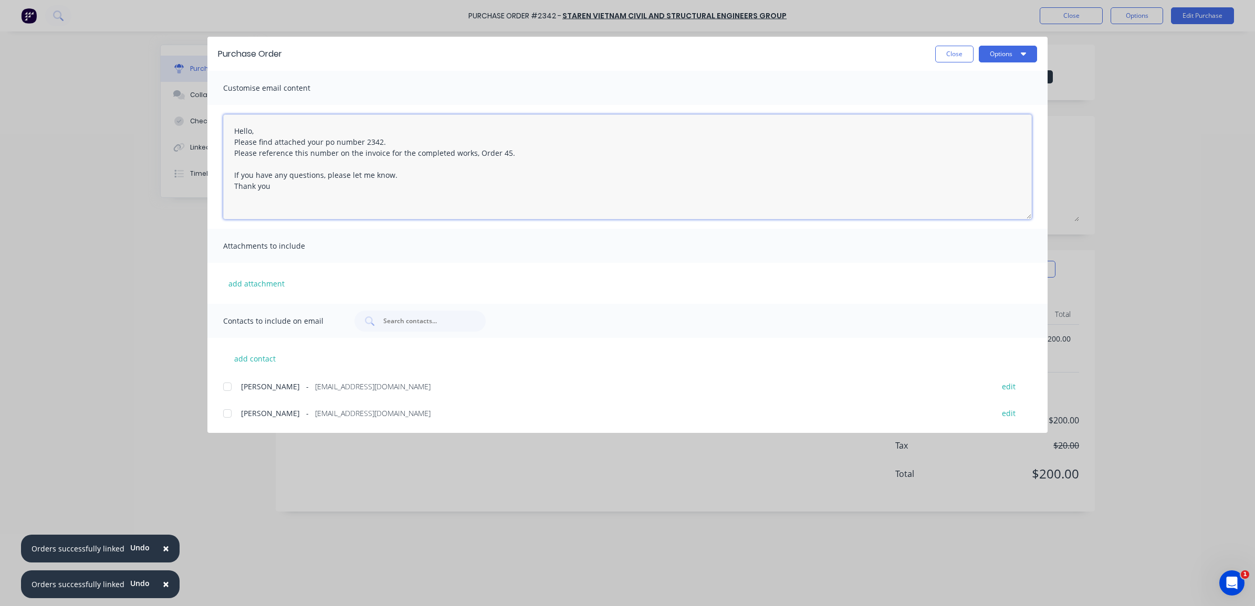
click at [229, 414] on div at bounding box center [227, 413] width 21 height 21
type textarea "Hello, Please find attached your po number 2342. Please reference this number o…"
click at [1004, 50] on button "Options" at bounding box center [1008, 54] width 58 height 17
click at [970, 122] on div "Email" at bounding box center [987, 122] width 81 height 15
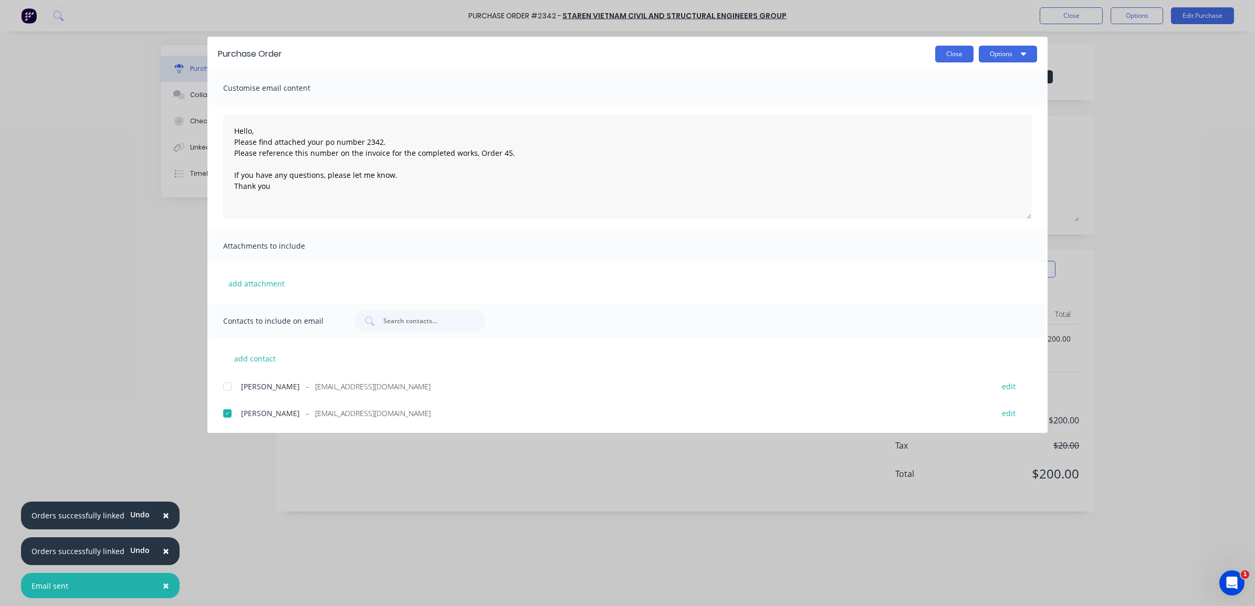
click at [952, 54] on button "Close" at bounding box center [954, 54] width 38 height 17
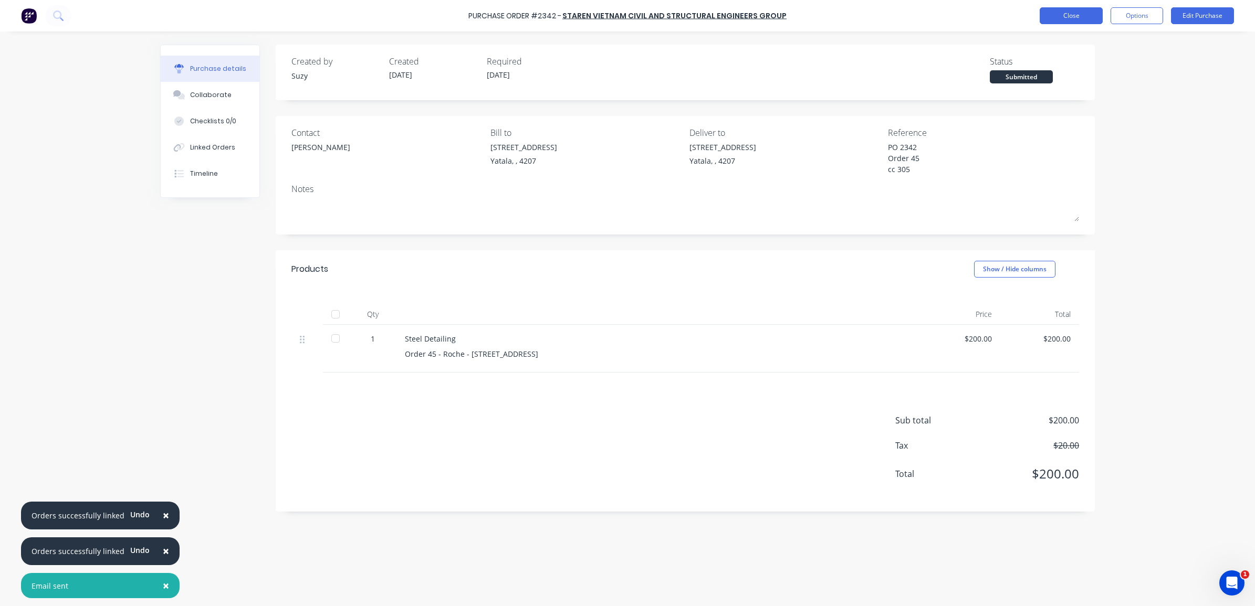
click at [1072, 11] on button "Close" at bounding box center [1071, 15] width 63 height 17
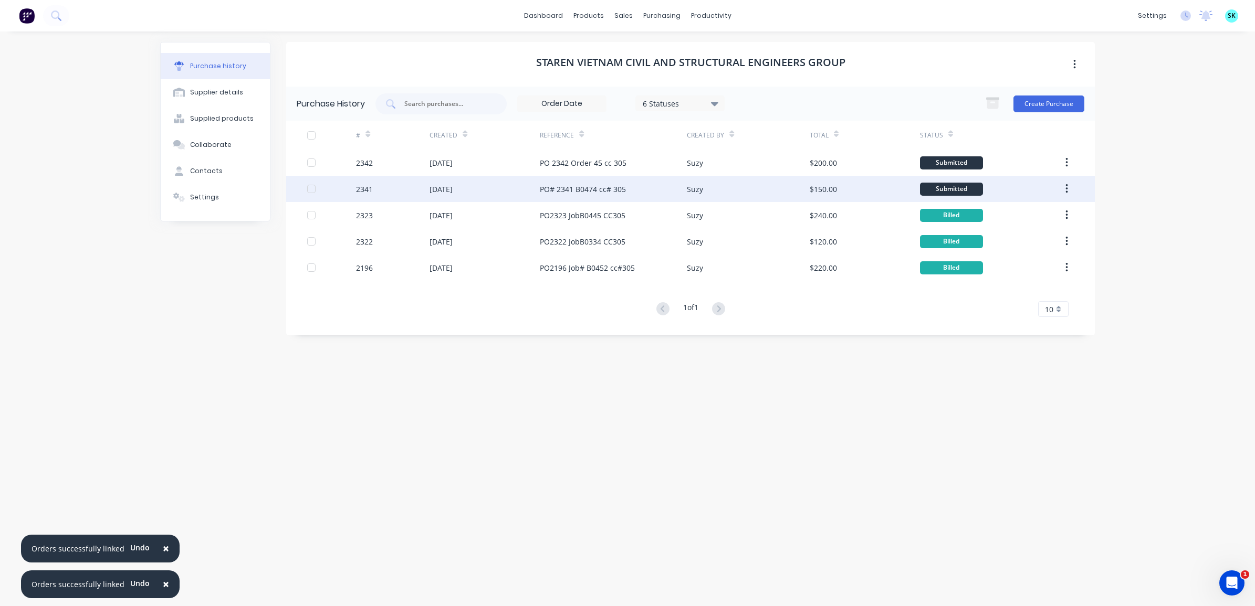
click at [673, 182] on div "PO# 2341 B0474 cc# 305" at bounding box center [613, 189] width 147 height 26
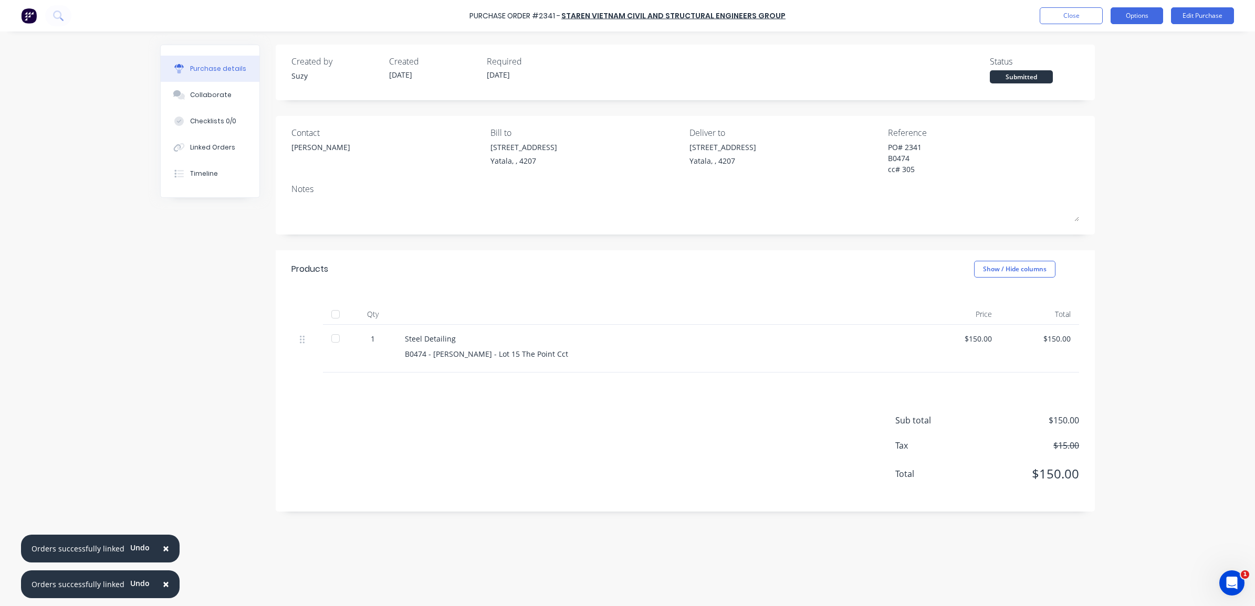
click at [1132, 16] on button "Options" at bounding box center [1137, 15] width 53 height 17
click at [1128, 60] on div "Convert to Bill" at bounding box center [1113, 63] width 81 height 15
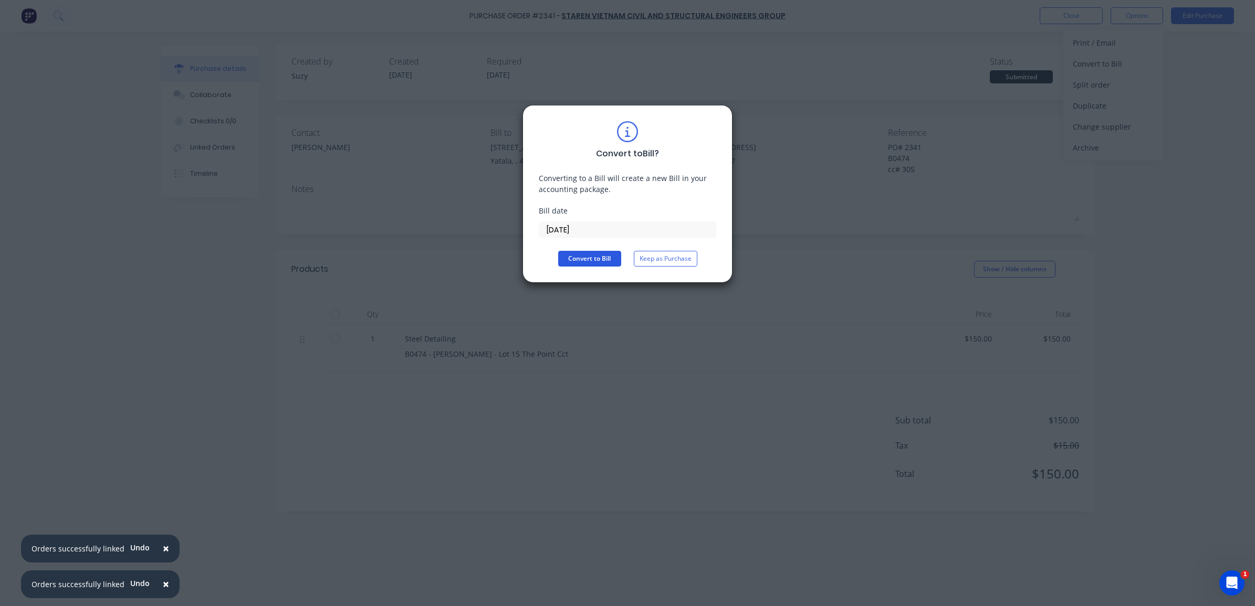
click at [596, 263] on button "Convert to Bill" at bounding box center [589, 259] width 63 height 16
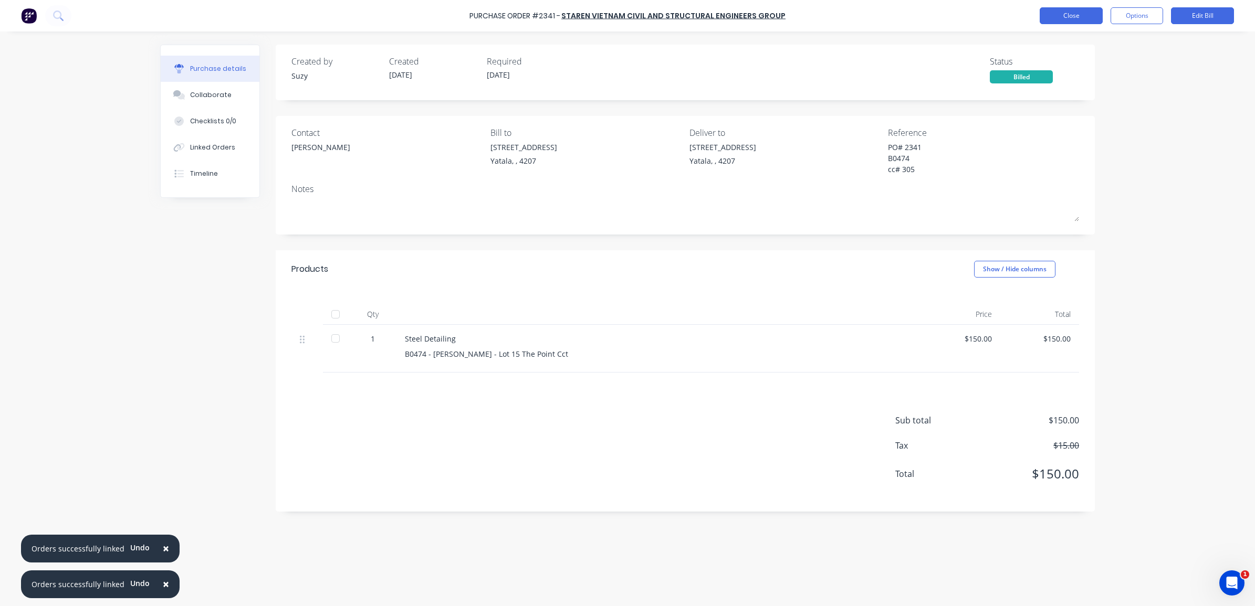
click at [1076, 20] on button "Close" at bounding box center [1071, 15] width 63 height 17
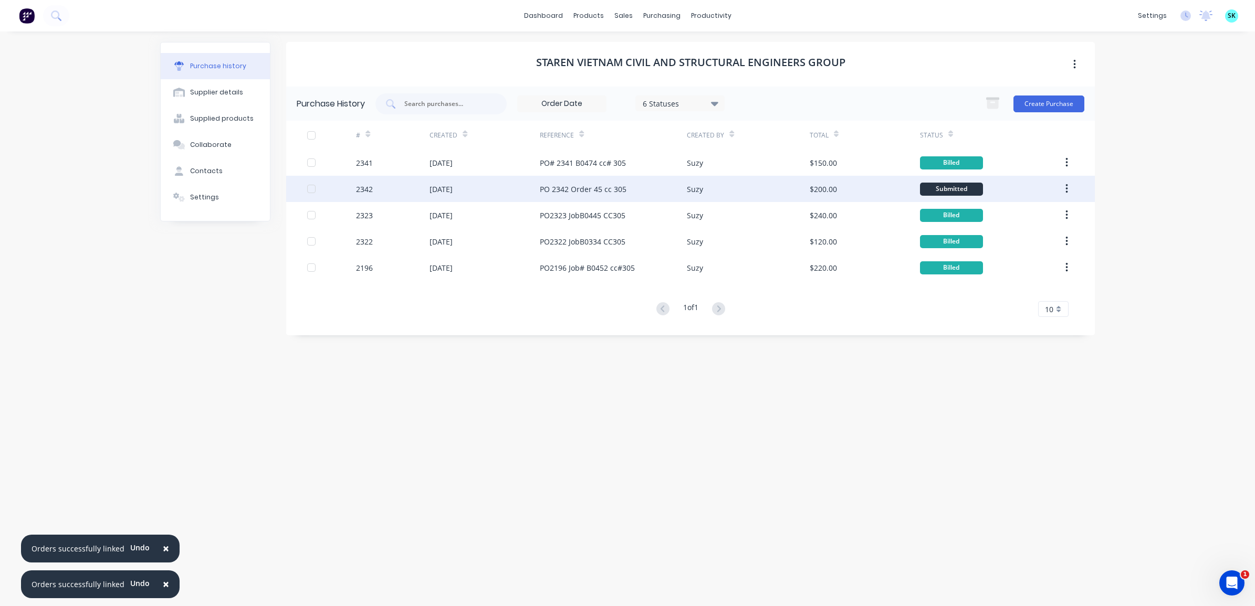
click at [872, 193] on div "$200.00" at bounding box center [865, 189] width 110 height 26
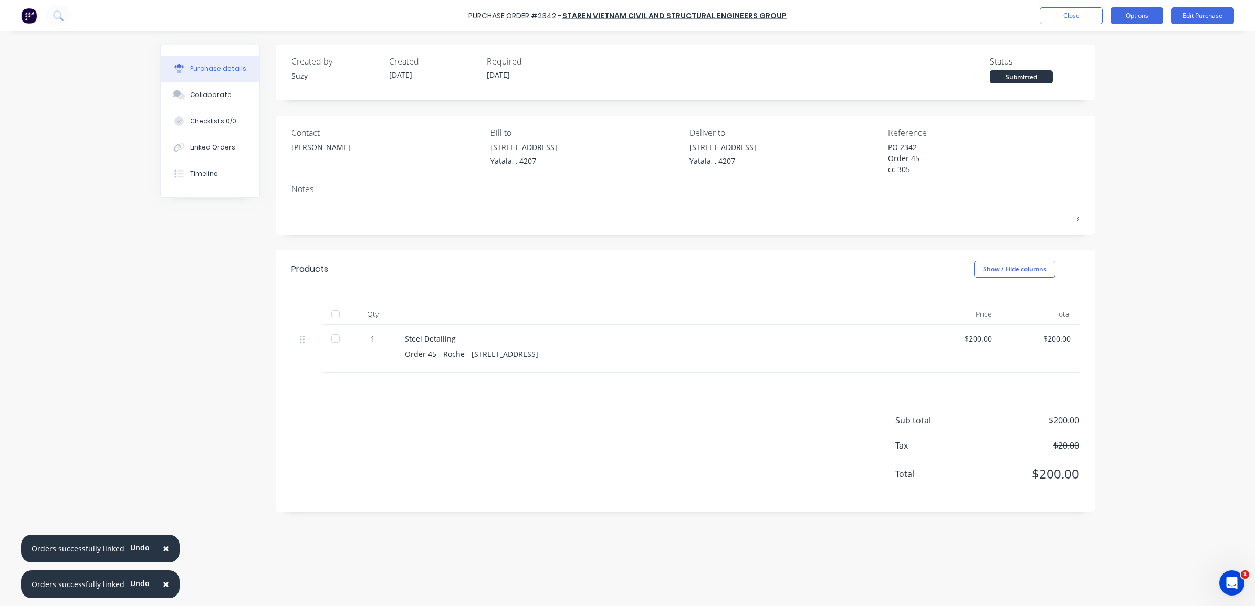
click at [1138, 19] on button "Options" at bounding box center [1137, 15] width 53 height 17
click at [1124, 67] on div "Convert to Bill" at bounding box center [1113, 63] width 81 height 15
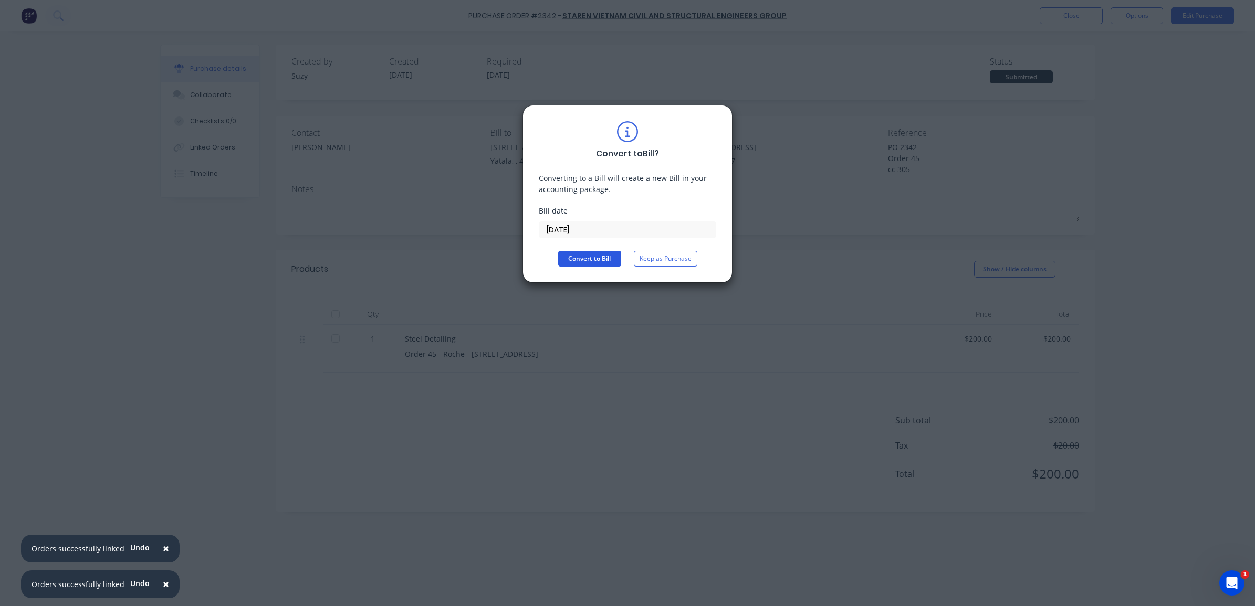
click at [598, 258] on button "Convert to Bill" at bounding box center [589, 259] width 63 height 16
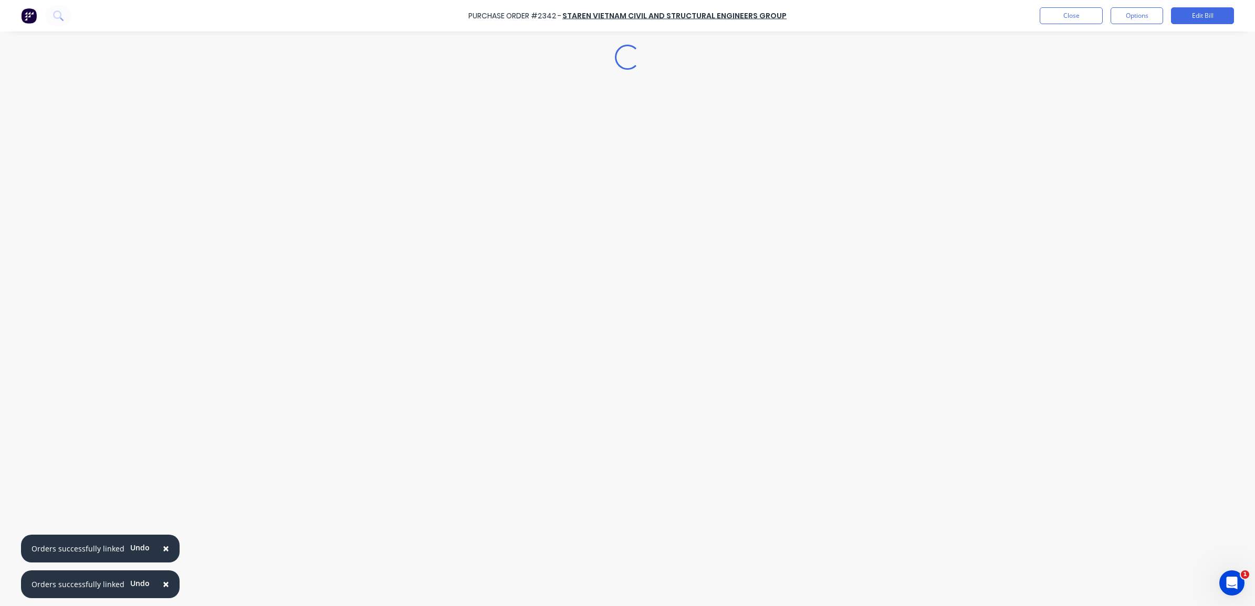
type textarea "x"
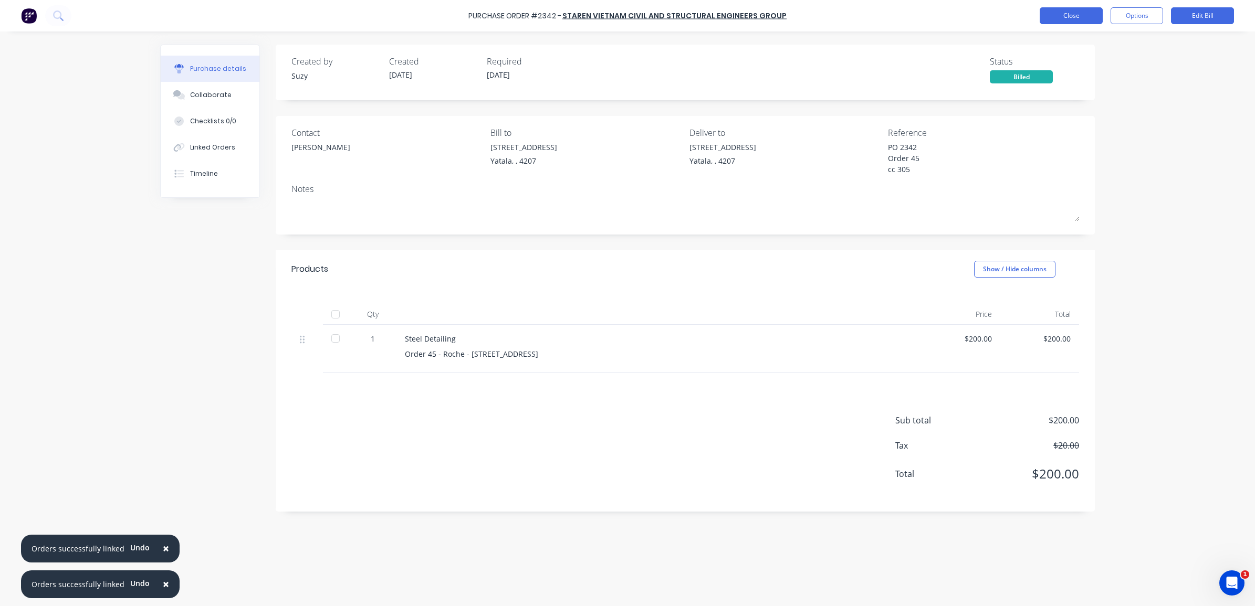
click at [1064, 19] on button "Close" at bounding box center [1071, 15] width 63 height 17
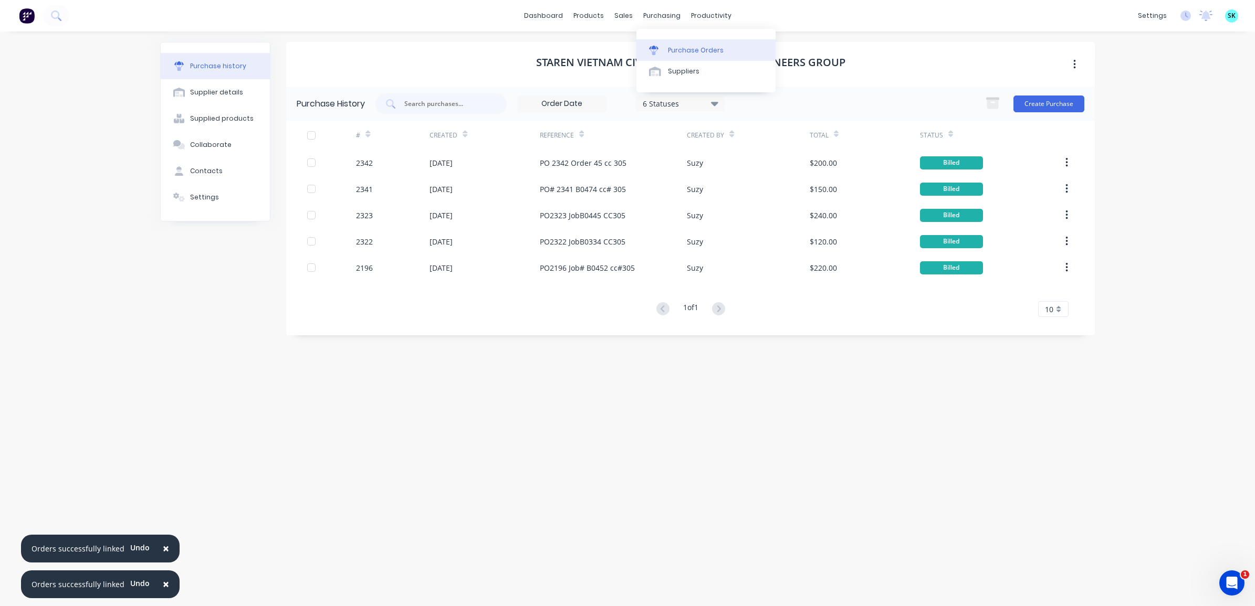
click at [676, 46] on div "Purchase Orders" at bounding box center [696, 50] width 56 height 9
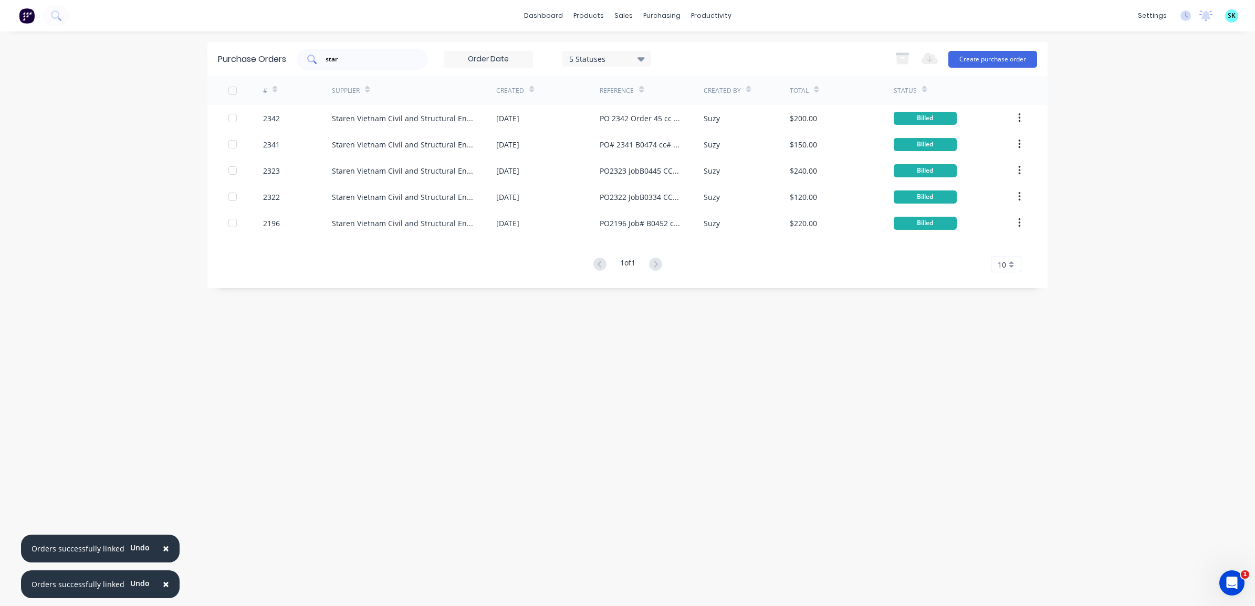
click at [354, 64] on input "star" at bounding box center [367, 59] width 87 height 11
type input "s"
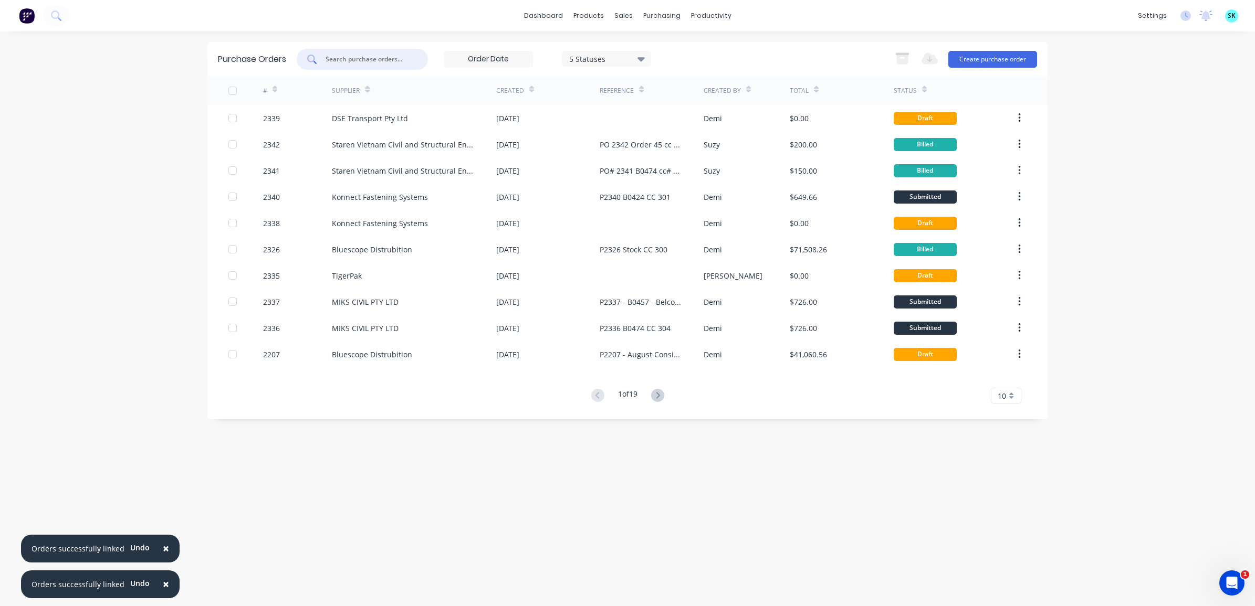
click at [1019, 400] on div "10" at bounding box center [1006, 396] width 30 height 16
click at [1019, 535] on div "35" at bounding box center [1005, 527] width 29 height 18
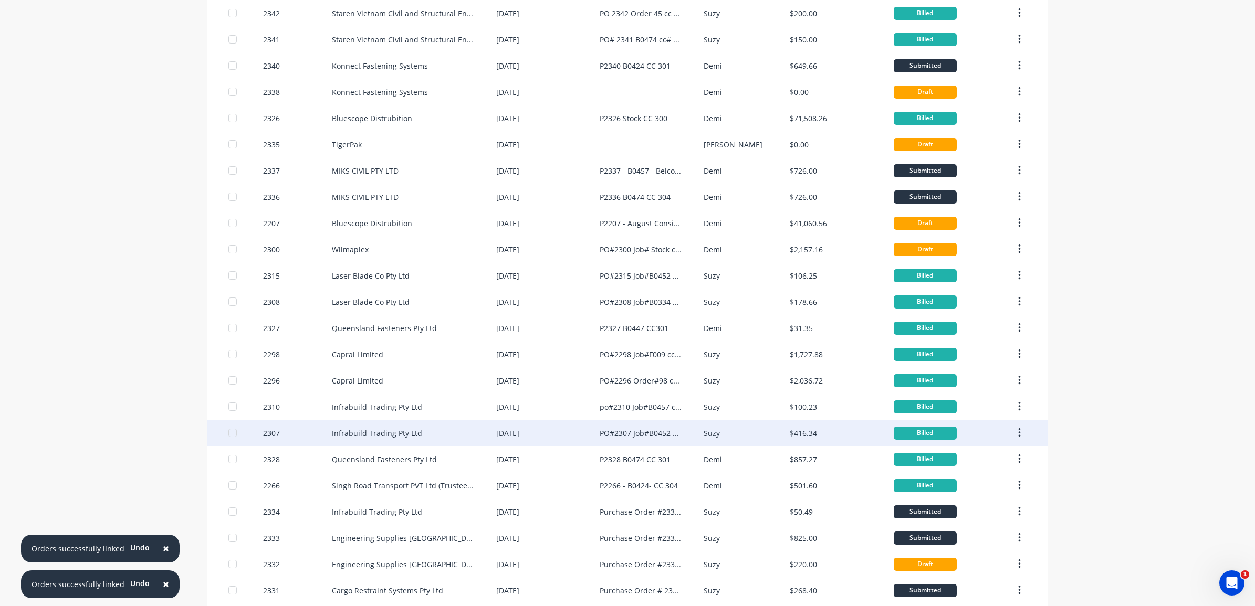
scroll to position [197, 0]
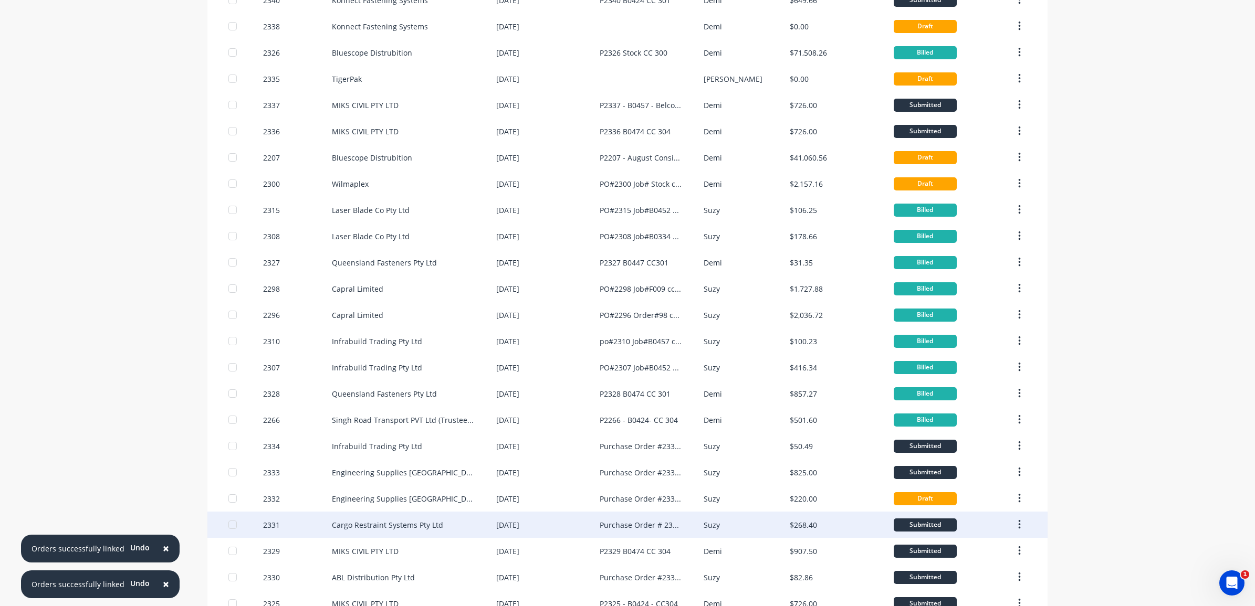
click at [395, 520] on div "Cargo Restraint Systems Pty Ltd" at bounding box center [387, 525] width 111 height 11
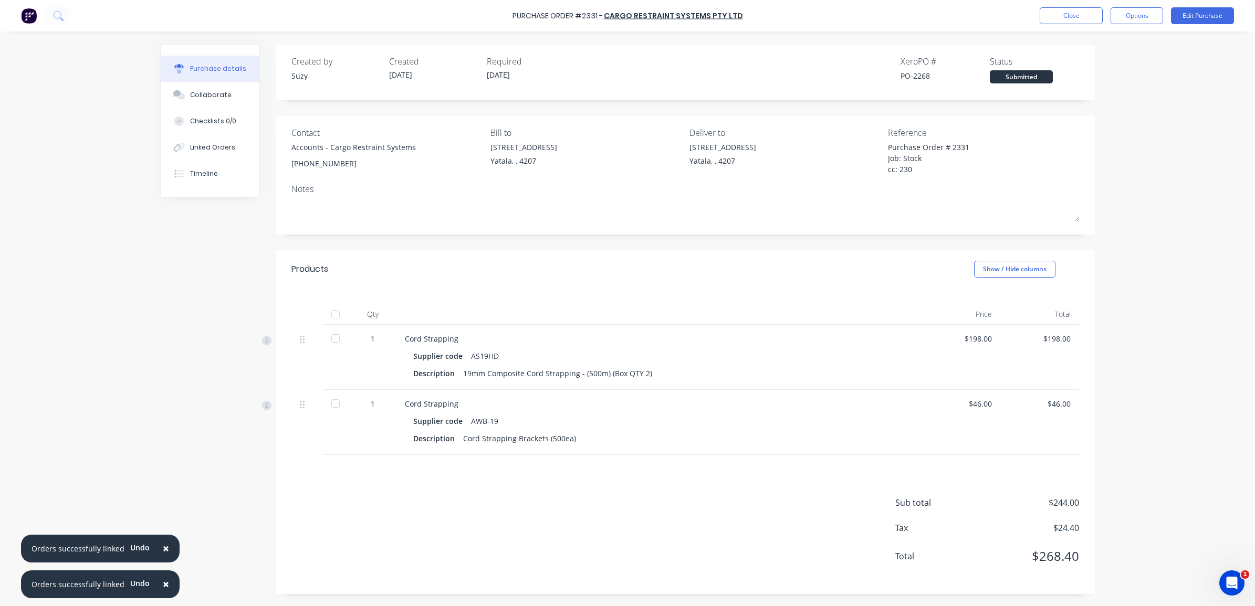
click at [337, 319] on div at bounding box center [335, 314] width 21 height 21
click at [1133, 20] on button "Options" at bounding box center [1137, 15] width 53 height 17
click at [1129, 61] on div "Convert to Bill" at bounding box center [1113, 63] width 81 height 15
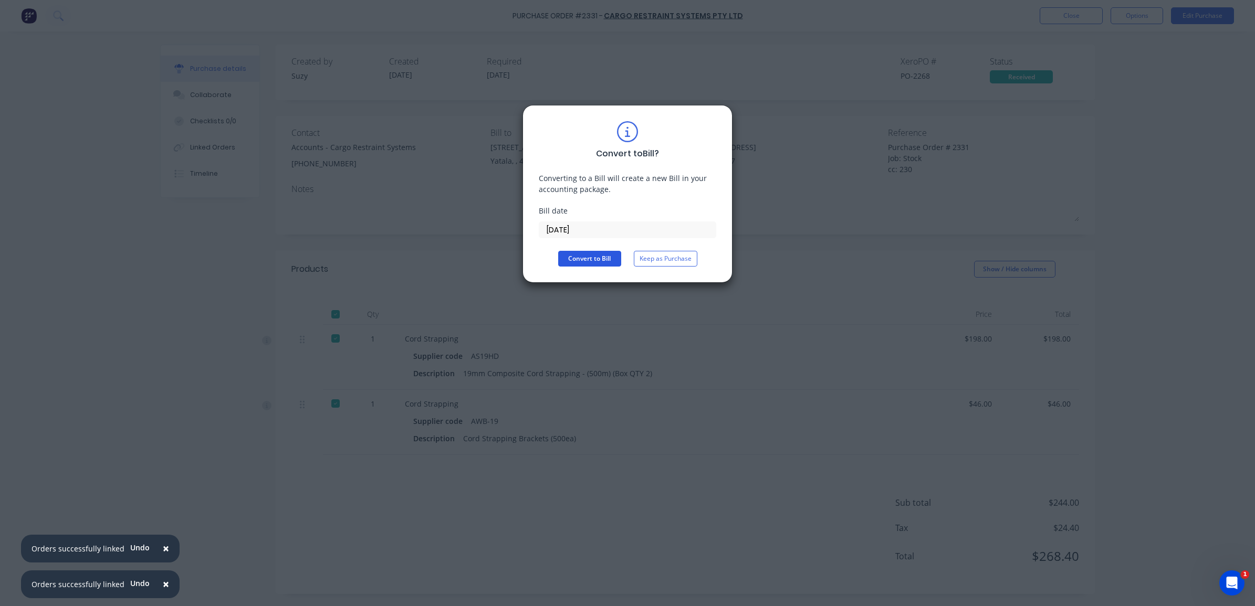
click at [565, 260] on button "Convert to Bill" at bounding box center [589, 259] width 63 height 16
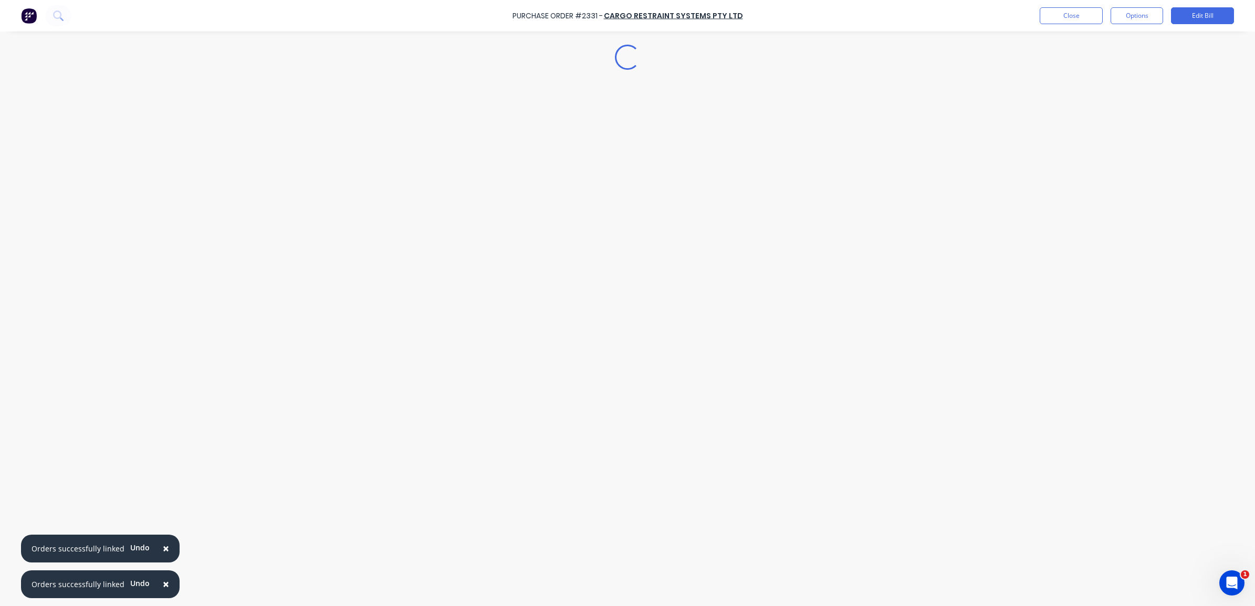
type textarea "x"
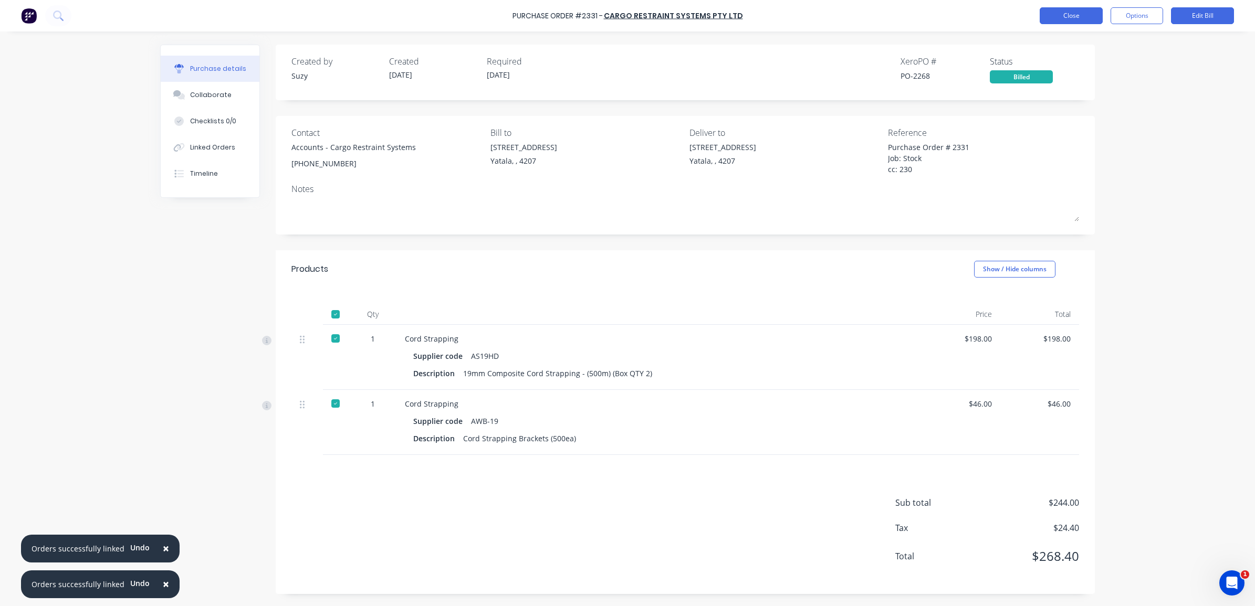
click at [1079, 17] on button "Close" at bounding box center [1071, 15] width 63 height 17
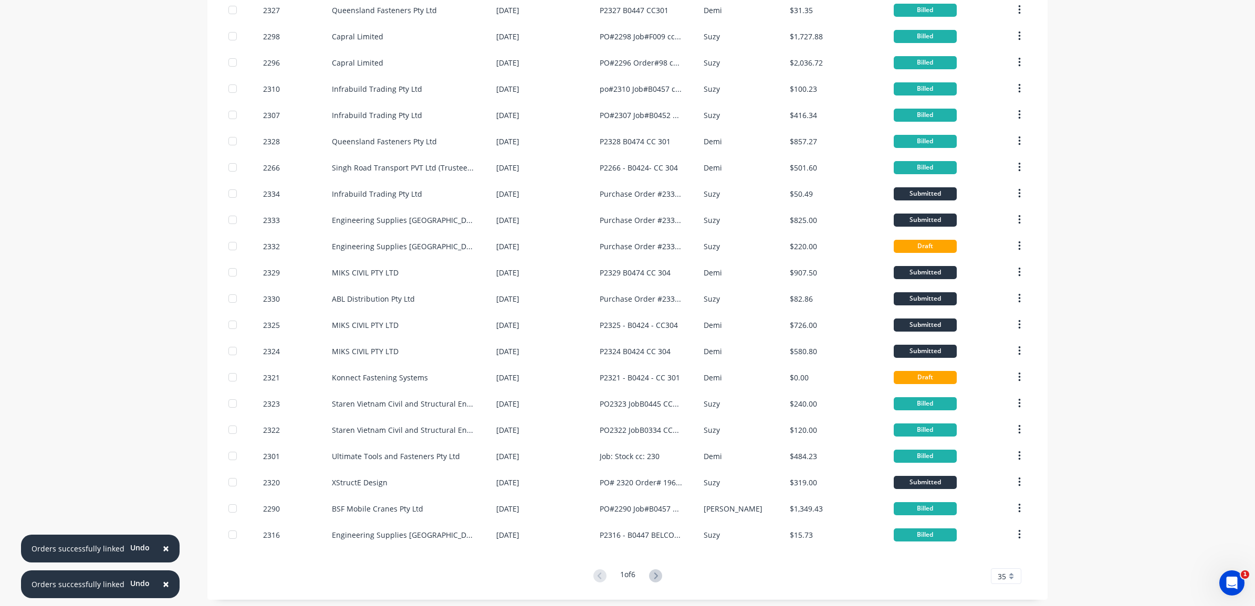
scroll to position [480, 0]
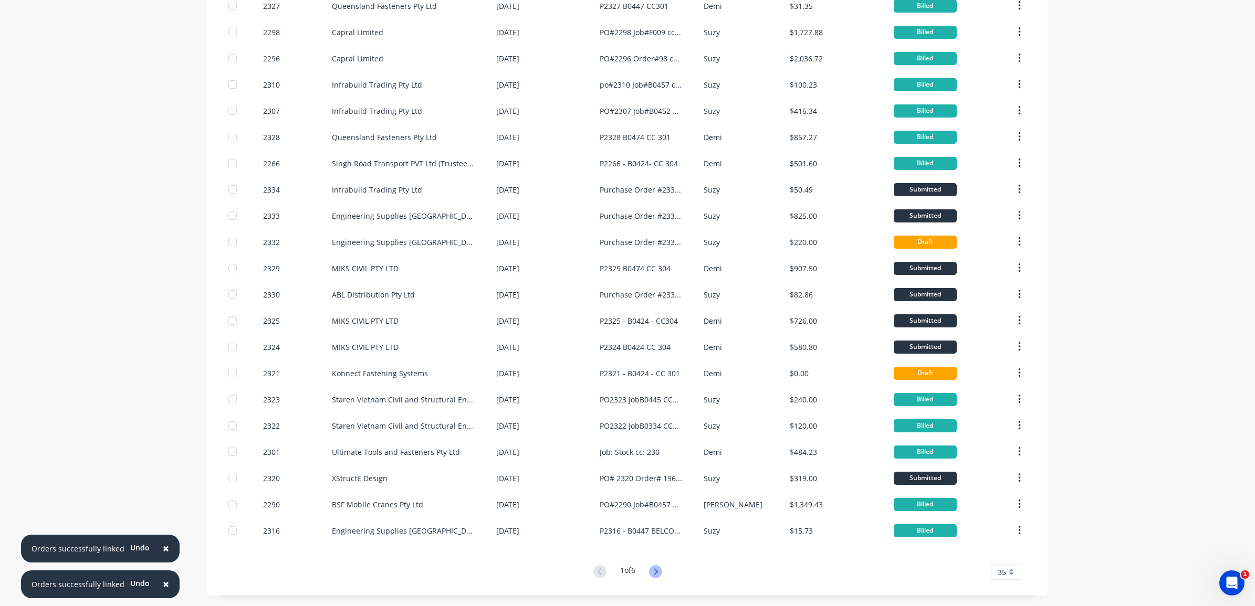
click at [654, 566] on icon at bounding box center [655, 571] width 13 height 13
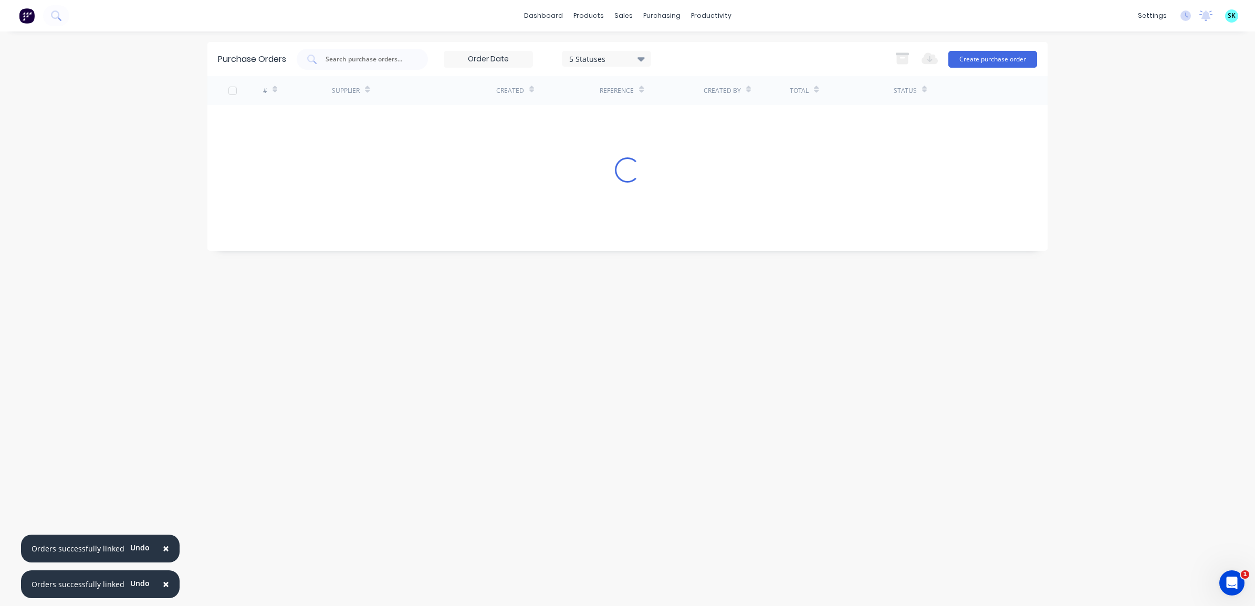
scroll to position [0, 0]
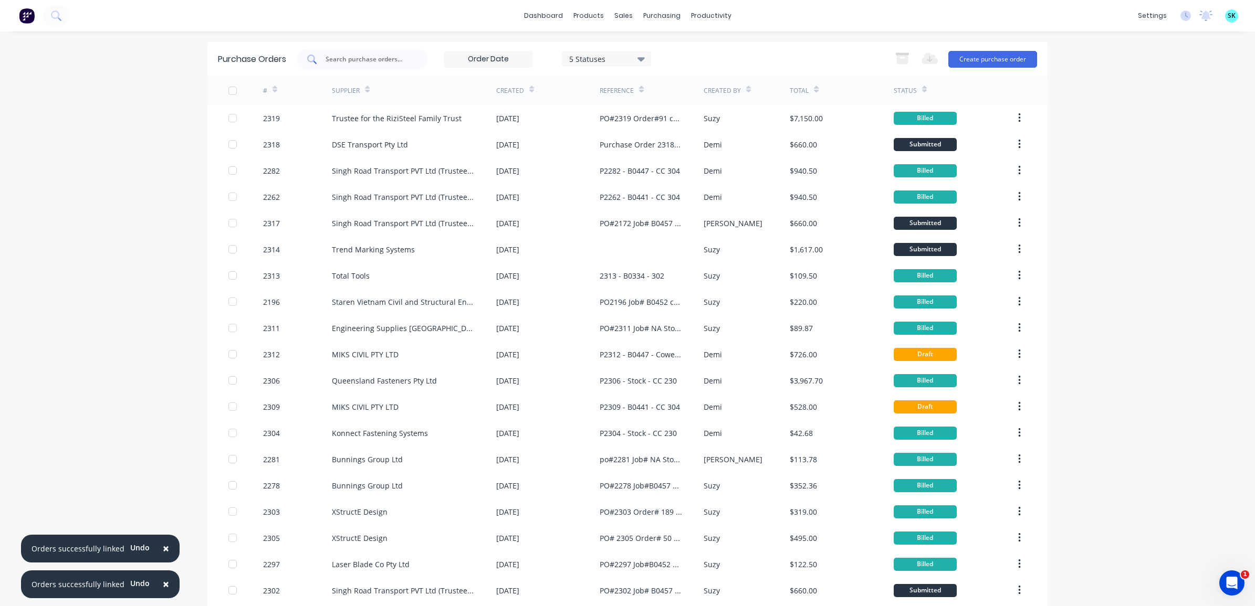
click at [405, 56] on div at bounding box center [362, 59] width 131 height 21
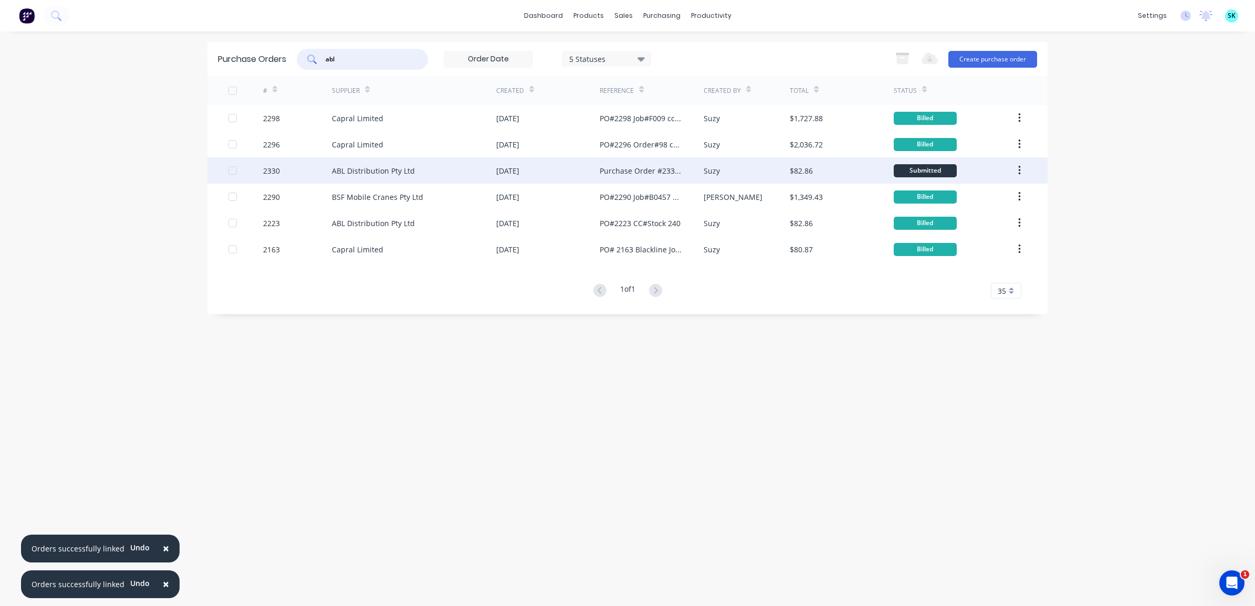
type input "abl"
click at [395, 175] on div "ABL Distribution Pty Ltd" at bounding box center [373, 170] width 83 height 11
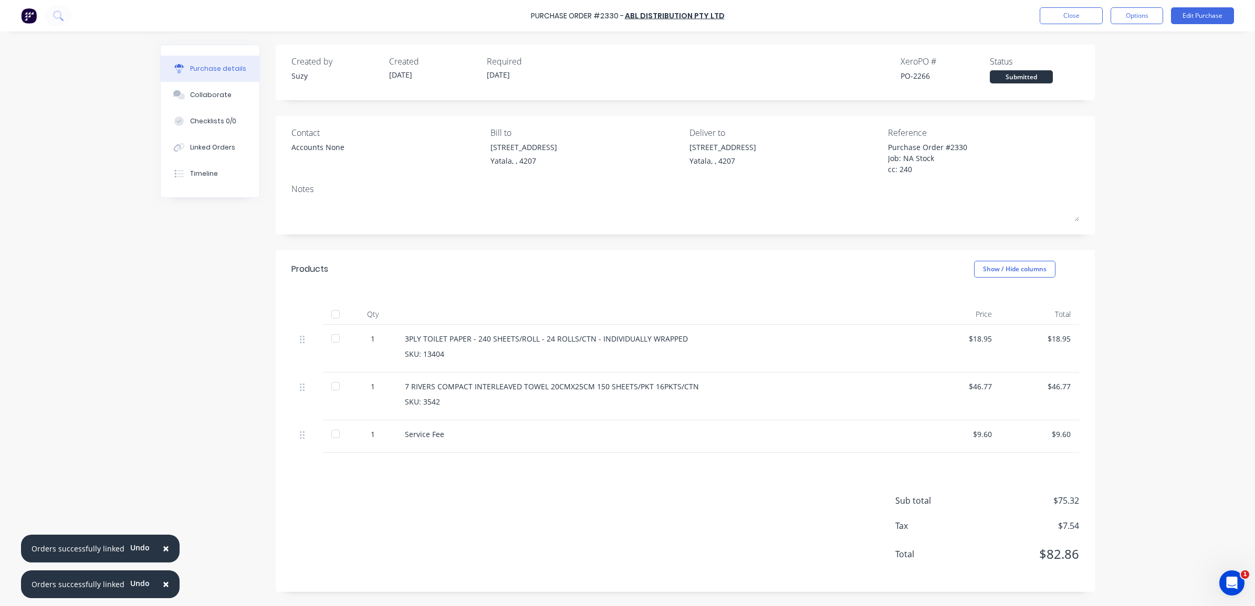
click at [333, 319] on div at bounding box center [335, 314] width 21 height 21
click at [1122, 11] on button "Options" at bounding box center [1137, 15] width 53 height 17
click at [1117, 64] on div "Convert to Bill" at bounding box center [1113, 63] width 81 height 15
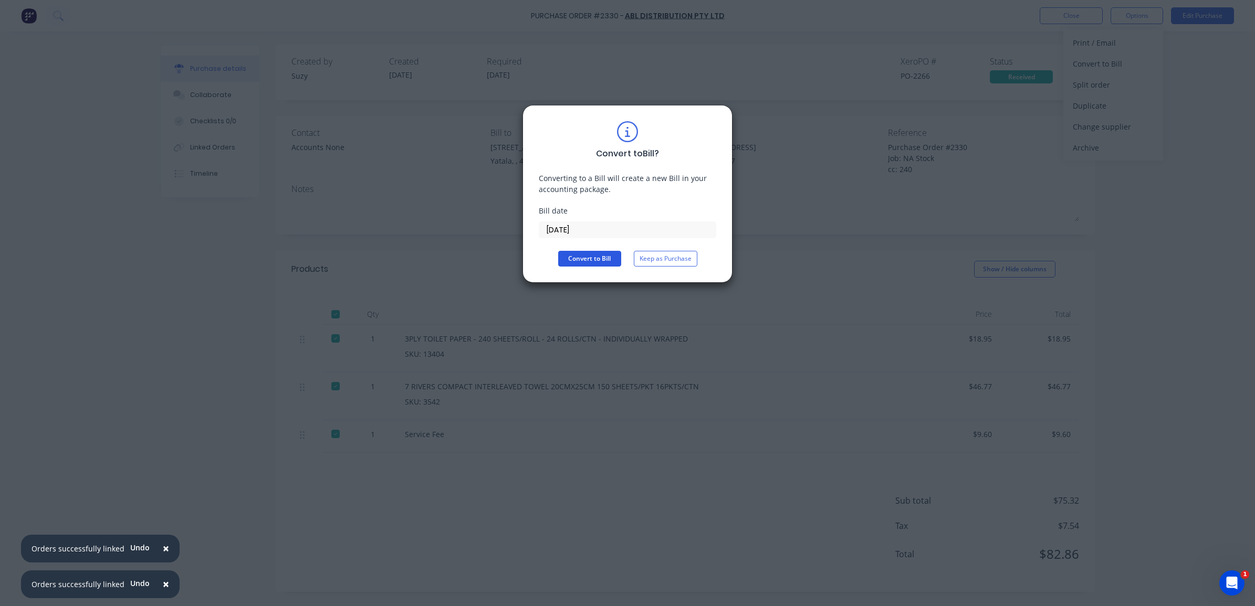
click at [578, 255] on button "Convert to Bill" at bounding box center [589, 259] width 63 height 16
type textarea "x"
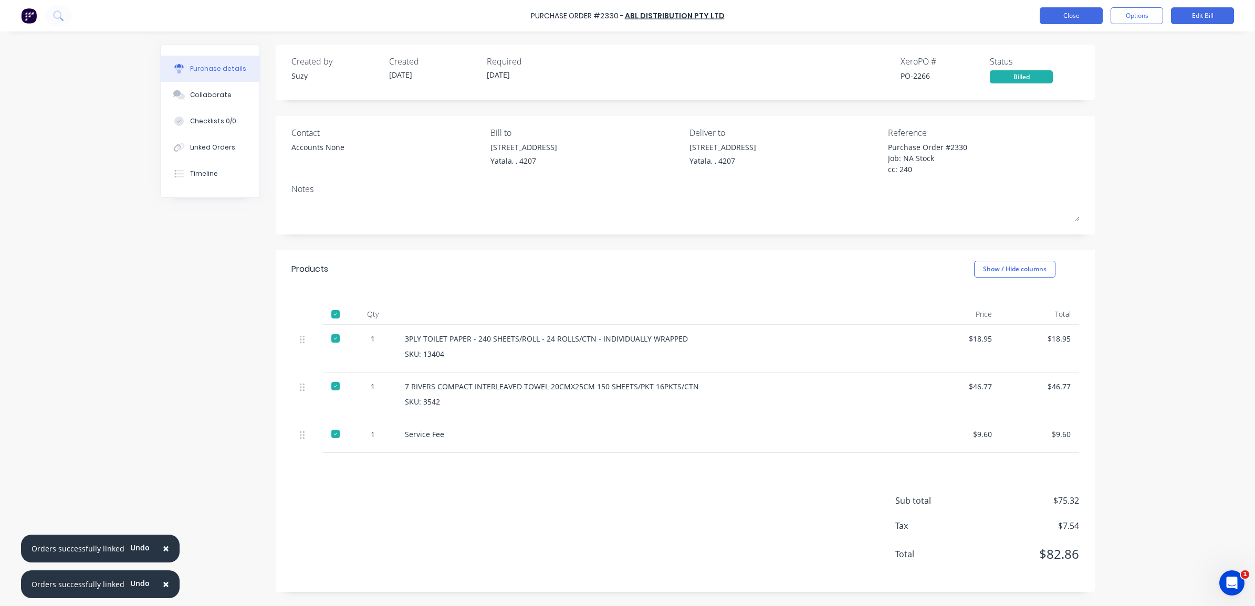
click at [1070, 14] on button "Close" at bounding box center [1071, 15] width 63 height 17
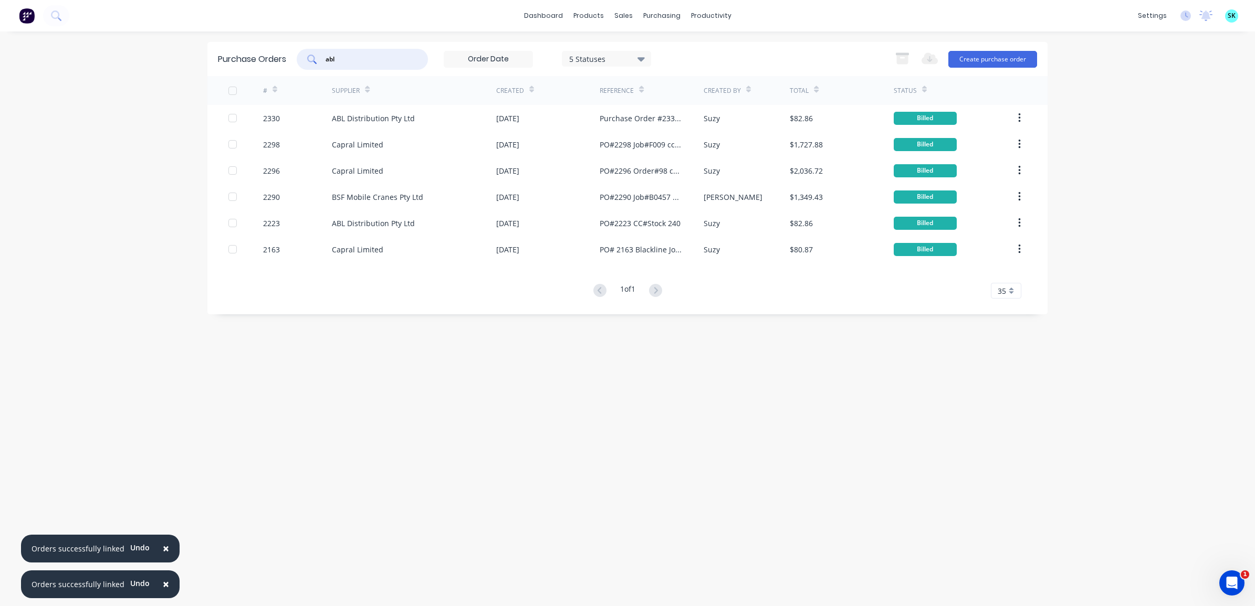
drag, startPoint x: 348, startPoint y: 59, endPoint x: 303, endPoint y: 53, distance: 45.1
click at [303, 53] on div "abl" at bounding box center [362, 59] width 131 height 21
